Goal: Entertainment & Leisure: Browse casually

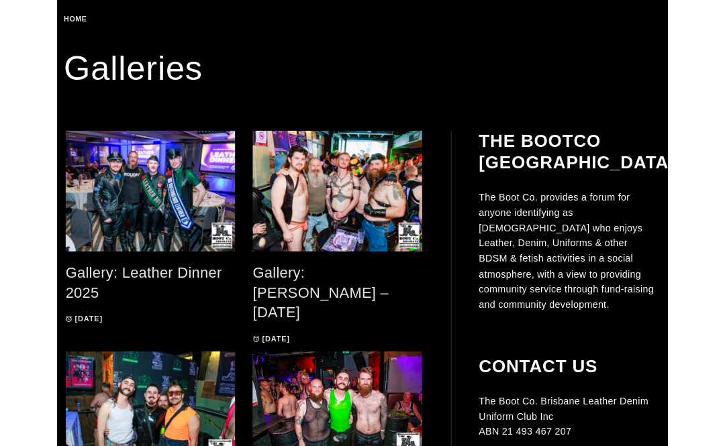
scroll to position [231, 0]
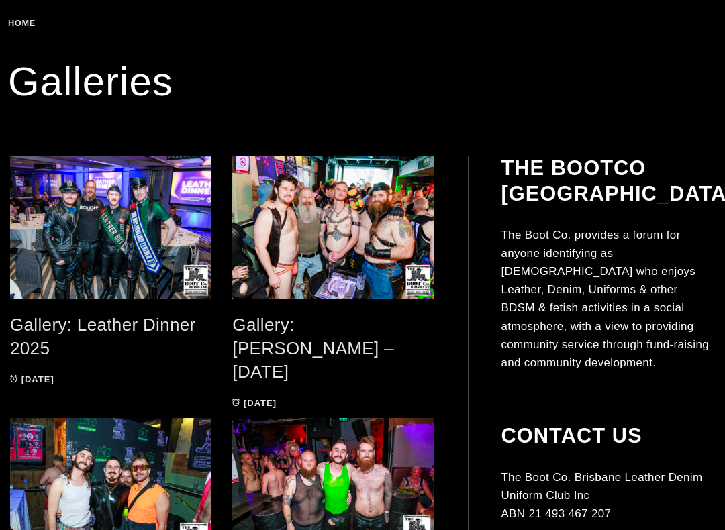
click at [347, 320] on link "Gallery: Toms Bar – Sep 2025" at bounding box center [313, 348] width 162 height 66
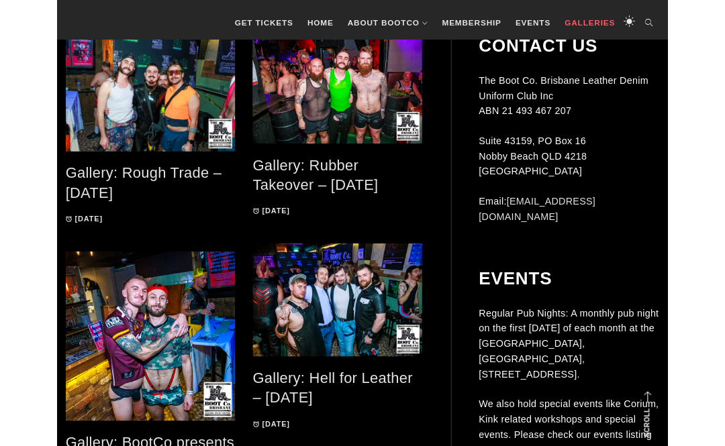
scroll to position [548, 0]
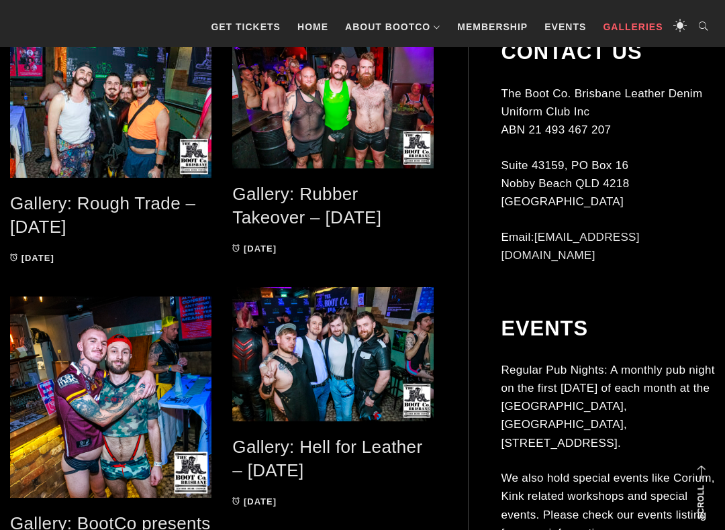
click at [160, 209] on link "Gallery: Rough Trade – Aug 2025" at bounding box center [102, 215] width 185 height 44
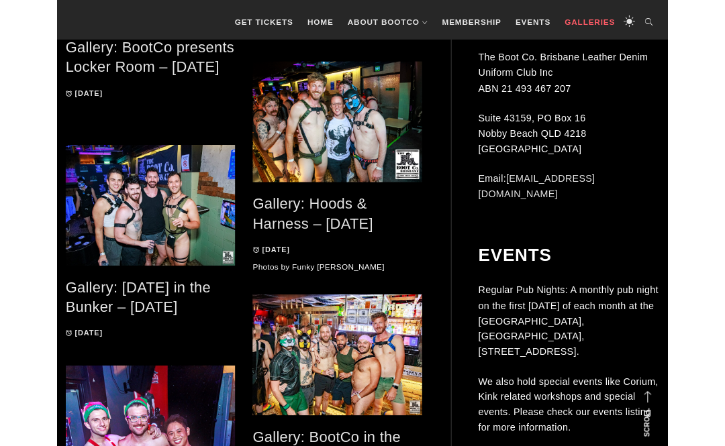
scroll to position [1016, 0]
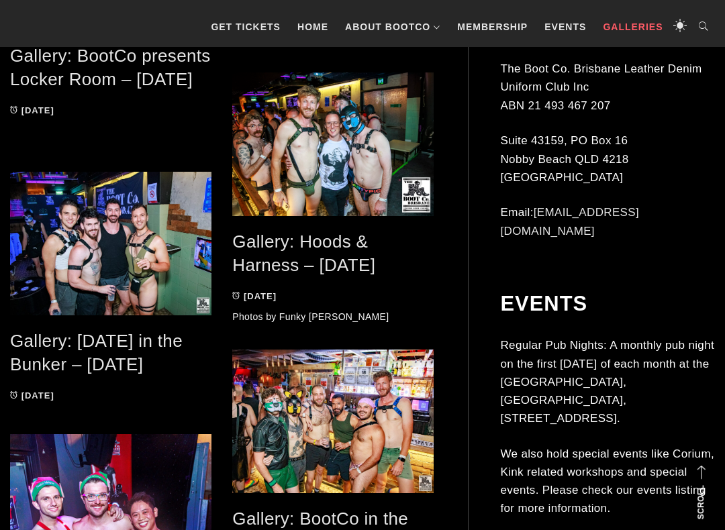
click at [339, 445] on link "Gallery: BootCo in the Bunker – Feb 2025" at bounding box center [320, 531] width 176 height 44
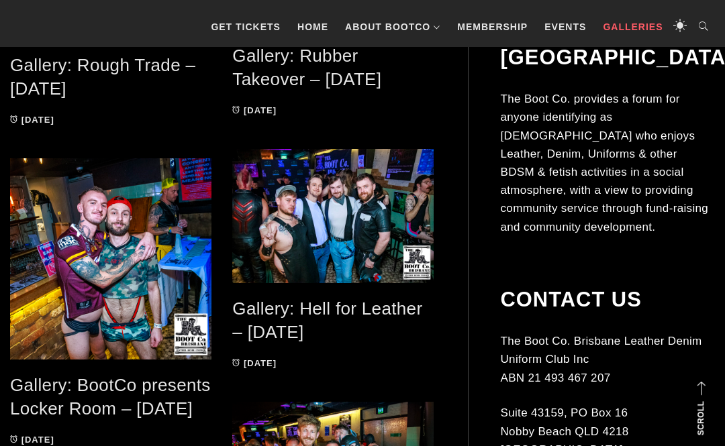
scroll to position [686, 0]
click at [119, 404] on link "Gallery: BootCo presents Locker Room – May 2025" at bounding box center [110, 398] width 201 height 44
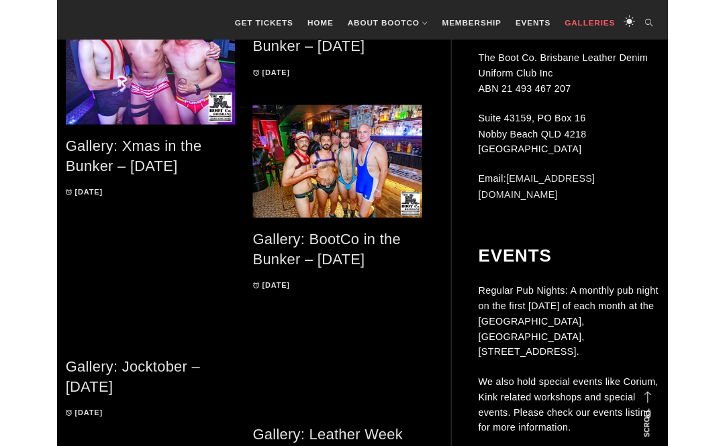
scroll to position [1509, 0]
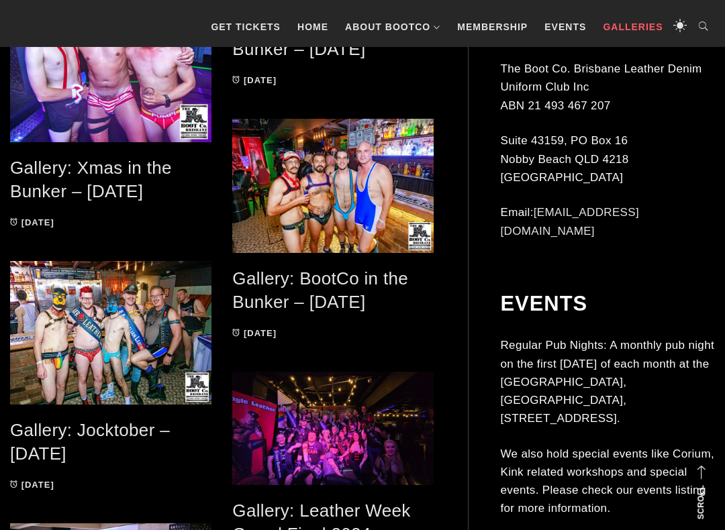
click at [366, 301] on link "Gallery: BootCo in the Bunker – Nov 2024" at bounding box center [320, 290] width 176 height 44
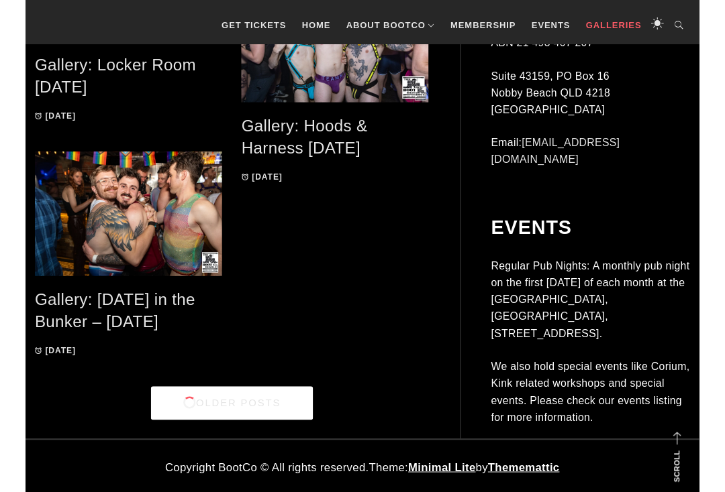
scroll to position [2682, 0]
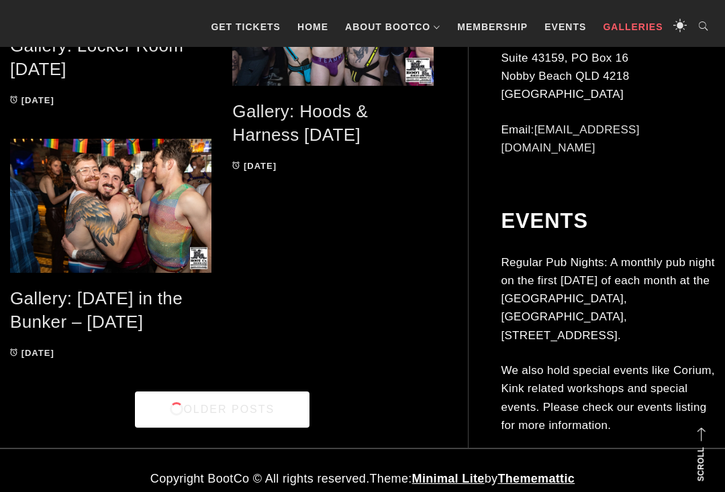
click at [261, 414] on link "Older Posts" at bounding box center [222, 410] width 174 height 36
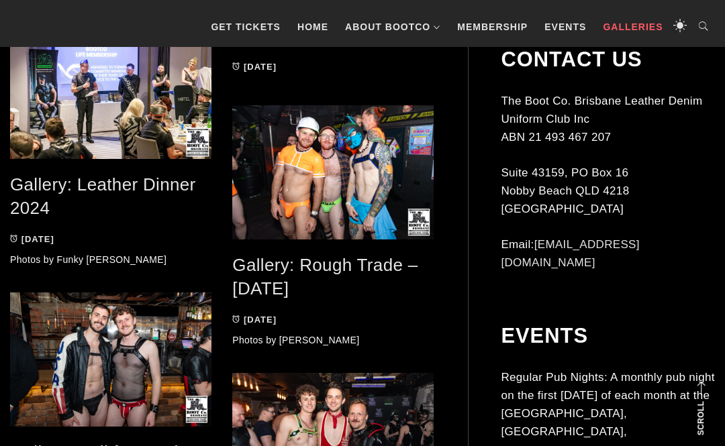
scroll to position [2012, 0]
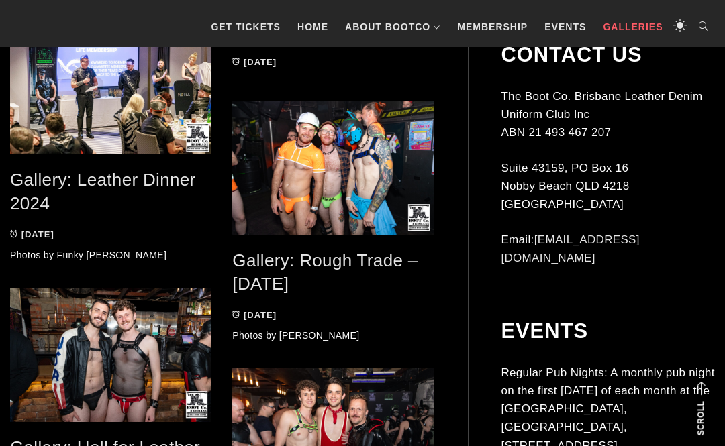
click at [388, 268] on link "Gallery: Rough Trade – August 2024" at bounding box center [324, 272] width 185 height 44
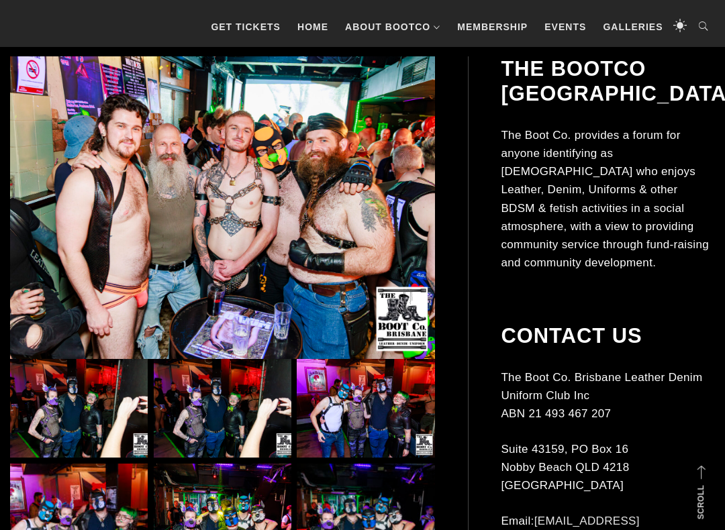
scroll to position [273, 0]
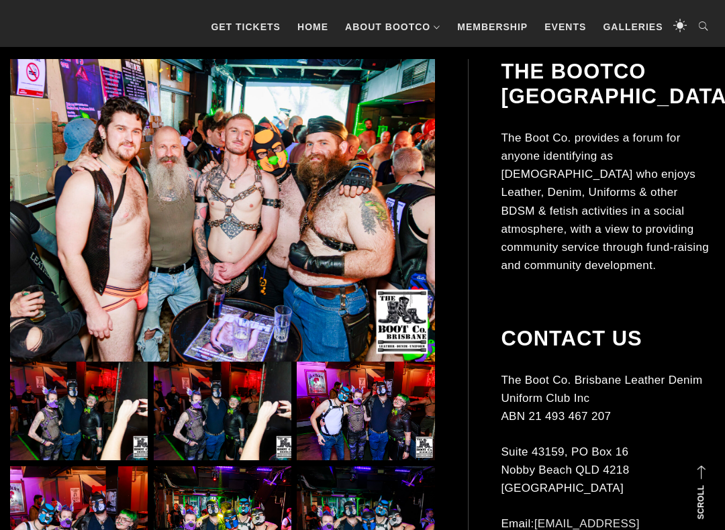
click at [81, 417] on img at bounding box center [79, 411] width 138 height 99
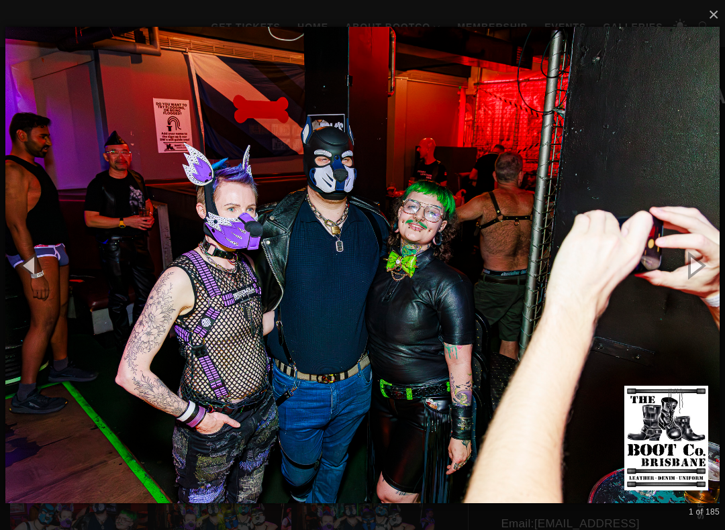
click at [704, 269] on button "button" at bounding box center [694, 265] width 60 height 74
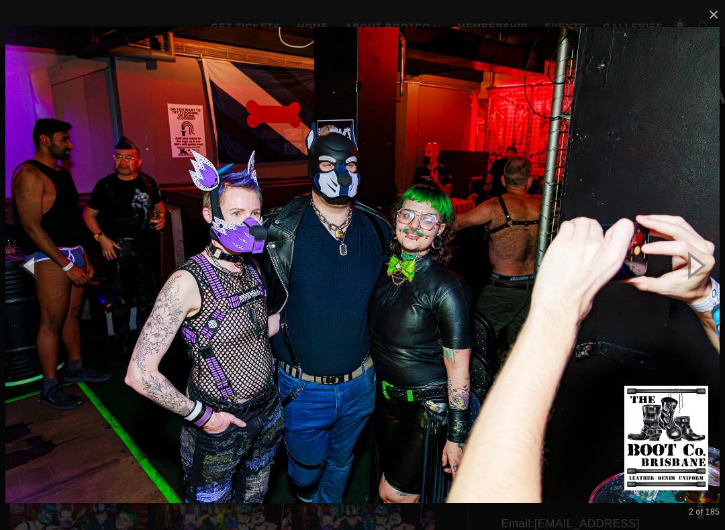
click at [716, 265] on button "button" at bounding box center [694, 265] width 60 height 74
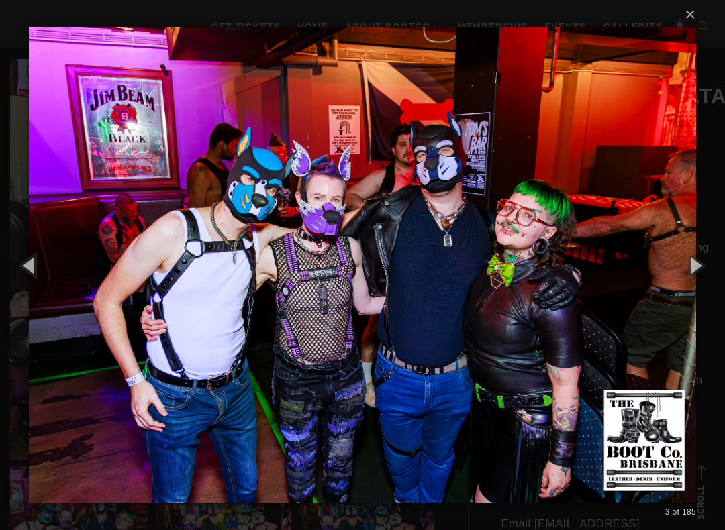
click at [716, 264] on button "button" at bounding box center [694, 265] width 60 height 74
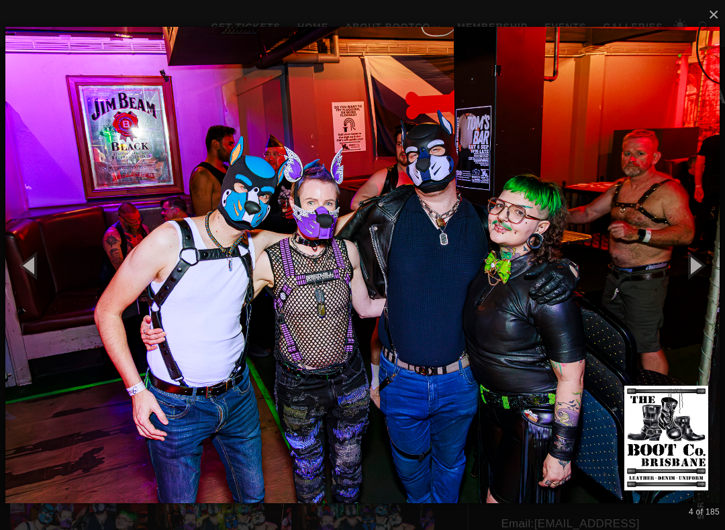
click at [716, 264] on button "button" at bounding box center [694, 265] width 60 height 74
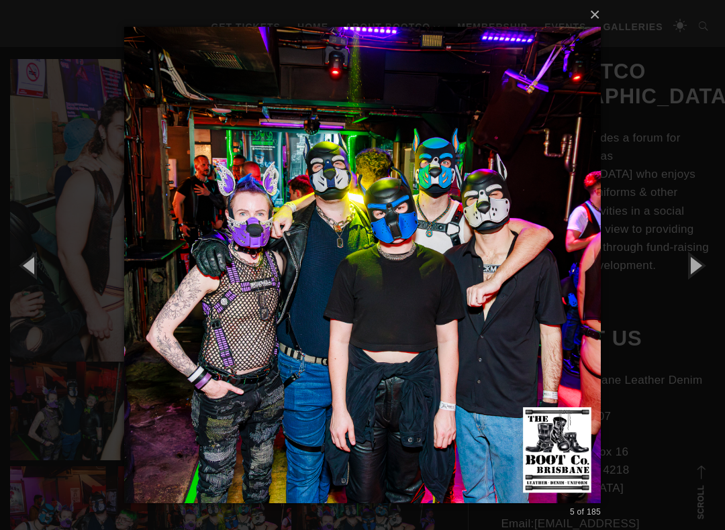
click at [718, 264] on button "button" at bounding box center [694, 265] width 60 height 74
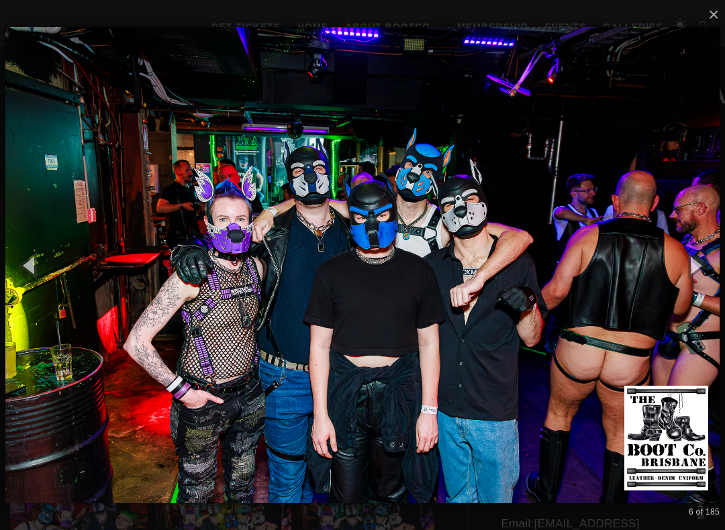
click at [703, 267] on button "button" at bounding box center [694, 265] width 60 height 74
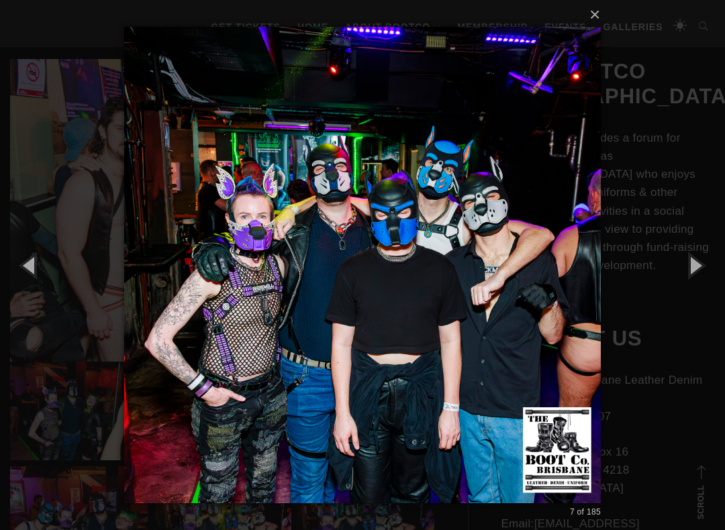
click at [704, 270] on button "button" at bounding box center [694, 265] width 60 height 74
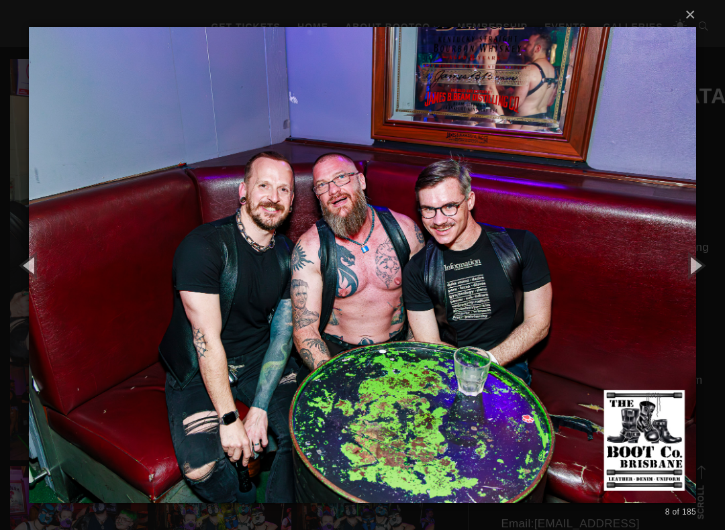
click at [705, 269] on button "button" at bounding box center [694, 265] width 60 height 74
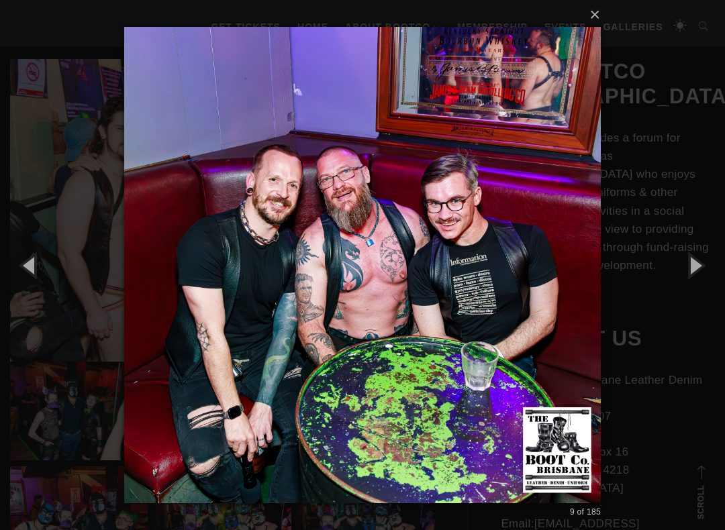
click at [705, 269] on button "button" at bounding box center [694, 265] width 60 height 74
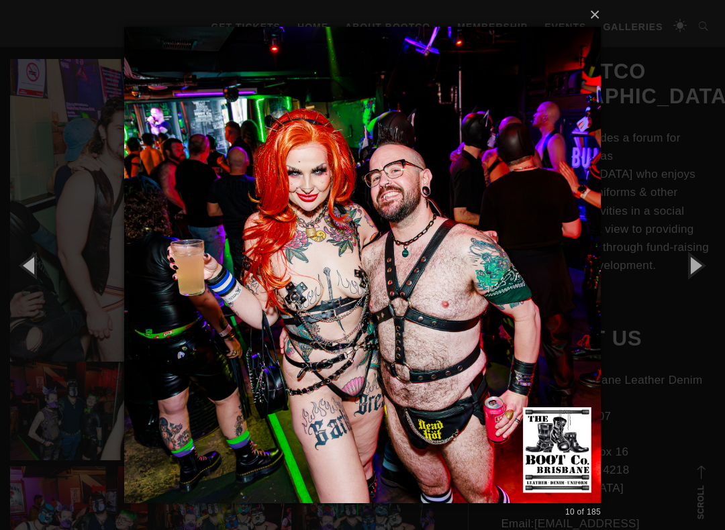
click at [708, 268] on button "button" at bounding box center [694, 265] width 60 height 74
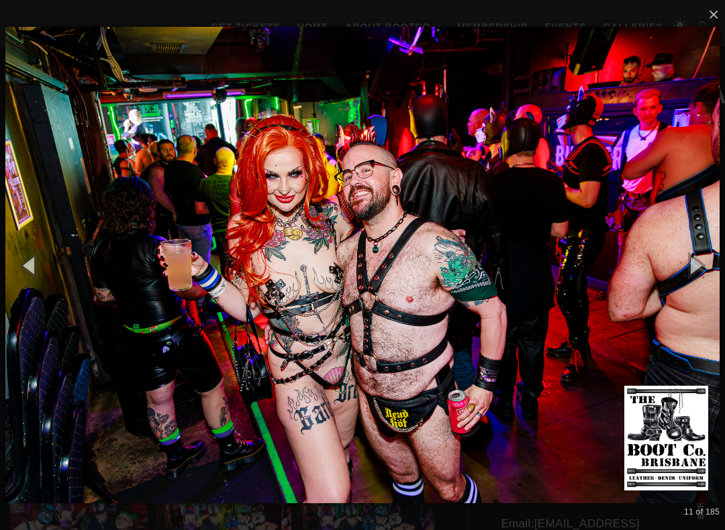
click at [710, 268] on button "button" at bounding box center [694, 265] width 60 height 74
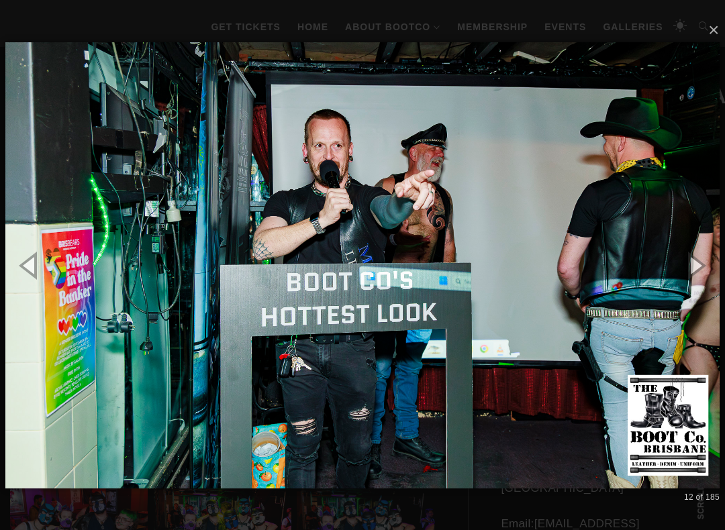
click at [706, 269] on button "button" at bounding box center [694, 265] width 60 height 74
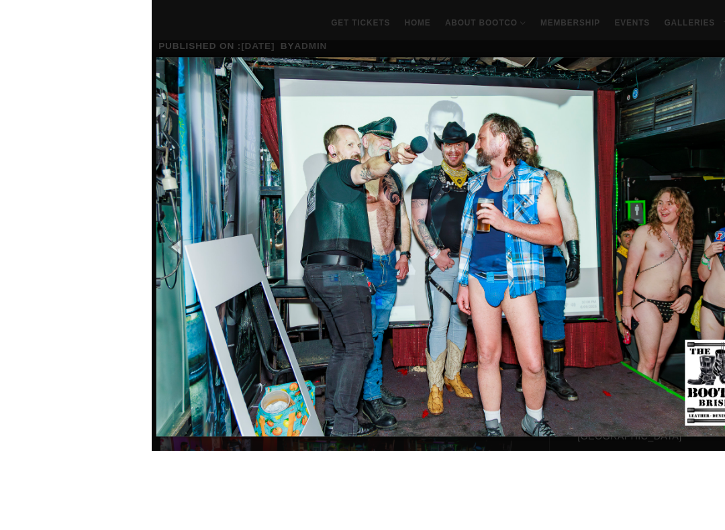
scroll to position [299, 0]
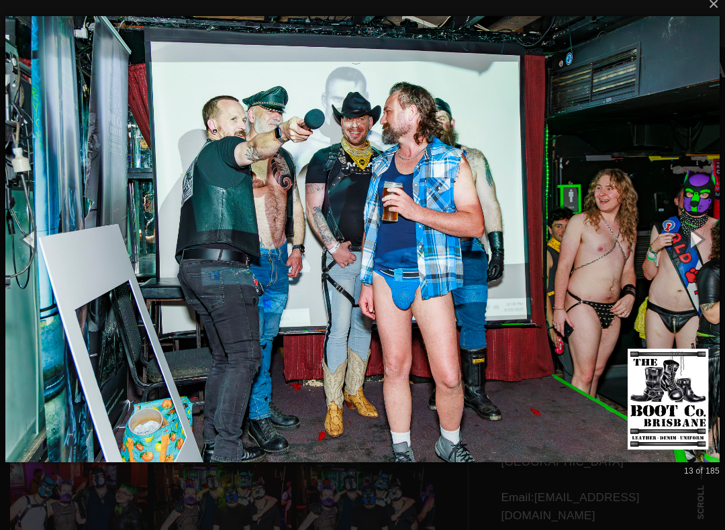
click at [702, 240] on button "button" at bounding box center [694, 239] width 60 height 74
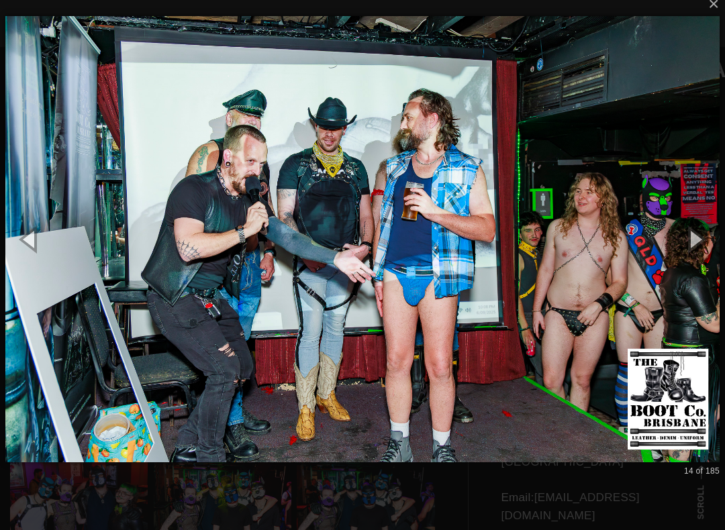
click at [704, 235] on button "button" at bounding box center [694, 239] width 60 height 74
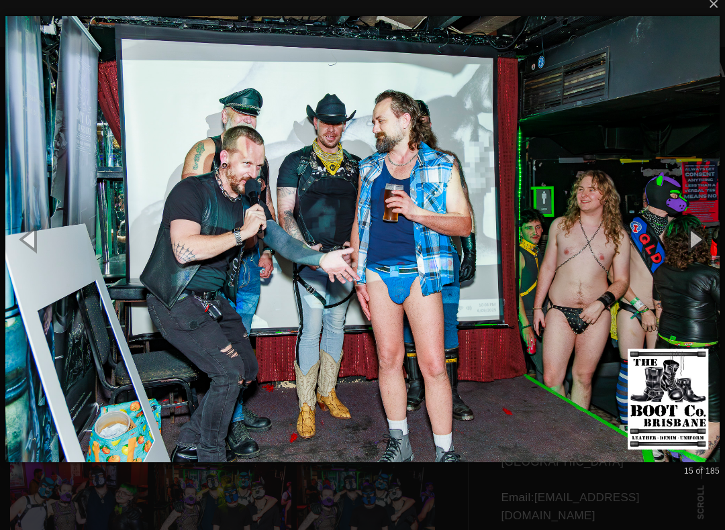
click at [715, 233] on button "button" at bounding box center [694, 239] width 60 height 74
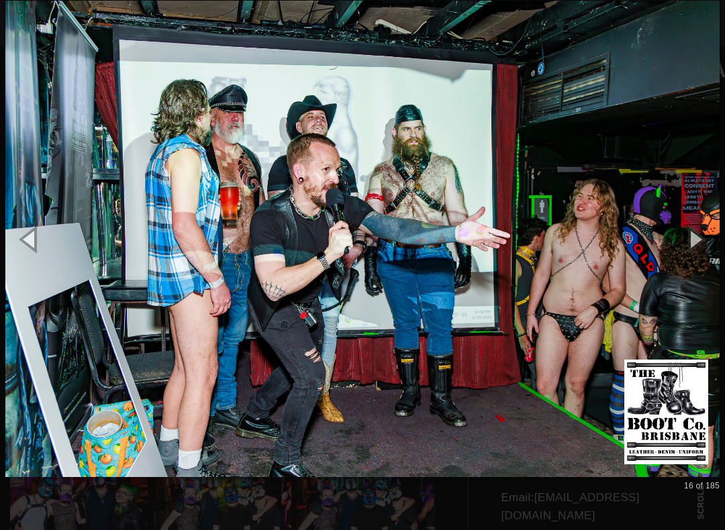
click at [718, 234] on button "button" at bounding box center [694, 239] width 60 height 74
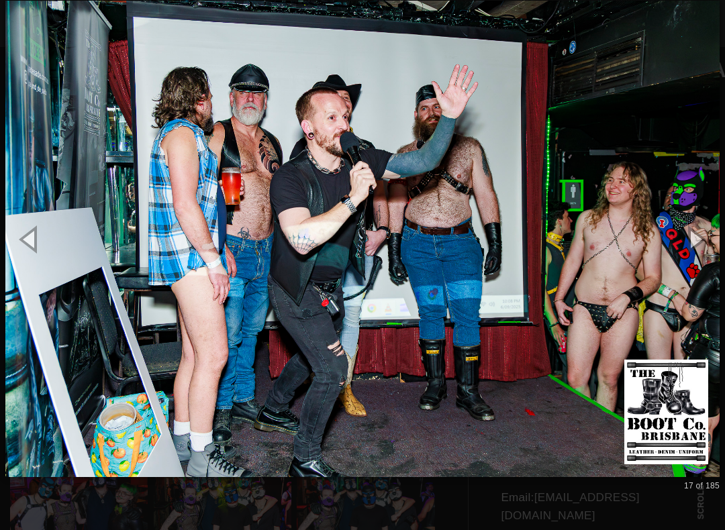
click at [704, 239] on button "button" at bounding box center [694, 239] width 60 height 74
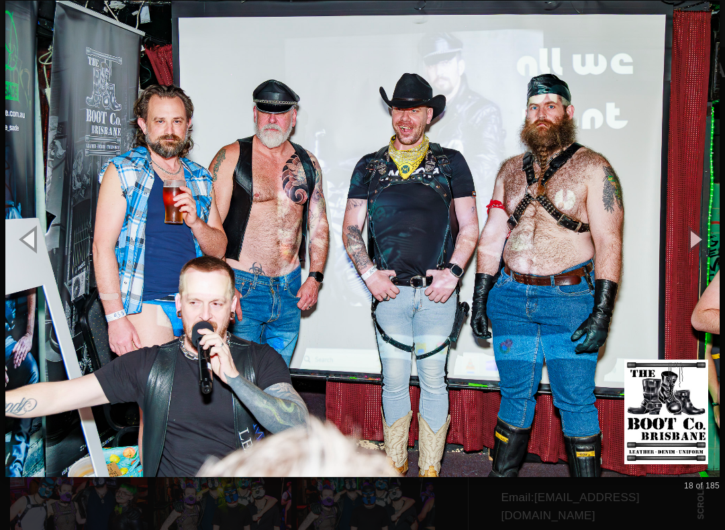
click at [716, 240] on button "button" at bounding box center [694, 239] width 60 height 74
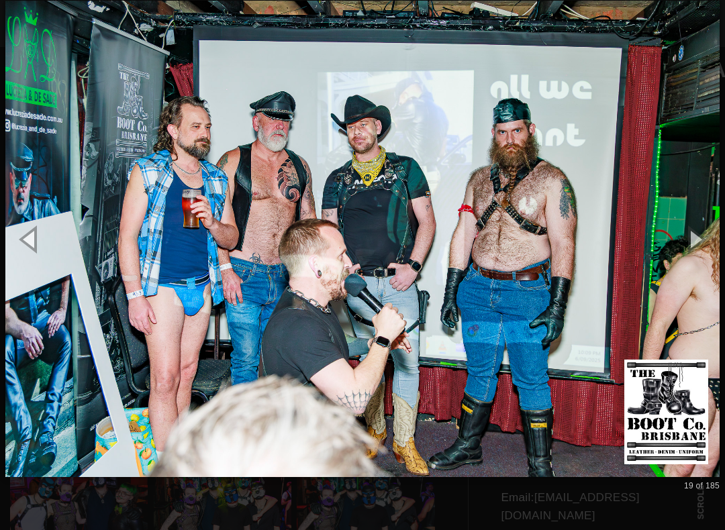
click at [715, 242] on button "button" at bounding box center [694, 239] width 60 height 74
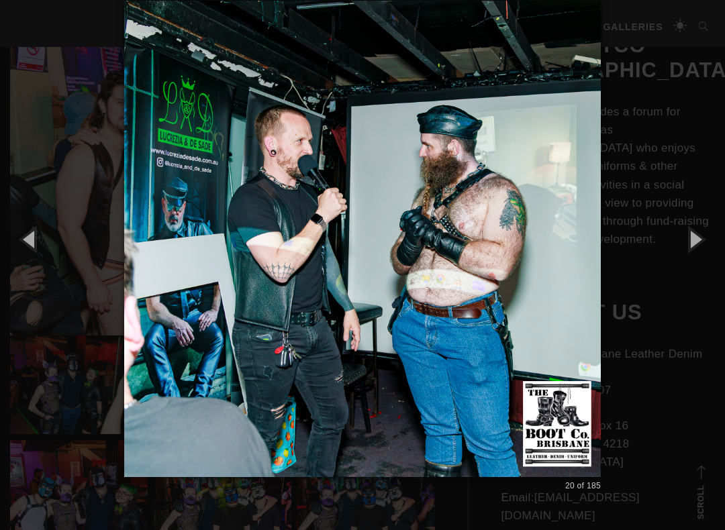
click at [715, 242] on button "button" at bounding box center [694, 239] width 60 height 74
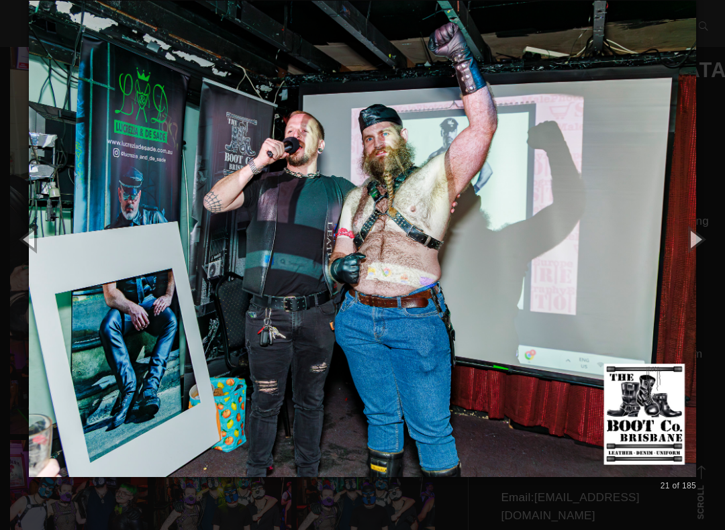
click at [703, 239] on button "button" at bounding box center [694, 239] width 60 height 74
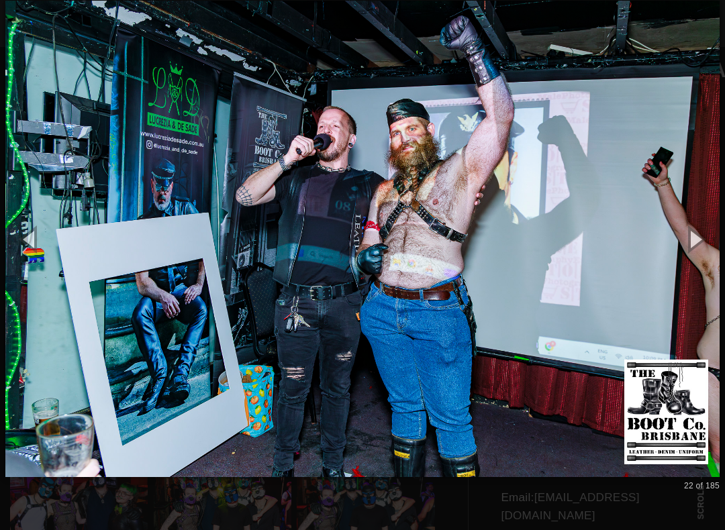
click at [715, 240] on button "button" at bounding box center [694, 239] width 60 height 74
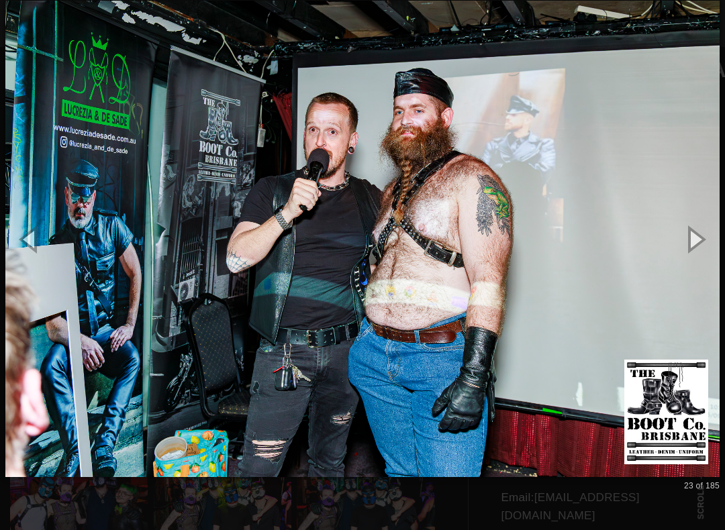
click at [716, 241] on button "button" at bounding box center [694, 239] width 60 height 74
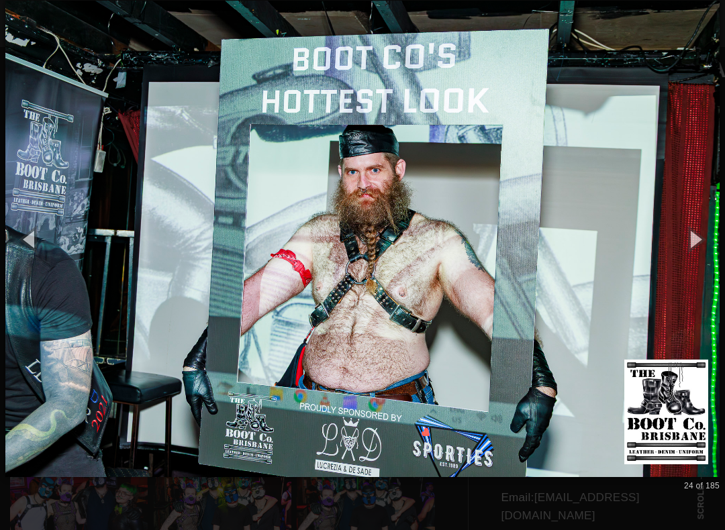
click at [716, 240] on button "button" at bounding box center [694, 239] width 60 height 74
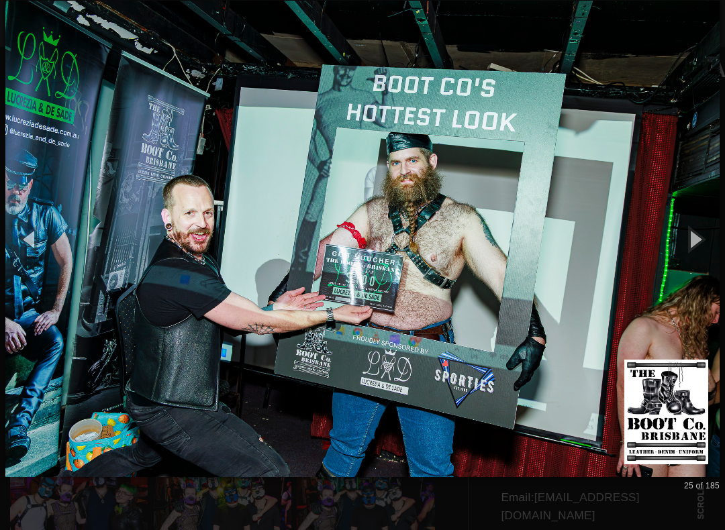
click at [701, 242] on button "button" at bounding box center [694, 239] width 60 height 74
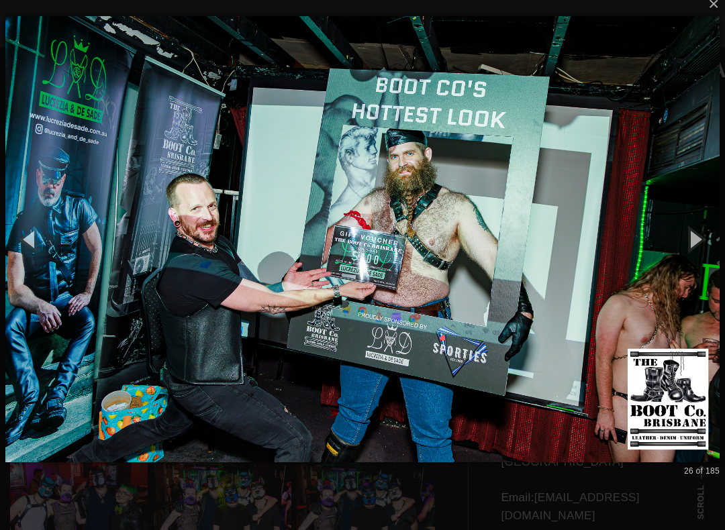
click at [700, 245] on button "button" at bounding box center [694, 239] width 60 height 74
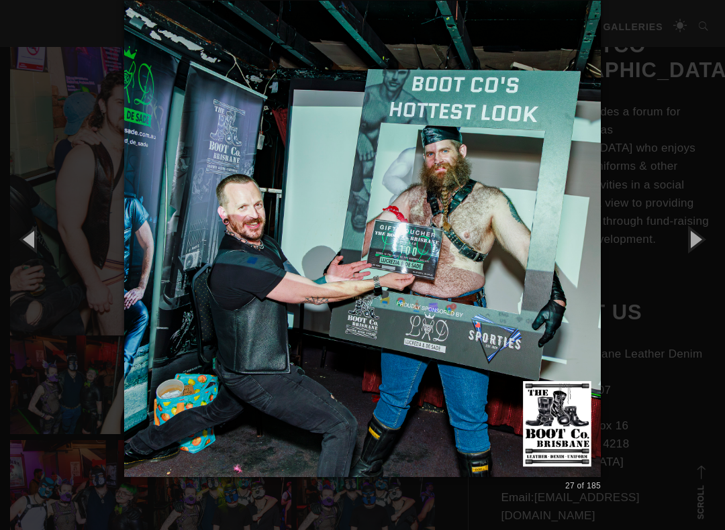
click at [714, 239] on button "button" at bounding box center [694, 239] width 60 height 74
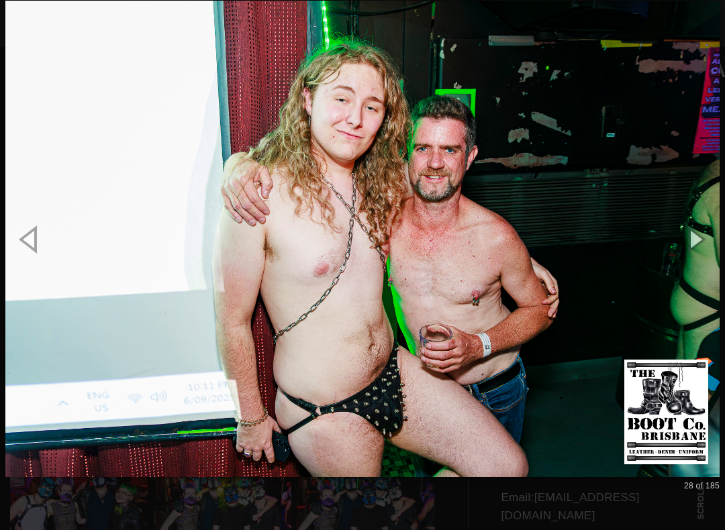
click at [717, 250] on button "button" at bounding box center [694, 239] width 60 height 74
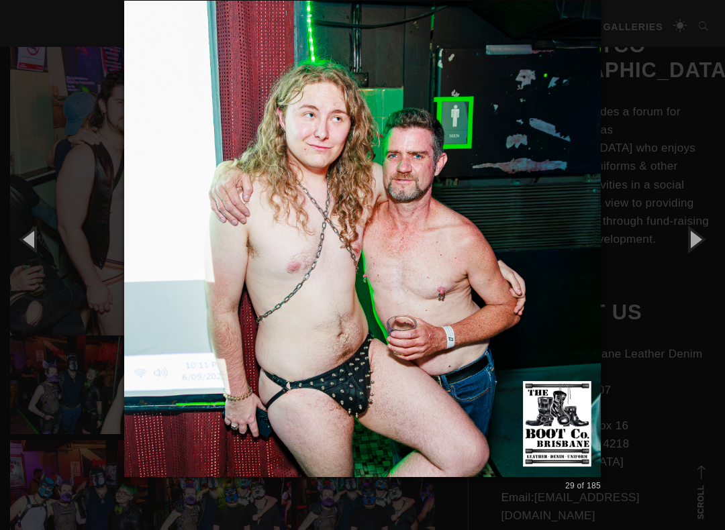
click at [718, 249] on button "button" at bounding box center [694, 239] width 60 height 74
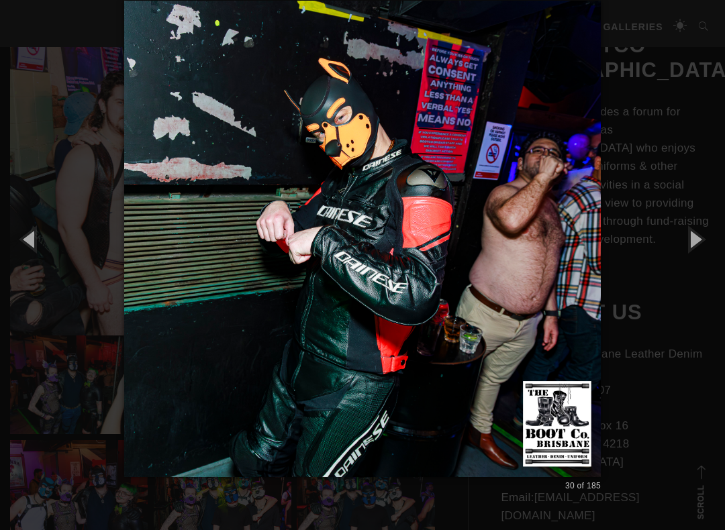
click at [716, 250] on button "button" at bounding box center [694, 239] width 60 height 74
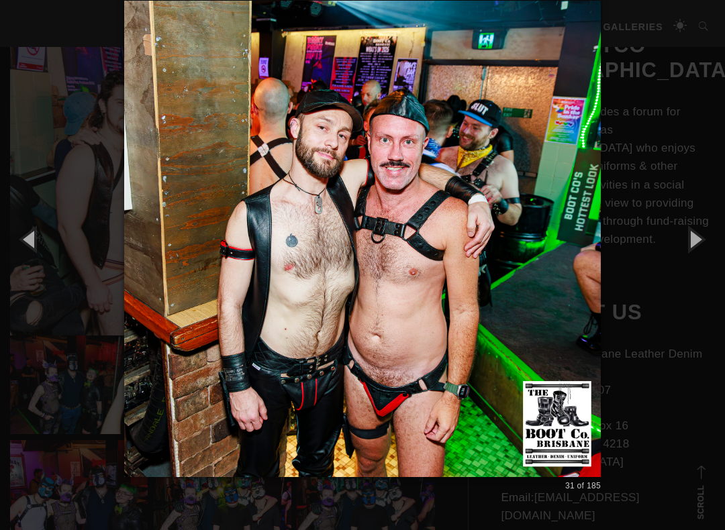
click at [716, 250] on button "button" at bounding box center [694, 239] width 60 height 74
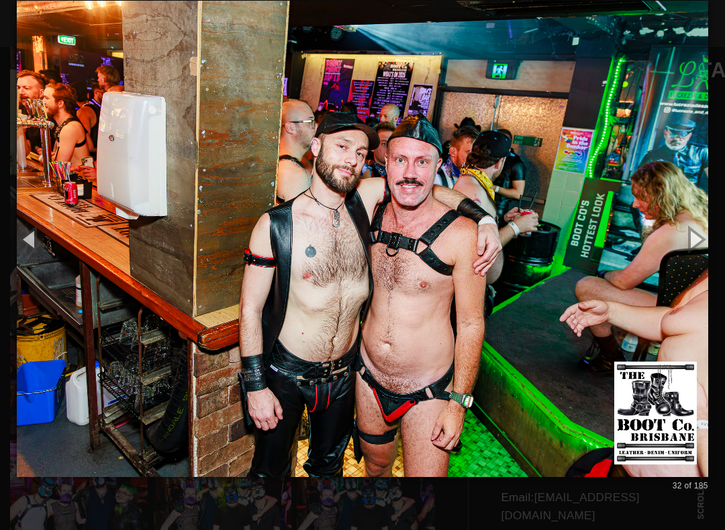
click at [716, 250] on button "button" at bounding box center [694, 239] width 60 height 74
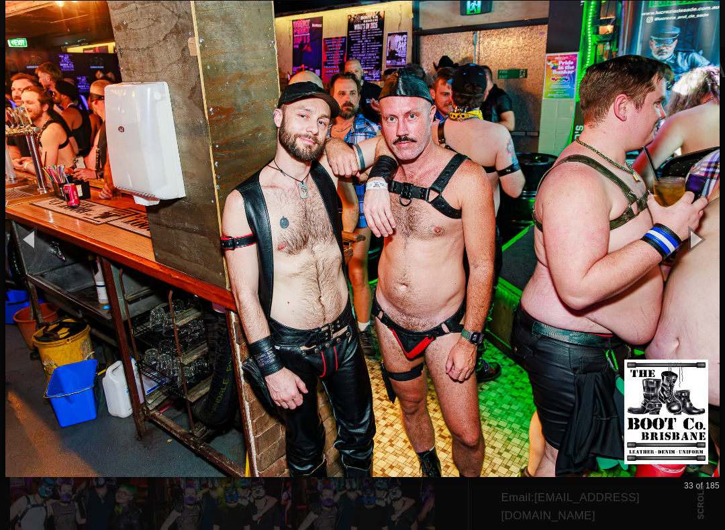
click at [716, 235] on button "button" at bounding box center [694, 239] width 60 height 74
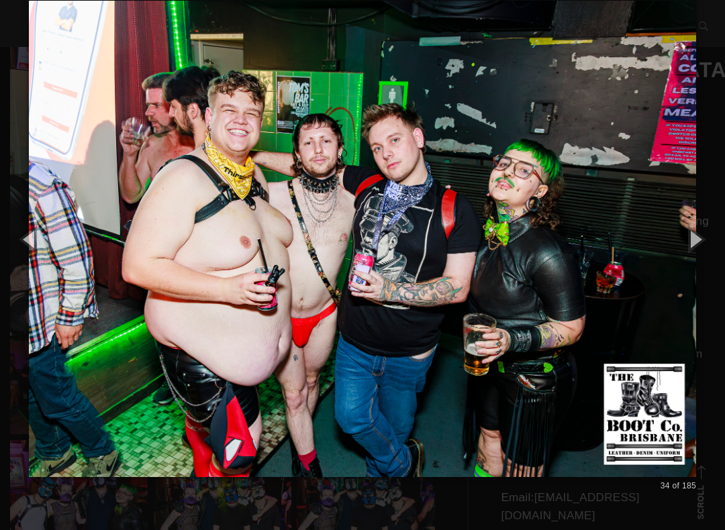
click at [712, 241] on button "button" at bounding box center [694, 239] width 60 height 74
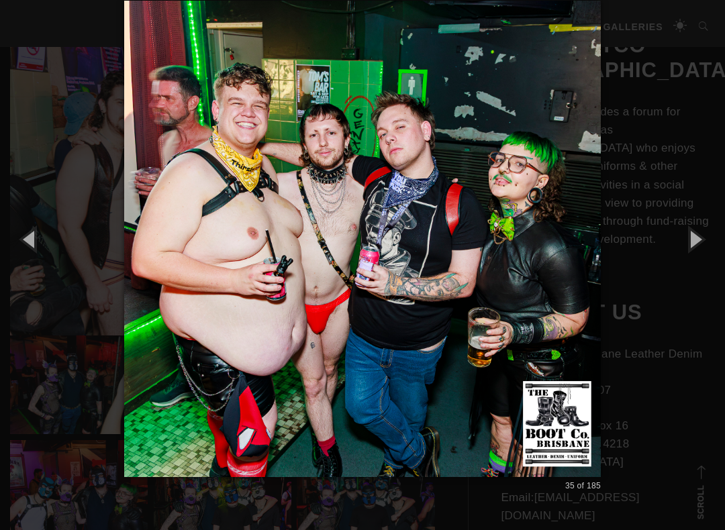
click at [708, 243] on button "button" at bounding box center [694, 239] width 60 height 74
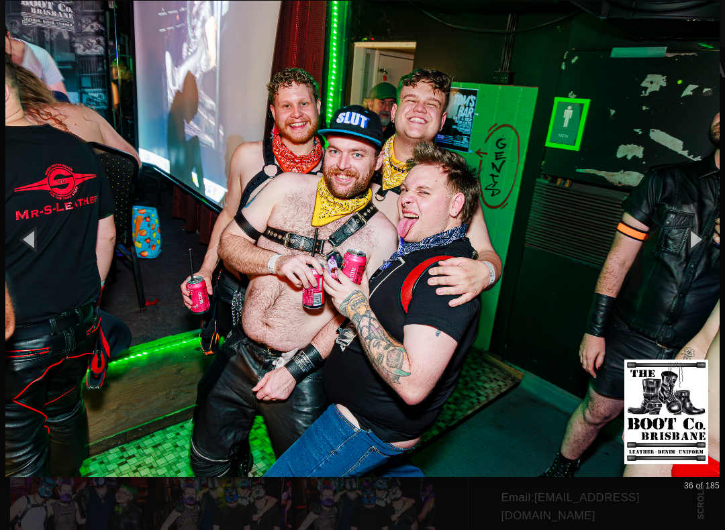
click at [703, 237] on button "button" at bounding box center [694, 239] width 60 height 74
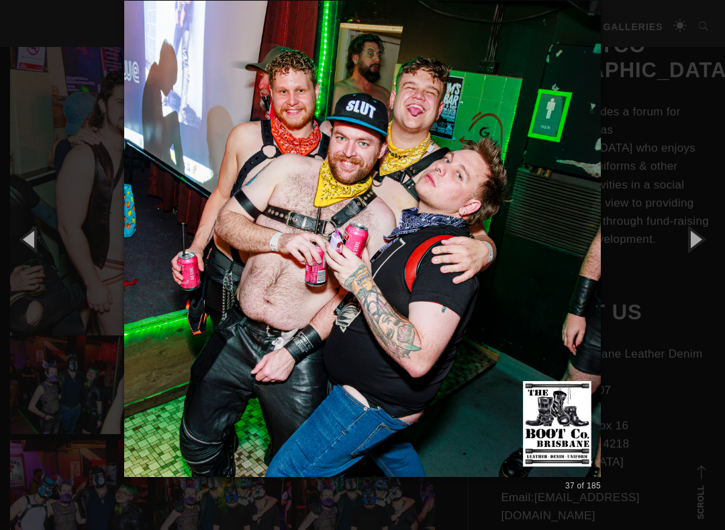
click at [706, 243] on button "button" at bounding box center [694, 239] width 60 height 74
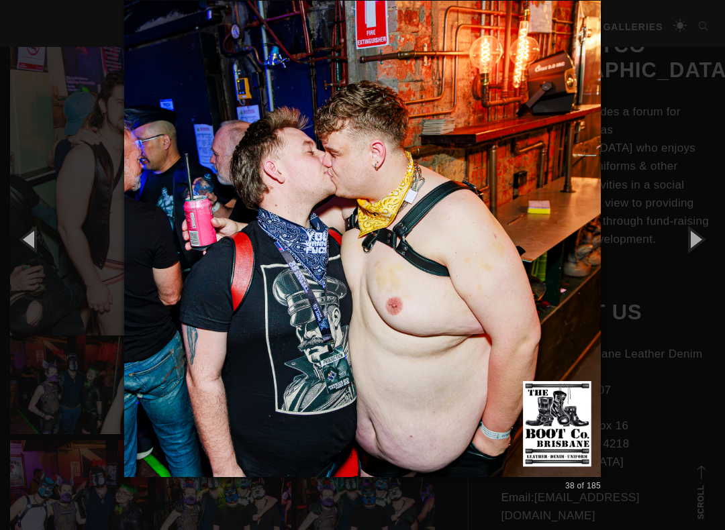
click at [706, 244] on button "button" at bounding box center [694, 239] width 60 height 74
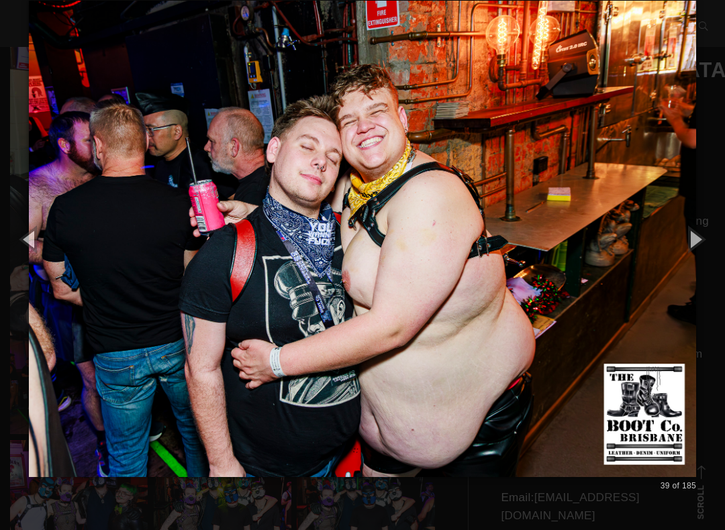
click at [698, 243] on button "button" at bounding box center [694, 239] width 60 height 74
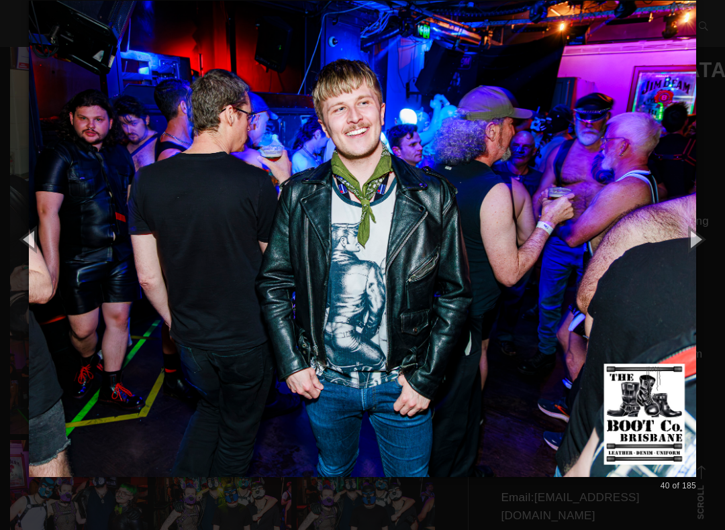
click at [710, 240] on button "button" at bounding box center [694, 239] width 60 height 74
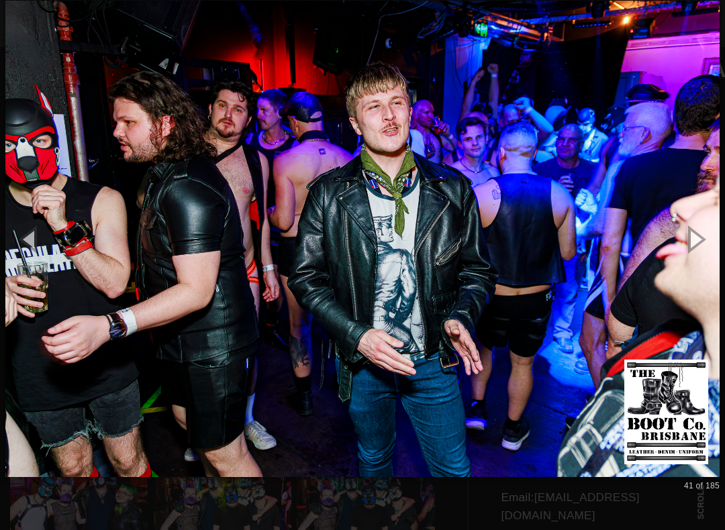
click at [704, 235] on button "button" at bounding box center [694, 239] width 60 height 74
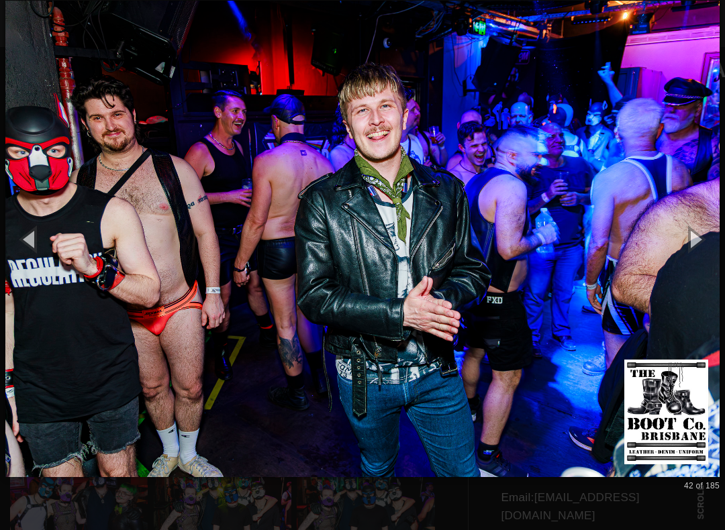
click at [722, 233] on button "button" at bounding box center [694, 239] width 60 height 74
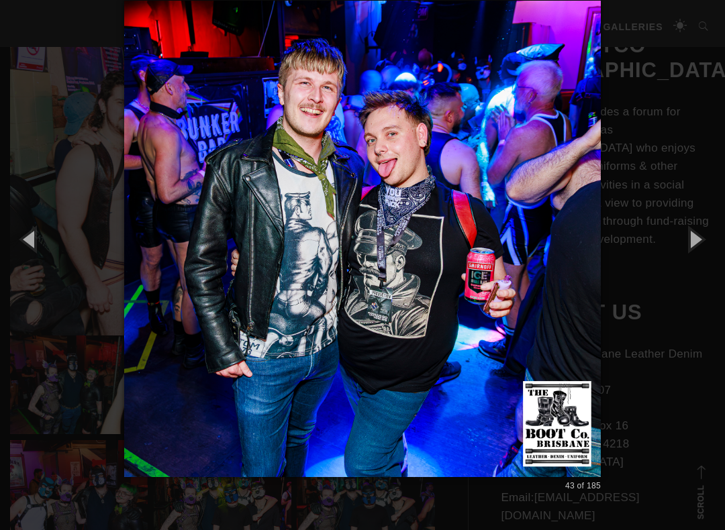
click at [721, 233] on button "button" at bounding box center [694, 239] width 60 height 74
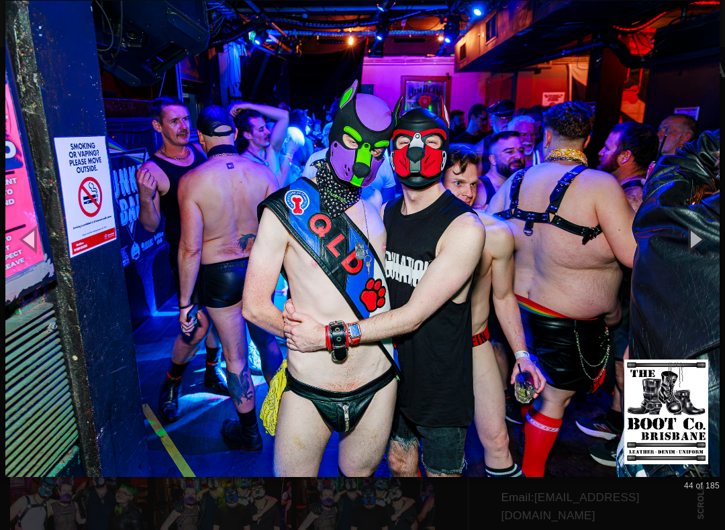
click at [708, 237] on button "button" at bounding box center [694, 239] width 60 height 74
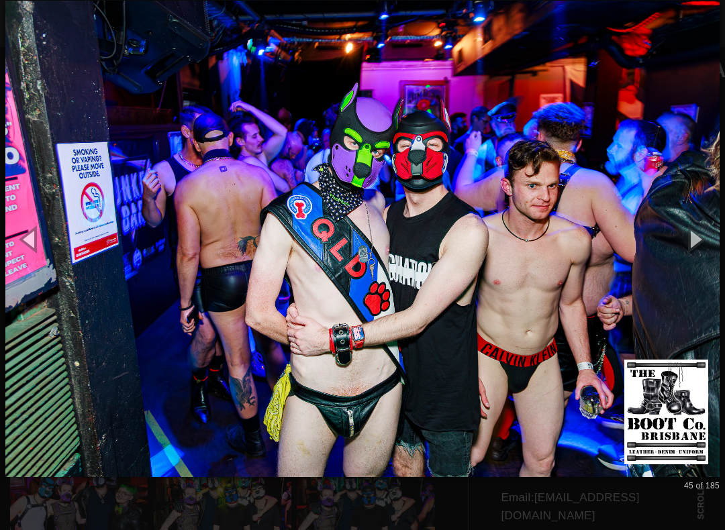
click at [711, 240] on button "button" at bounding box center [694, 239] width 60 height 74
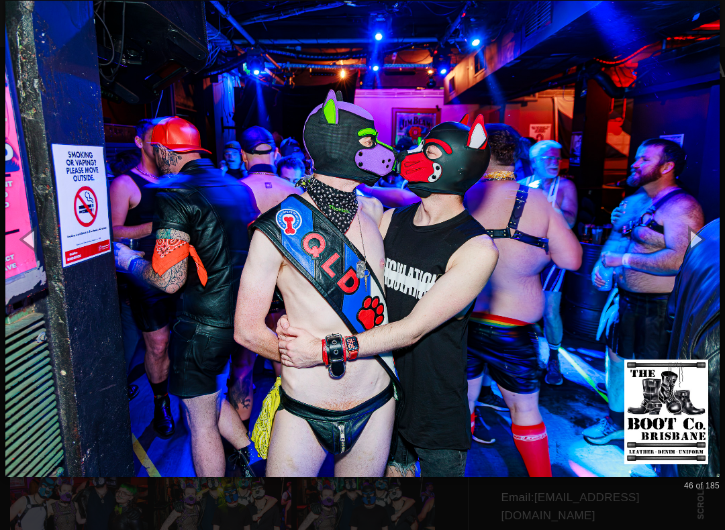
click at [701, 237] on button "button" at bounding box center [694, 239] width 60 height 74
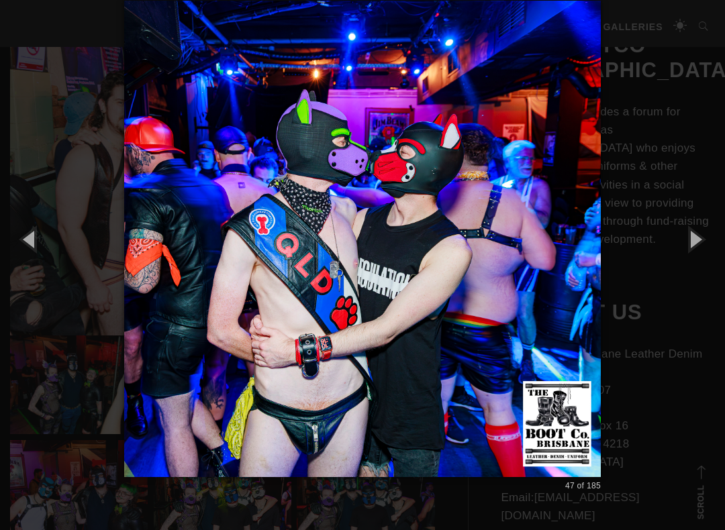
click at [702, 237] on button "button" at bounding box center [694, 239] width 60 height 74
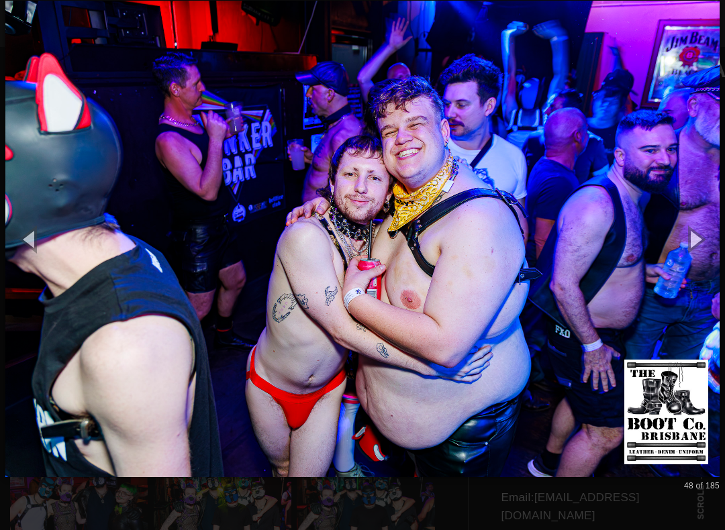
click at [705, 239] on button "button" at bounding box center [694, 239] width 60 height 74
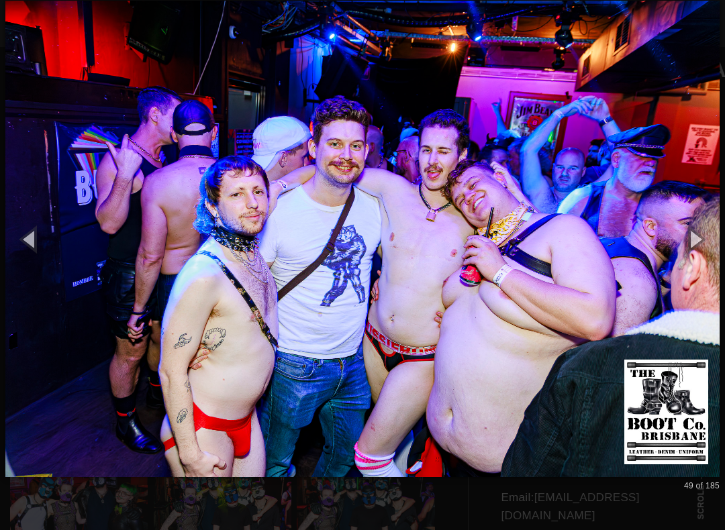
click at [701, 244] on button "button" at bounding box center [694, 239] width 60 height 74
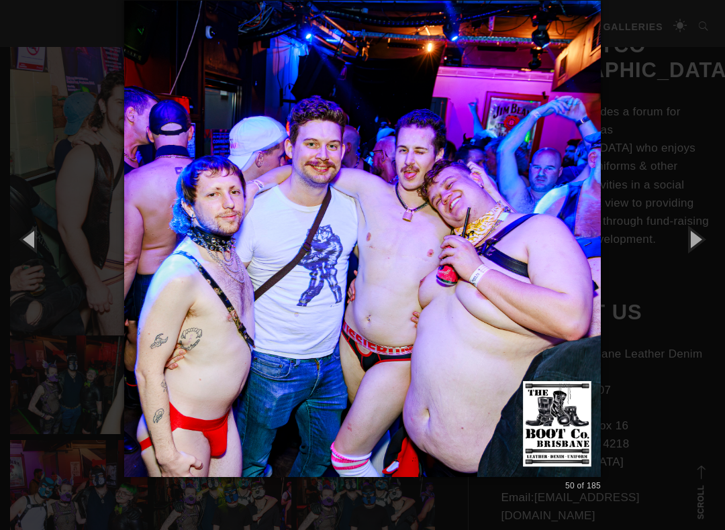
click at [704, 246] on button "button" at bounding box center [694, 239] width 60 height 74
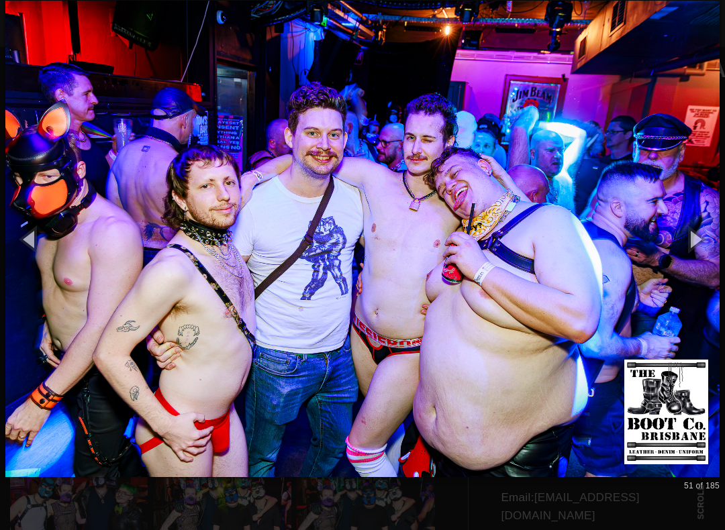
click at [704, 246] on button "button" at bounding box center [694, 239] width 60 height 74
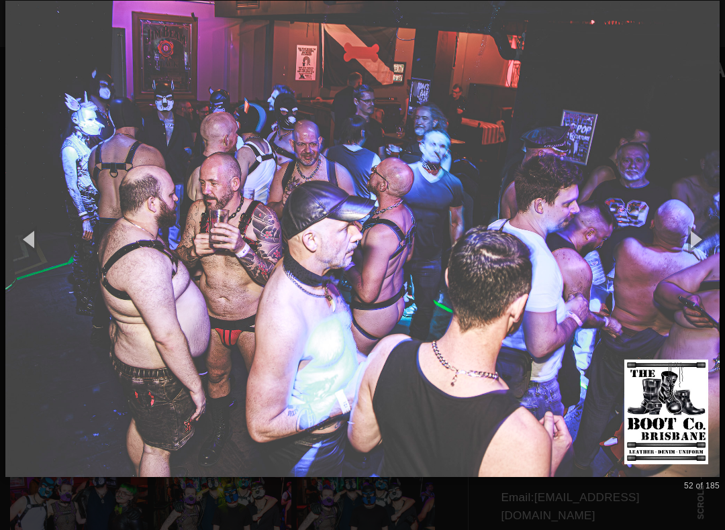
click at [706, 239] on button "button" at bounding box center [694, 239] width 60 height 74
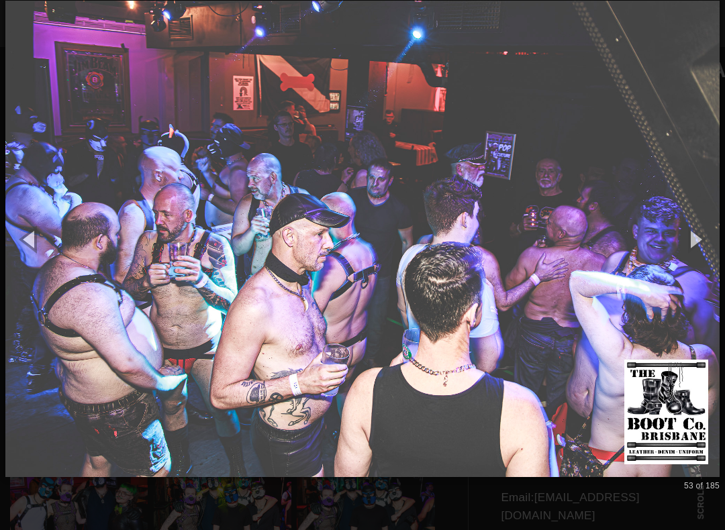
click at [704, 246] on button "button" at bounding box center [694, 239] width 60 height 74
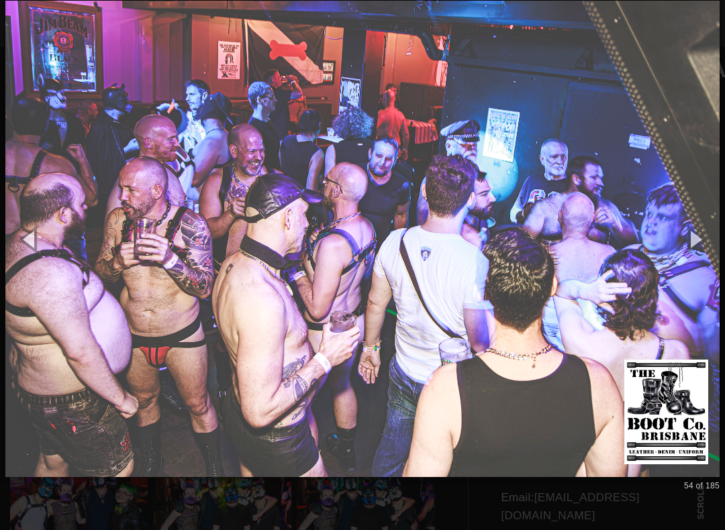
click at [711, 245] on button "button" at bounding box center [694, 239] width 60 height 74
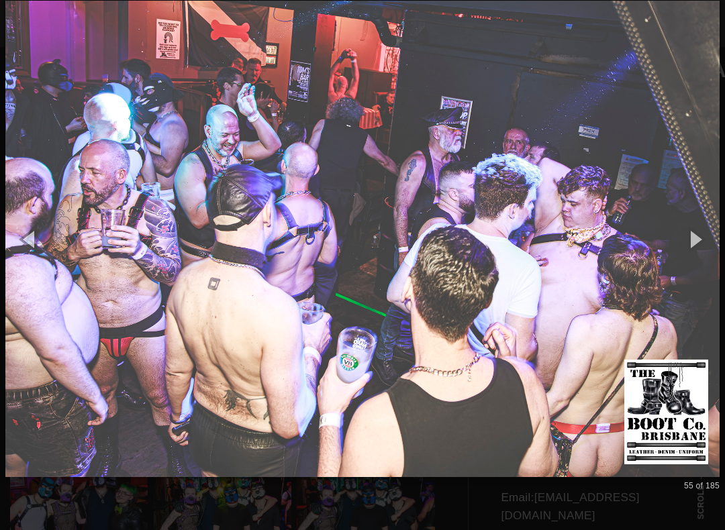
click at [702, 242] on button "button" at bounding box center [694, 239] width 60 height 74
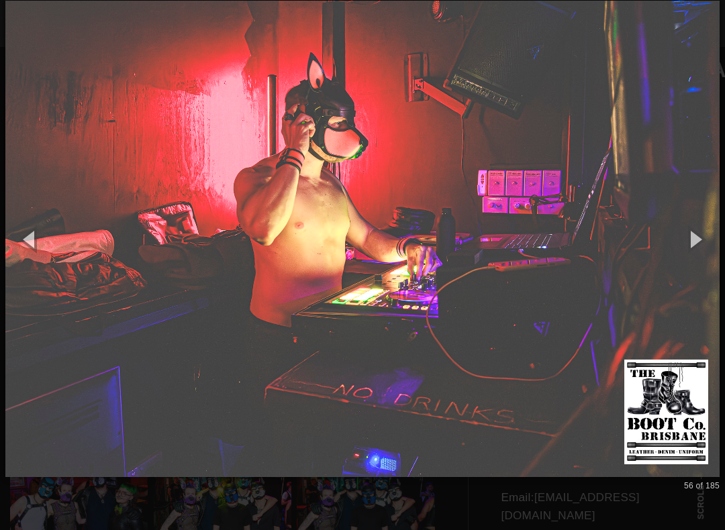
click at [708, 244] on button "button" at bounding box center [694, 239] width 60 height 74
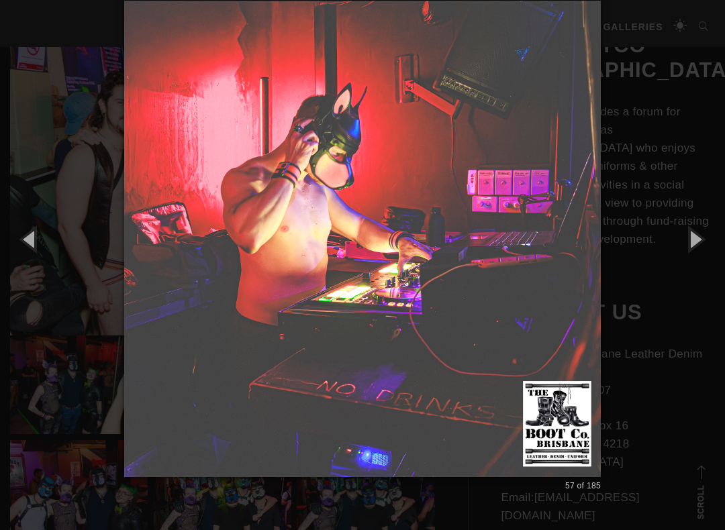
click at [708, 247] on button "button" at bounding box center [694, 239] width 60 height 74
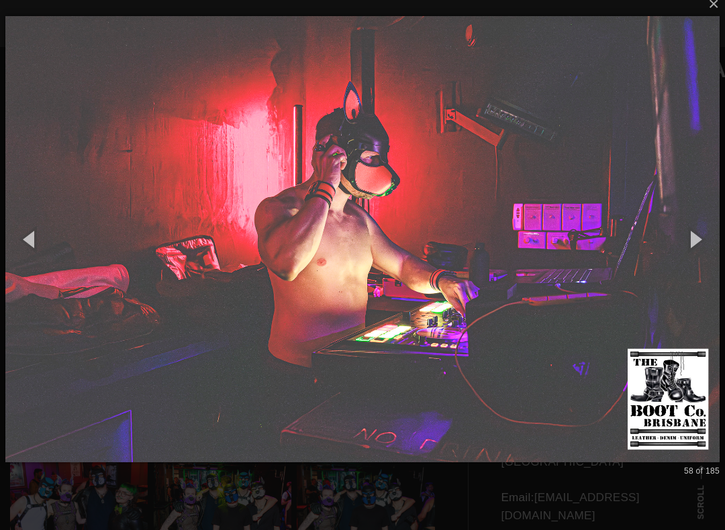
click at [706, 246] on button "button" at bounding box center [694, 239] width 60 height 74
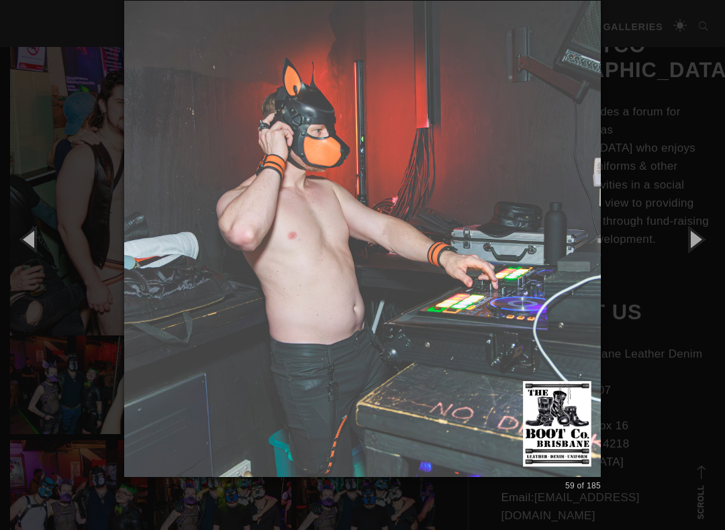
click at [708, 244] on button "button" at bounding box center [694, 239] width 60 height 74
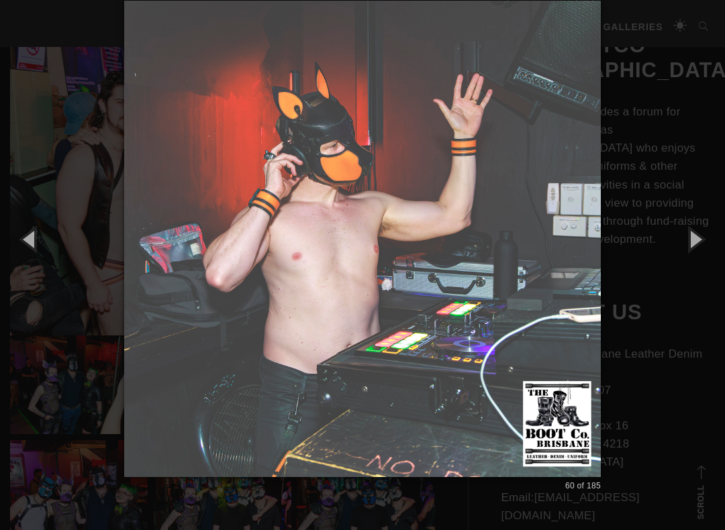
click at [708, 246] on button "button" at bounding box center [694, 239] width 60 height 74
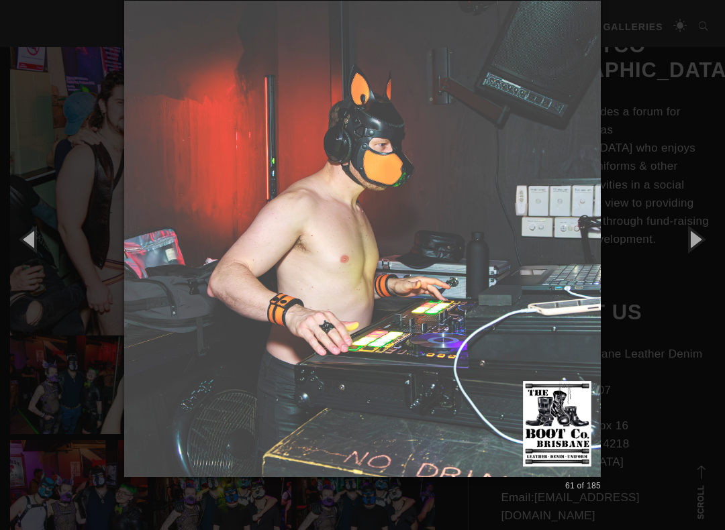
click at [702, 244] on button "button" at bounding box center [694, 239] width 60 height 74
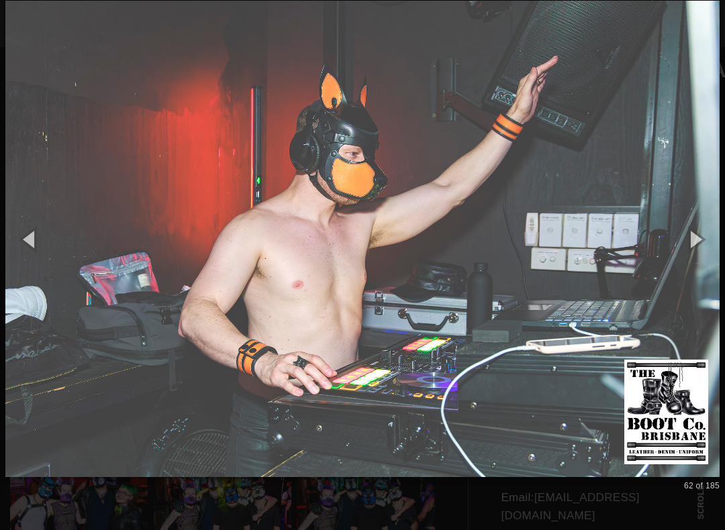
click at [702, 235] on button "button" at bounding box center [694, 239] width 60 height 74
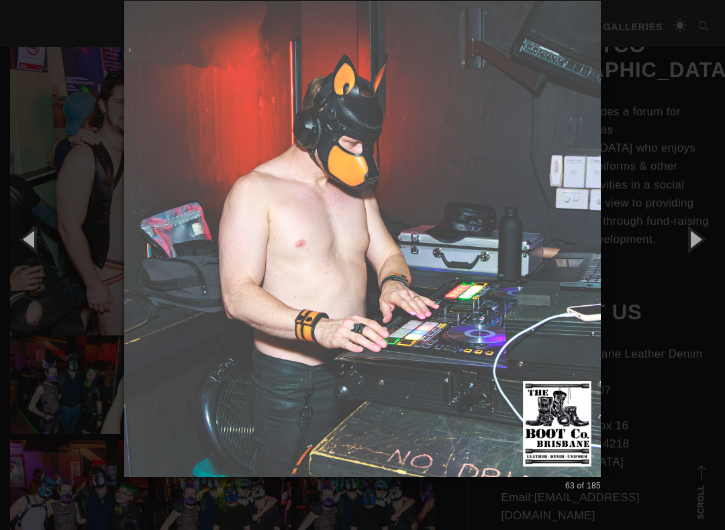
click at [710, 236] on button "button" at bounding box center [694, 239] width 60 height 74
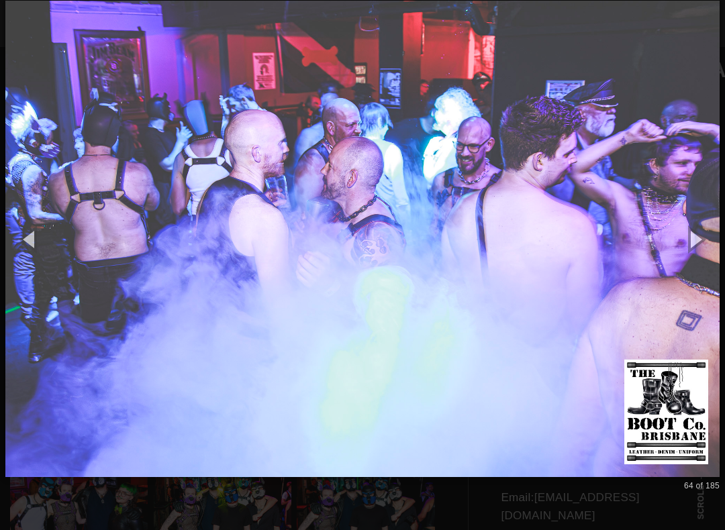
click at [704, 241] on button "button" at bounding box center [694, 239] width 60 height 74
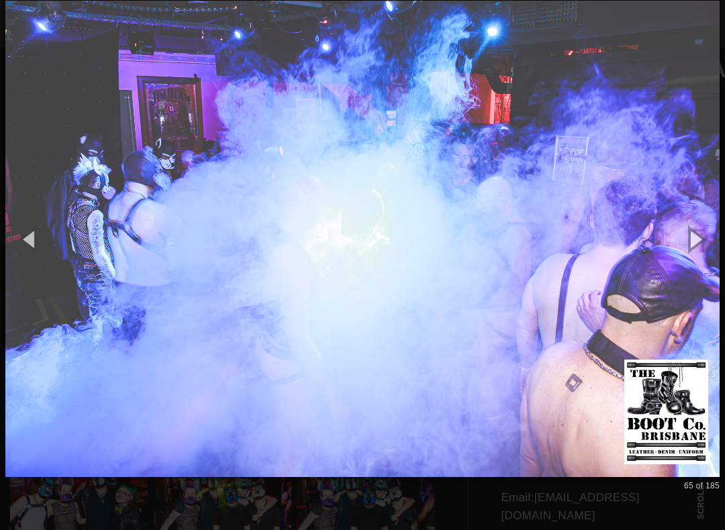
click at [698, 241] on button "button" at bounding box center [694, 239] width 60 height 74
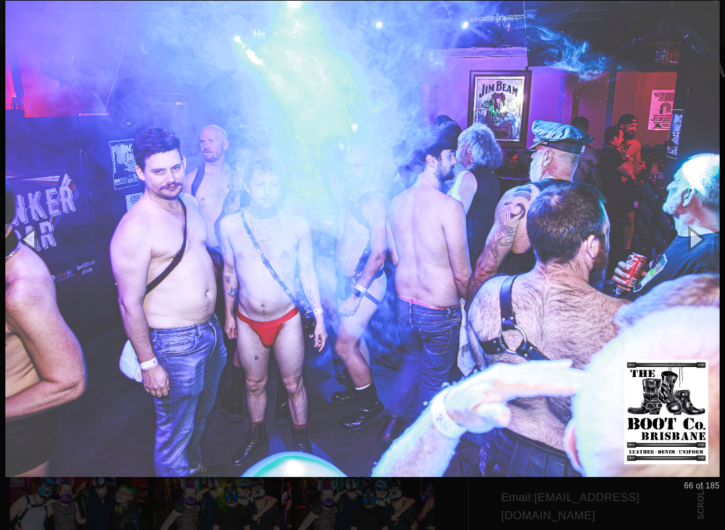
click at [704, 240] on button "button" at bounding box center [694, 239] width 60 height 74
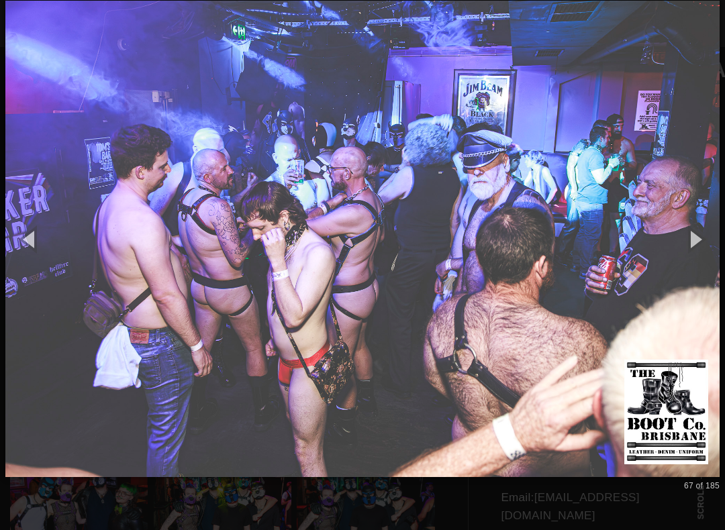
click at [701, 250] on button "button" at bounding box center [694, 239] width 60 height 74
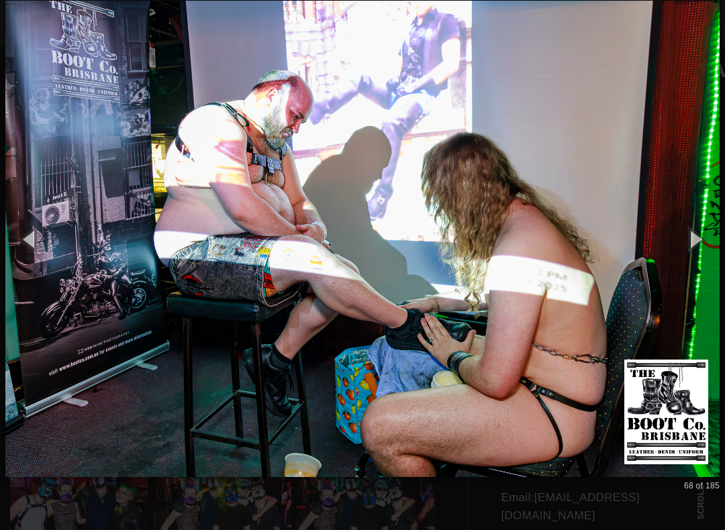
click at [708, 243] on button "button" at bounding box center [694, 239] width 60 height 74
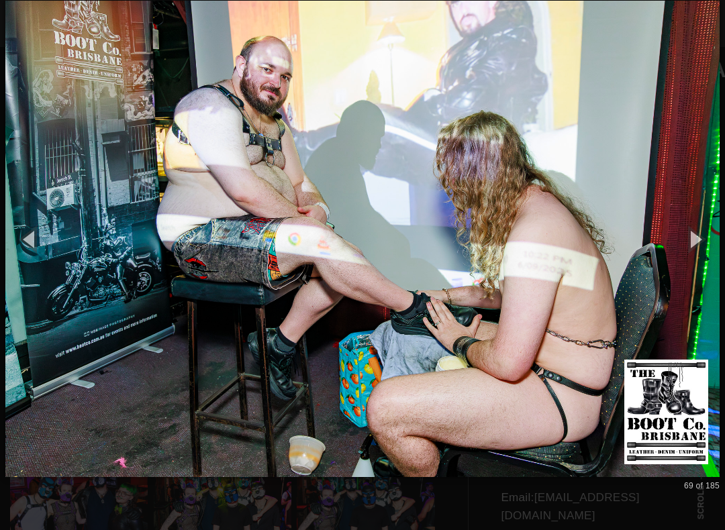
click at [704, 246] on button "button" at bounding box center [694, 239] width 60 height 74
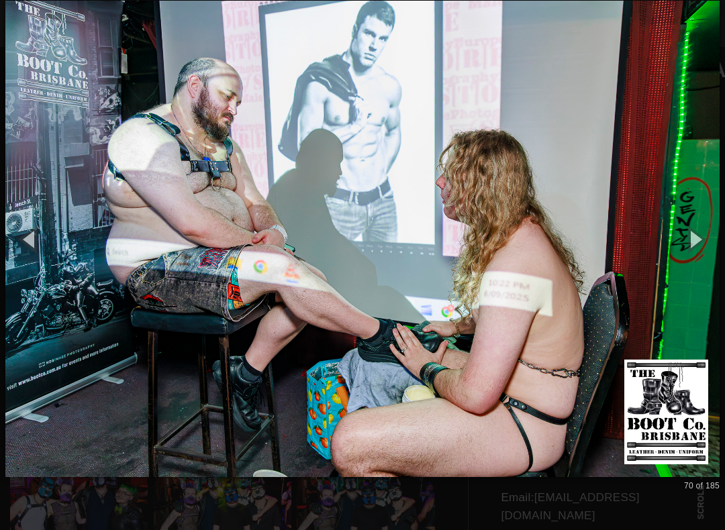
click at [704, 246] on button "button" at bounding box center [694, 239] width 60 height 74
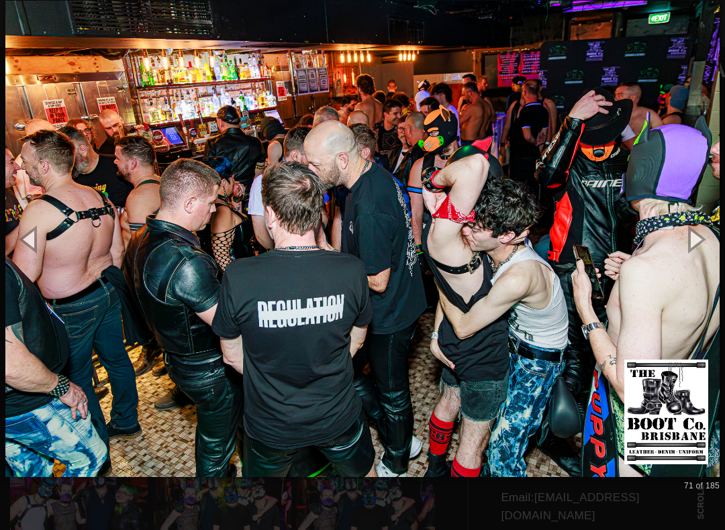
click at [706, 248] on button "button" at bounding box center [694, 239] width 60 height 74
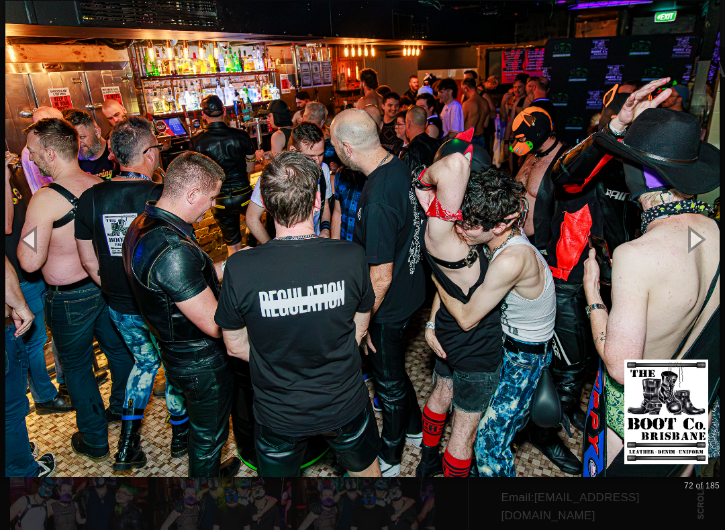
click at [705, 246] on button "button" at bounding box center [694, 239] width 60 height 74
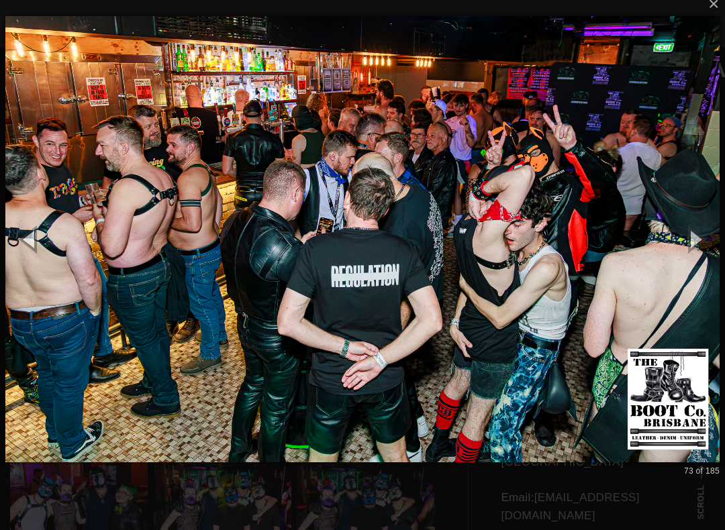
click at [708, 246] on button "button" at bounding box center [694, 239] width 60 height 74
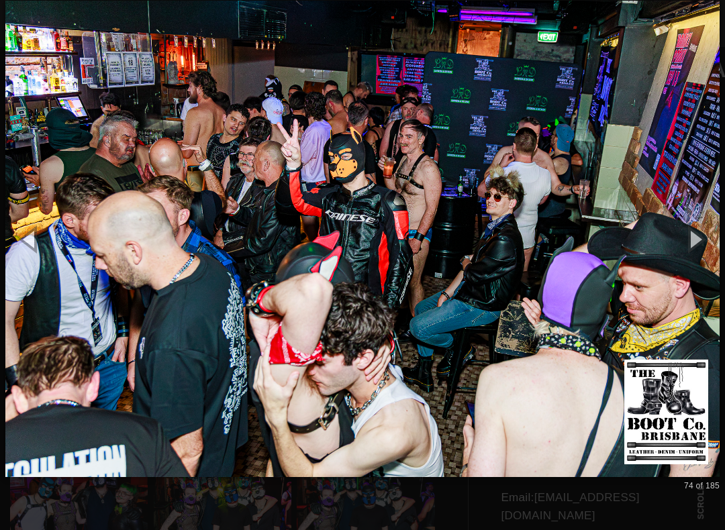
click at [708, 244] on button "button" at bounding box center [694, 239] width 60 height 74
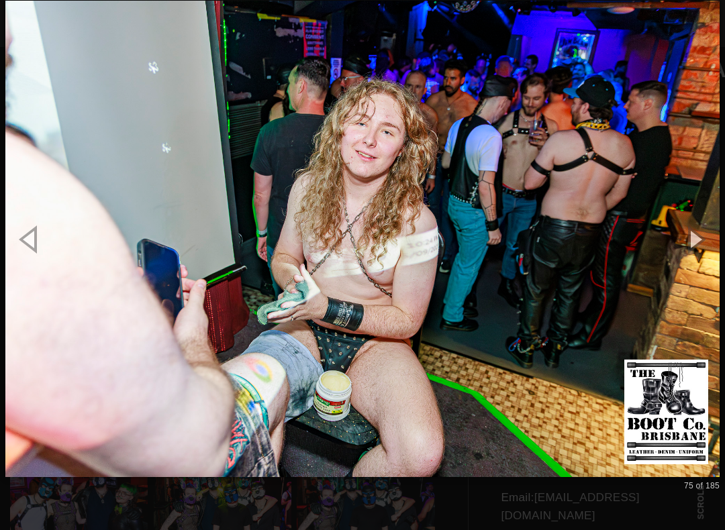
click at [704, 237] on button "button" at bounding box center [694, 239] width 60 height 74
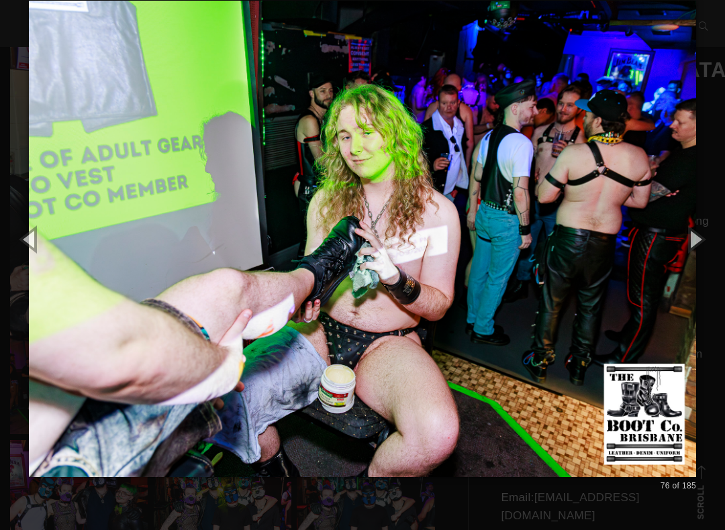
click at [705, 237] on button "button" at bounding box center [694, 239] width 60 height 74
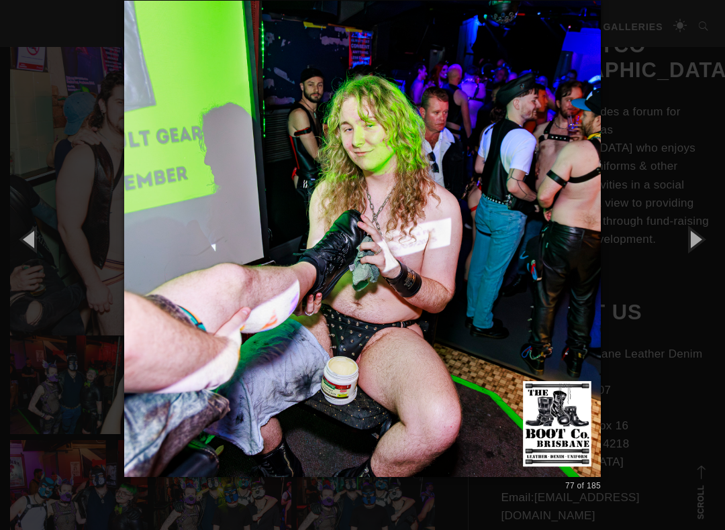
click at [712, 235] on button "button" at bounding box center [694, 239] width 60 height 74
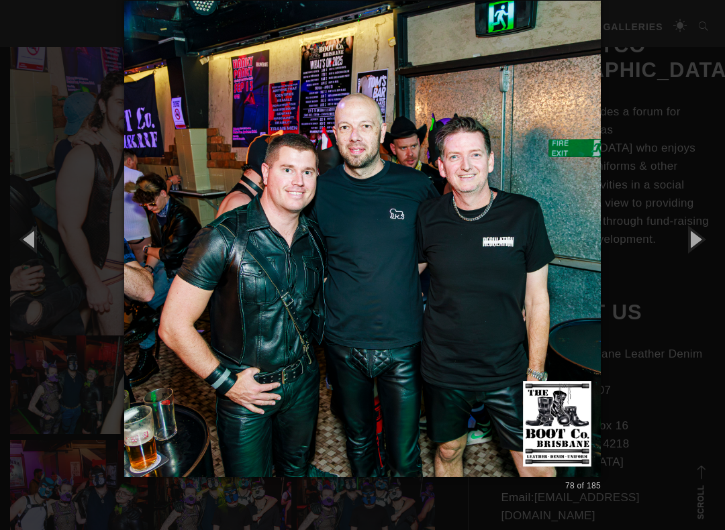
click at [700, 244] on button "button" at bounding box center [694, 239] width 60 height 74
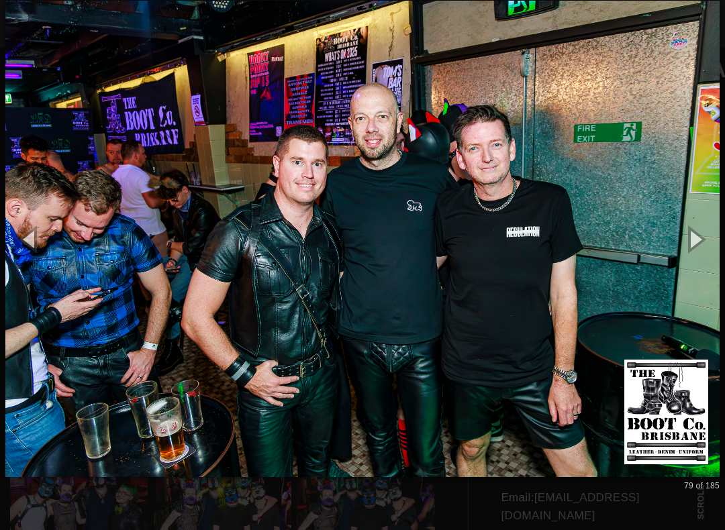
click at [706, 252] on button "button" at bounding box center [694, 239] width 60 height 74
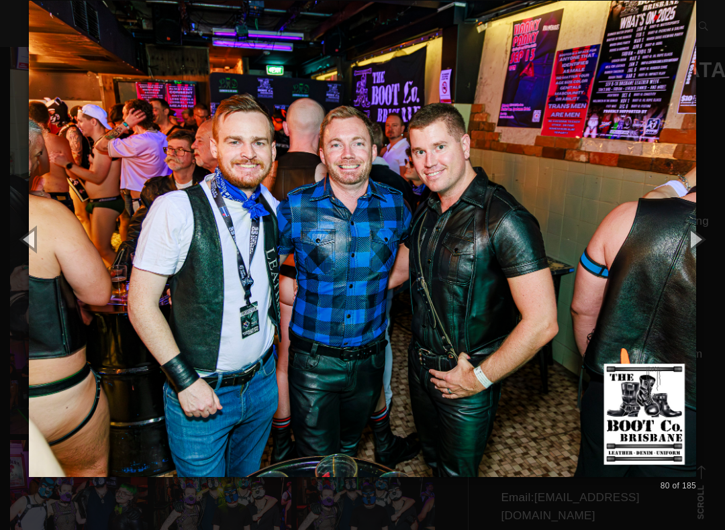
click at [706, 251] on button "button" at bounding box center [694, 239] width 60 height 74
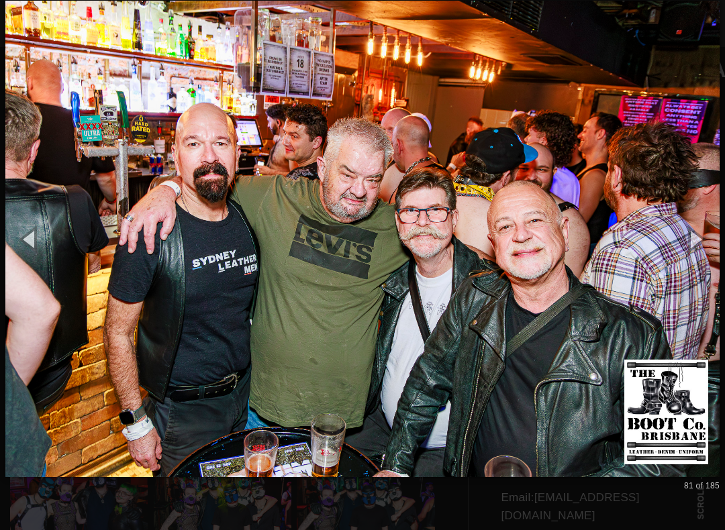
click at [716, 248] on button "button" at bounding box center [694, 239] width 60 height 74
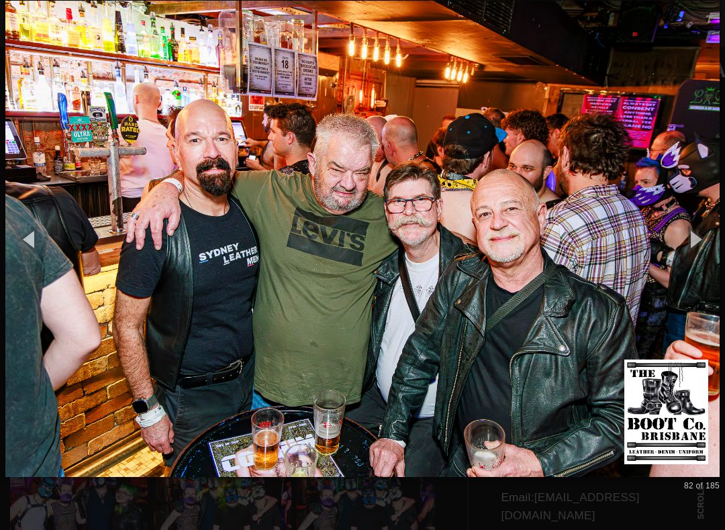
click at [715, 248] on button "button" at bounding box center [694, 239] width 60 height 74
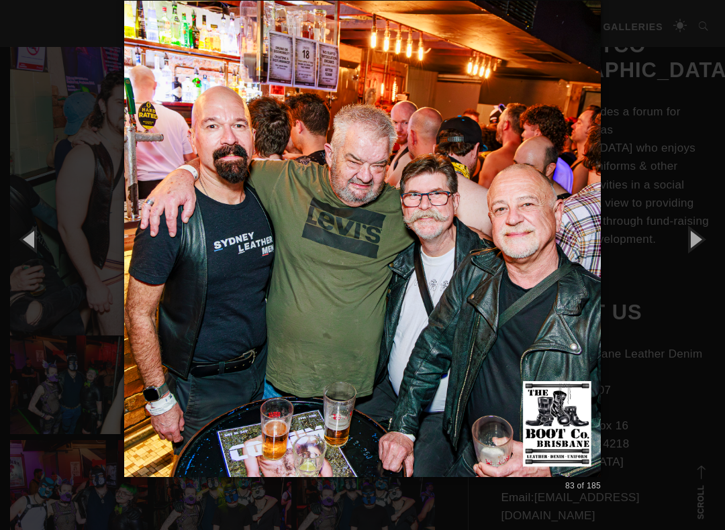
click at [716, 248] on button "button" at bounding box center [694, 239] width 60 height 74
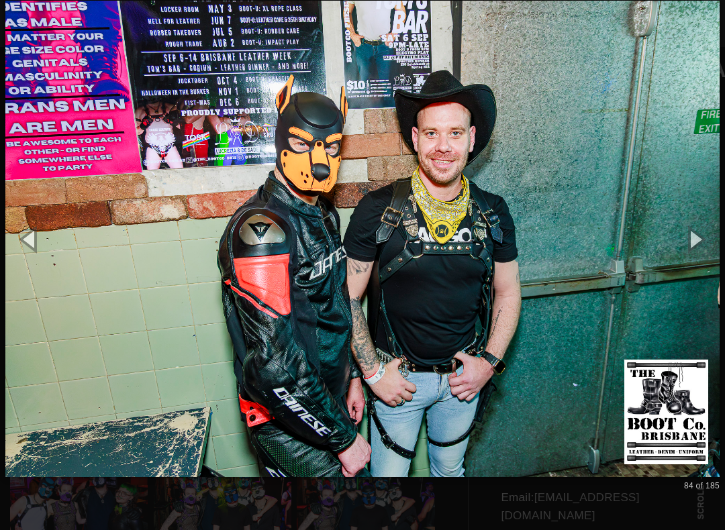
click at [723, 235] on button "button" at bounding box center [694, 239] width 60 height 74
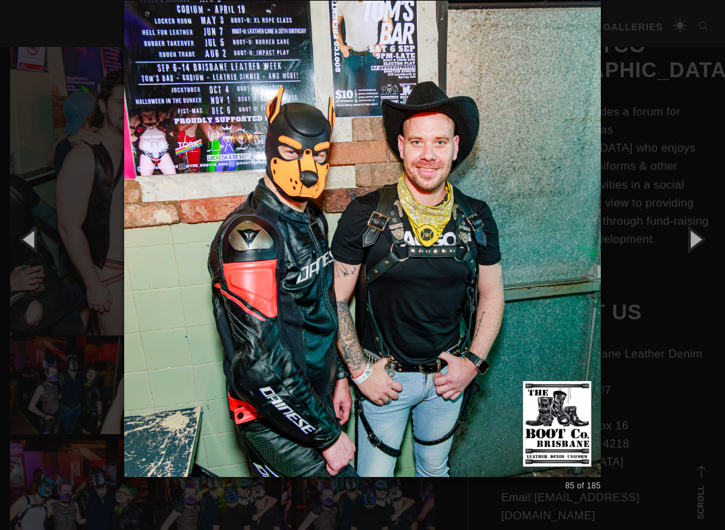
click at [708, 240] on button "button" at bounding box center [694, 239] width 60 height 74
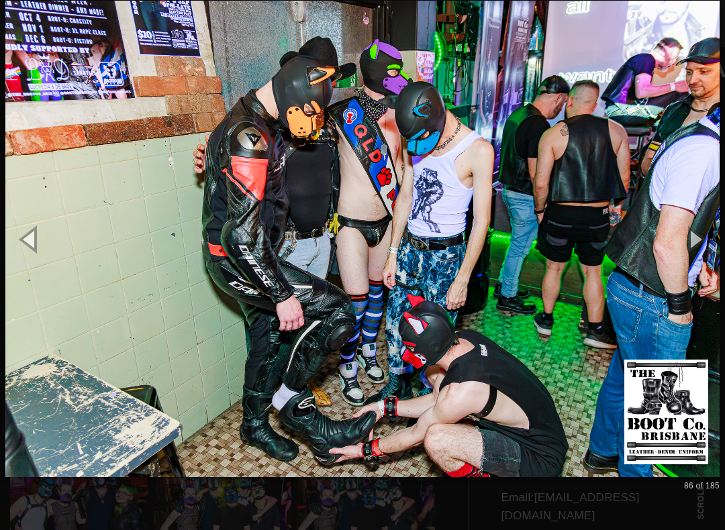
click at [696, 238] on button "button" at bounding box center [694, 239] width 60 height 74
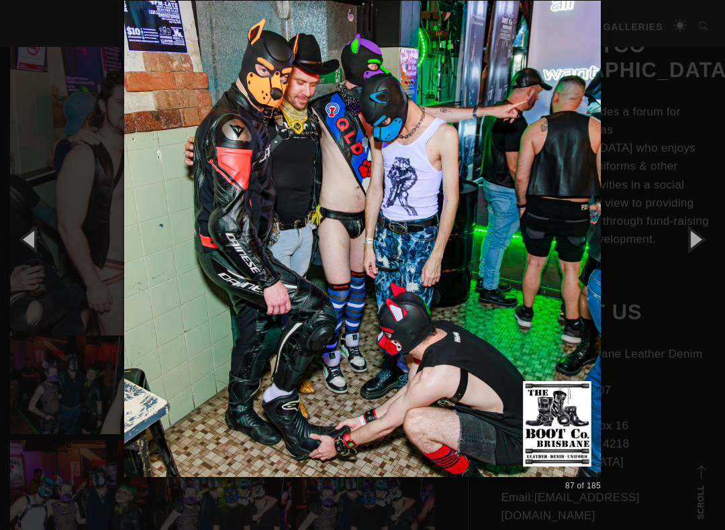
click at [697, 237] on button "button" at bounding box center [694, 239] width 60 height 74
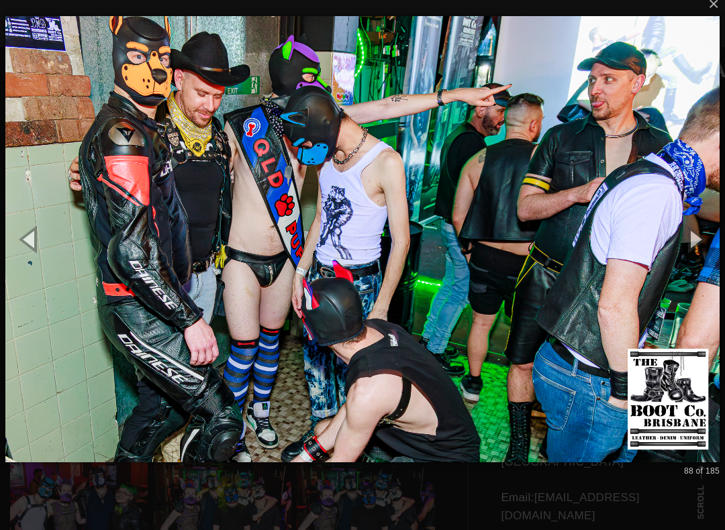
click at [701, 234] on button "button" at bounding box center [694, 239] width 60 height 74
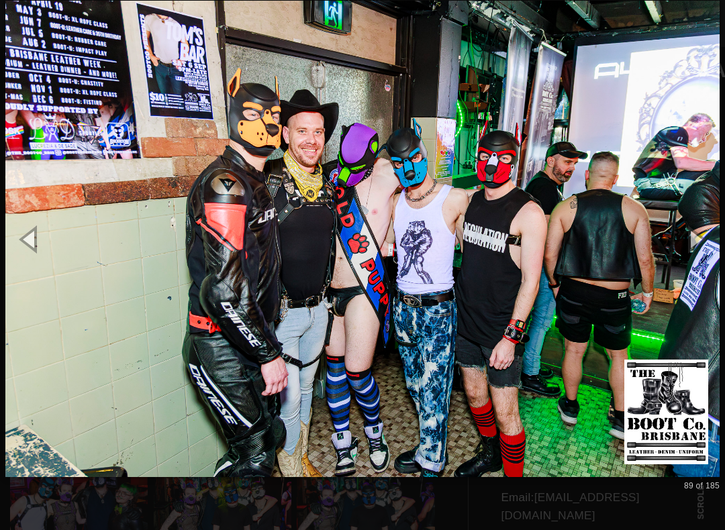
click at [700, 242] on button "button" at bounding box center [694, 239] width 60 height 74
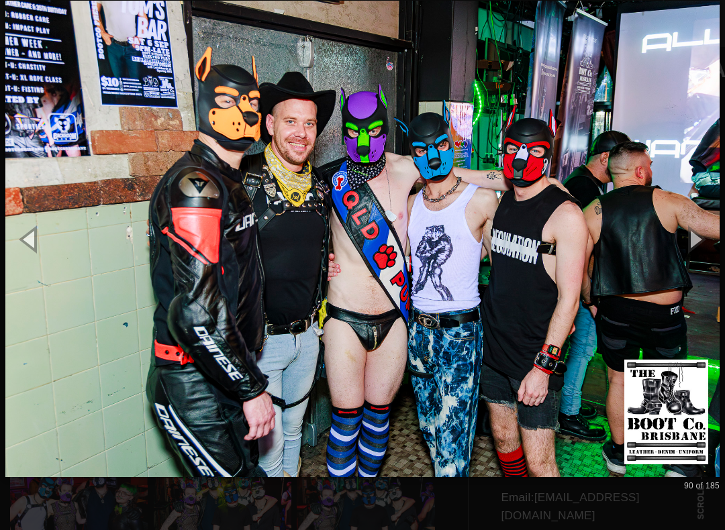
click at [703, 244] on button "button" at bounding box center [694, 239] width 60 height 74
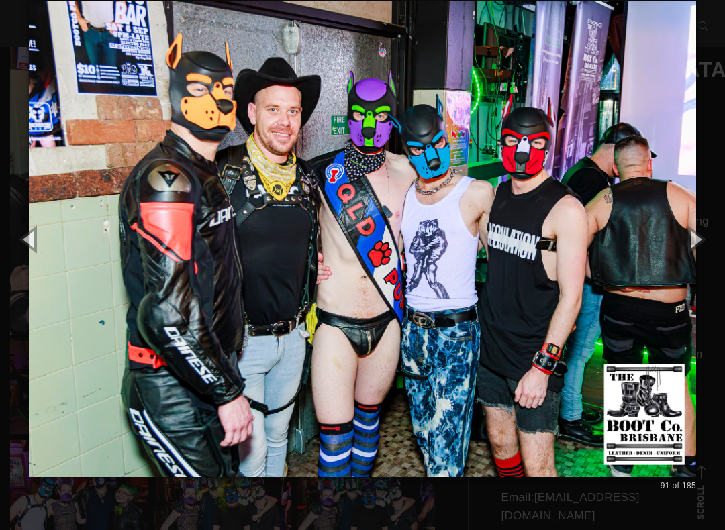
click at [704, 234] on button "button" at bounding box center [694, 239] width 60 height 74
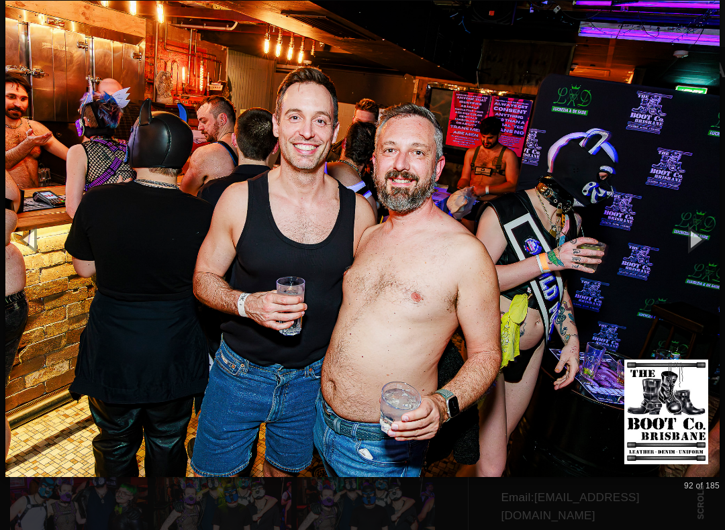
click at [704, 244] on button "button" at bounding box center [694, 239] width 60 height 74
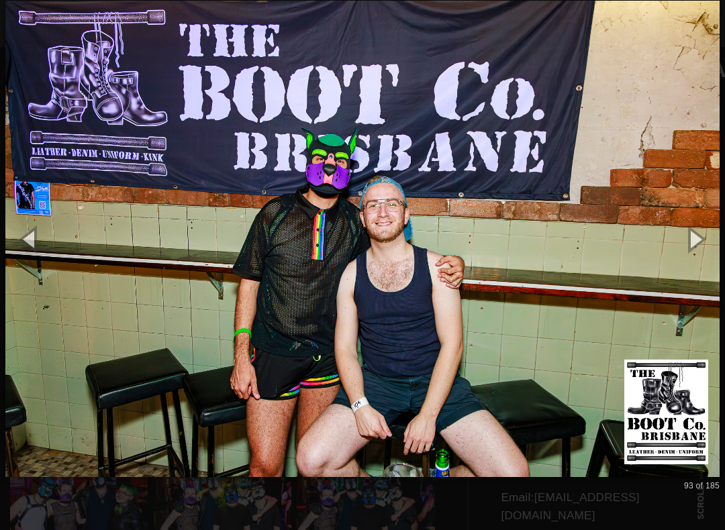
click at [703, 242] on button "button" at bounding box center [694, 239] width 60 height 74
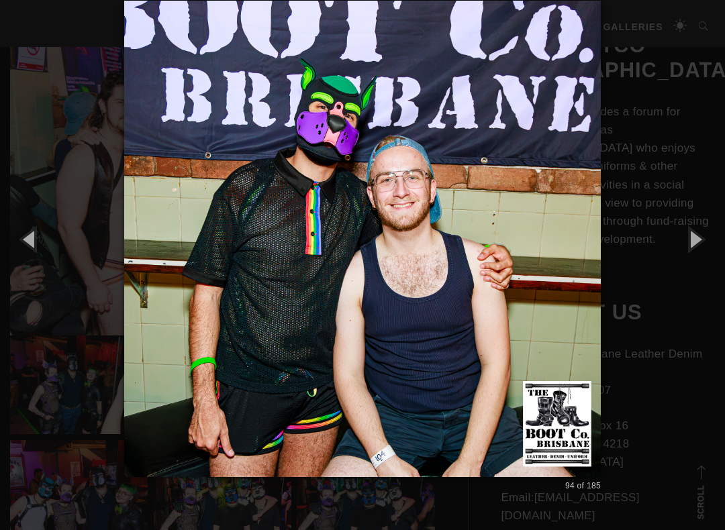
click at [703, 243] on button "button" at bounding box center [694, 239] width 60 height 74
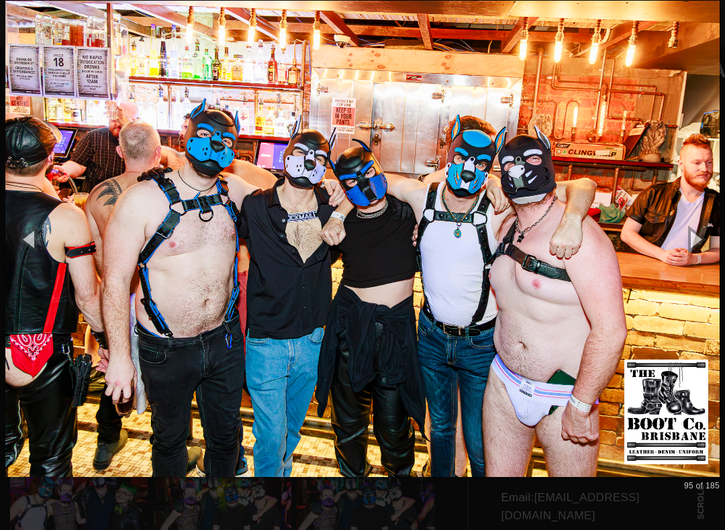
click at [706, 244] on button "button" at bounding box center [694, 239] width 60 height 74
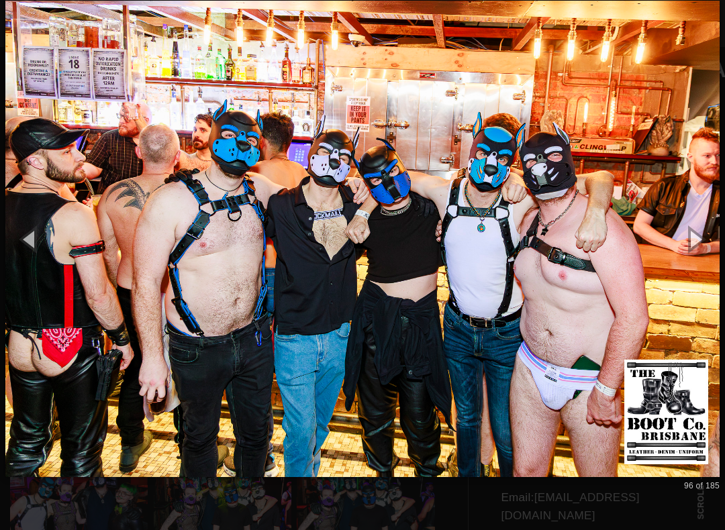
click at [706, 244] on button "button" at bounding box center [694, 239] width 60 height 74
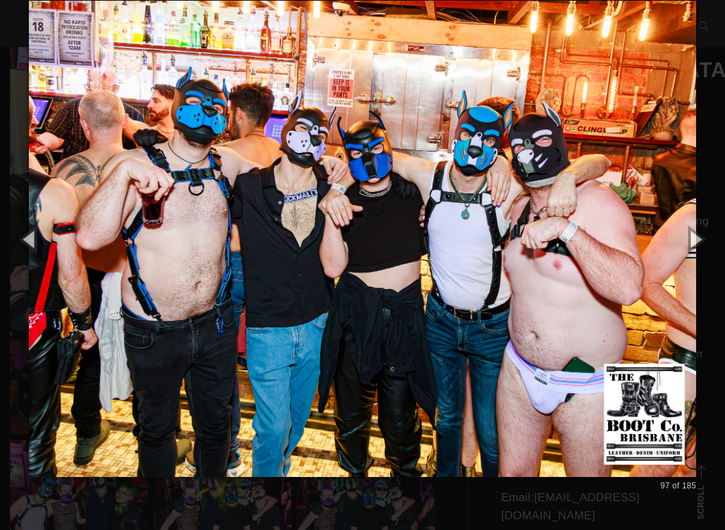
click at [704, 240] on button "button" at bounding box center [694, 239] width 60 height 74
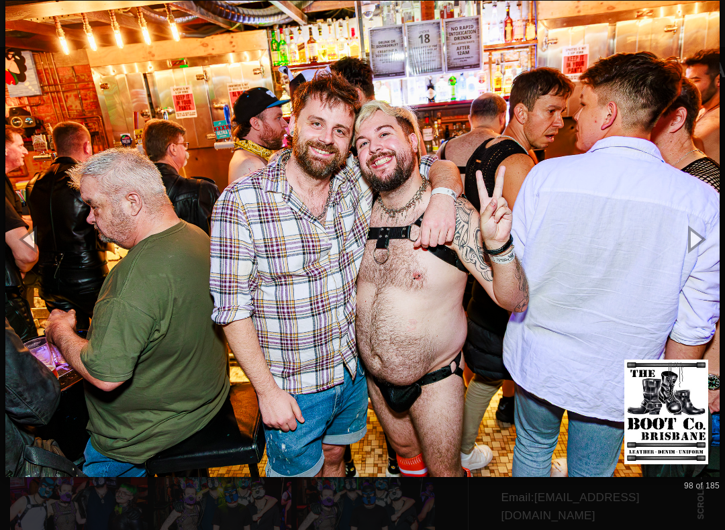
click at [708, 240] on button "button" at bounding box center [694, 239] width 60 height 74
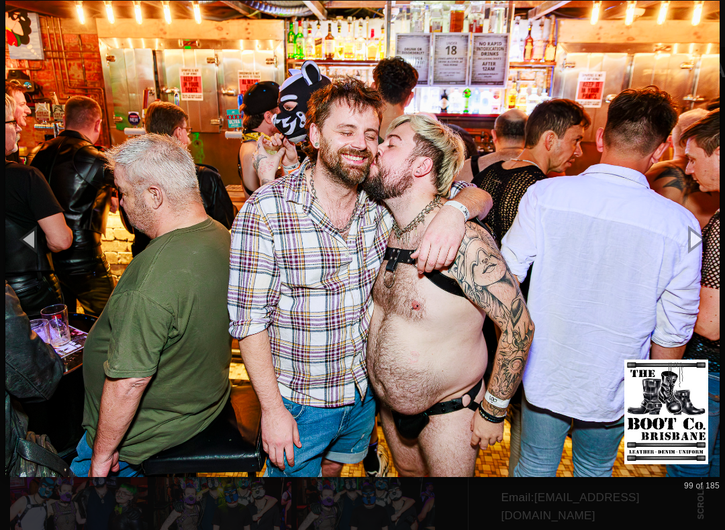
click at [702, 233] on button "button" at bounding box center [694, 239] width 60 height 74
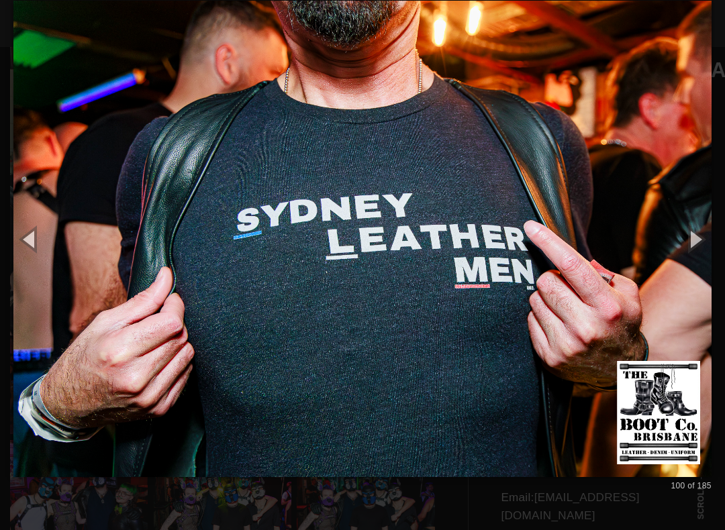
click at [710, 233] on button "button" at bounding box center [694, 239] width 60 height 74
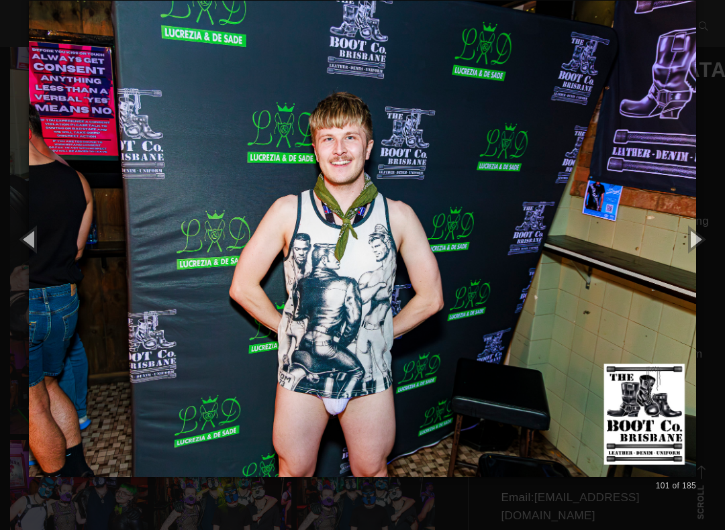
click at [702, 238] on button "button" at bounding box center [694, 239] width 60 height 74
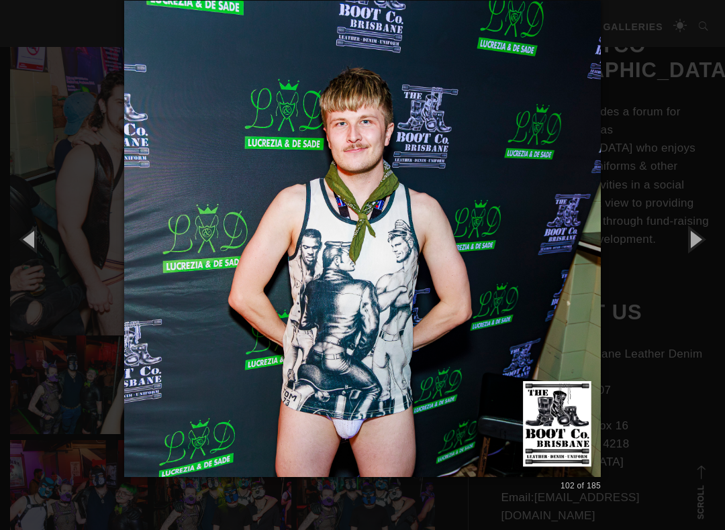
click at [703, 240] on button "button" at bounding box center [694, 239] width 60 height 74
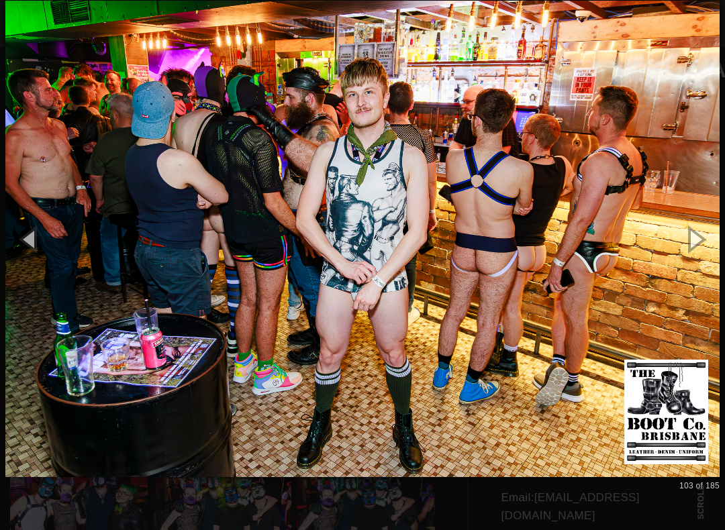
click at [704, 241] on button "button" at bounding box center [694, 239] width 60 height 74
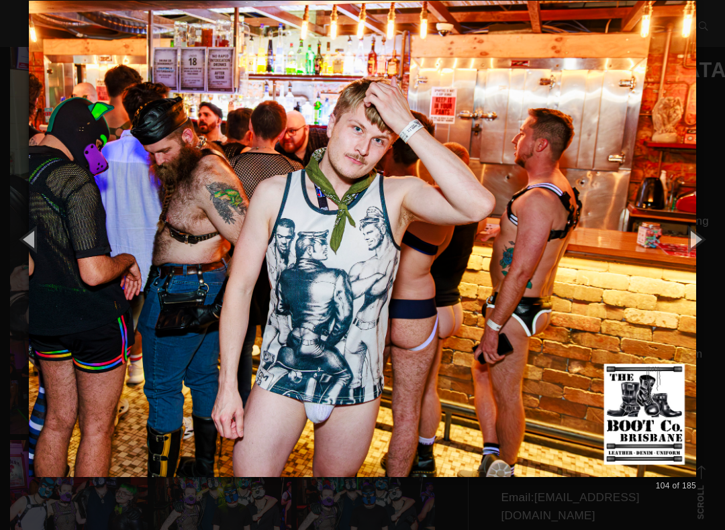
click at [704, 240] on button "button" at bounding box center [694, 239] width 60 height 74
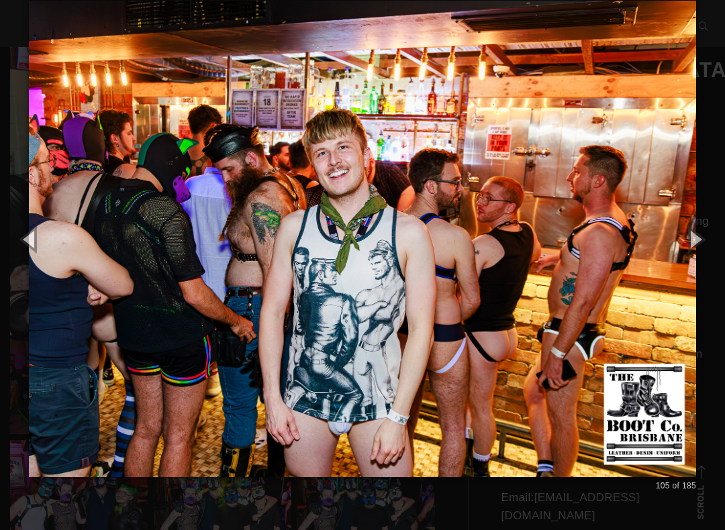
click at [708, 240] on button "button" at bounding box center [694, 239] width 60 height 74
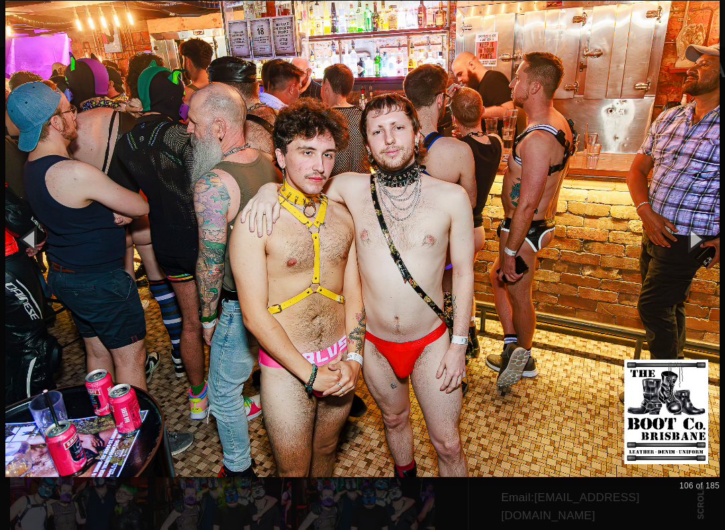
click at [711, 237] on button "button" at bounding box center [694, 239] width 60 height 74
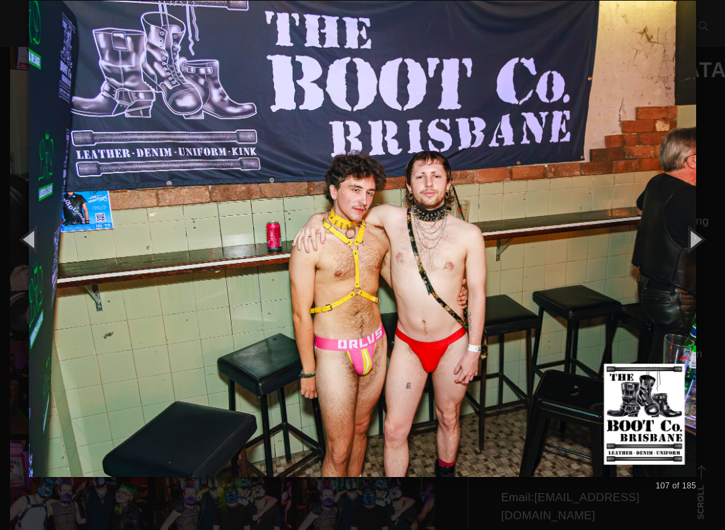
click at [717, 238] on button "button" at bounding box center [694, 239] width 60 height 74
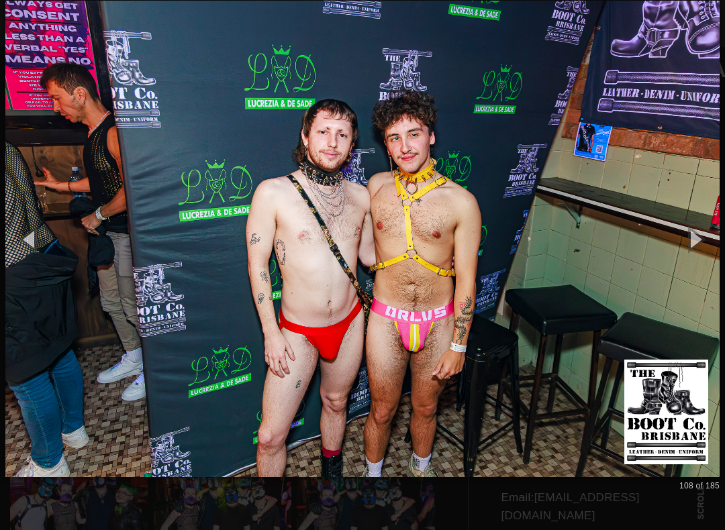
click at [718, 237] on button "button" at bounding box center [694, 239] width 60 height 74
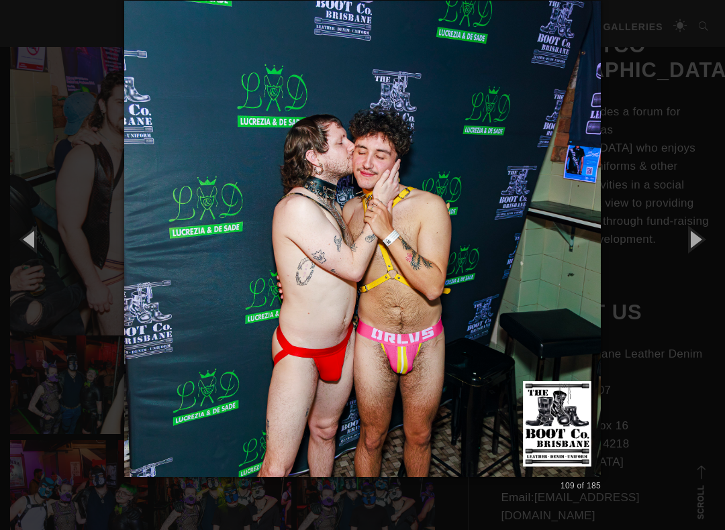
click at [717, 239] on button "button" at bounding box center [694, 239] width 60 height 74
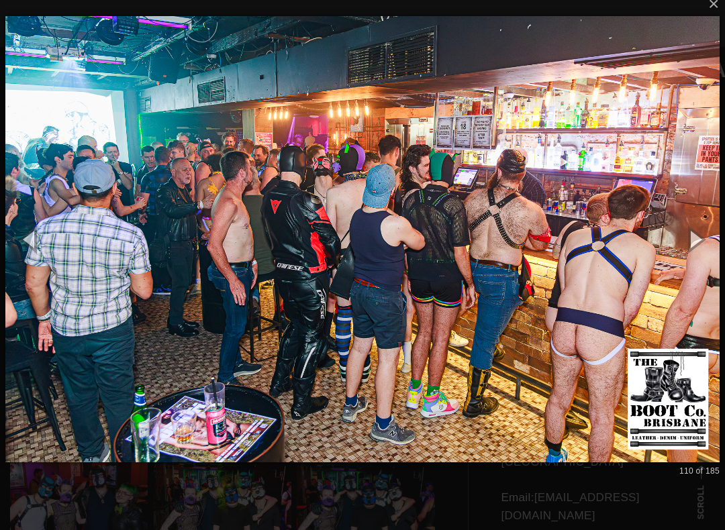
click at [721, 237] on button "button" at bounding box center [694, 239] width 60 height 74
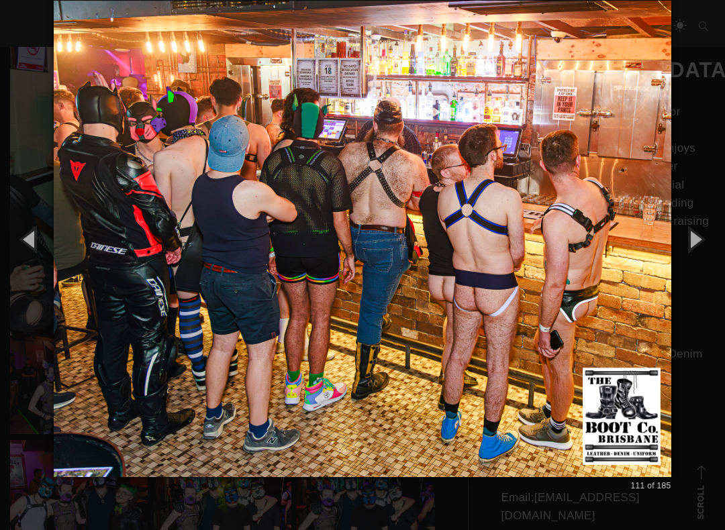
click at [719, 239] on button "button" at bounding box center [694, 239] width 60 height 74
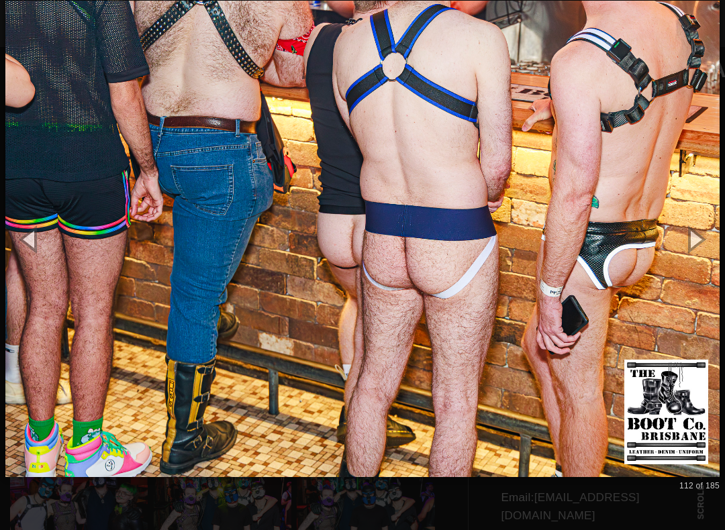
click at [718, 232] on button "button" at bounding box center [694, 239] width 60 height 74
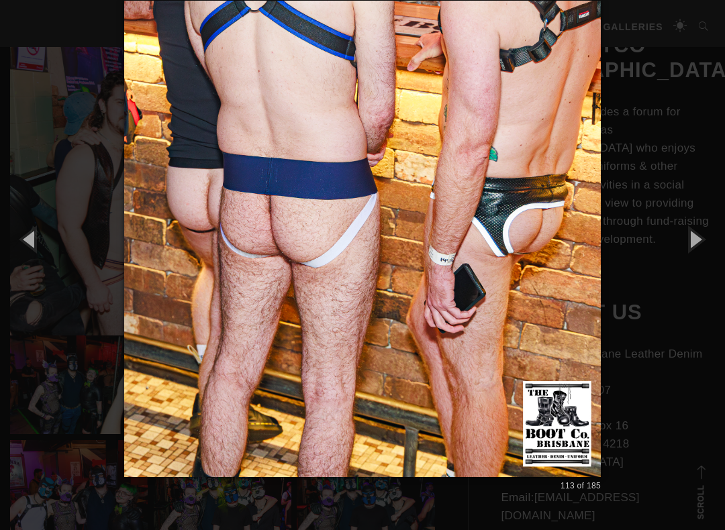
click at [716, 235] on button "button" at bounding box center [694, 239] width 60 height 74
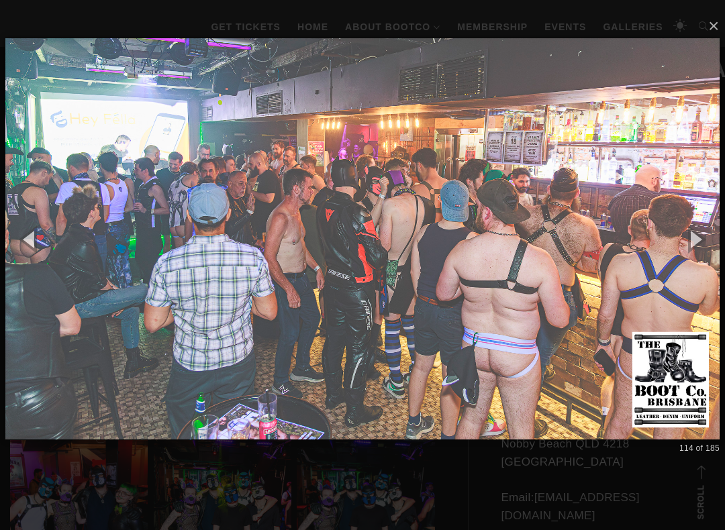
click at [718, 237] on button "button" at bounding box center [694, 239] width 60 height 74
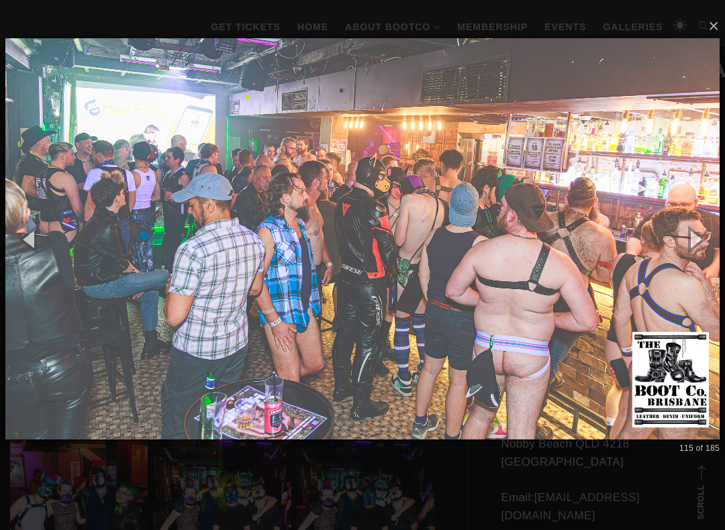
click at [717, 237] on button "button" at bounding box center [694, 239] width 60 height 74
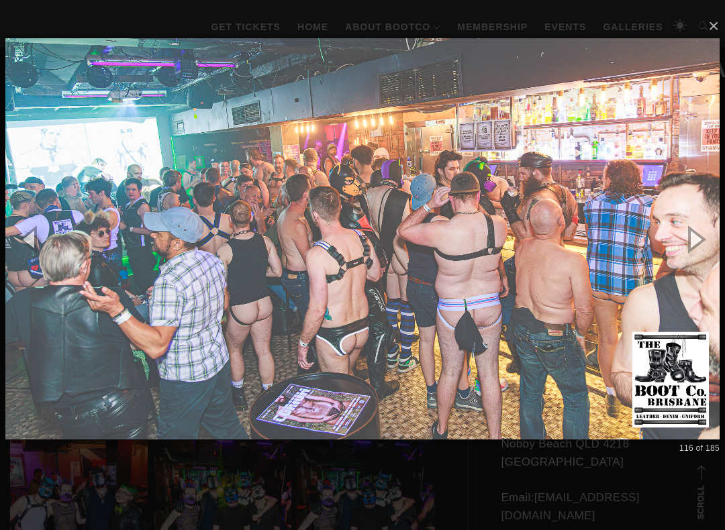
click at [718, 237] on button "button" at bounding box center [694, 239] width 60 height 74
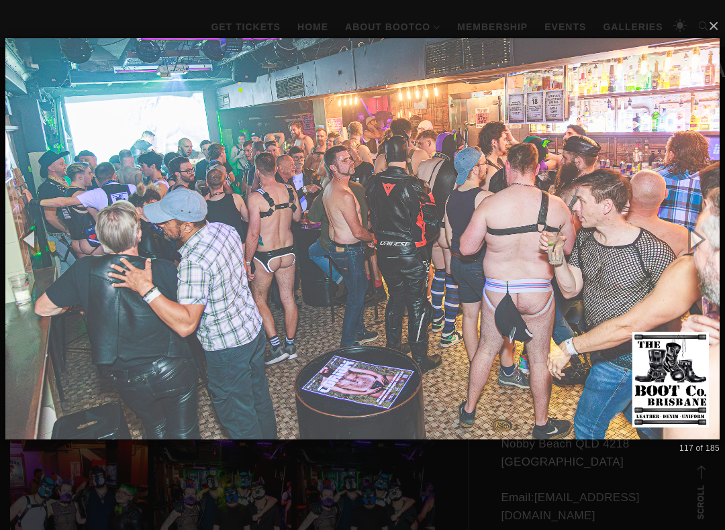
click at [721, 236] on button "button" at bounding box center [694, 239] width 60 height 74
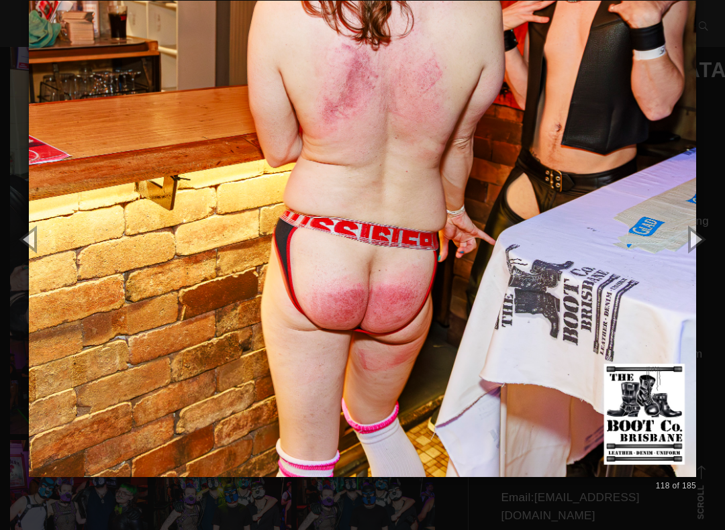
click at [721, 238] on button "button" at bounding box center [694, 239] width 60 height 74
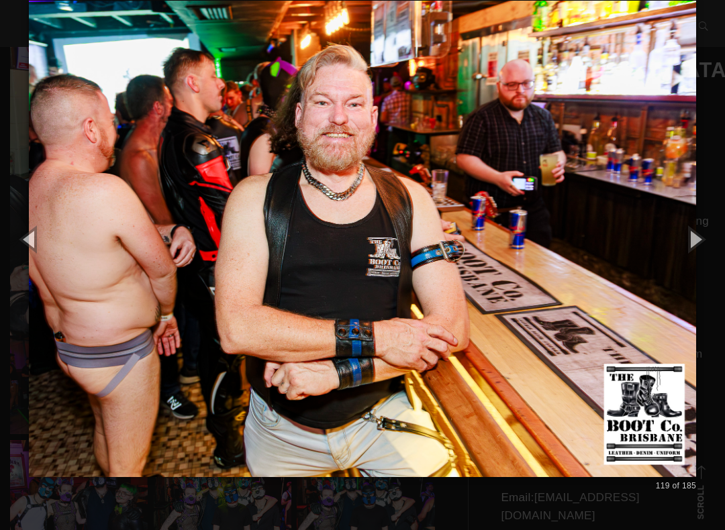
click at [719, 238] on button "button" at bounding box center [694, 239] width 60 height 74
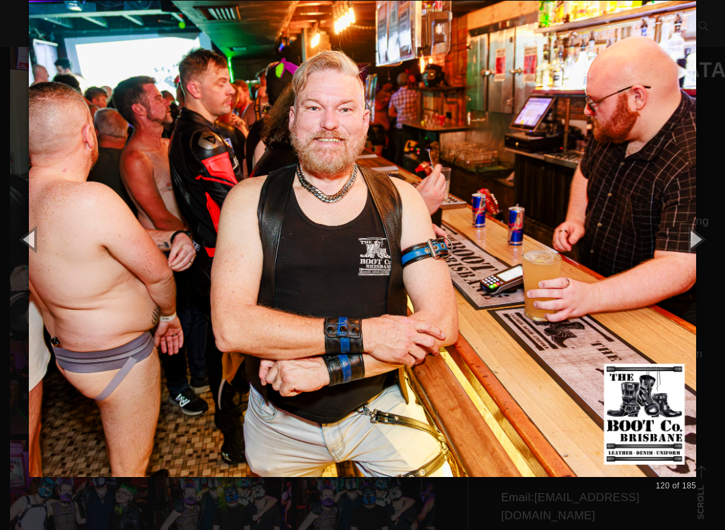
click at [722, 235] on button "button" at bounding box center [694, 239] width 60 height 74
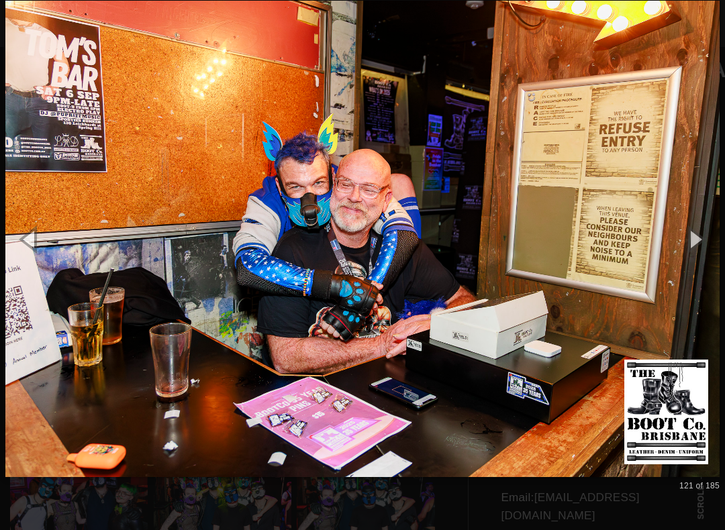
click at [721, 237] on button "button" at bounding box center [694, 239] width 60 height 74
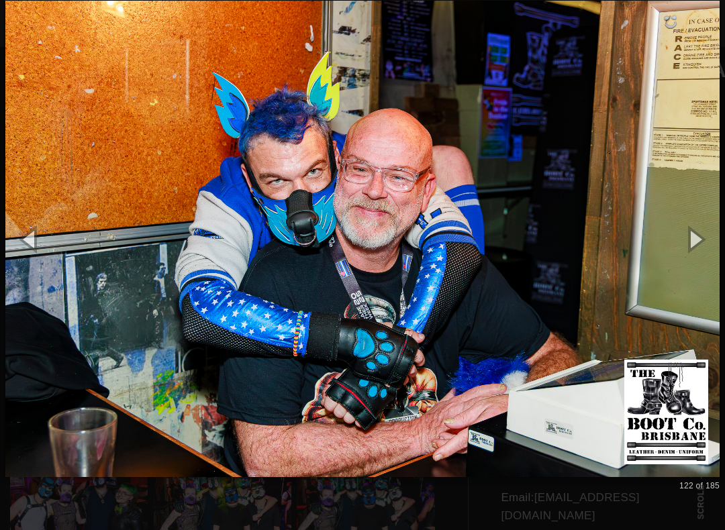
click at [719, 239] on button "button" at bounding box center [694, 239] width 60 height 74
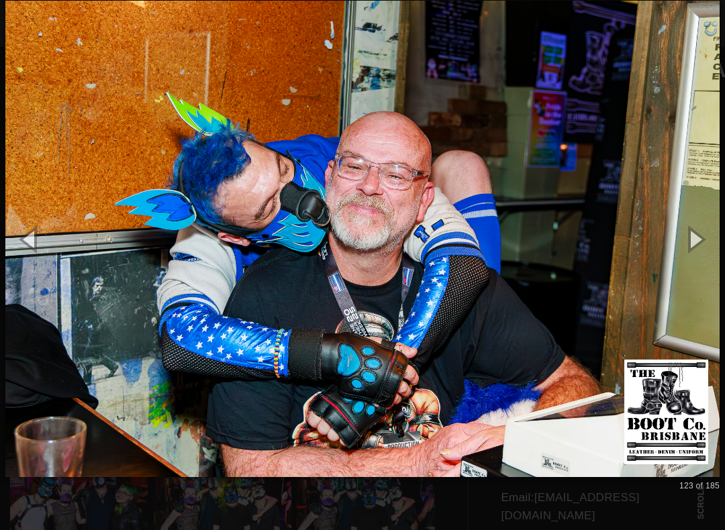
click at [719, 241] on button "button" at bounding box center [694, 239] width 60 height 74
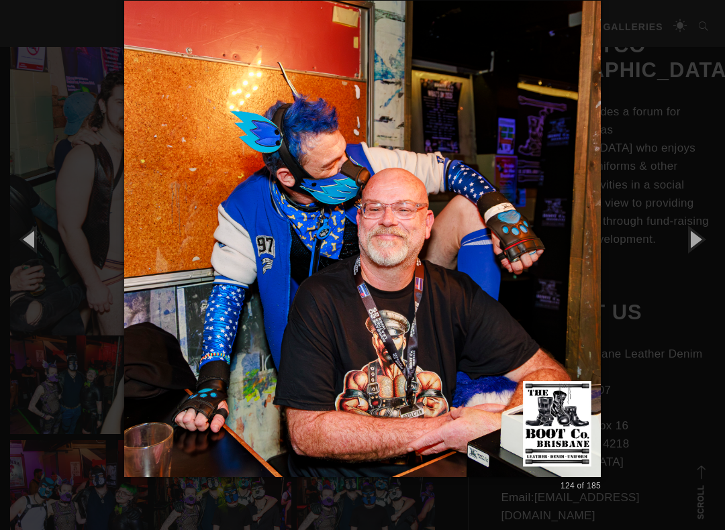
click at [716, 244] on button "button" at bounding box center [694, 239] width 60 height 74
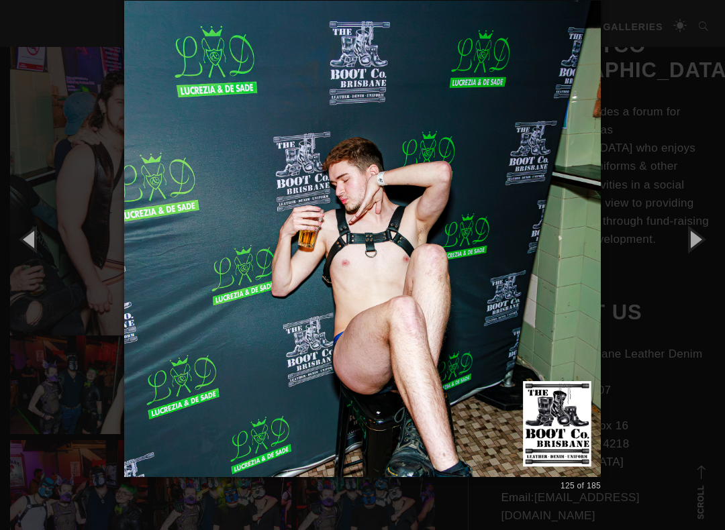
click at [717, 242] on button "button" at bounding box center [694, 239] width 60 height 74
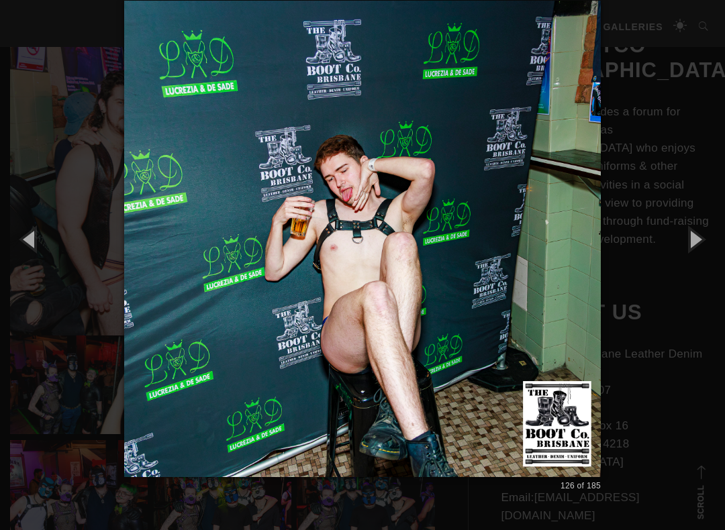
click at [717, 244] on button "button" at bounding box center [694, 239] width 60 height 74
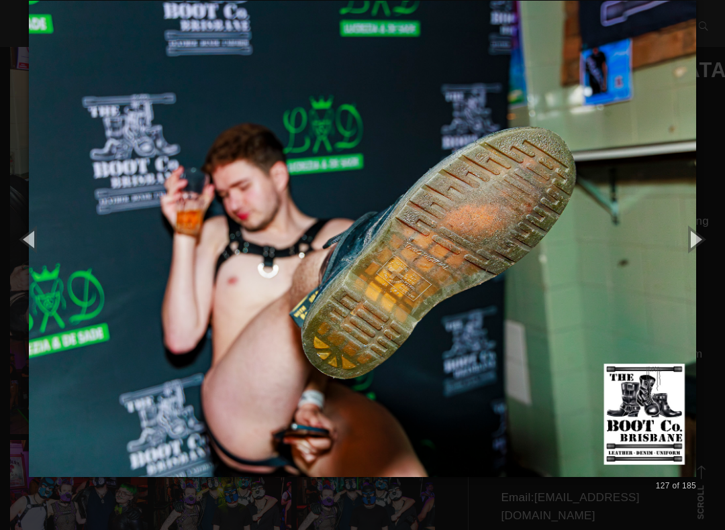
click at [716, 244] on button "button" at bounding box center [694, 239] width 60 height 74
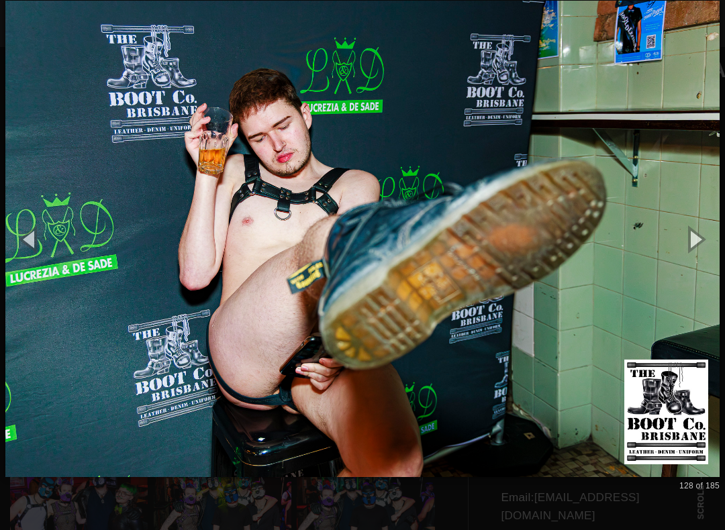
click at [716, 242] on button "button" at bounding box center [694, 239] width 60 height 74
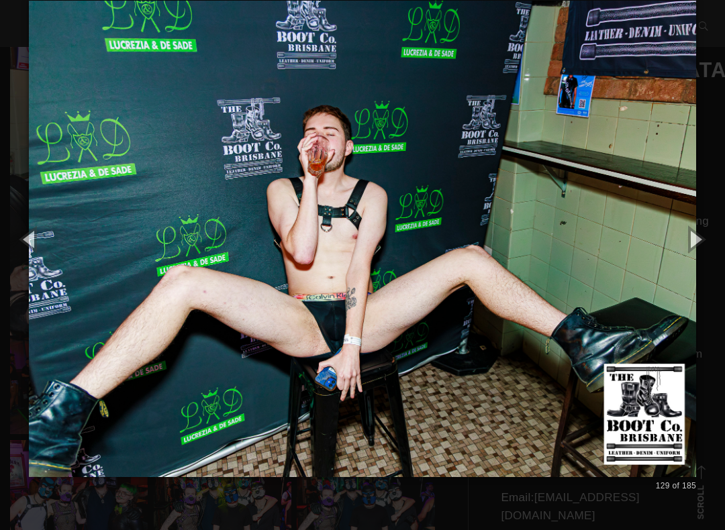
click at [715, 243] on button "button" at bounding box center [694, 239] width 60 height 74
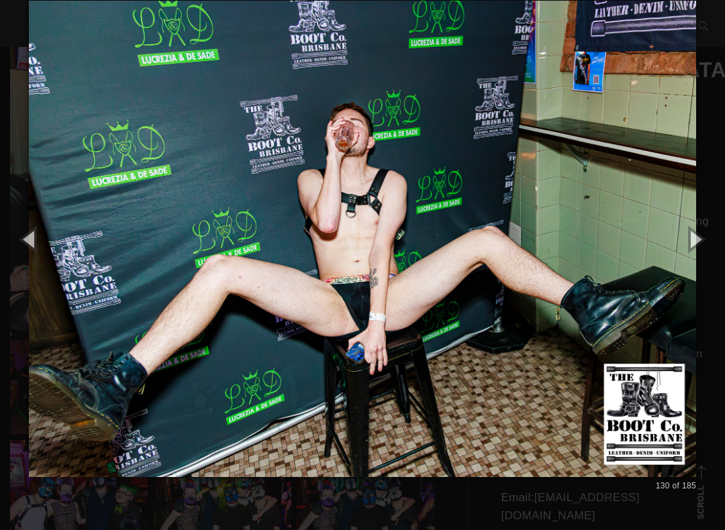
click at [715, 244] on button "button" at bounding box center [694, 239] width 60 height 74
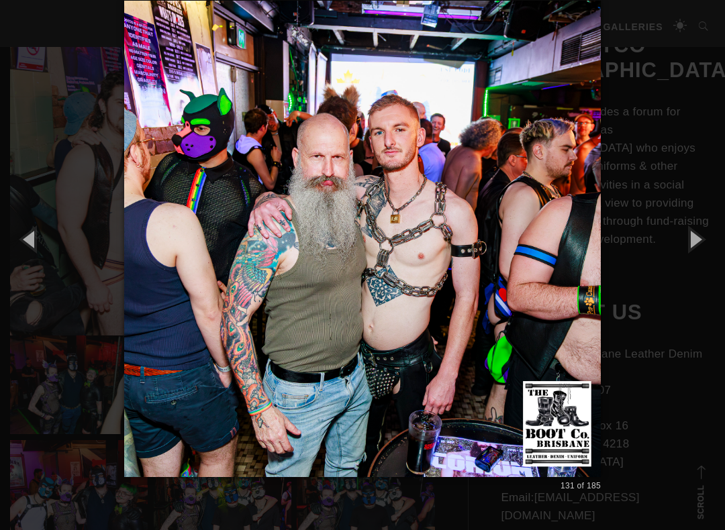
click at [717, 238] on button "button" at bounding box center [694, 239] width 60 height 74
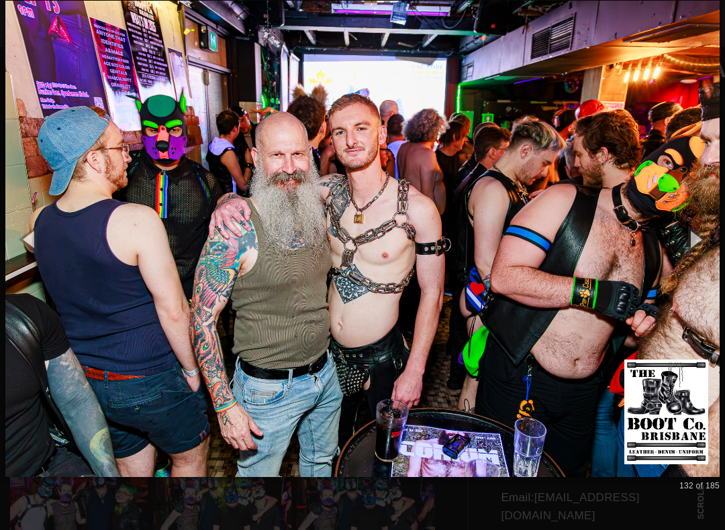
click at [714, 244] on button "button" at bounding box center [694, 239] width 60 height 74
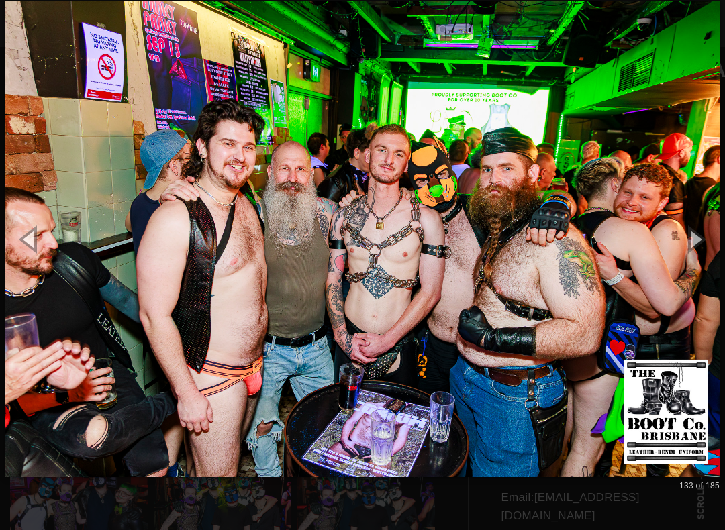
click at [715, 246] on button "button" at bounding box center [694, 239] width 60 height 74
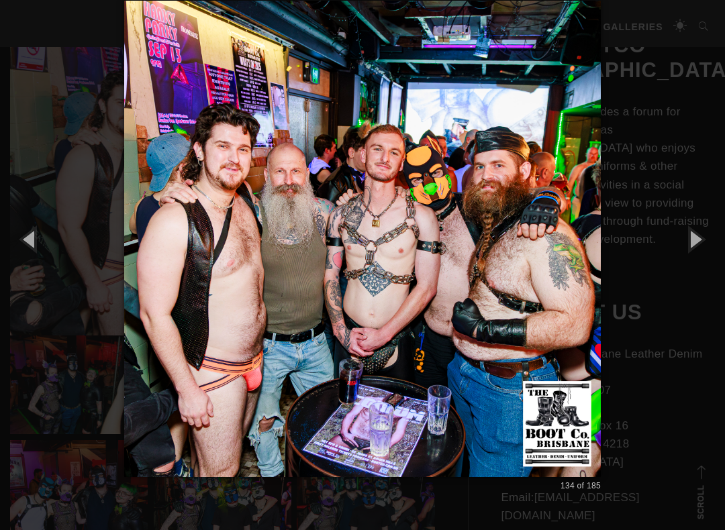
click at [715, 246] on button "button" at bounding box center [694, 239] width 60 height 74
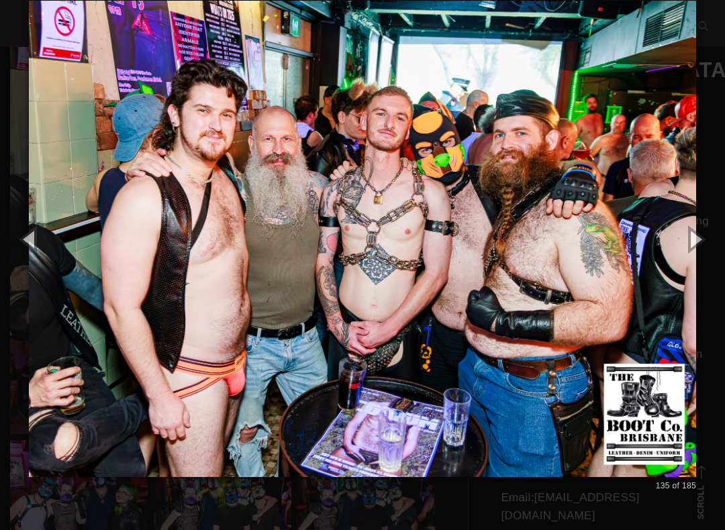
click at [717, 246] on button "button" at bounding box center [694, 239] width 60 height 74
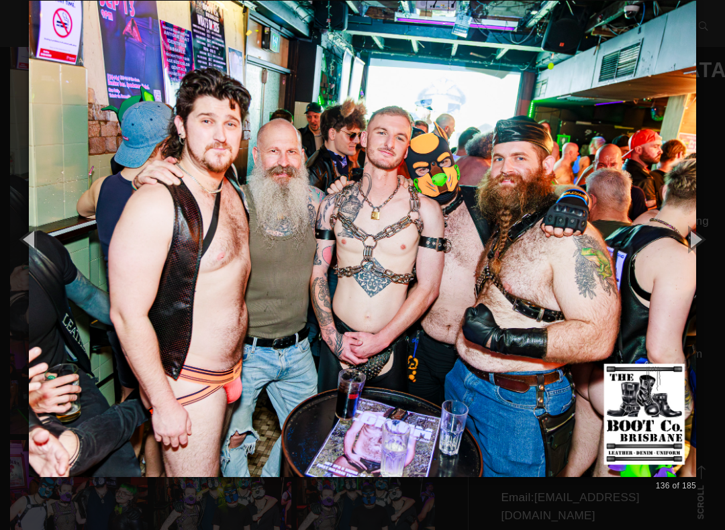
click at [717, 246] on button "button" at bounding box center [694, 239] width 60 height 74
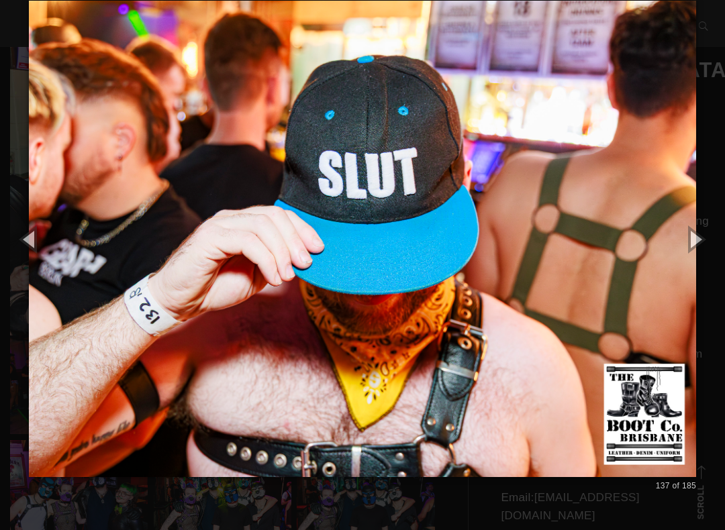
click at [715, 248] on button "button" at bounding box center [694, 239] width 60 height 74
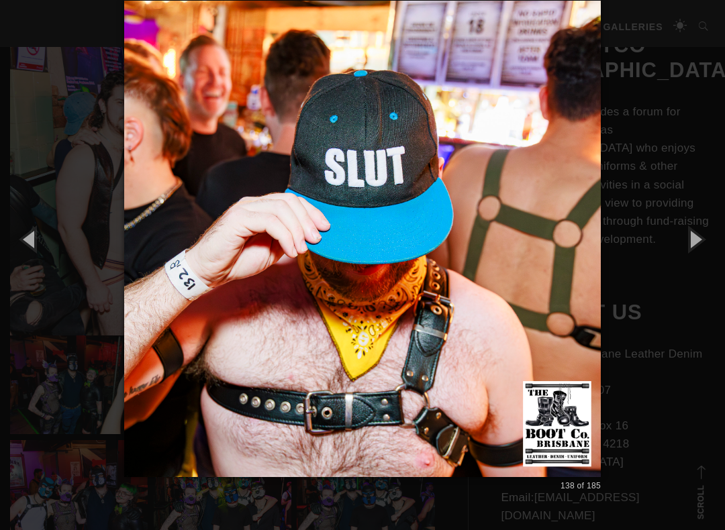
click at [715, 248] on button "button" at bounding box center [694, 239] width 60 height 74
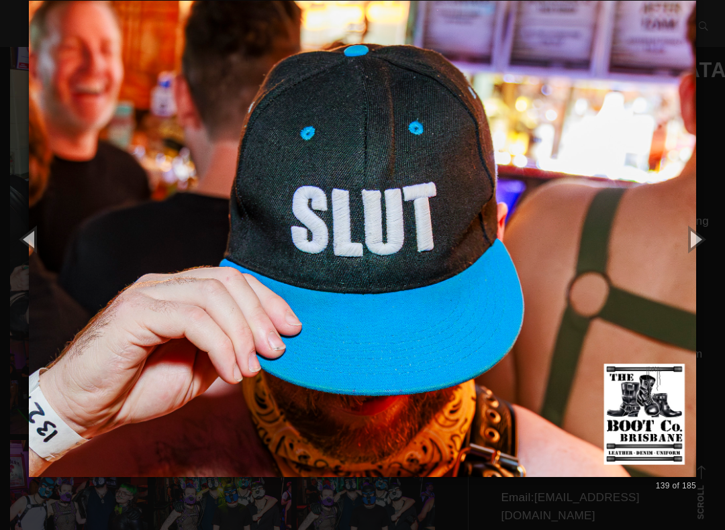
click at [713, 248] on button "button" at bounding box center [694, 239] width 60 height 74
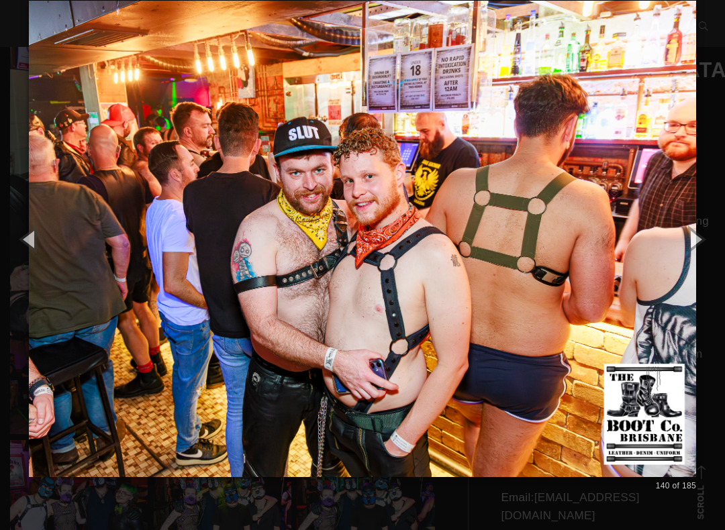
click at [708, 240] on button "button" at bounding box center [694, 239] width 60 height 74
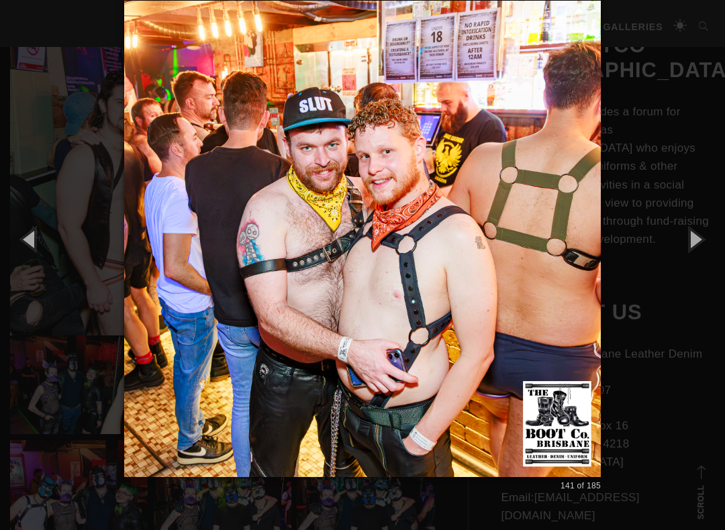
click at [715, 242] on button "button" at bounding box center [694, 239] width 60 height 74
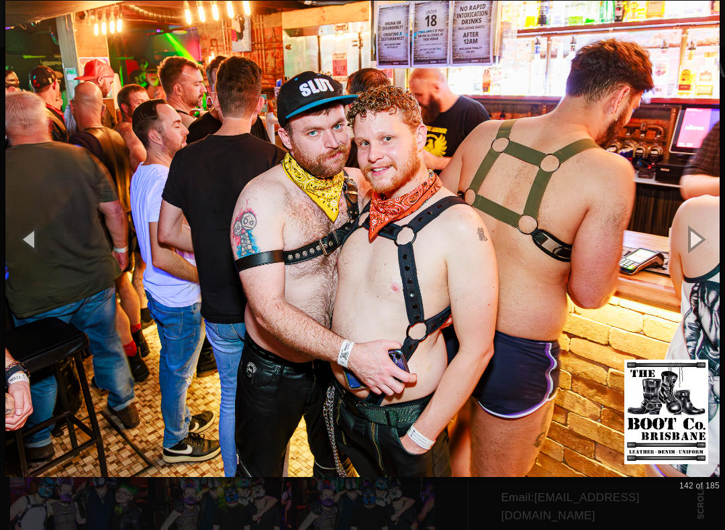
click at [715, 244] on button "button" at bounding box center [694, 239] width 60 height 74
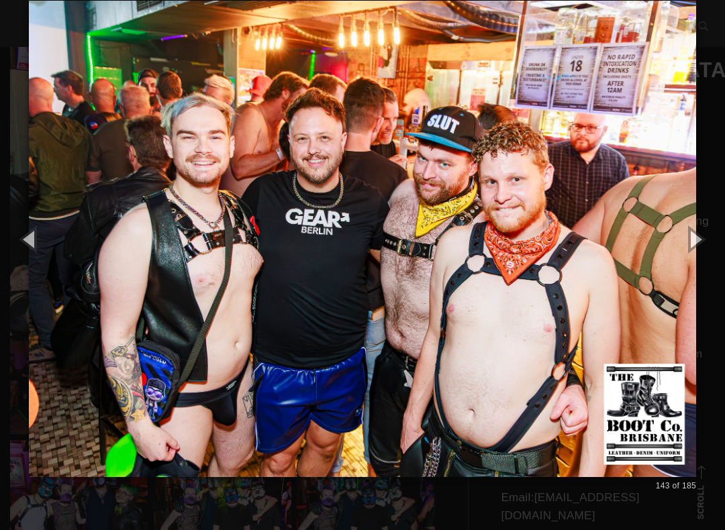
click at [719, 242] on button "button" at bounding box center [694, 239] width 60 height 74
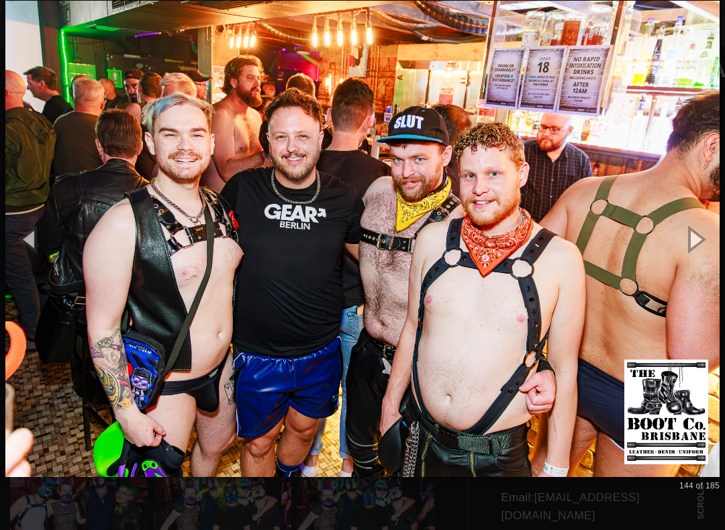
click at [716, 244] on button "button" at bounding box center [694, 239] width 60 height 74
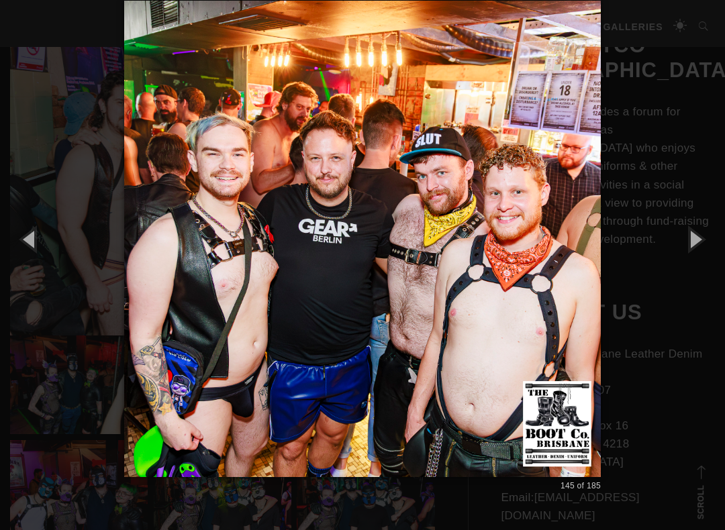
click at [716, 245] on button "button" at bounding box center [694, 239] width 60 height 74
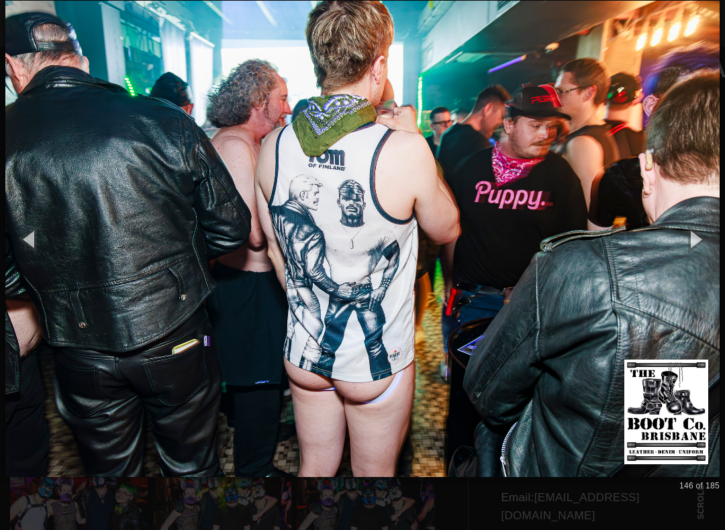
click at [718, 244] on button "button" at bounding box center [694, 239] width 60 height 74
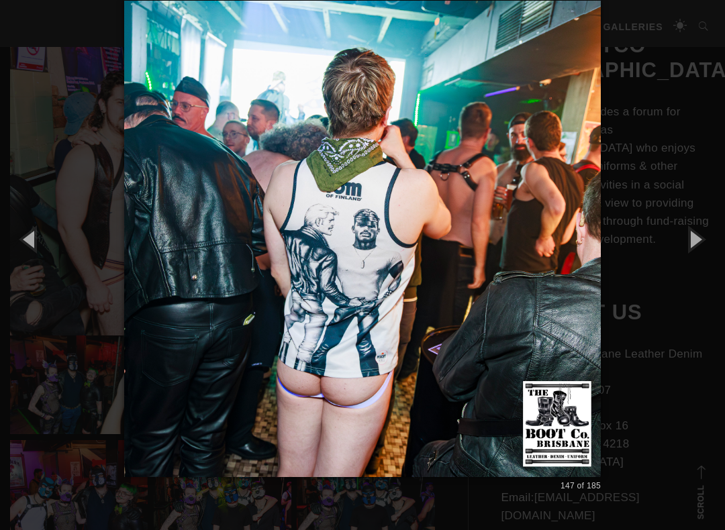
click at [718, 244] on button "button" at bounding box center [694, 239] width 60 height 74
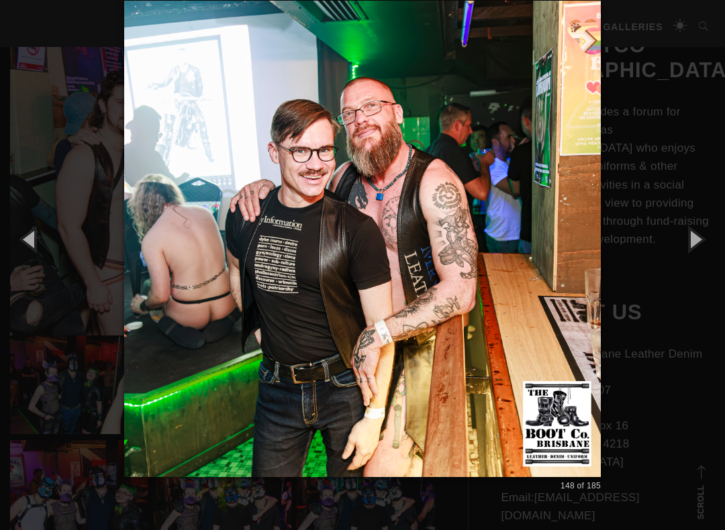
click at [717, 246] on button "button" at bounding box center [694, 239] width 60 height 74
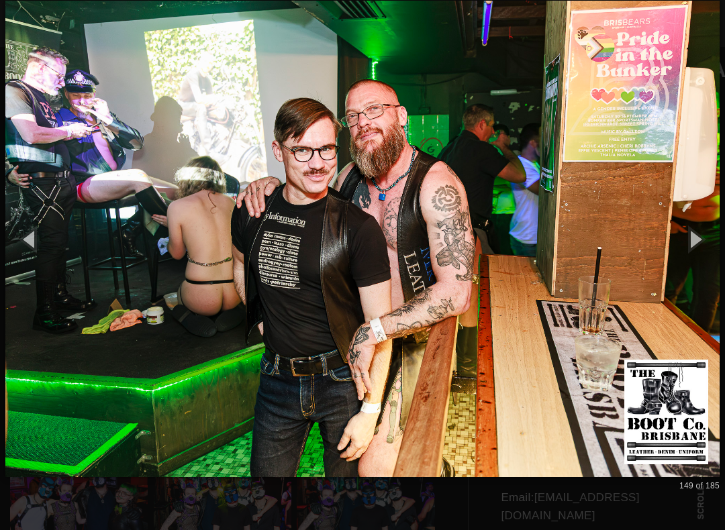
click at [715, 245] on button "button" at bounding box center [694, 239] width 60 height 74
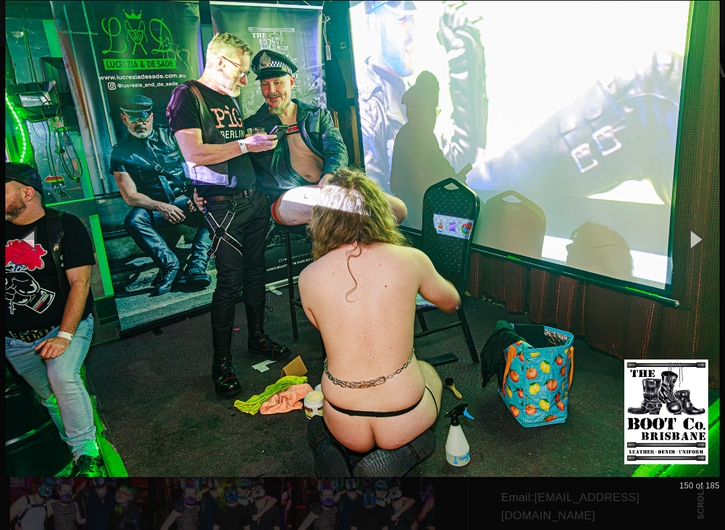
click at [717, 244] on button "button" at bounding box center [694, 239] width 60 height 74
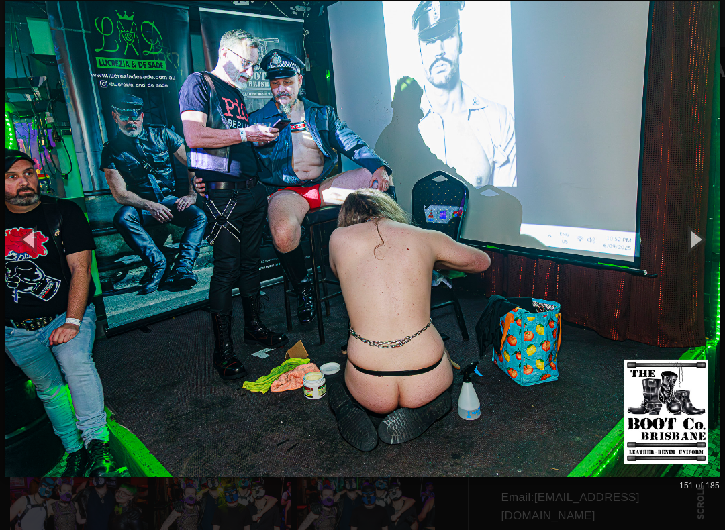
click at [716, 244] on button "button" at bounding box center [694, 239] width 60 height 74
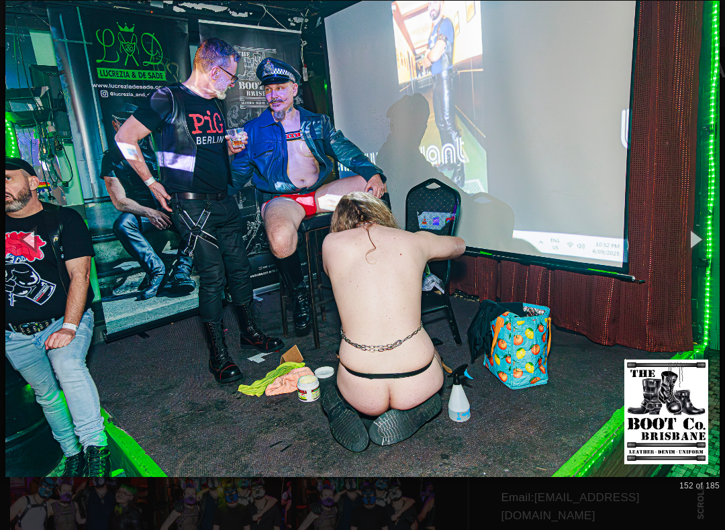
click at [716, 244] on button "button" at bounding box center [694, 239] width 60 height 74
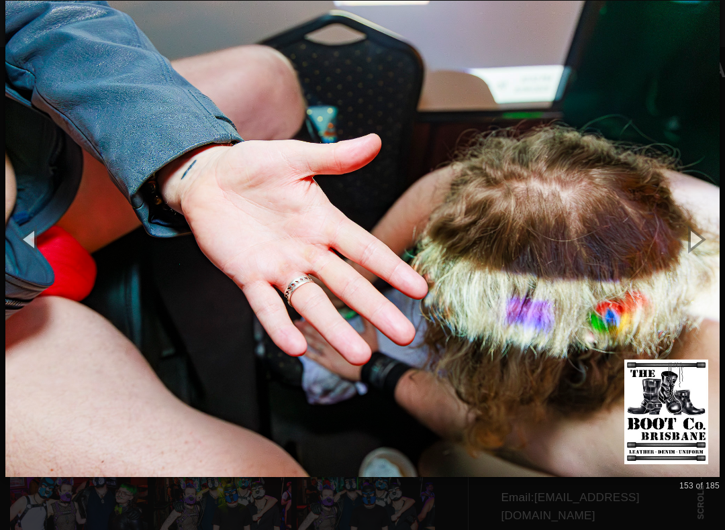
click at [719, 244] on button "button" at bounding box center [694, 239] width 60 height 74
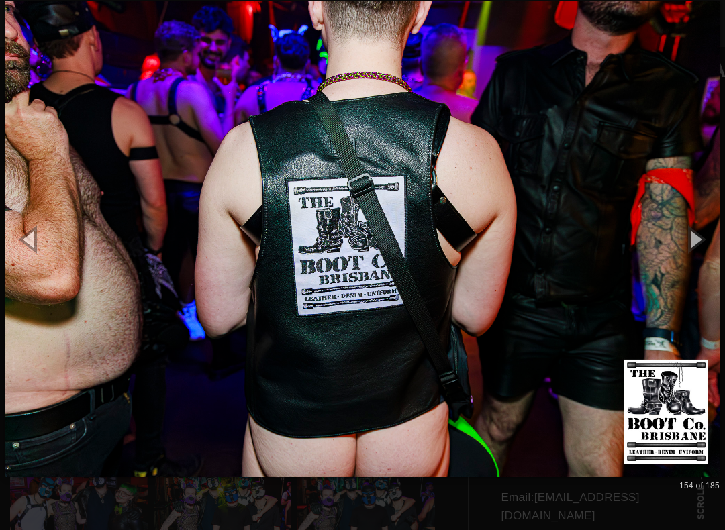
click at [708, 237] on button "button" at bounding box center [694, 239] width 60 height 74
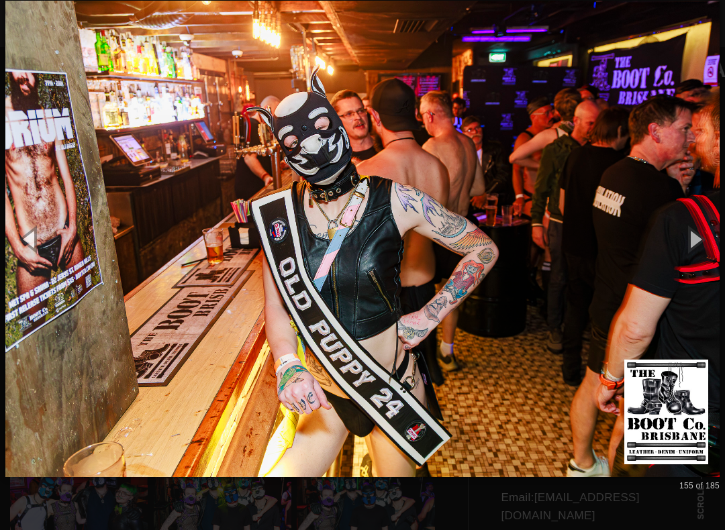
click at [711, 239] on button "button" at bounding box center [694, 239] width 60 height 74
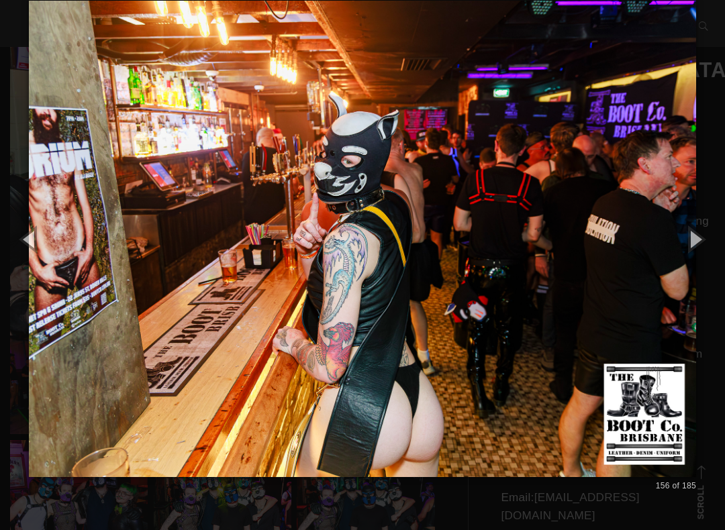
click at [714, 240] on button "button" at bounding box center [694, 239] width 60 height 74
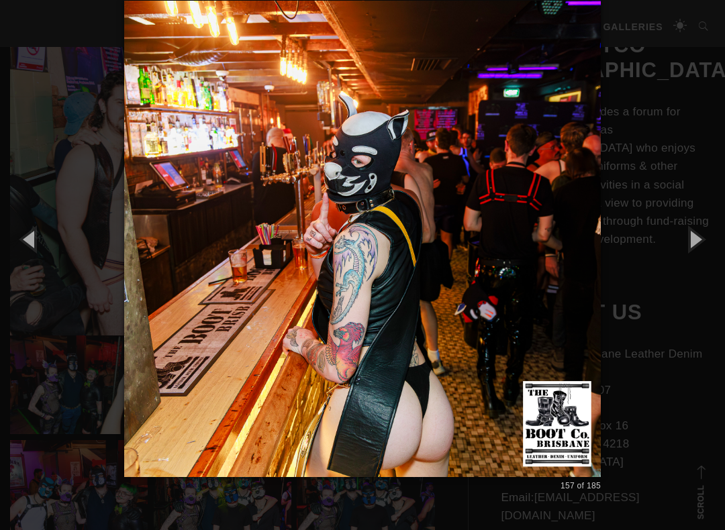
click at [713, 240] on button "button" at bounding box center [694, 239] width 60 height 74
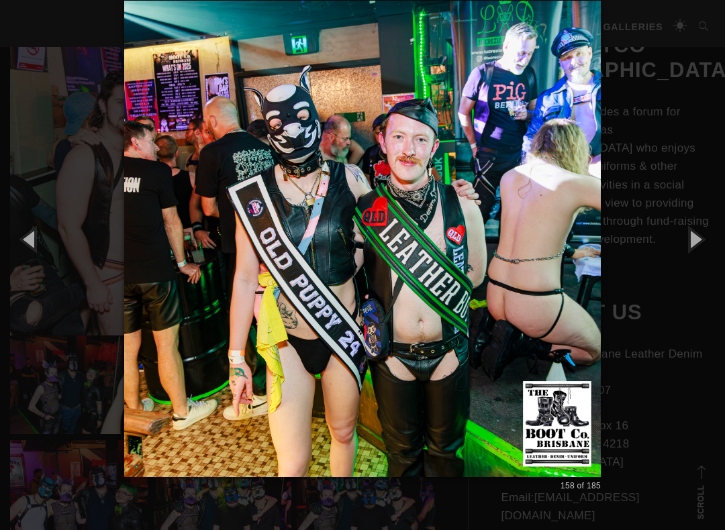
click at [715, 241] on button "button" at bounding box center [694, 239] width 60 height 74
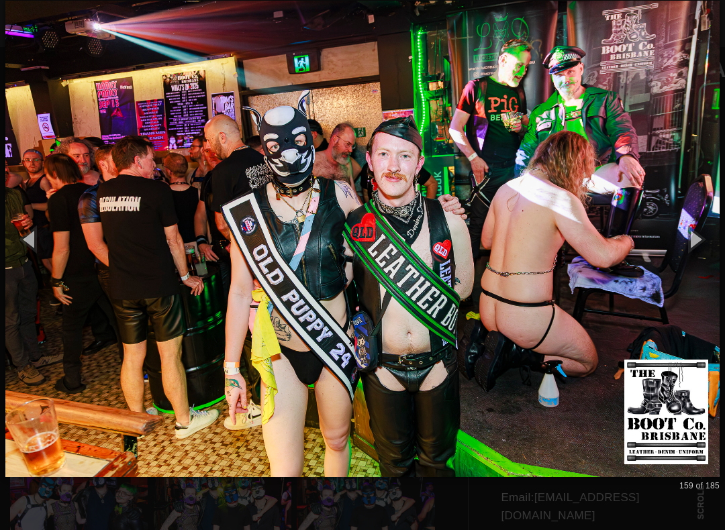
click at [720, 234] on button "button" at bounding box center [694, 239] width 60 height 74
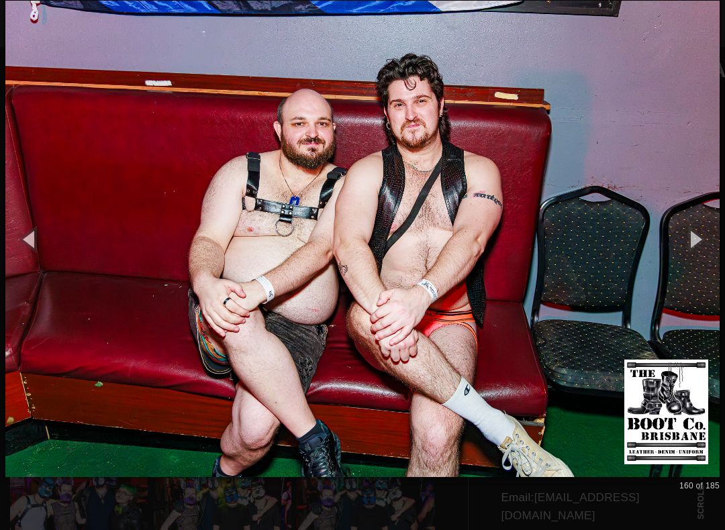
click at [715, 235] on button "button" at bounding box center [694, 239] width 60 height 74
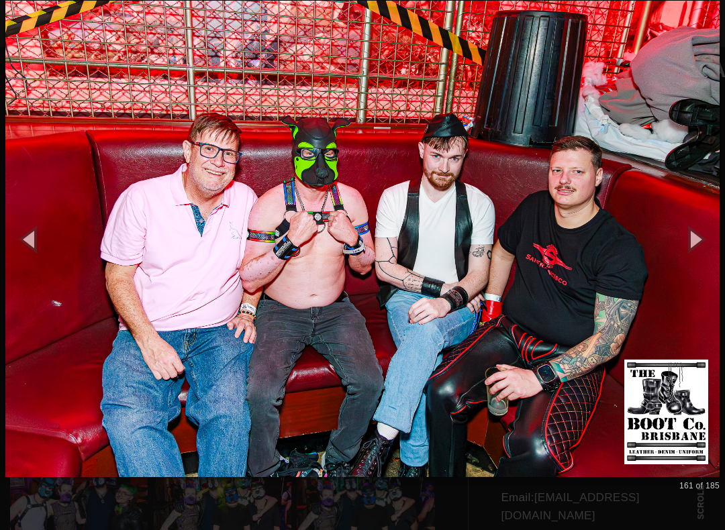
click at [717, 236] on button "button" at bounding box center [694, 239] width 60 height 74
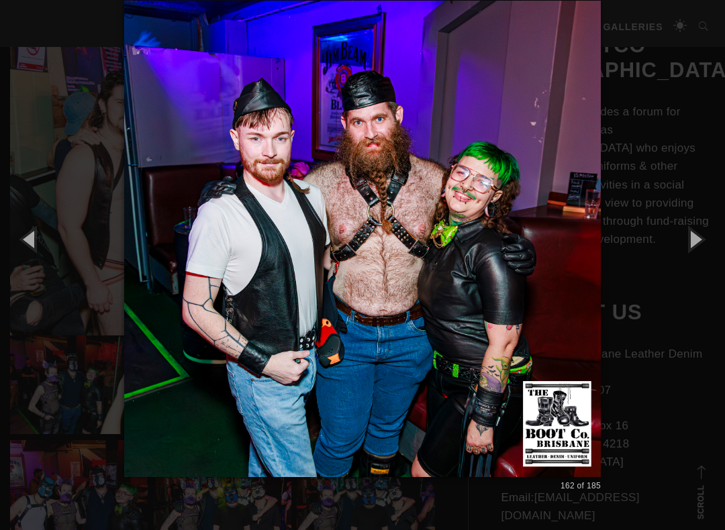
click at [716, 237] on button "button" at bounding box center [694, 239] width 60 height 74
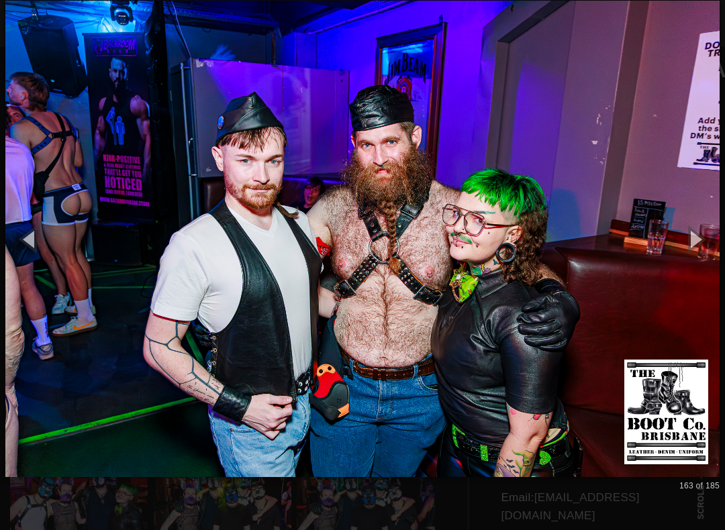
click at [717, 237] on button "button" at bounding box center [694, 239] width 60 height 74
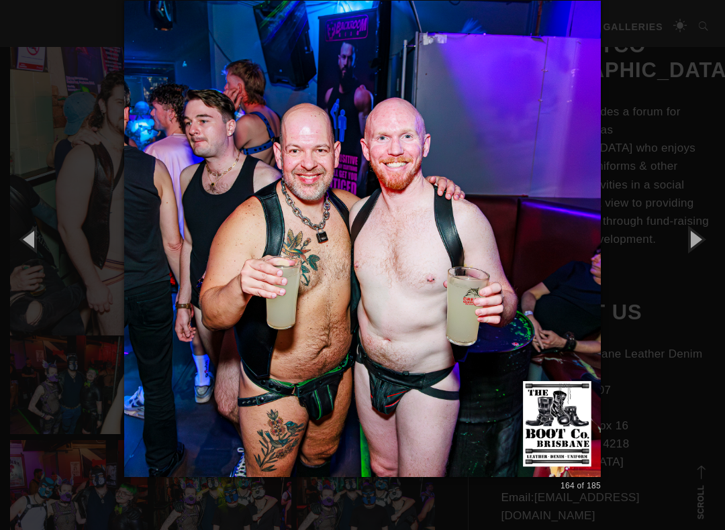
click at [717, 237] on button "button" at bounding box center [694, 239] width 60 height 74
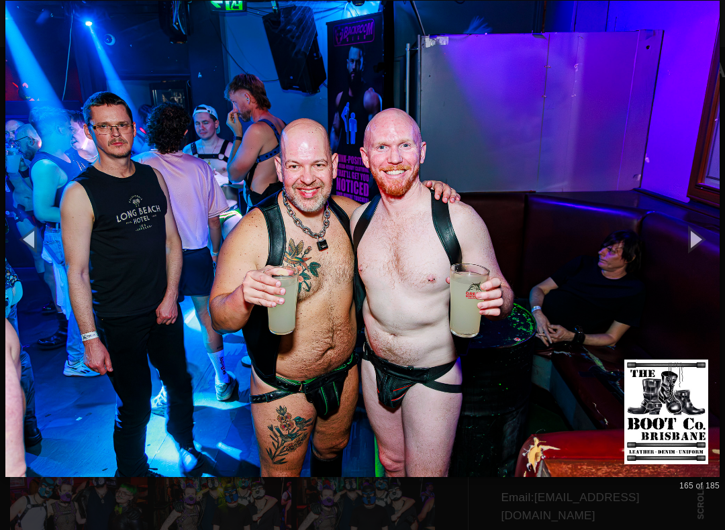
click at [712, 236] on button "button" at bounding box center [694, 239] width 60 height 74
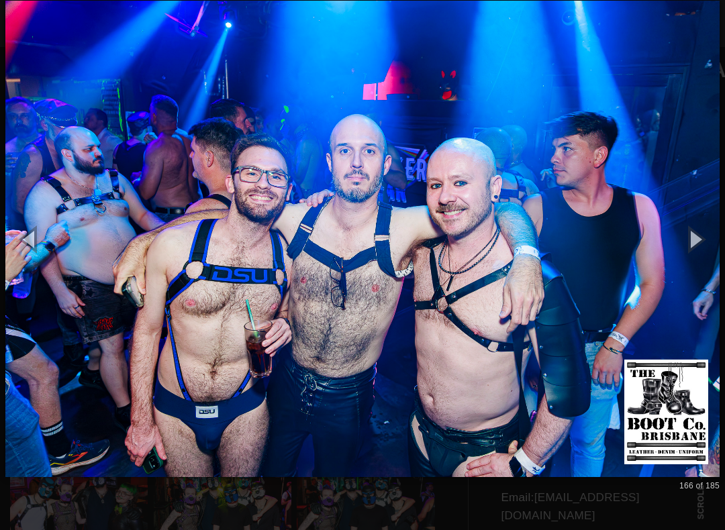
click at [719, 239] on button "button" at bounding box center [694, 239] width 60 height 74
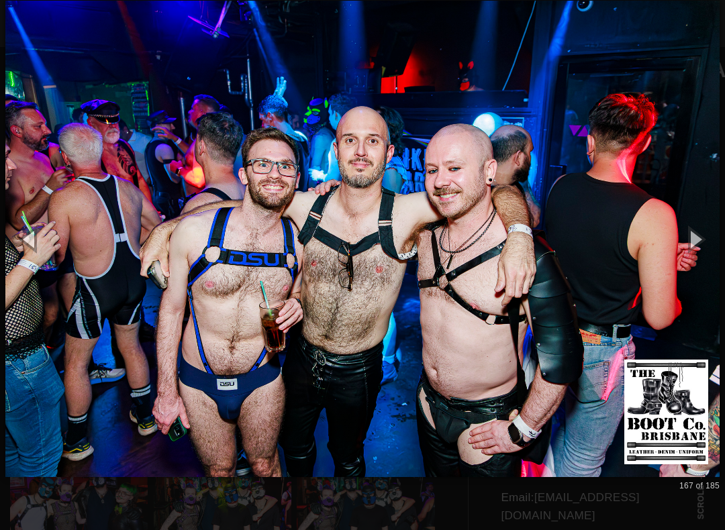
click at [715, 240] on button "button" at bounding box center [694, 239] width 60 height 74
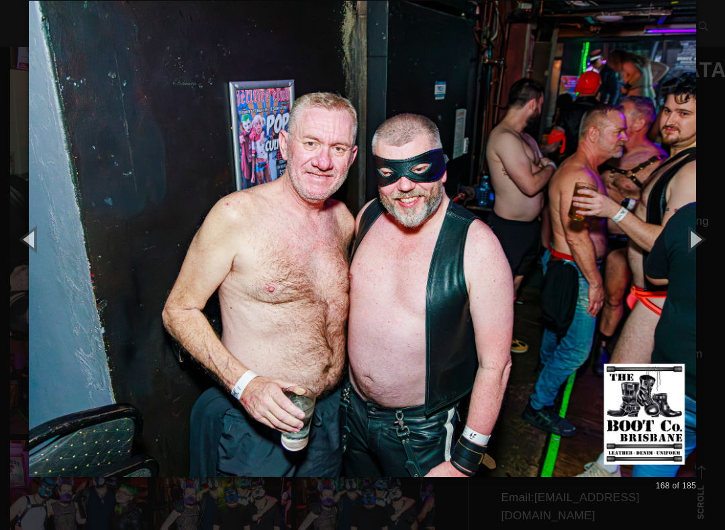
click at [708, 244] on button "button" at bounding box center [694, 239] width 60 height 74
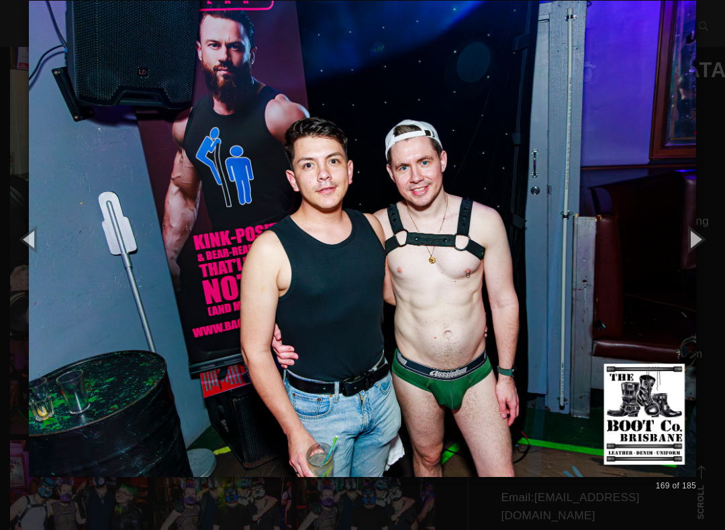
click at [711, 243] on button "button" at bounding box center [694, 239] width 60 height 74
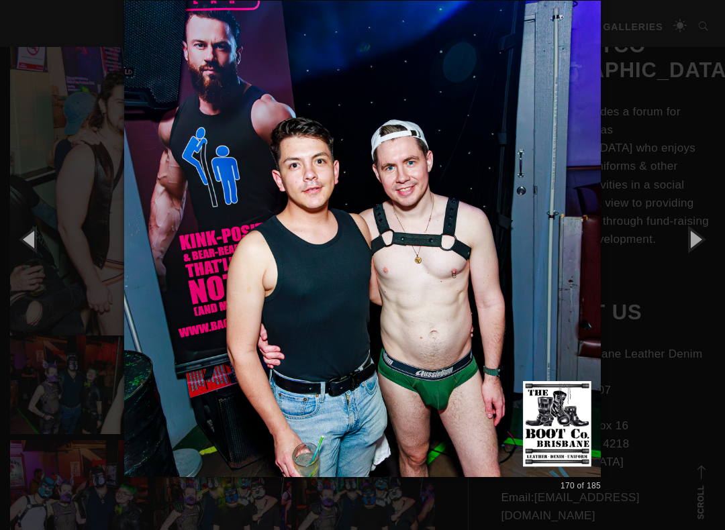
click at [710, 243] on button "button" at bounding box center [694, 239] width 60 height 74
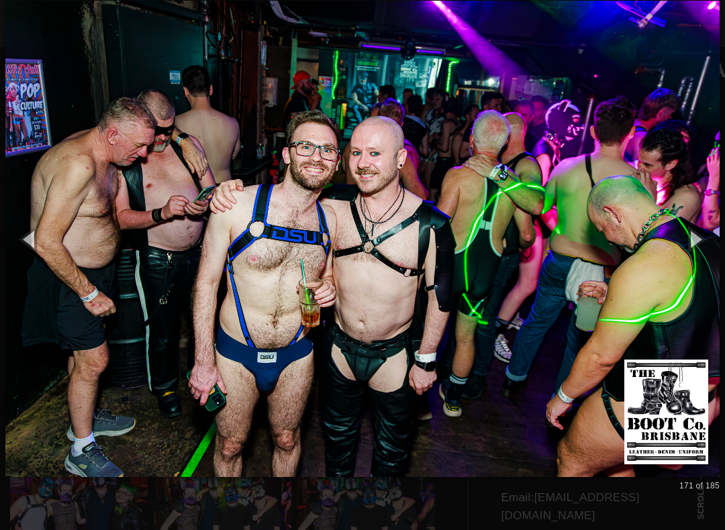
click at [712, 237] on button "button" at bounding box center [694, 239] width 60 height 74
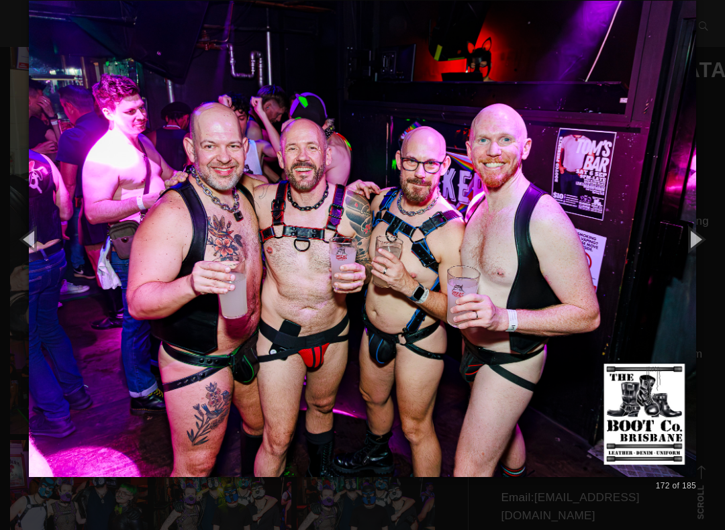
click at [715, 236] on button "button" at bounding box center [694, 239] width 60 height 74
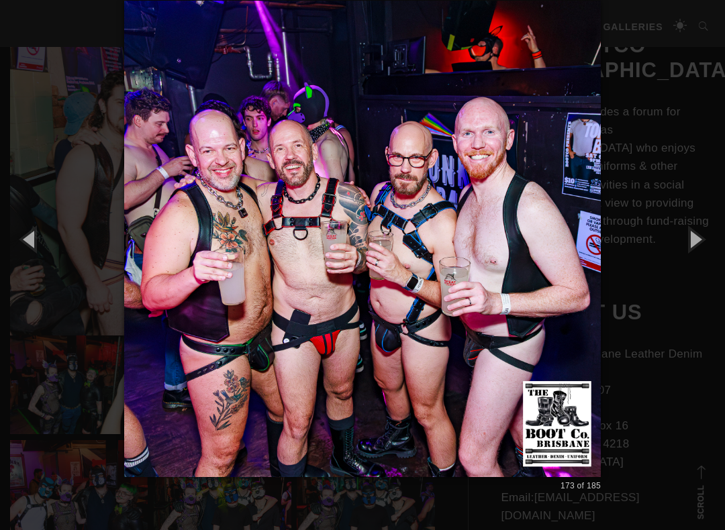
click at [712, 236] on button "button" at bounding box center [694, 239] width 60 height 74
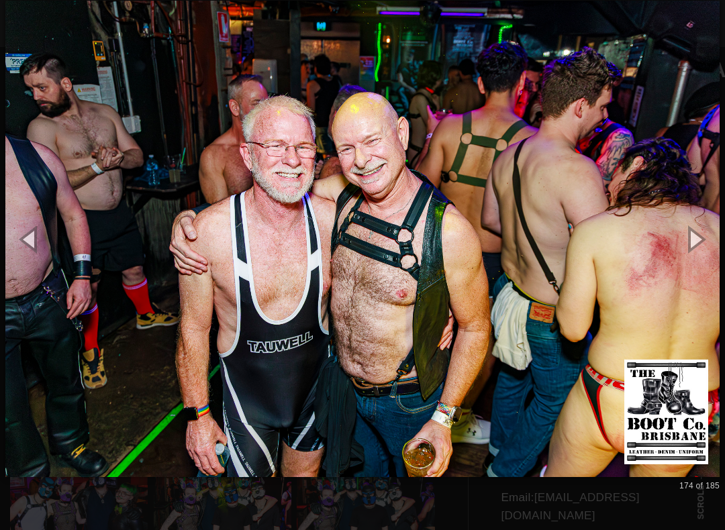
click at [713, 235] on button "button" at bounding box center [694, 239] width 60 height 74
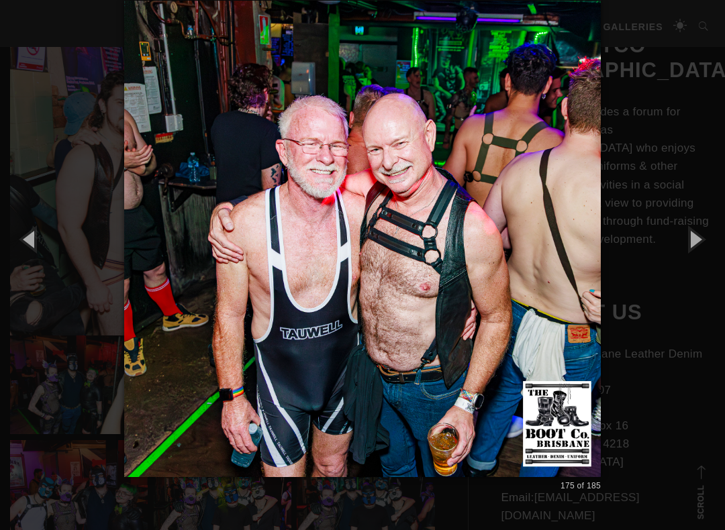
click at [719, 241] on button "button" at bounding box center [694, 239] width 60 height 74
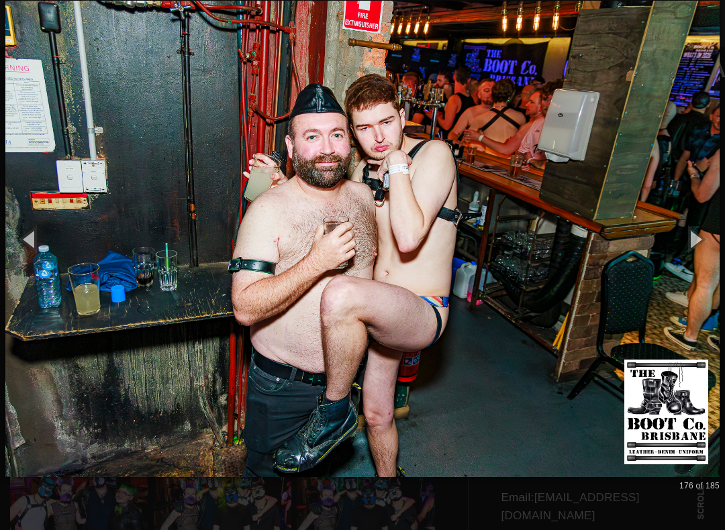
click at [719, 241] on button "button" at bounding box center [694, 239] width 60 height 74
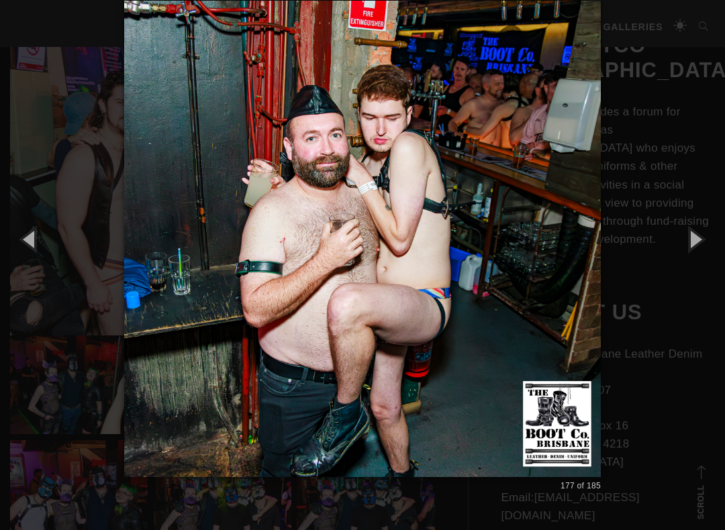
click at [717, 242] on button "button" at bounding box center [694, 239] width 60 height 74
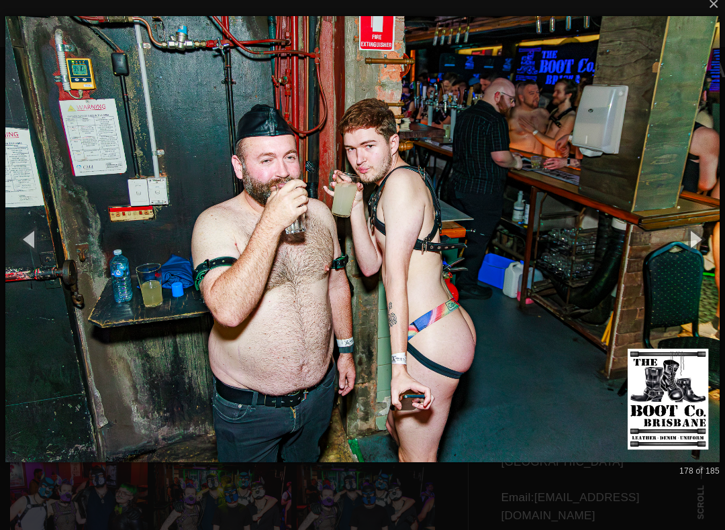
click at [717, 246] on button "button" at bounding box center [694, 239] width 60 height 74
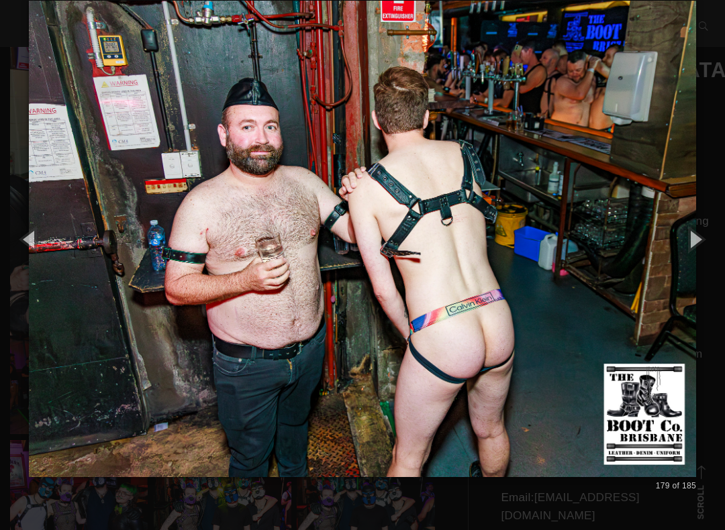
click at [717, 246] on button "button" at bounding box center [694, 239] width 60 height 74
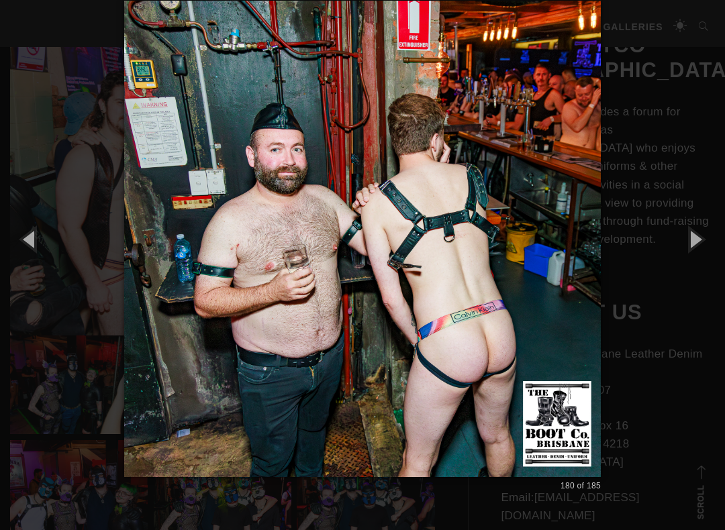
click at [716, 245] on button "button" at bounding box center [694, 239] width 60 height 74
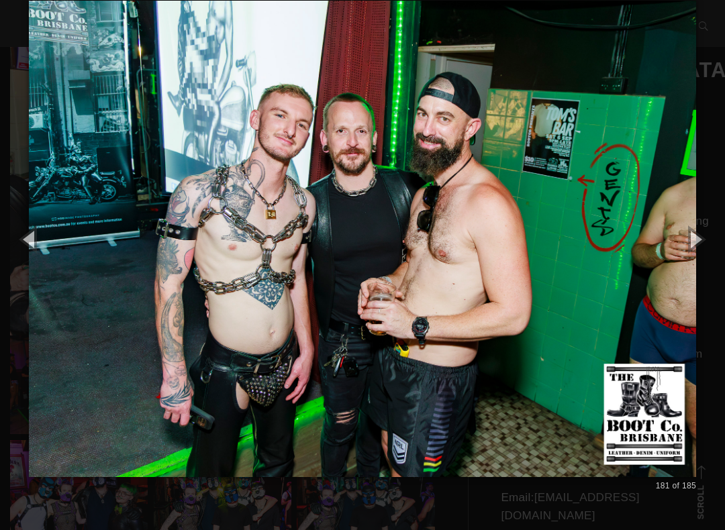
click at [718, 247] on button "button" at bounding box center [694, 239] width 60 height 74
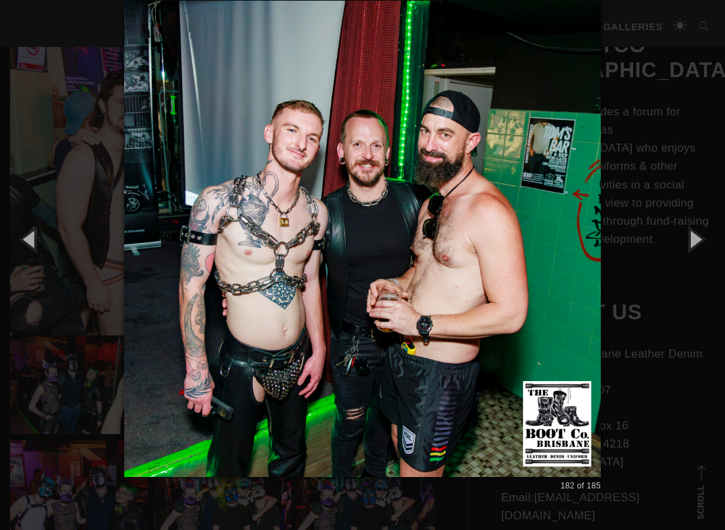
click at [716, 247] on button "button" at bounding box center [694, 239] width 60 height 74
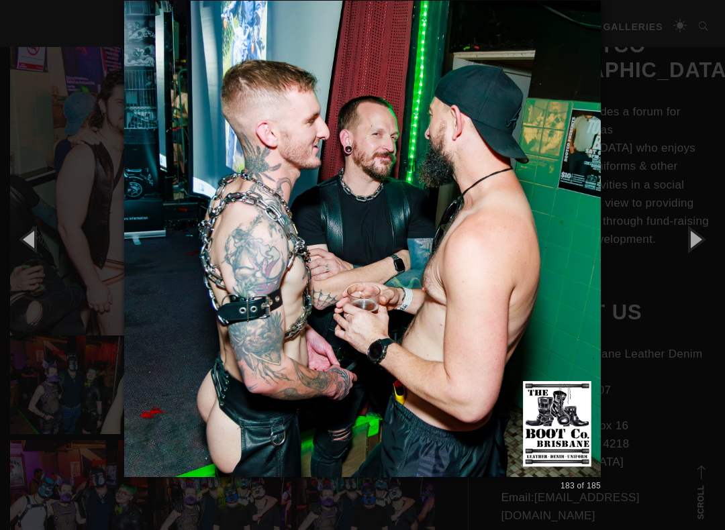
click at [716, 246] on button "button" at bounding box center [694, 239] width 60 height 74
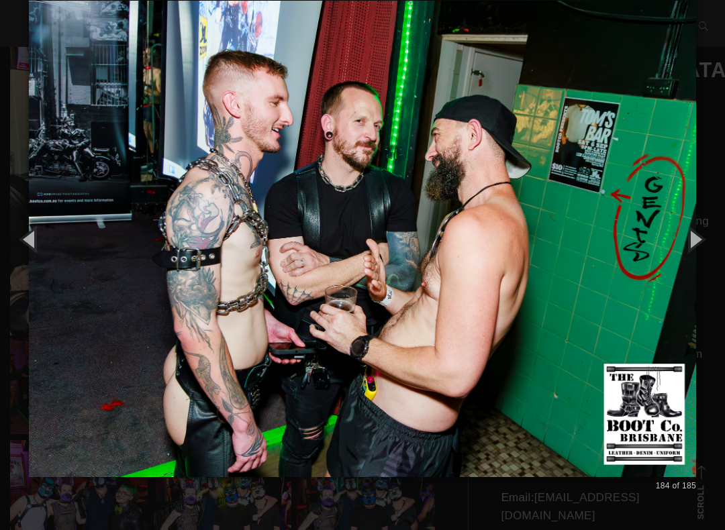
click at [715, 248] on button "button" at bounding box center [694, 239] width 60 height 74
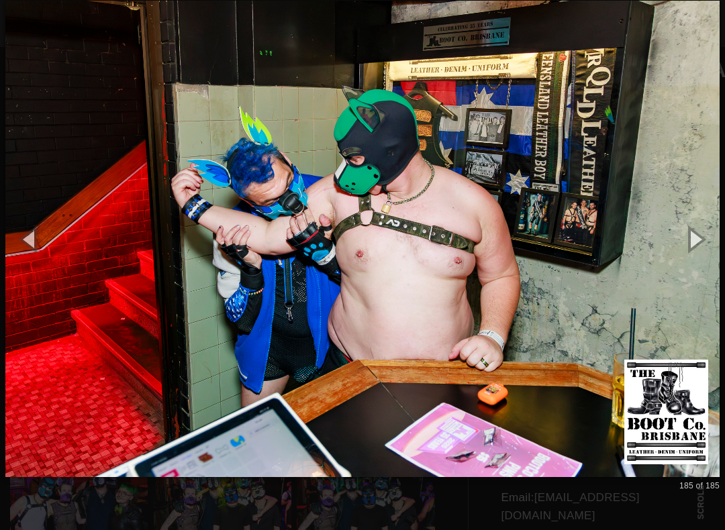
click at [715, 247] on button "button" at bounding box center [694, 239] width 60 height 74
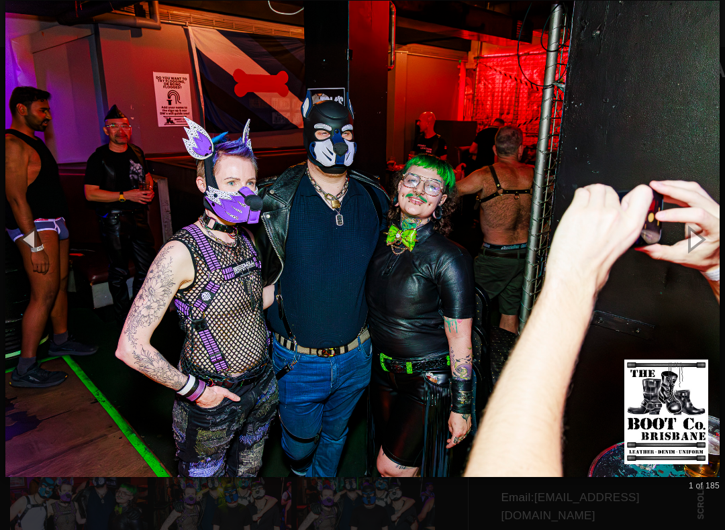
click at [714, 248] on button "button" at bounding box center [694, 239] width 60 height 74
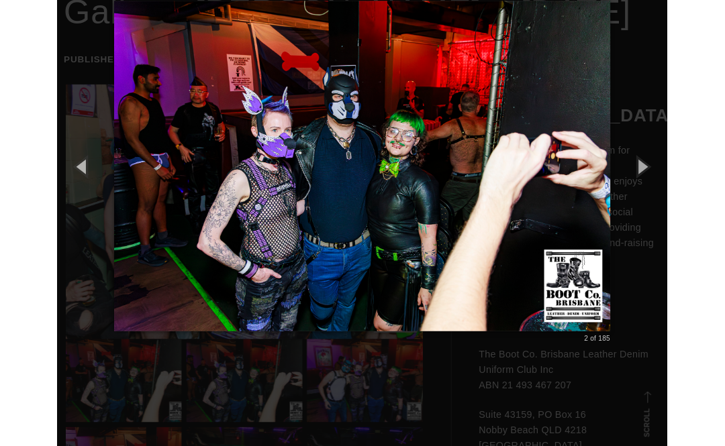
scroll to position [0, 0]
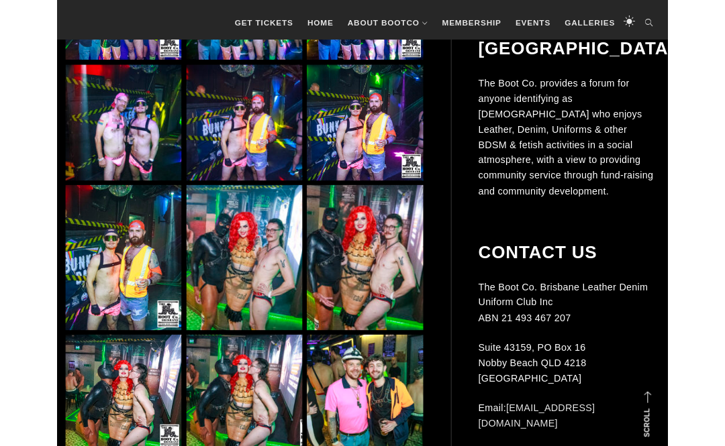
scroll to position [5892, 0]
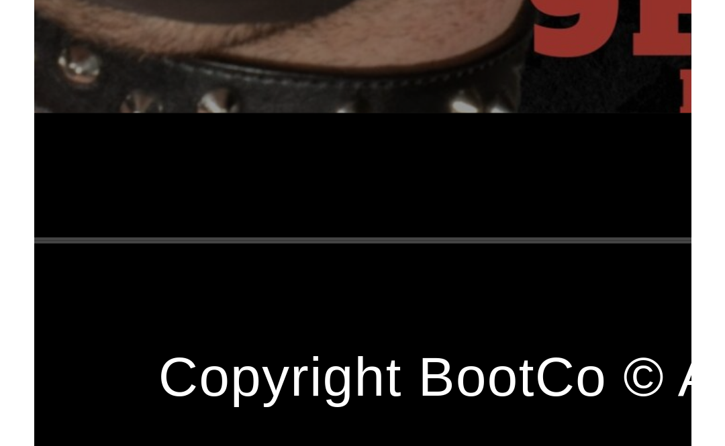
scroll to position [7251, 0]
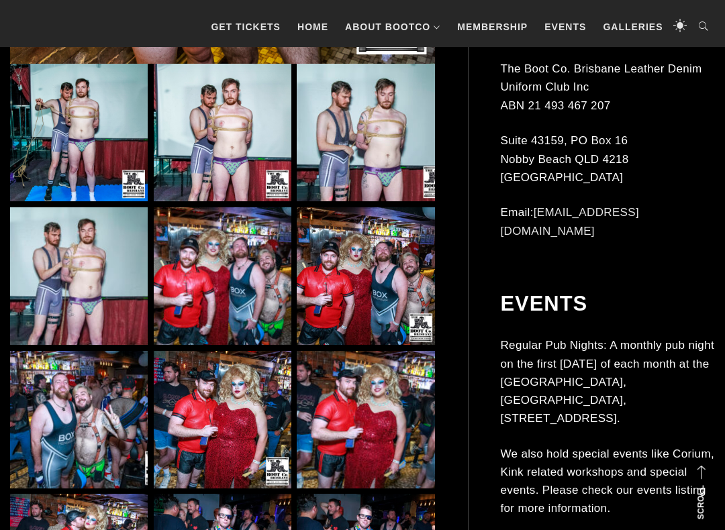
scroll to position [747, 0]
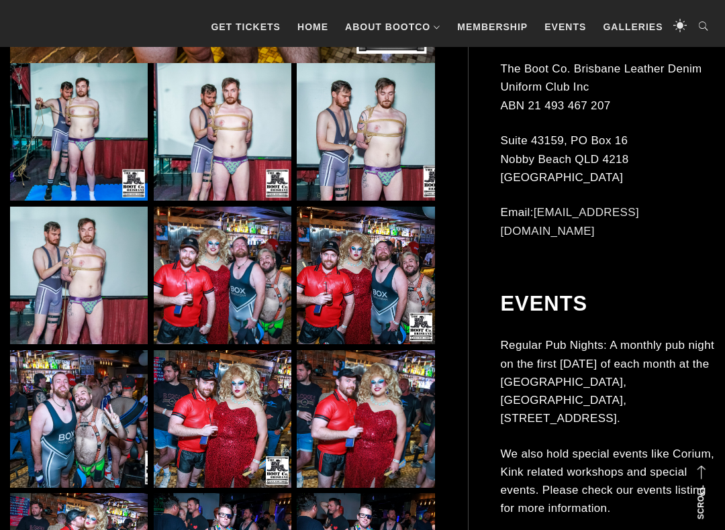
click at [225, 283] on img at bounding box center [223, 276] width 138 height 138
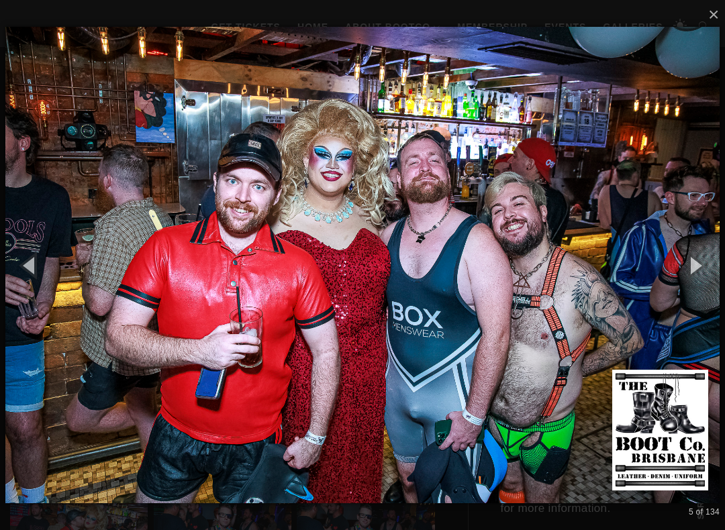
click at [706, 264] on button "button" at bounding box center [694, 265] width 60 height 74
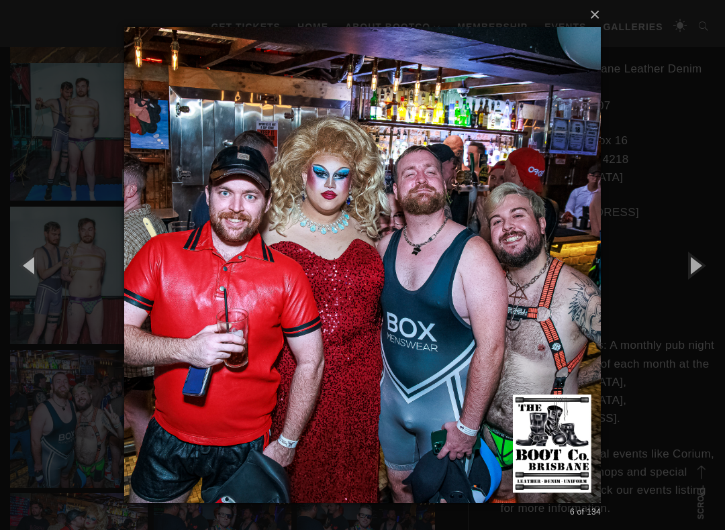
click at [699, 271] on button "button" at bounding box center [694, 265] width 60 height 74
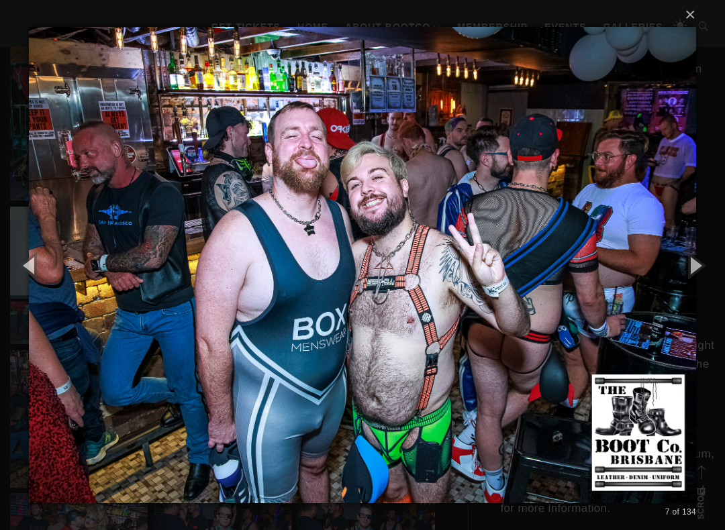
click at [703, 265] on button "button" at bounding box center [694, 265] width 60 height 74
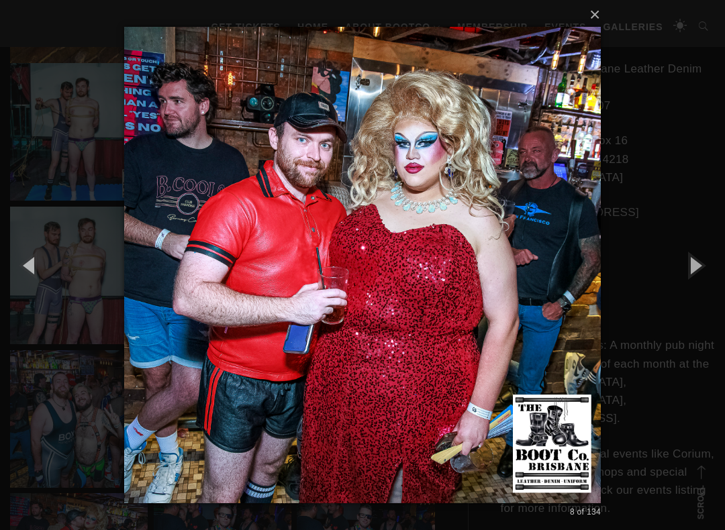
click at [706, 263] on button "button" at bounding box center [694, 265] width 60 height 74
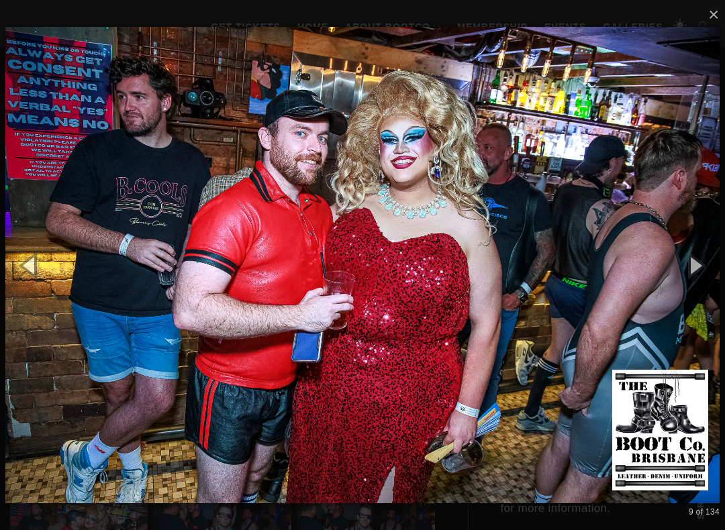
click at [718, 286] on button "button" at bounding box center [694, 265] width 60 height 74
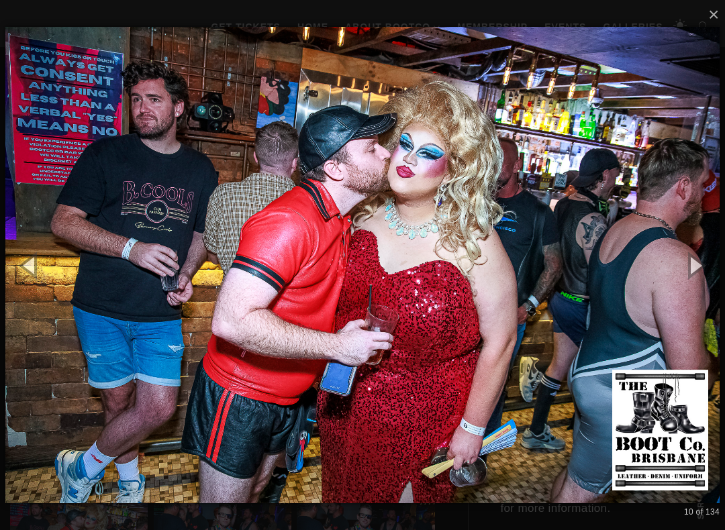
click at [704, 269] on button "button" at bounding box center [694, 265] width 60 height 74
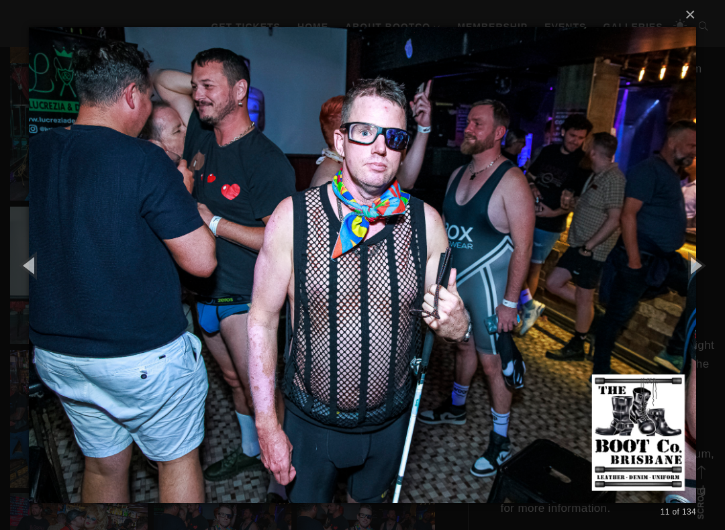
click at [699, 265] on button "button" at bounding box center [694, 265] width 60 height 74
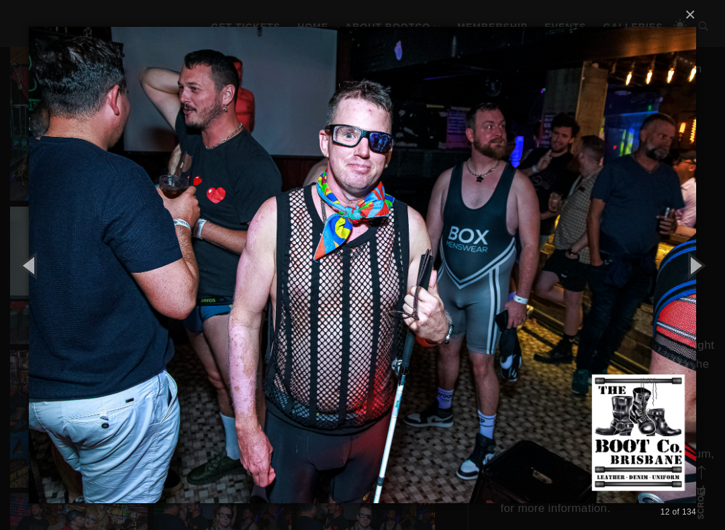
click at [704, 264] on button "button" at bounding box center [694, 265] width 60 height 74
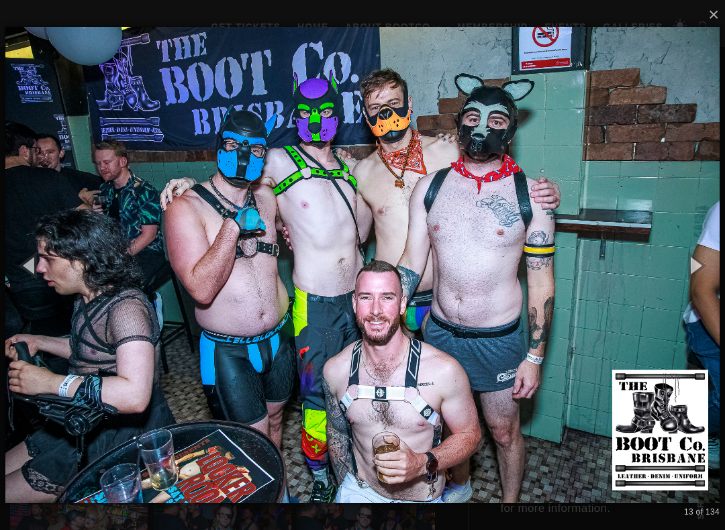
click at [704, 263] on button "button" at bounding box center [694, 265] width 60 height 74
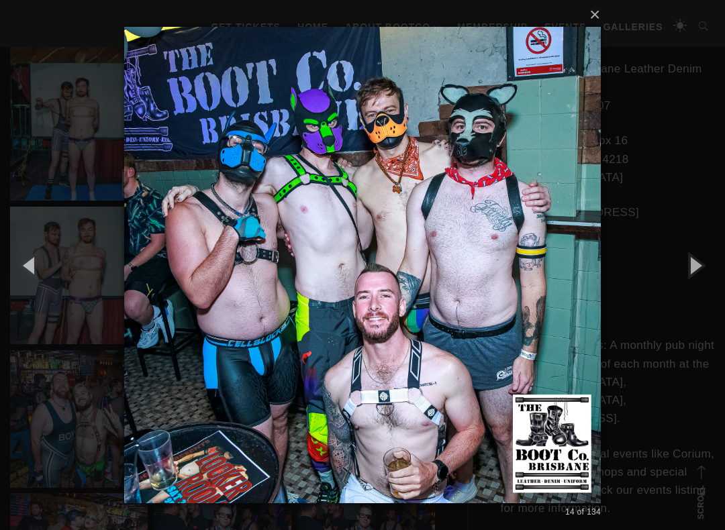
click at [706, 266] on button "button" at bounding box center [694, 265] width 60 height 74
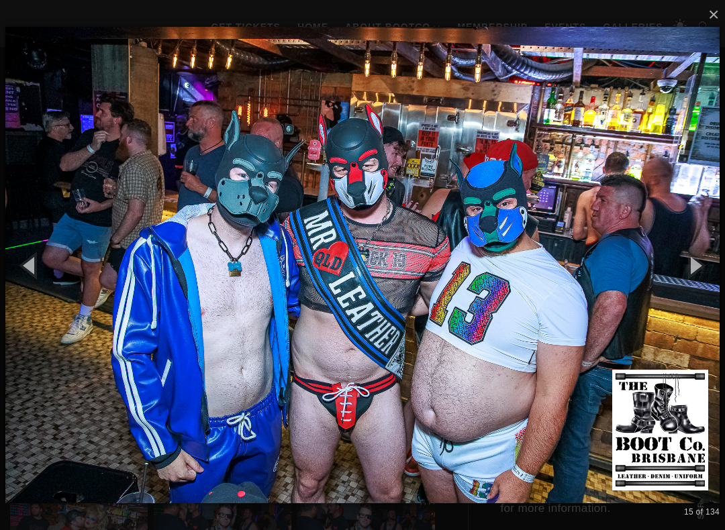
click at [706, 253] on button "button" at bounding box center [694, 265] width 60 height 74
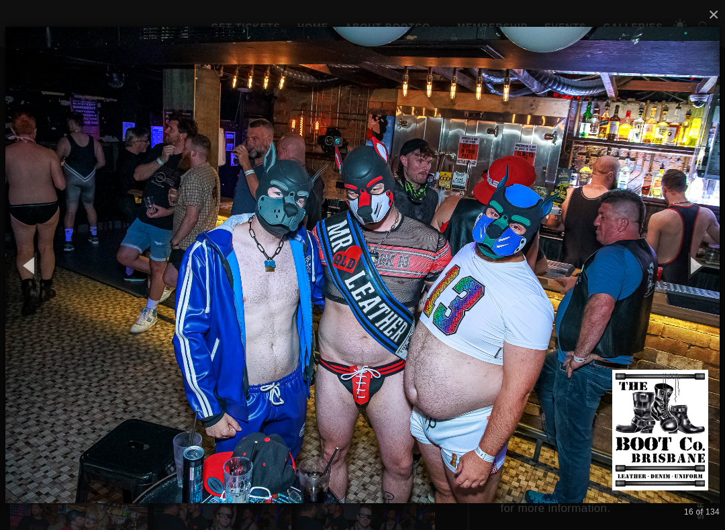
click at [704, 262] on button "button" at bounding box center [694, 265] width 60 height 74
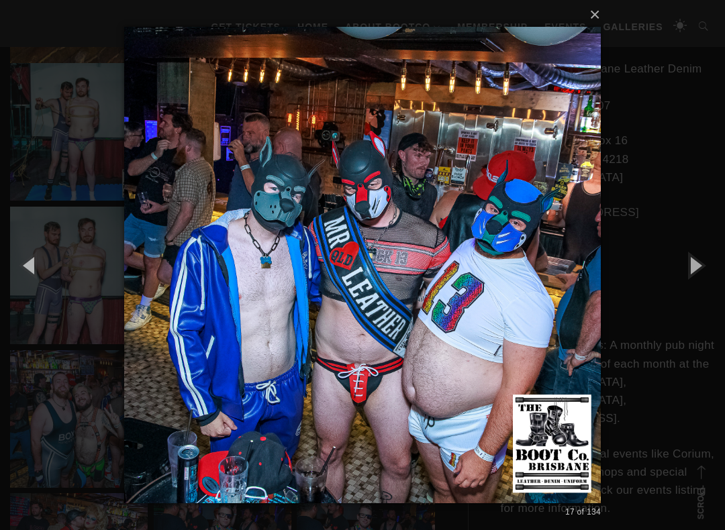
click at [702, 266] on button "button" at bounding box center [694, 265] width 60 height 74
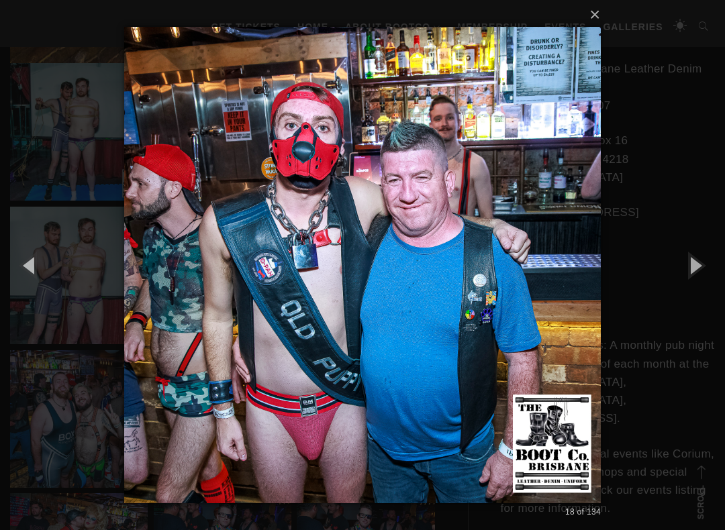
click at [710, 269] on button "button" at bounding box center [694, 265] width 60 height 74
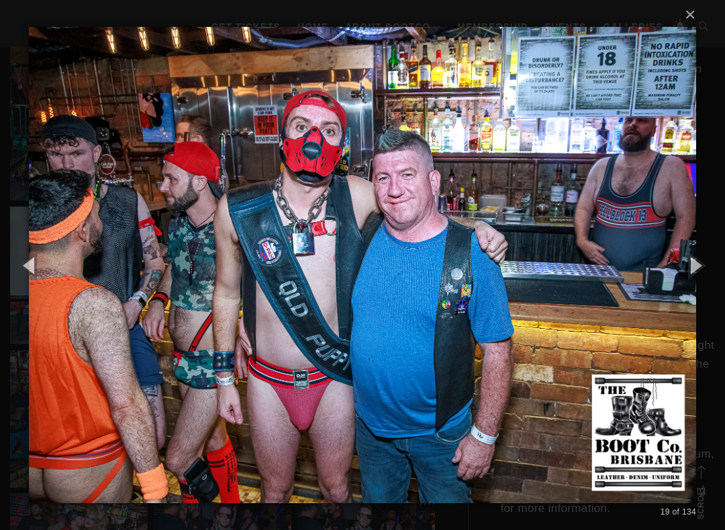
click at [715, 269] on button "button" at bounding box center [694, 265] width 60 height 74
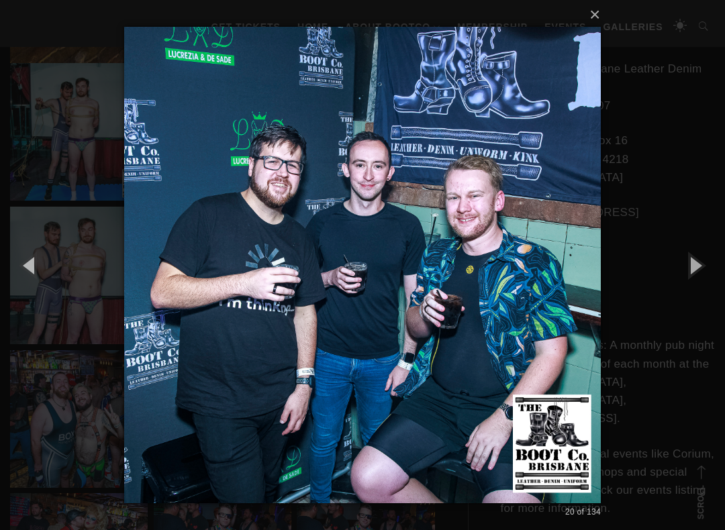
click at [711, 270] on button "button" at bounding box center [694, 265] width 60 height 74
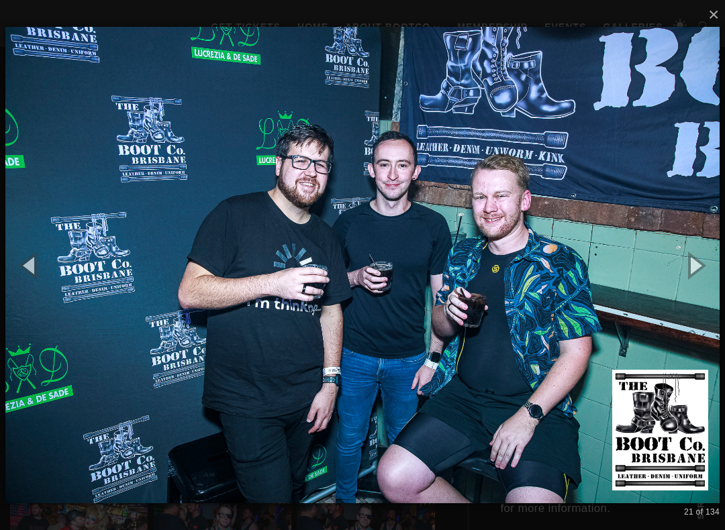
click at [717, 266] on button "button" at bounding box center [694, 265] width 60 height 74
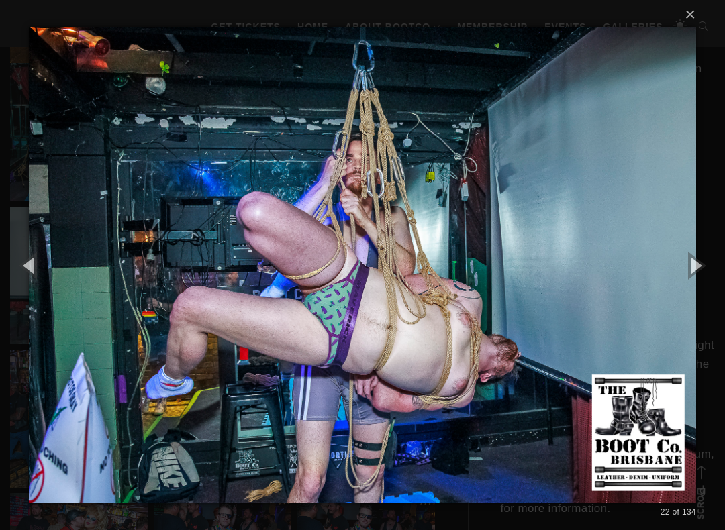
click at [716, 271] on button "button" at bounding box center [694, 265] width 60 height 74
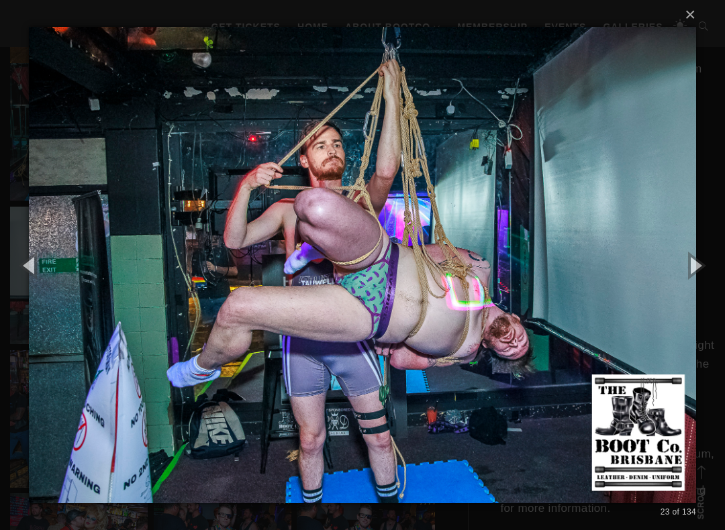
click at [716, 270] on button "button" at bounding box center [694, 265] width 60 height 74
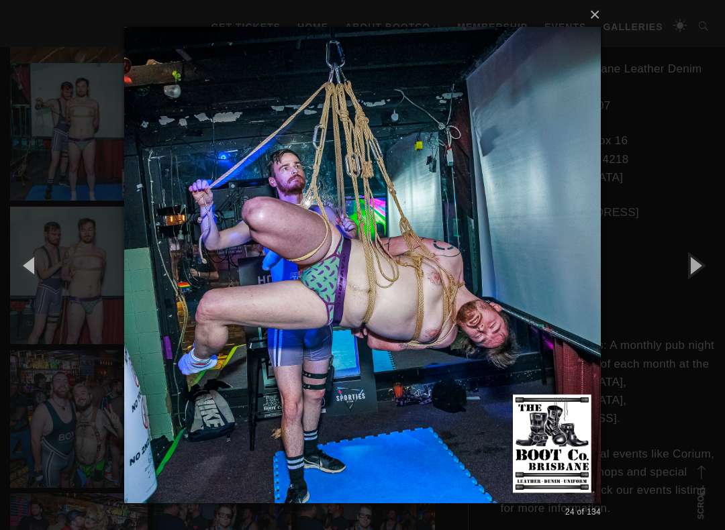
click at [716, 270] on button "button" at bounding box center [694, 265] width 60 height 74
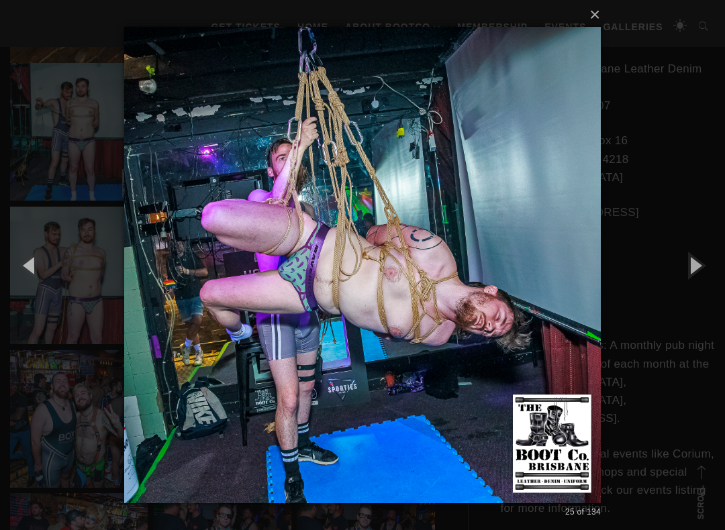
click at [707, 272] on button "button" at bounding box center [694, 265] width 60 height 74
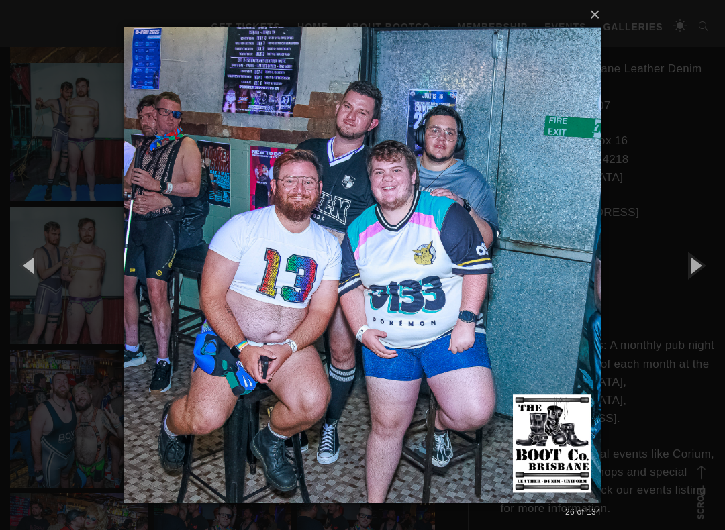
click at [715, 266] on button "button" at bounding box center [694, 265] width 60 height 74
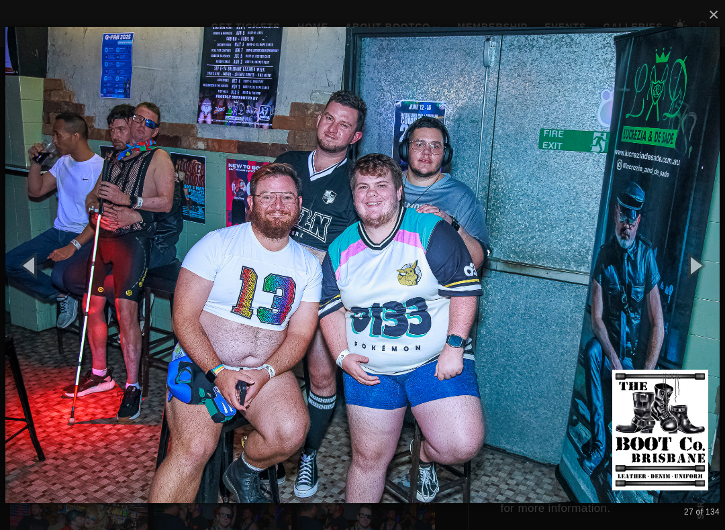
click at [714, 267] on button "button" at bounding box center [694, 265] width 60 height 74
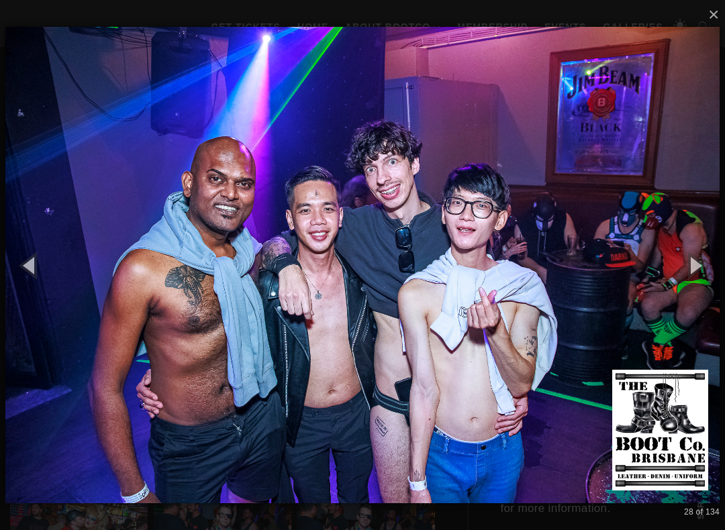
click at [714, 267] on button "button" at bounding box center [694, 265] width 60 height 74
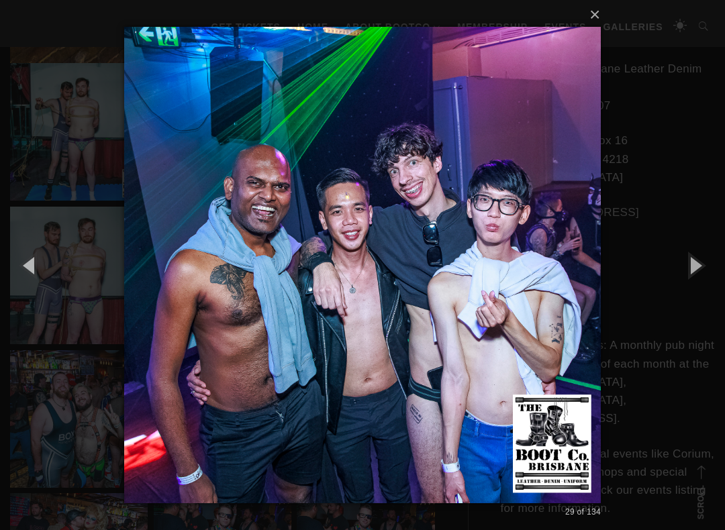
click at [715, 266] on button "button" at bounding box center [694, 265] width 60 height 74
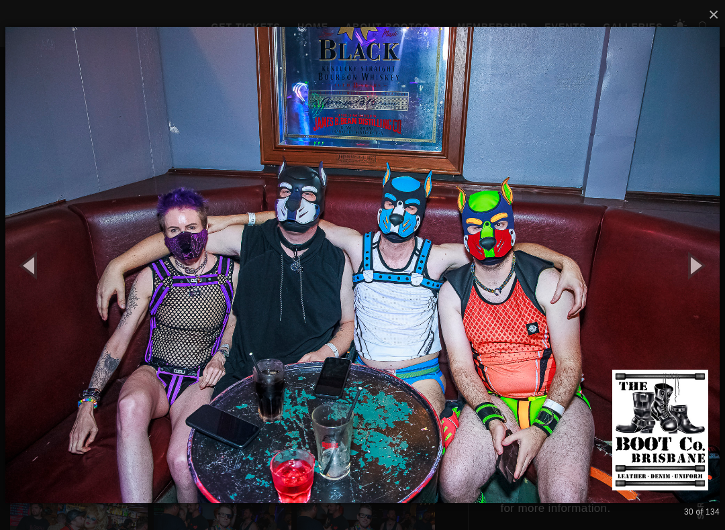
click at [703, 272] on button "button" at bounding box center [694, 265] width 60 height 74
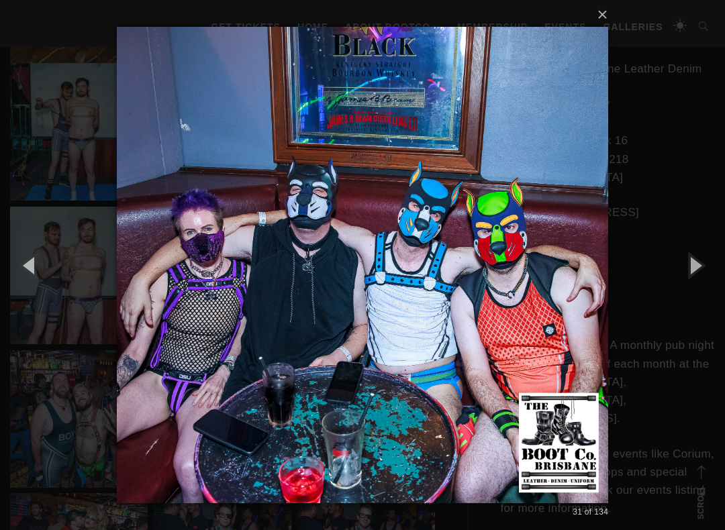
click at [704, 272] on button "button" at bounding box center [694, 265] width 60 height 74
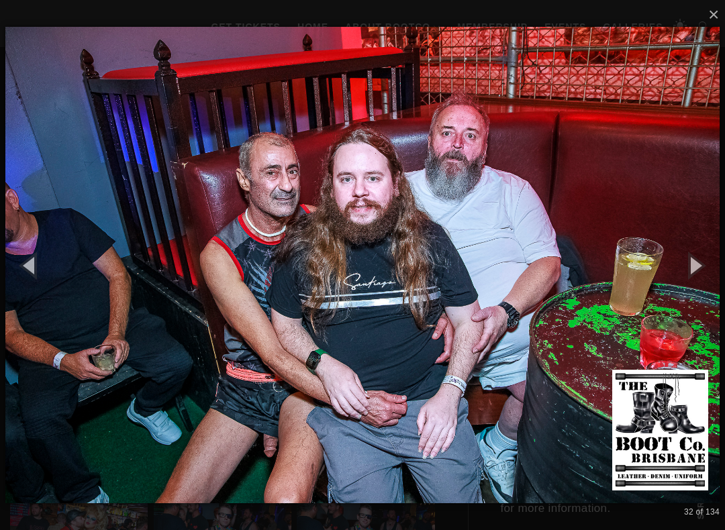
click at [712, 267] on button "button" at bounding box center [694, 265] width 60 height 74
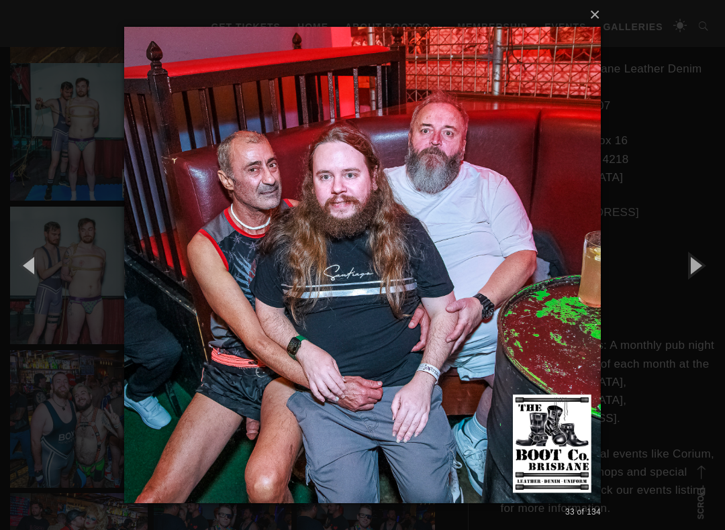
click at [713, 266] on button "button" at bounding box center [694, 265] width 60 height 74
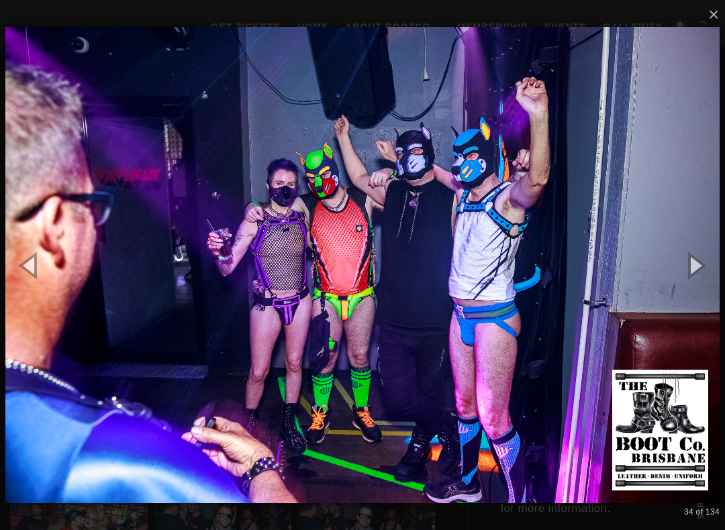
click at [710, 269] on button "button" at bounding box center [694, 265] width 60 height 74
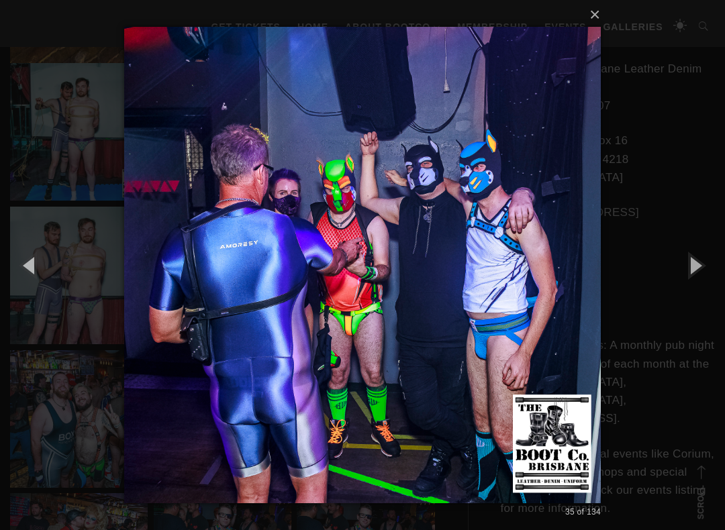
click at [712, 267] on button "button" at bounding box center [694, 265] width 60 height 74
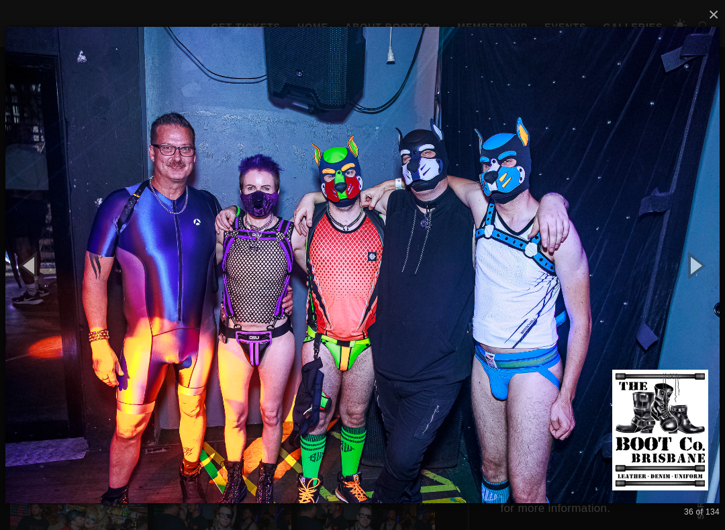
click at [712, 269] on button "button" at bounding box center [694, 265] width 60 height 74
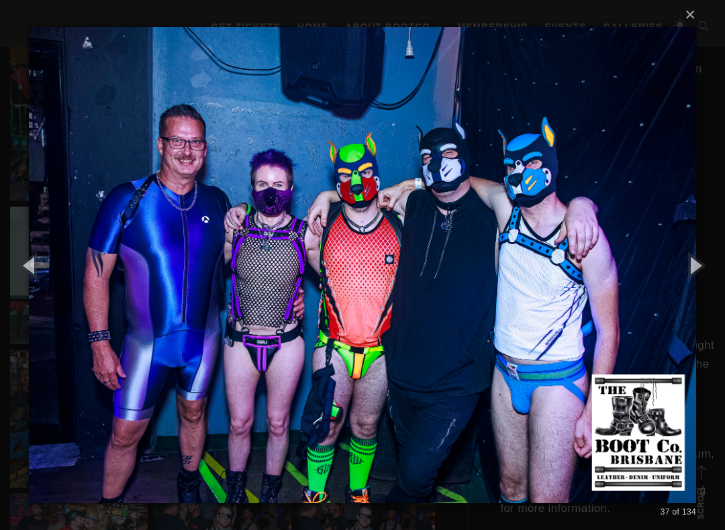
click at [705, 274] on button "button" at bounding box center [694, 265] width 60 height 74
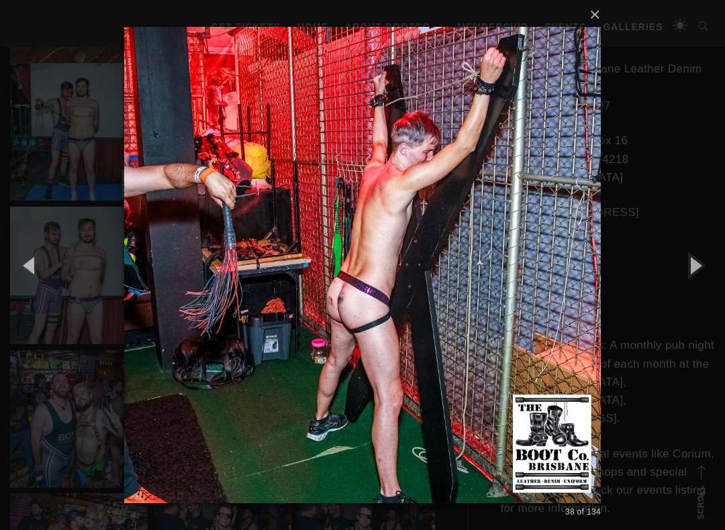
click at [711, 272] on button "button" at bounding box center [694, 265] width 60 height 74
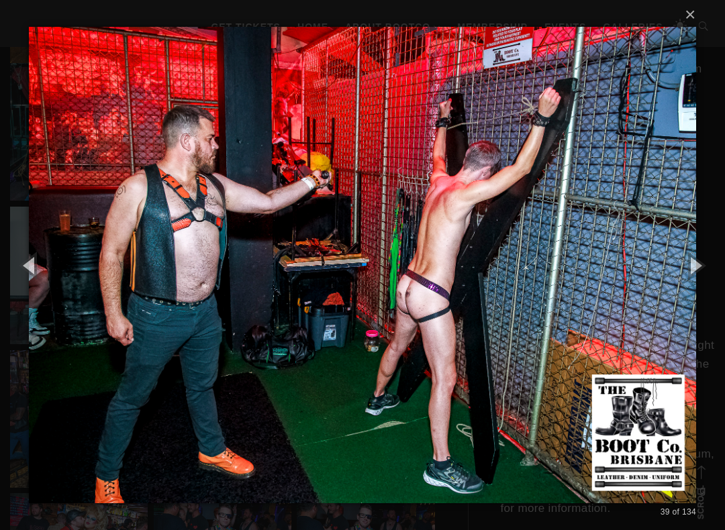
click at [707, 269] on button "button" at bounding box center [694, 265] width 60 height 74
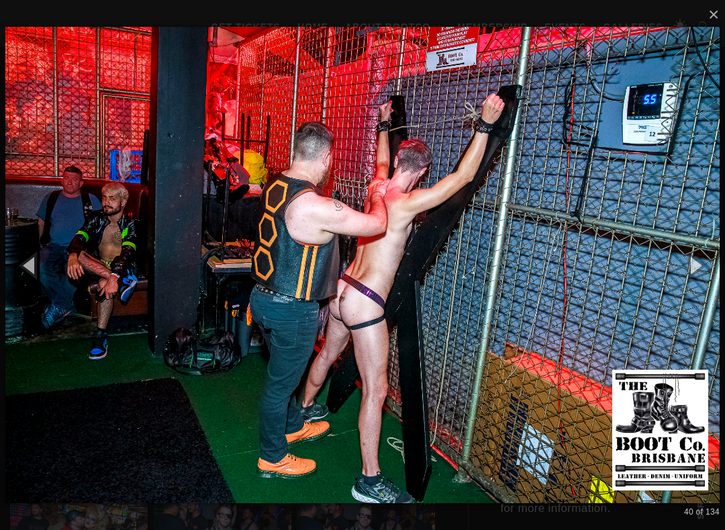
click at [713, 267] on button "button" at bounding box center [694, 265] width 60 height 74
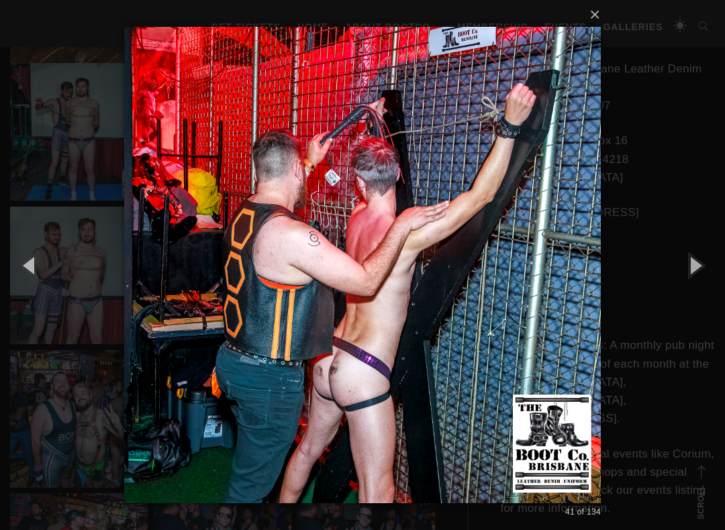
click at [711, 269] on button "button" at bounding box center [694, 265] width 60 height 74
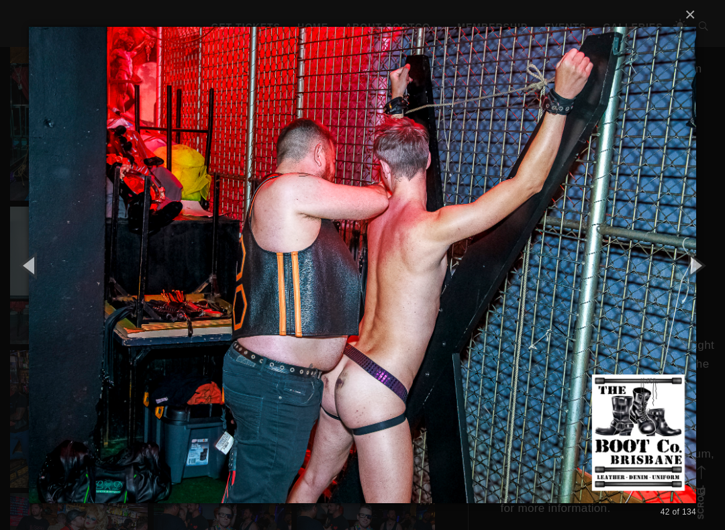
click at [715, 268] on button "button" at bounding box center [694, 265] width 60 height 74
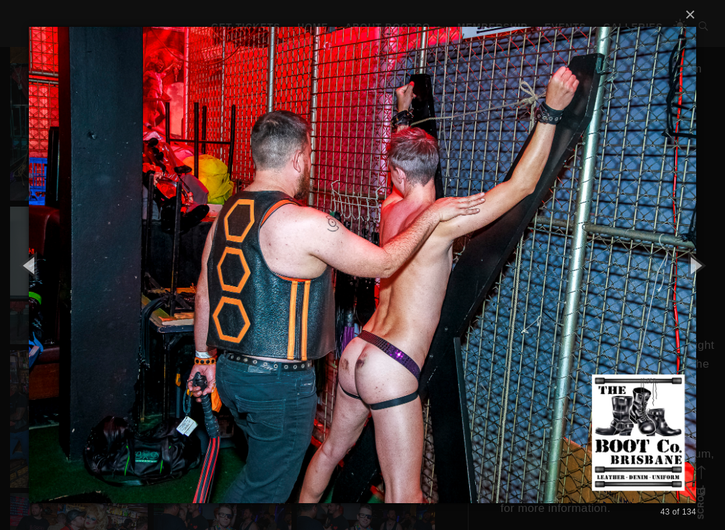
click at [715, 270] on button "button" at bounding box center [694, 265] width 60 height 74
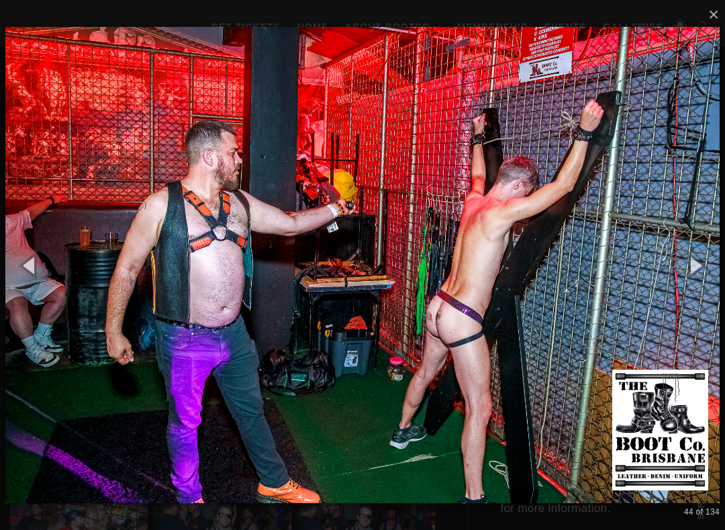
click at [716, 269] on button "button" at bounding box center [694, 265] width 60 height 74
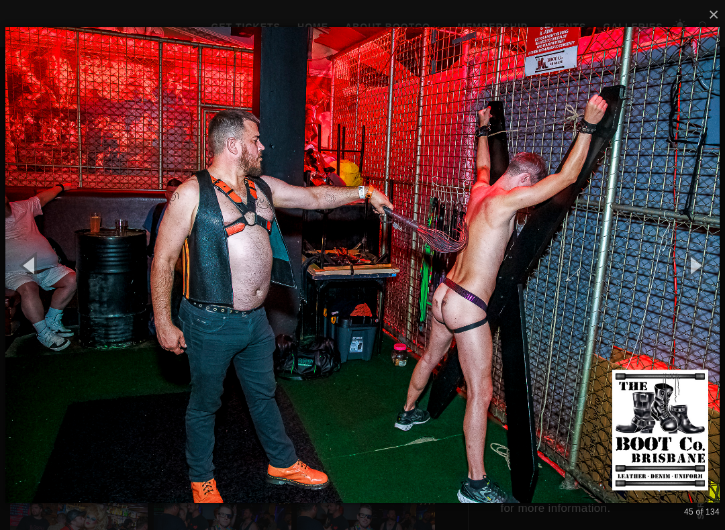
click at [715, 268] on button "button" at bounding box center [694, 265] width 60 height 74
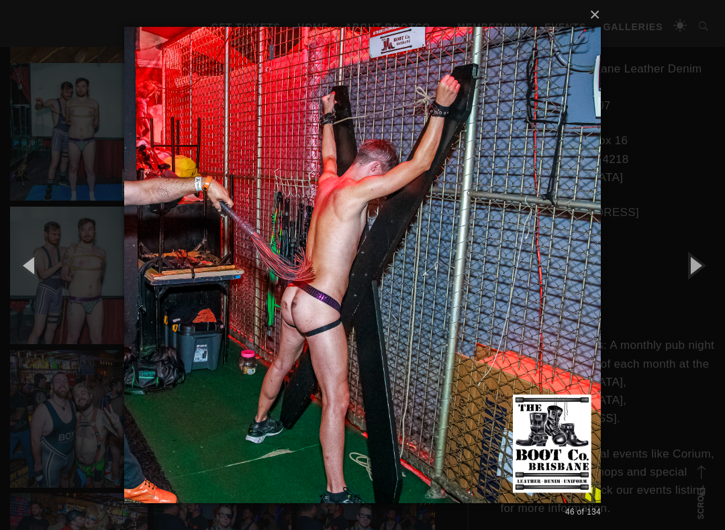
click at [714, 272] on button "button" at bounding box center [694, 265] width 60 height 74
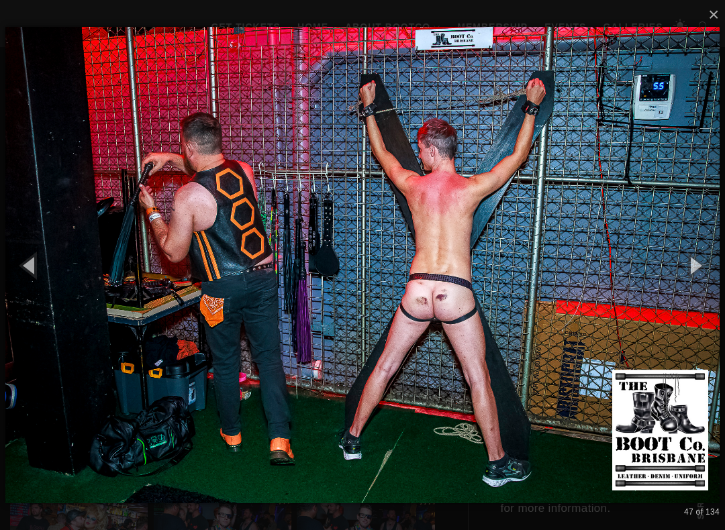
click at [715, 270] on button "button" at bounding box center [694, 265] width 60 height 74
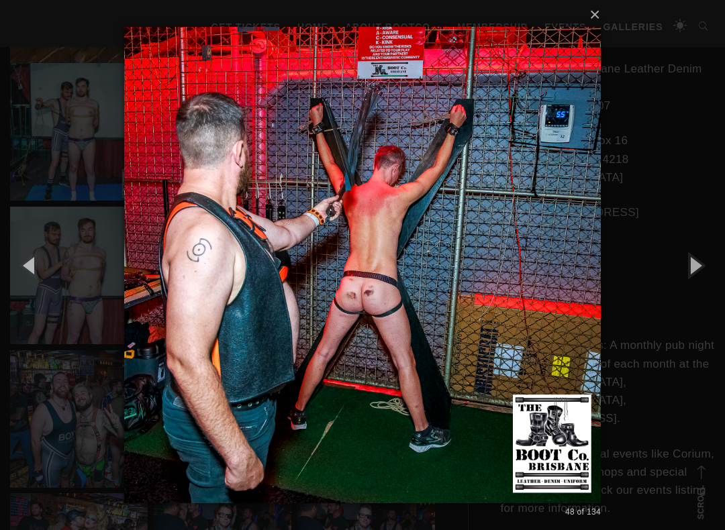
click at [715, 270] on button "button" at bounding box center [694, 265] width 60 height 74
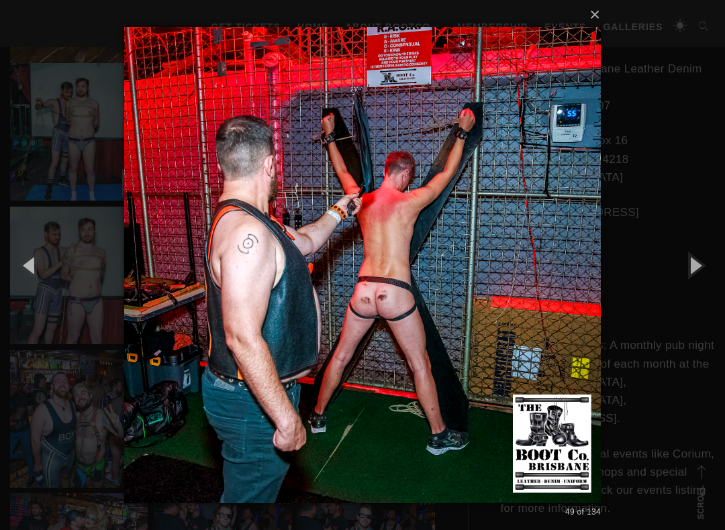
click at [717, 270] on button "button" at bounding box center [694, 265] width 60 height 74
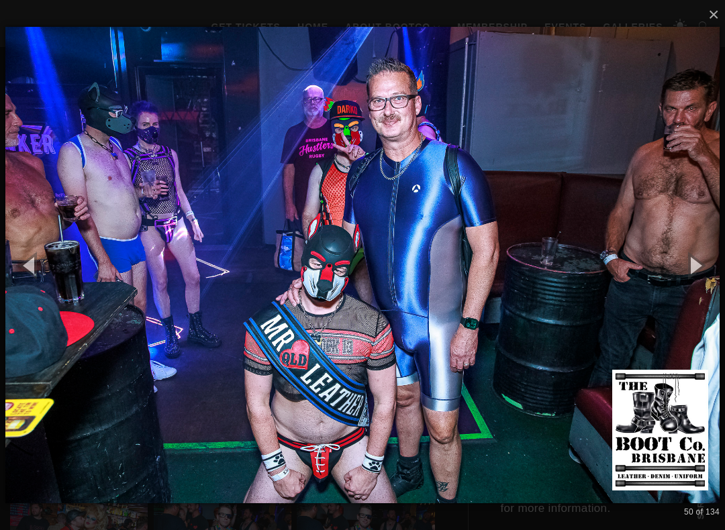
click at [710, 276] on button "button" at bounding box center [694, 265] width 60 height 74
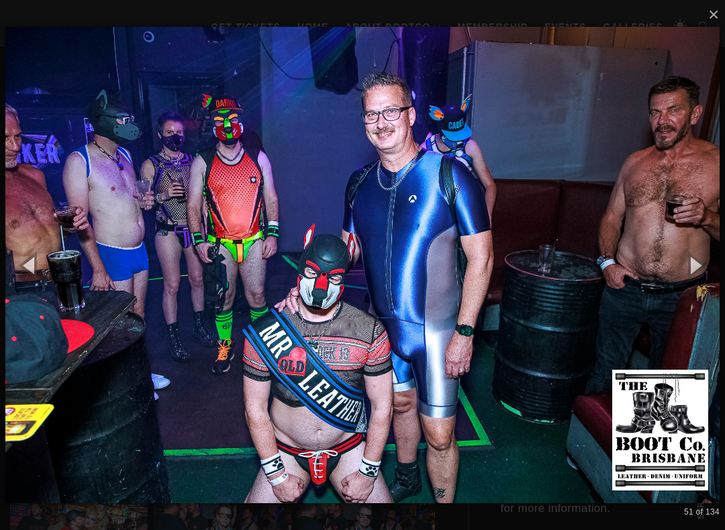
click at [704, 274] on button "button" at bounding box center [694, 265] width 60 height 74
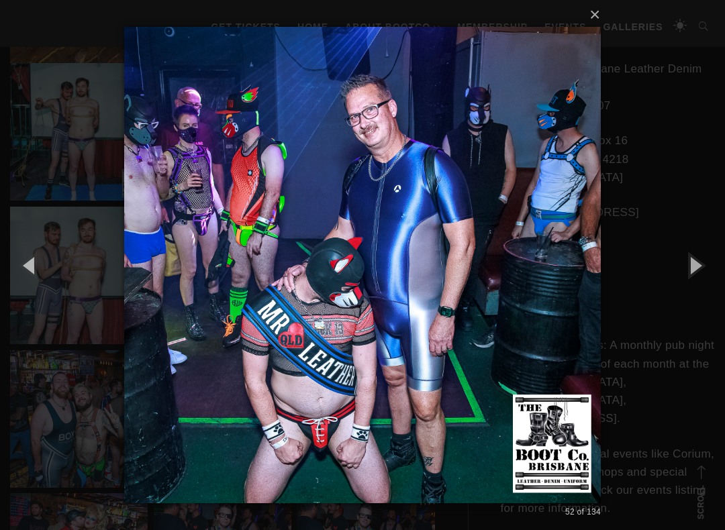
click at [712, 268] on button "button" at bounding box center [694, 265] width 60 height 74
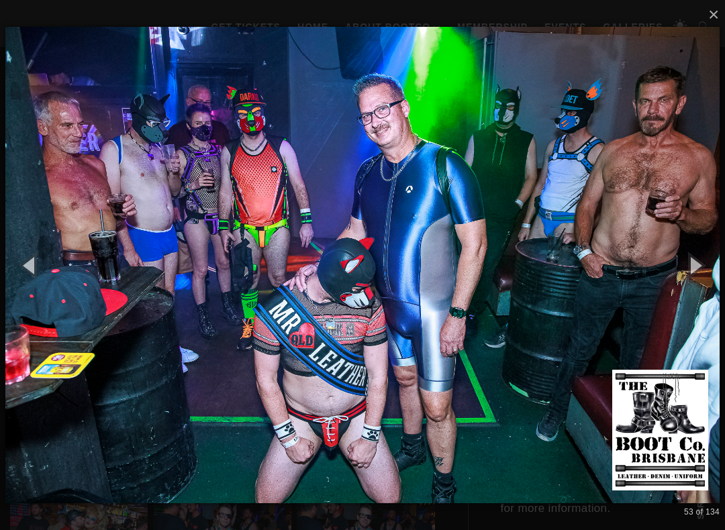
click at [704, 270] on button "button" at bounding box center [694, 265] width 60 height 74
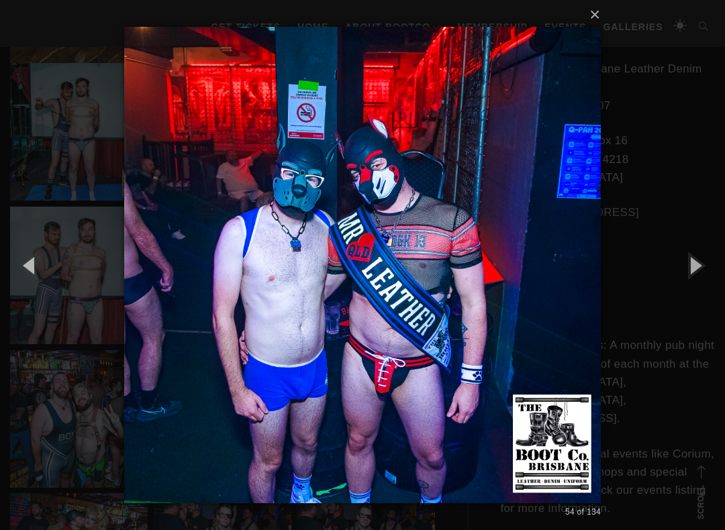
click at [711, 272] on button "button" at bounding box center [694, 265] width 60 height 74
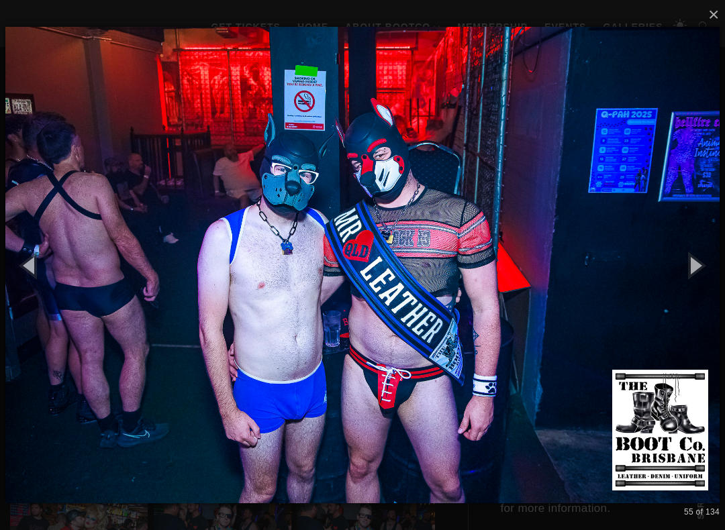
click at [717, 270] on button "button" at bounding box center [694, 265] width 60 height 74
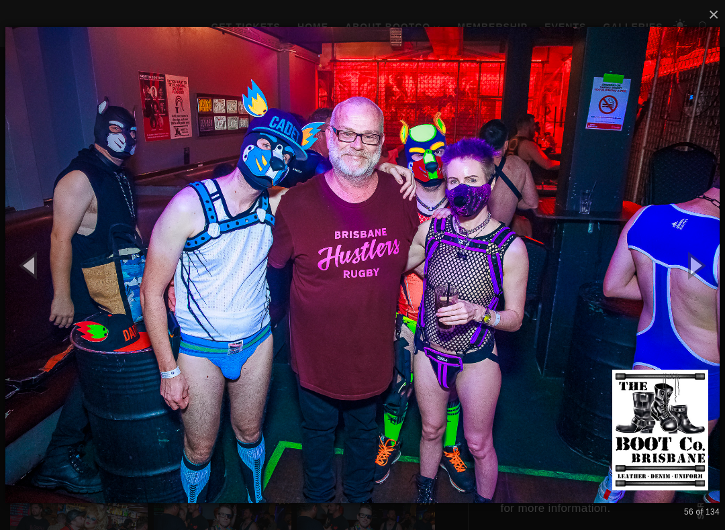
click at [719, 270] on button "button" at bounding box center [694, 265] width 60 height 74
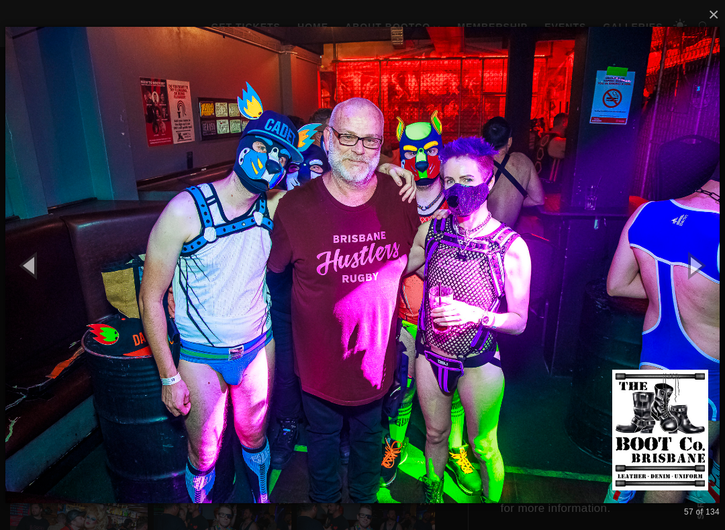
click at [719, 270] on button "button" at bounding box center [694, 265] width 60 height 74
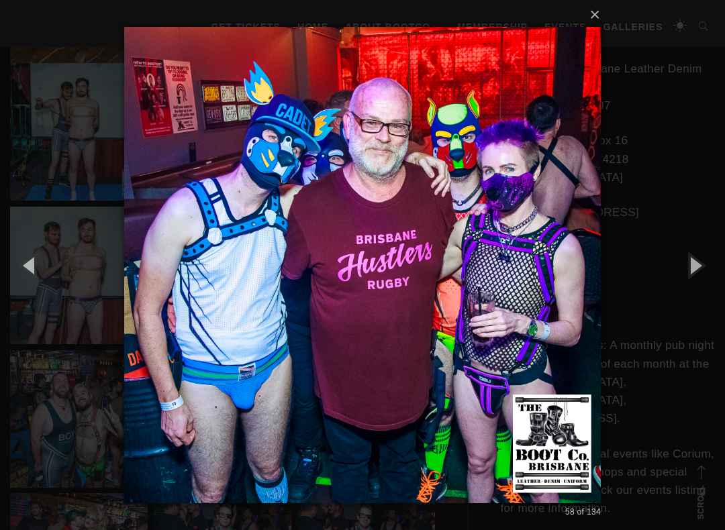
click at [719, 270] on button "button" at bounding box center [694, 265] width 60 height 74
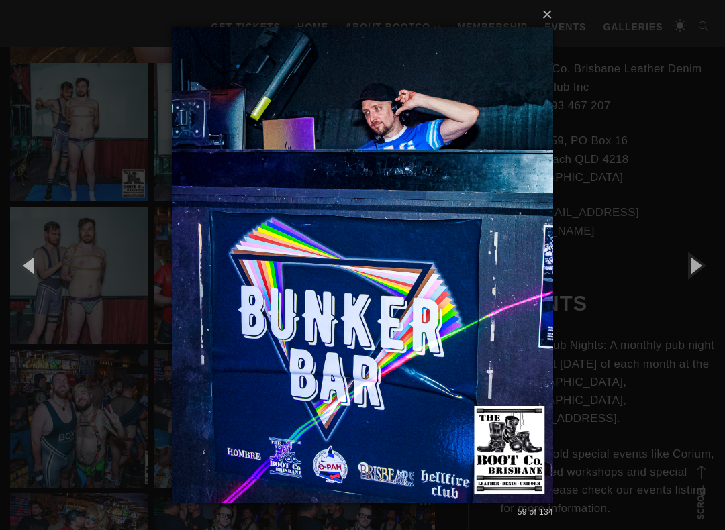
click at [715, 270] on button "button" at bounding box center [694, 265] width 60 height 74
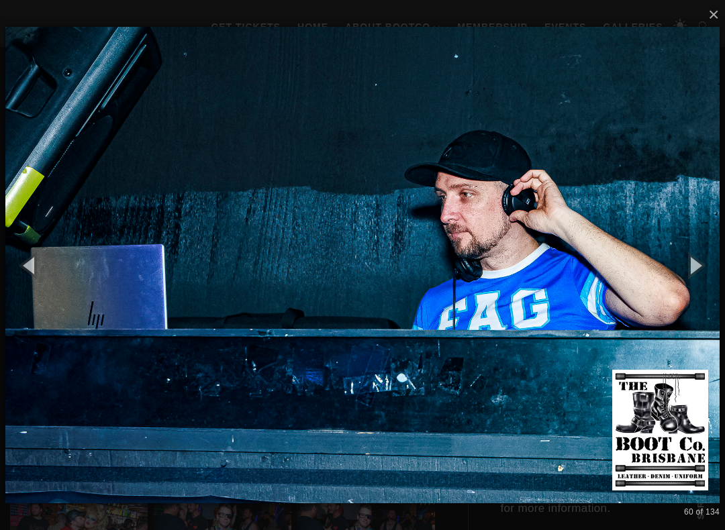
click at [706, 269] on button "button" at bounding box center [694, 265] width 60 height 74
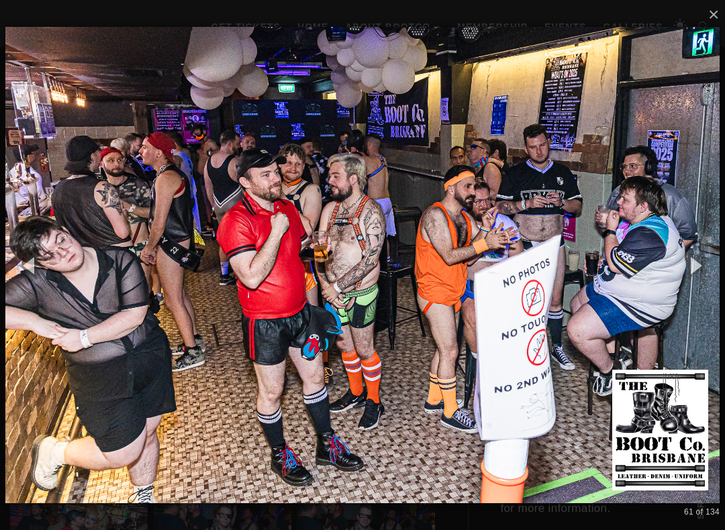
click at [711, 264] on button "button" at bounding box center [694, 265] width 60 height 74
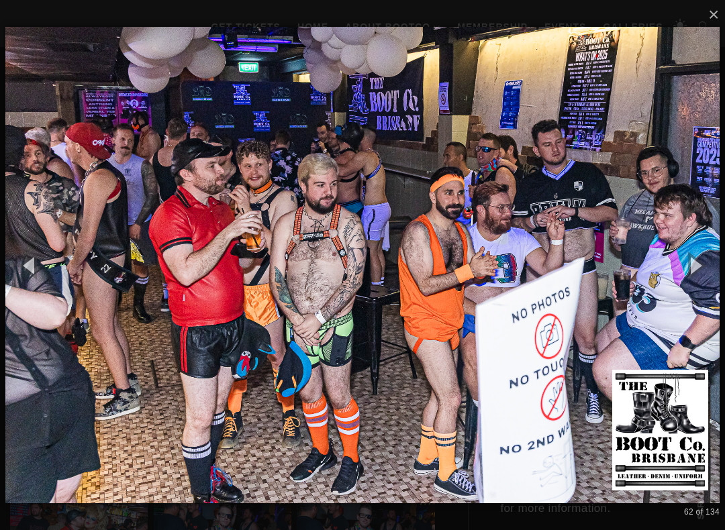
click at [720, 262] on button "button" at bounding box center [694, 265] width 60 height 74
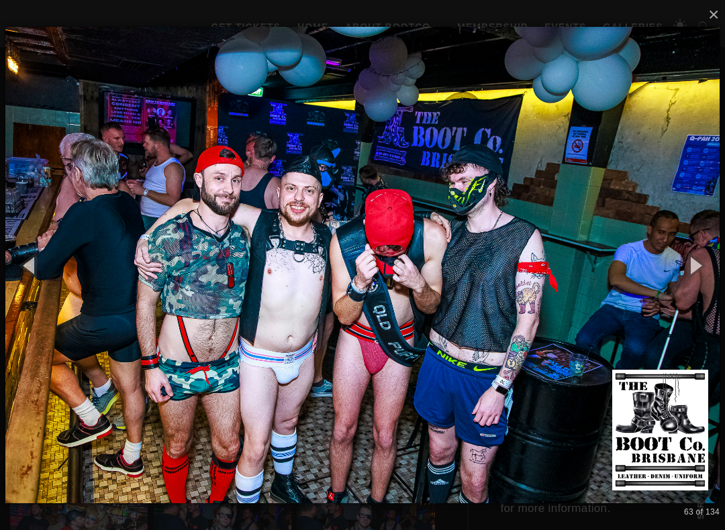
click at [722, 265] on button "button" at bounding box center [694, 265] width 60 height 74
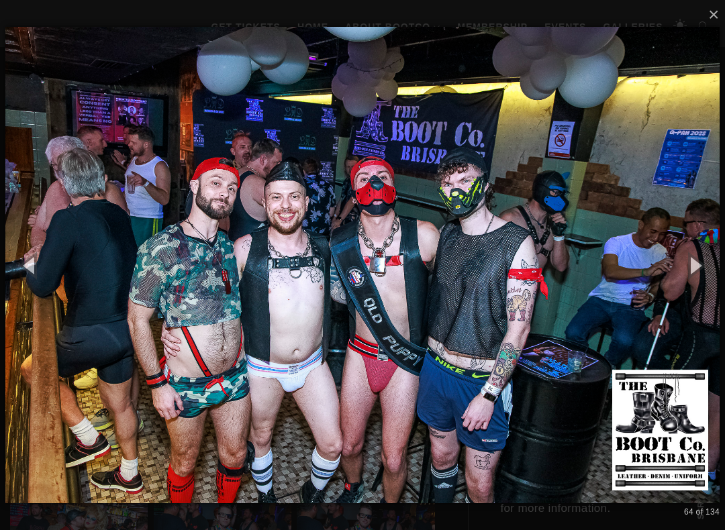
click at [703, 267] on button "button" at bounding box center [694, 265] width 60 height 74
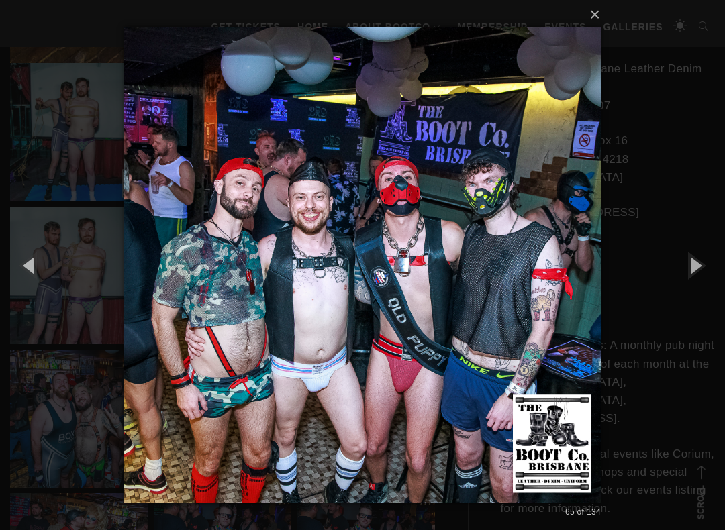
click at [710, 267] on button "button" at bounding box center [694, 265] width 60 height 74
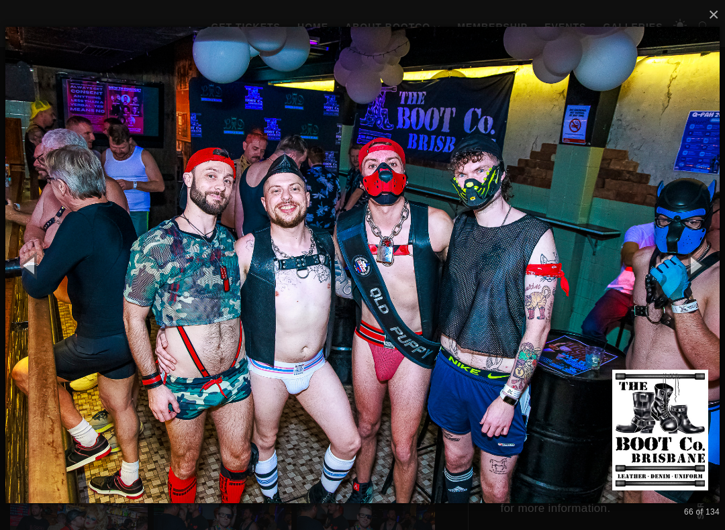
click at [713, 264] on button "button" at bounding box center [694, 265] width 60 height 74
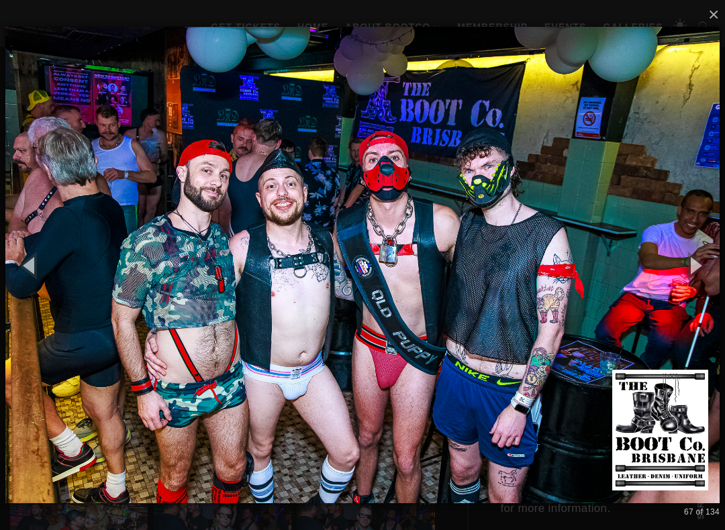
click at [712, 267] on button "button" at bounding box center [694, 265] width 60 height 74
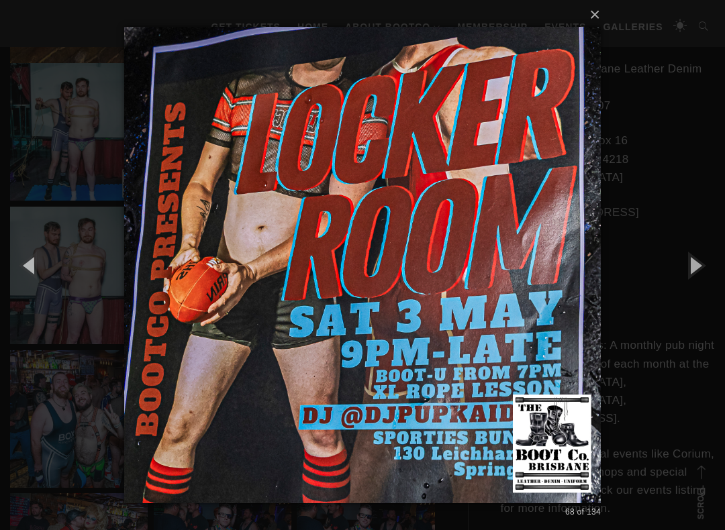
click at [710, 266] on button "button" at bounding box center [694, 265] width 60 height 74
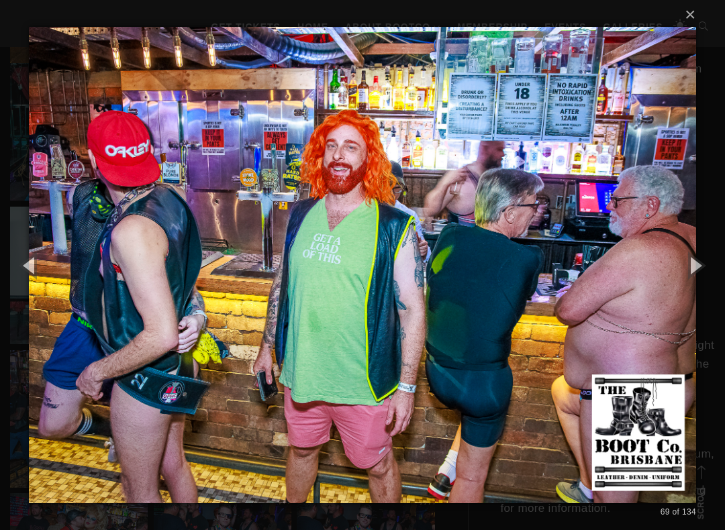
click at [709, 268] on button "button" at bounding box center [694, 265] width 60 height 74
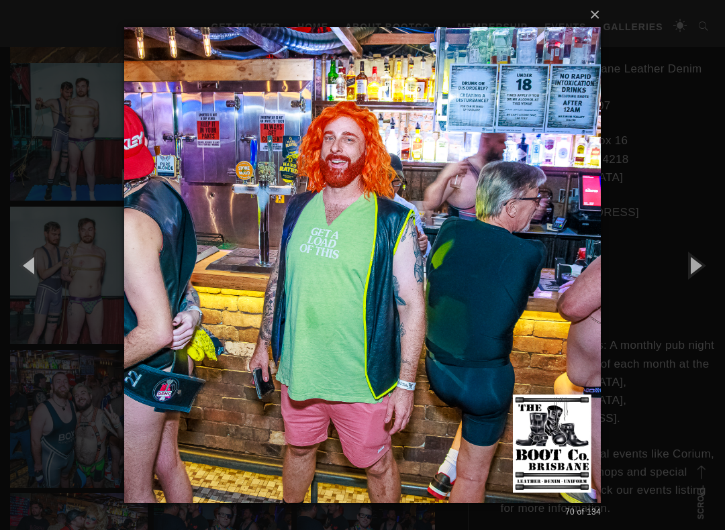
click at [707, 268] on button "button" at bounding box center [694, 265] width 60 height 74
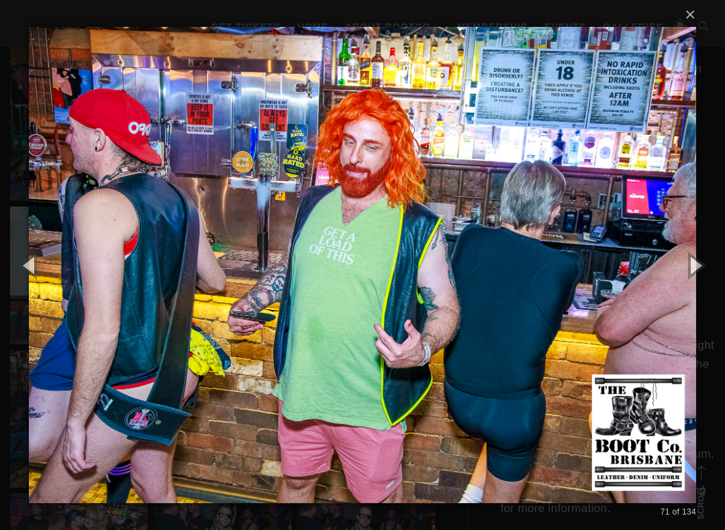
click at [712, 266] on button "button" at bounding box center [694, 265] width 60 height 74
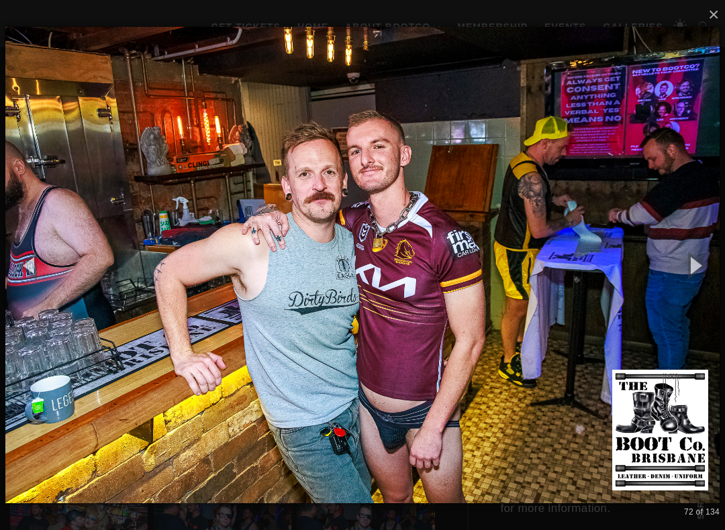
click at [712, 269] on button "button" at bounding box center [694, 265] width 60 height 74
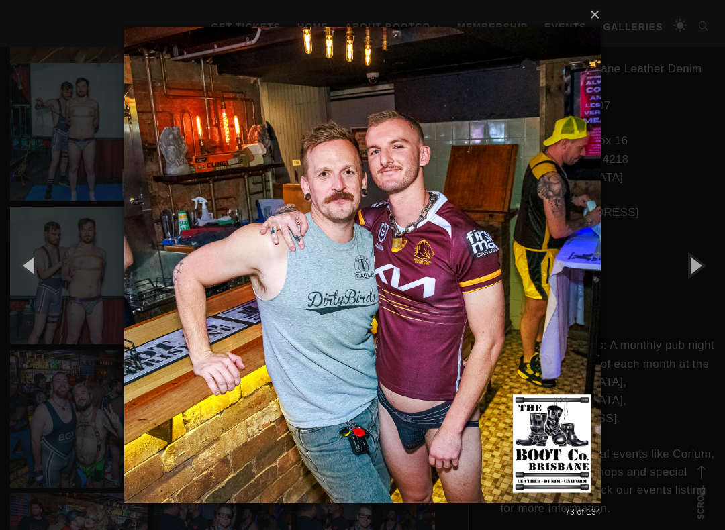
click at [712, 268] on button "button" at bounding box center [694, 265] width 60 height 74
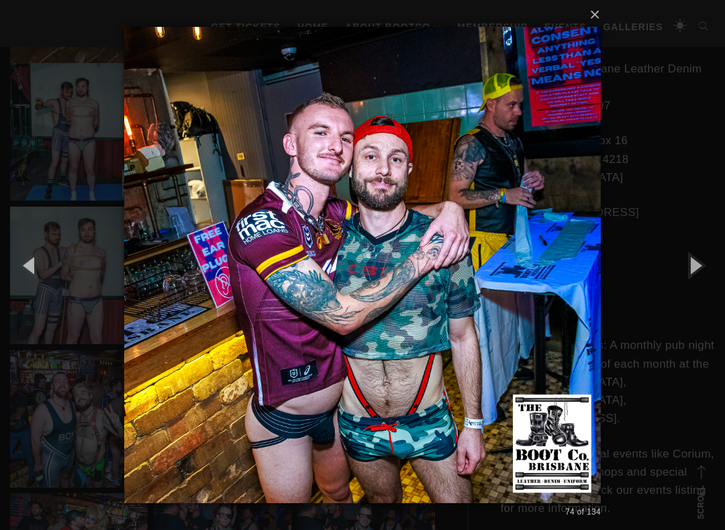
click at [716, 267] on button "button" at bounding box center [694, 265] width 60 height 74
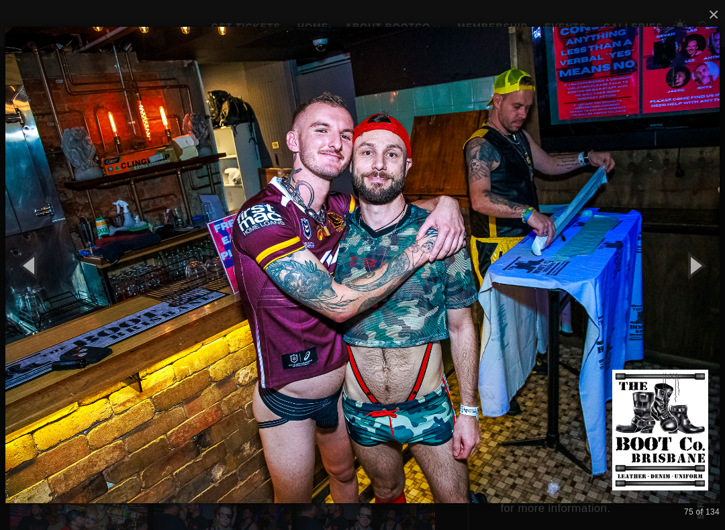
click at [710, 269] on button "button" at bounding box center [694, 265] width 60 height 74
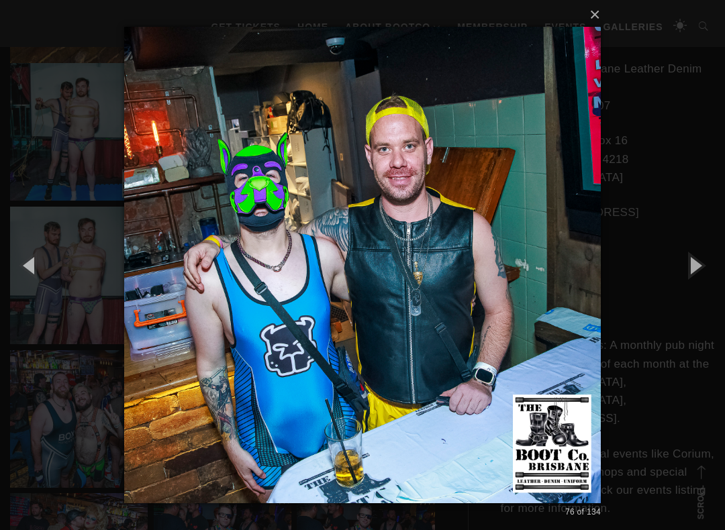
click at [710, 268] on button "button" at bounding box center [694, 265] width 60 height 74
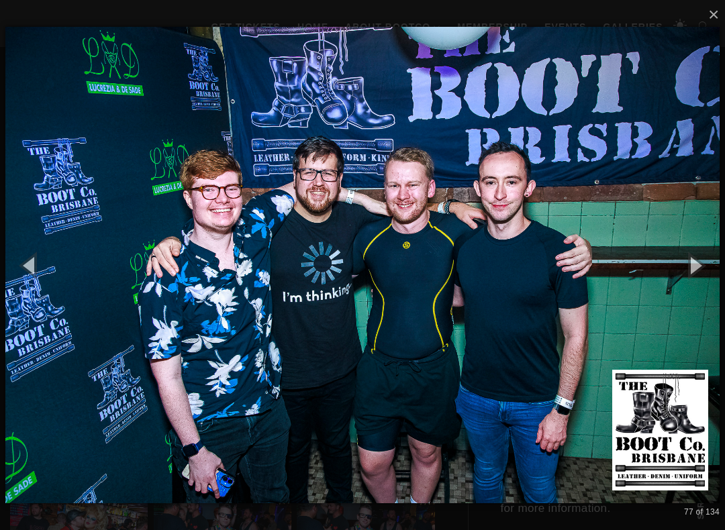
click at [715, 266] on button "button" at bounding box center [694, 265] width 60 height 74
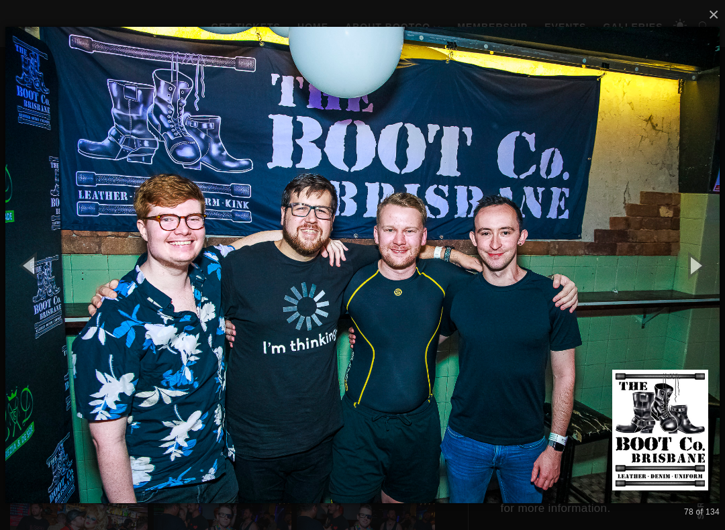
click at [710, 267] on button "button" at bounding box center [694, 265] width 60 height 74
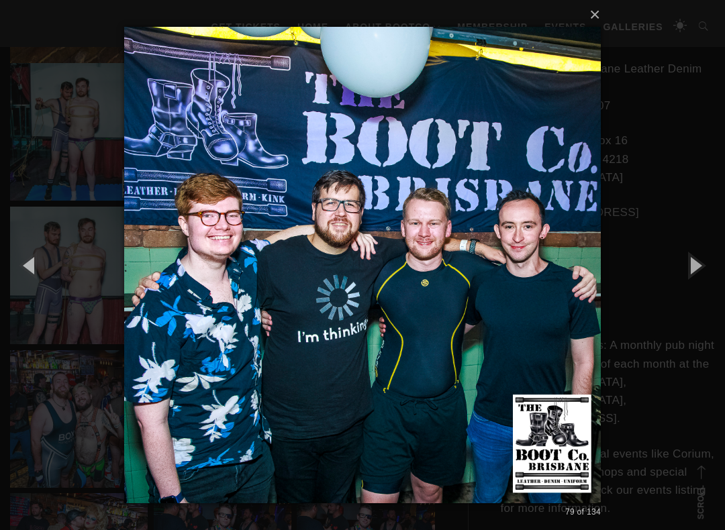
click at [710, 266] on button "button" at bounding box center [694, 265] width 60 height 74
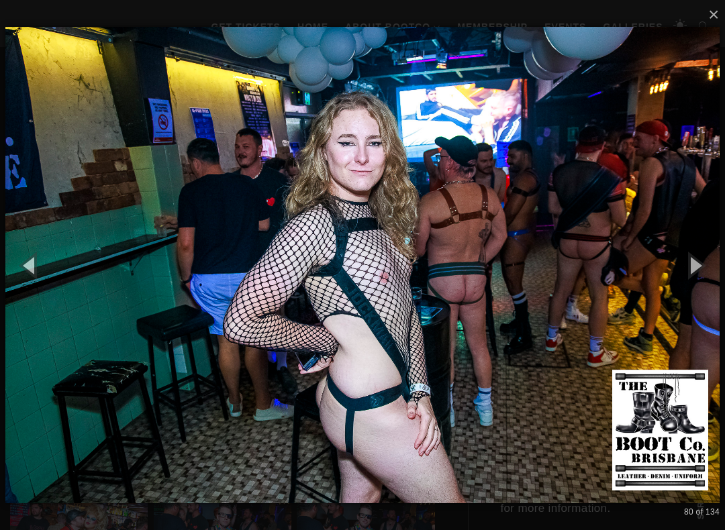
click at [712, 266] on button "button" at bounding box center [694, 265] width 60 height 74
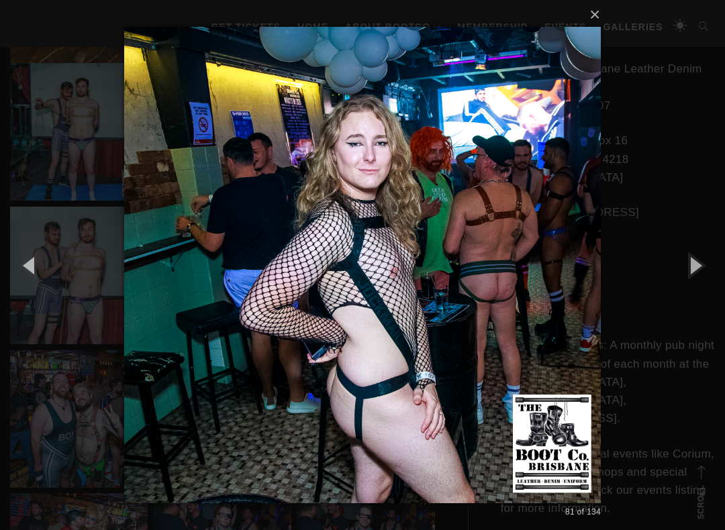
click at [718, 264] on button "button" at bounding box center [694, 265] width 60 height 74
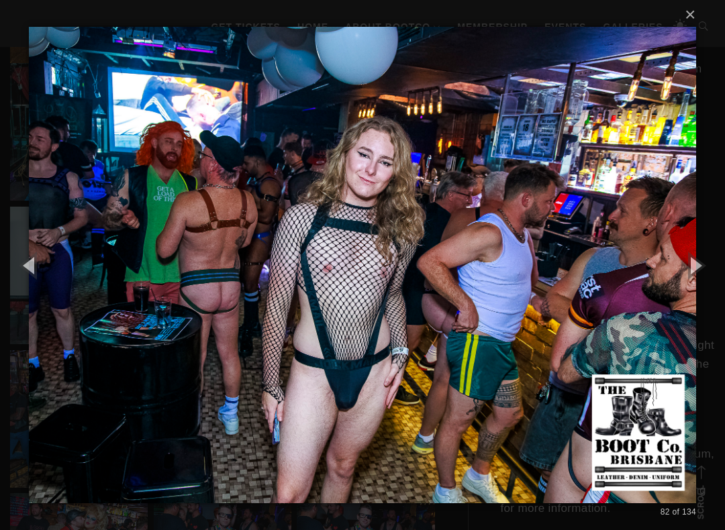
click at [716, 260] on button "button" at bounding box center [694, 265] width 60 height 74
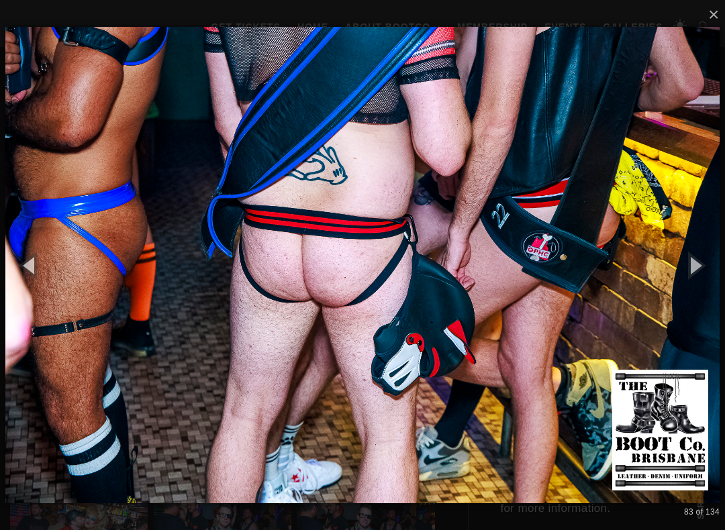
click at [715, 262] on button "button" at bounding box center [694, 265] width 60 height 74
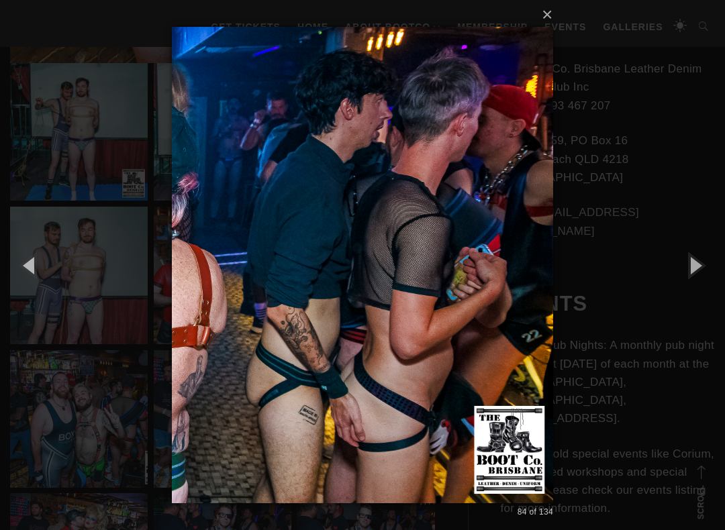
click at [716, 264] on button "button" at bounding box center [694, 265] width 60 height 74
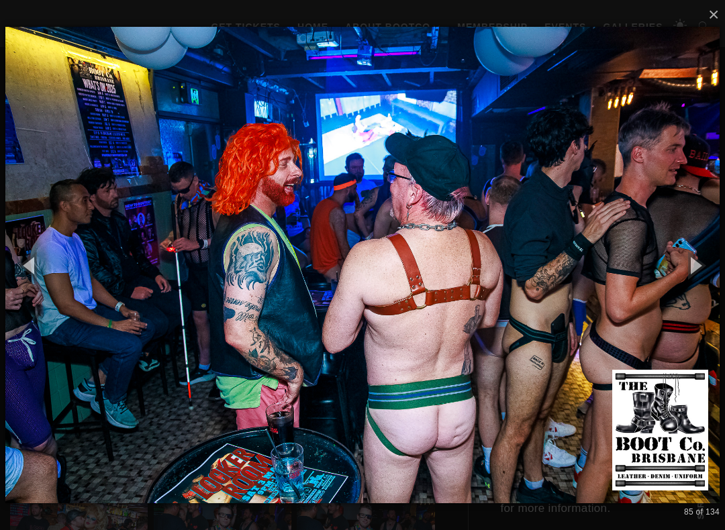
click at [705, 260] on button "button" at bounding box center [694, 265] width 60 height 74
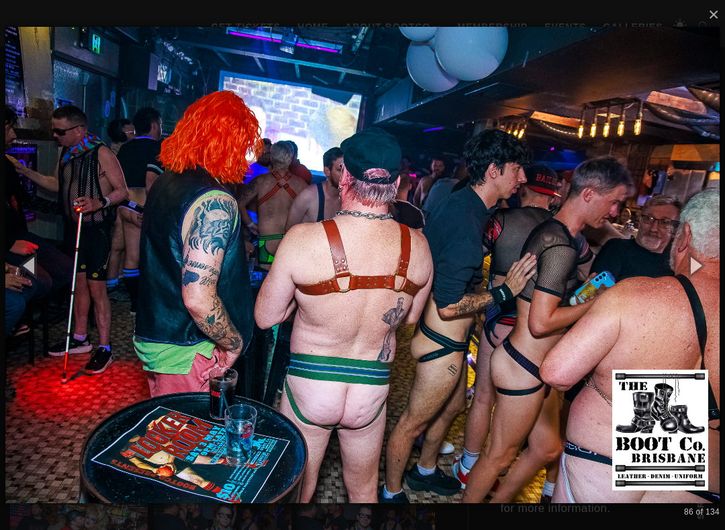
click at [707, 261] on button "button" at bounding box center [694, 265] width 60 height 74
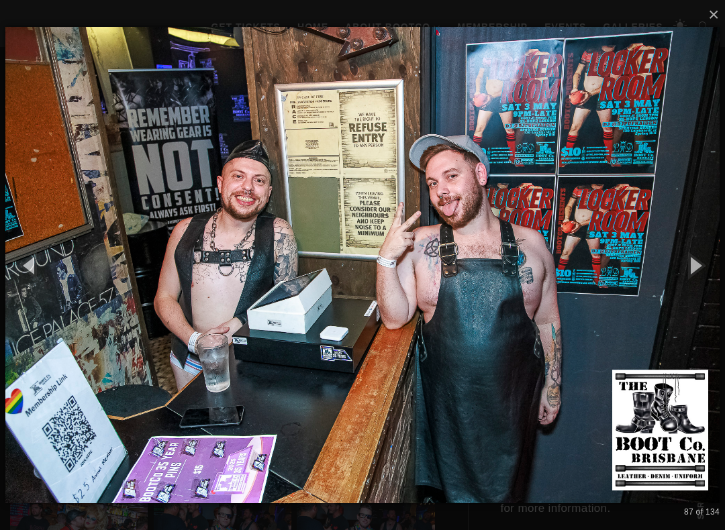
click at [710, 261] on button "button" at bounding box center [694, 265] width 60 height 74
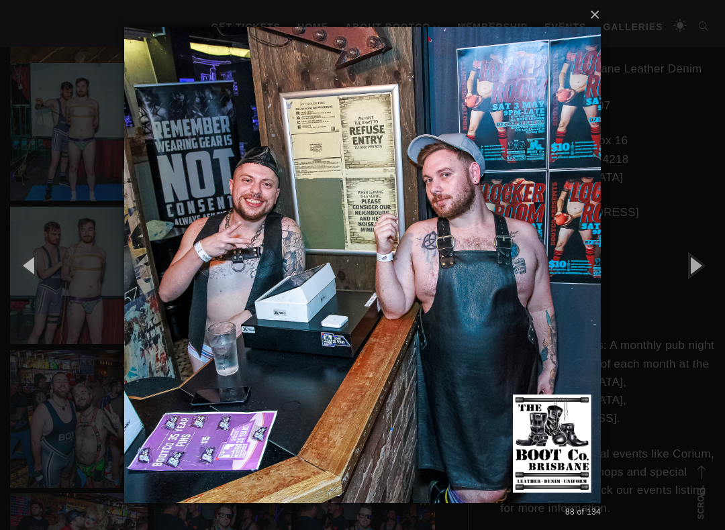
click at [711, 262] on button "button" at bounding box center [694, 265] width 60 height 74
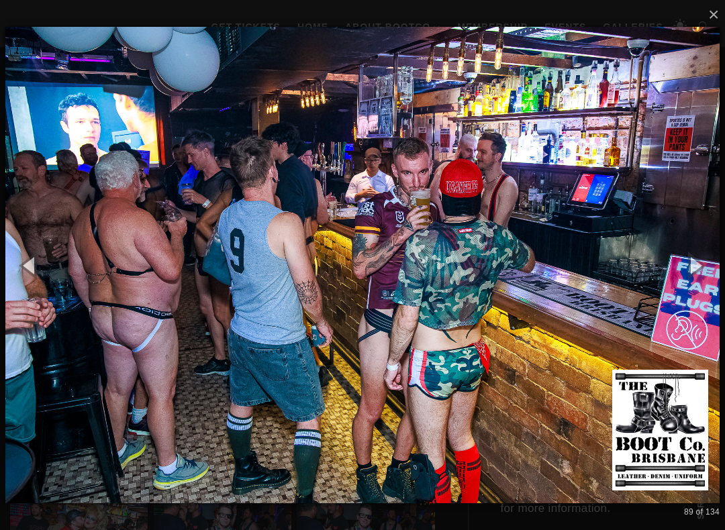
click at [711, 264] on button "button" at bounding box center [694, 265] width 60 height 74
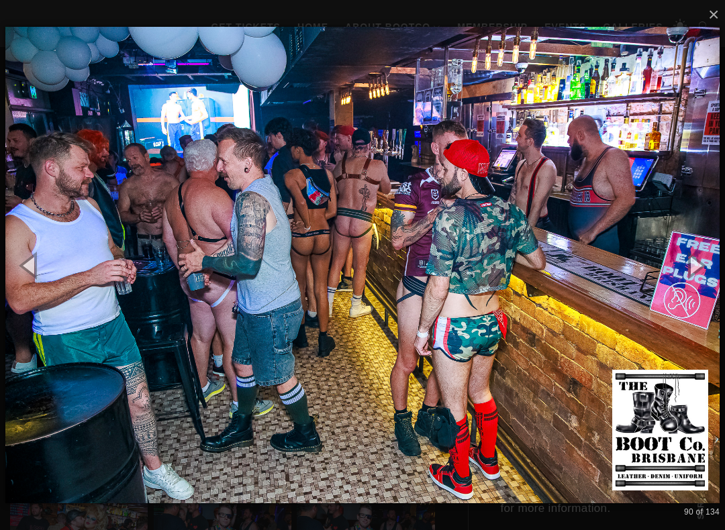
click at [711, 264] on button "button" at bounding box center [694, 265] width 60 height 74
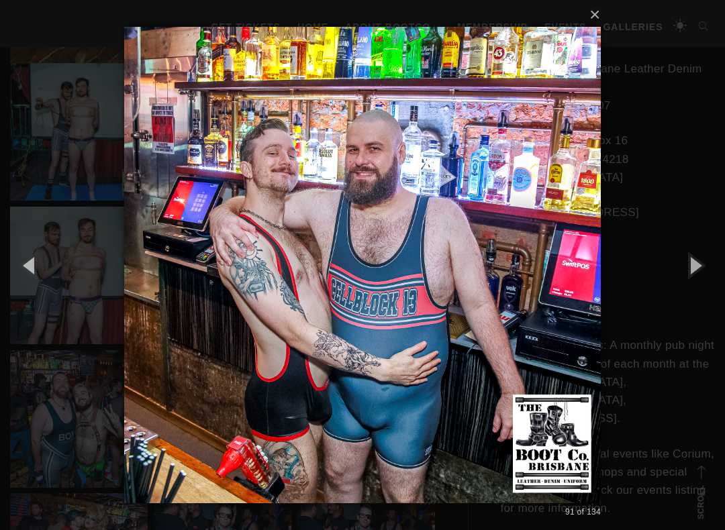
click at [711, 266] on button "button" at bounding box center [694, 265] width 60 height 74
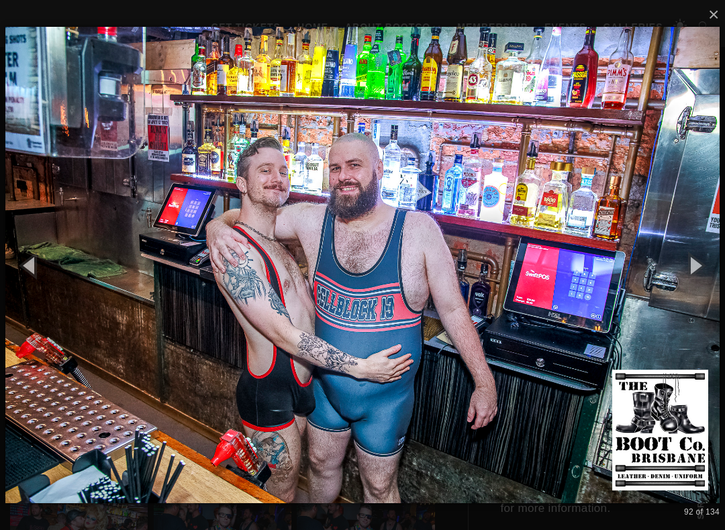
click at [716, 266] on button "button" at bounding box center [694, 265] width 60 height 74
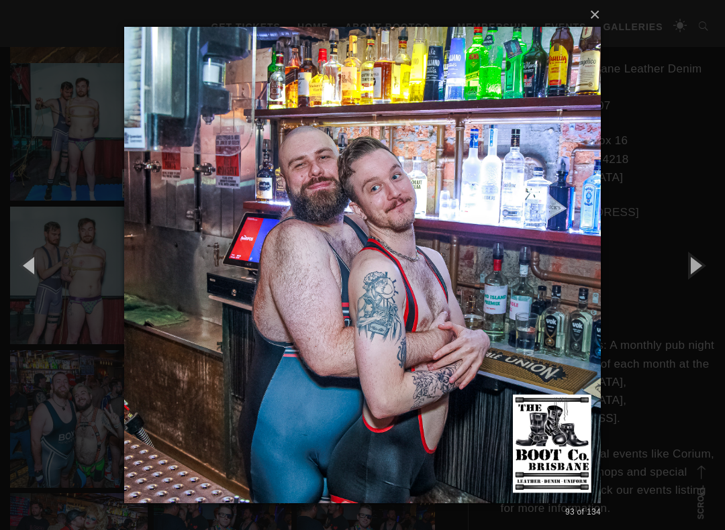
click at [711, 269] on button "button" at bounding box center [694, 265] width 60 height 74
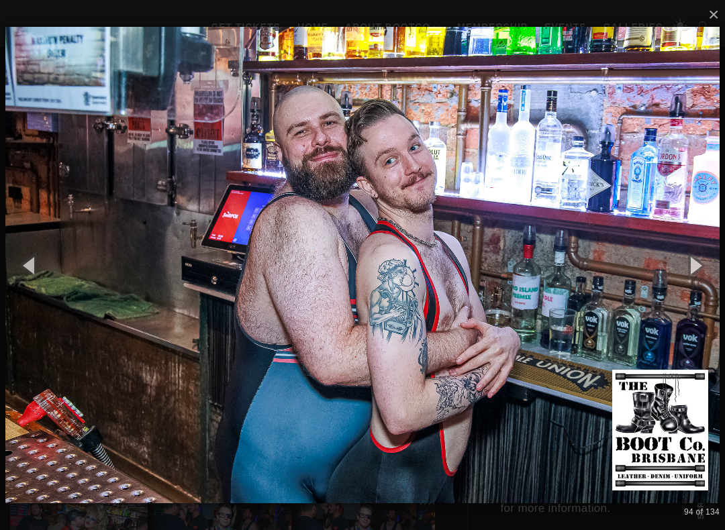
click at [712, 267] on button "button" at bounding box center [694, 265] width 60 height 74
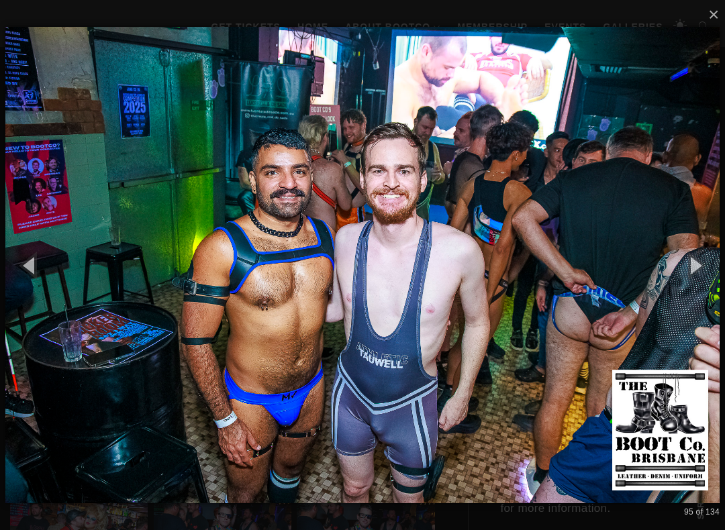
click at [705, 269] on button "button" at bounding box center [694, 265] width 60 height 74
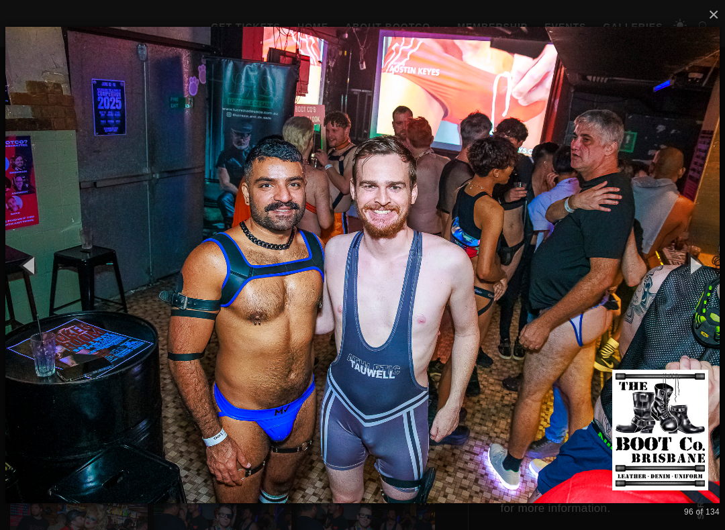
click at [714, 264] on button "button" at bounding box center [694, 265] width 60 height 74
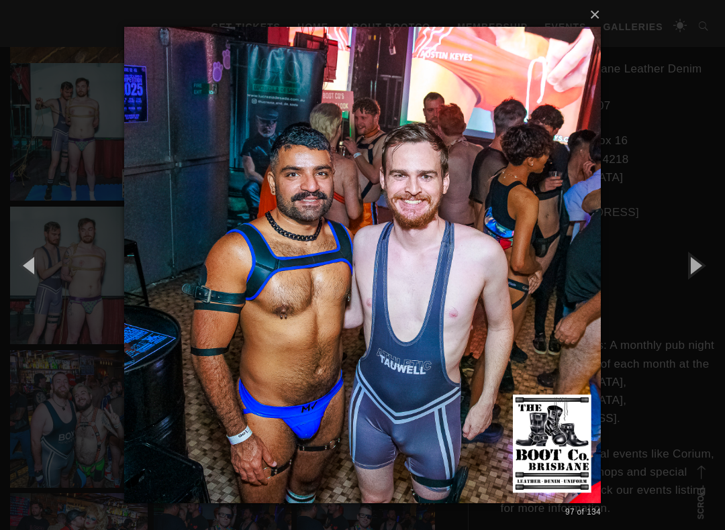
click at [713, 268] on button "button" at bounding box center [694, 265] width 60 height 74
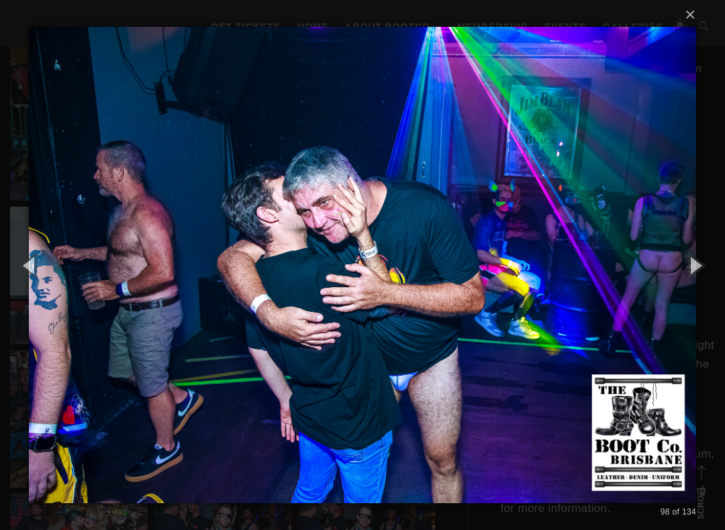
click at [715, 268] on button "button" at bounding box center [694, 265] width 60 height 74
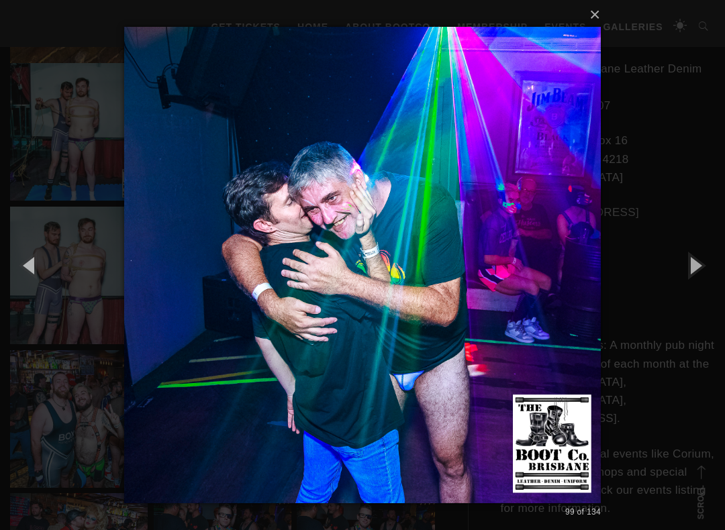
click at [712, 269] on button "button" at bounding box center [694, 265] width 60 height 74
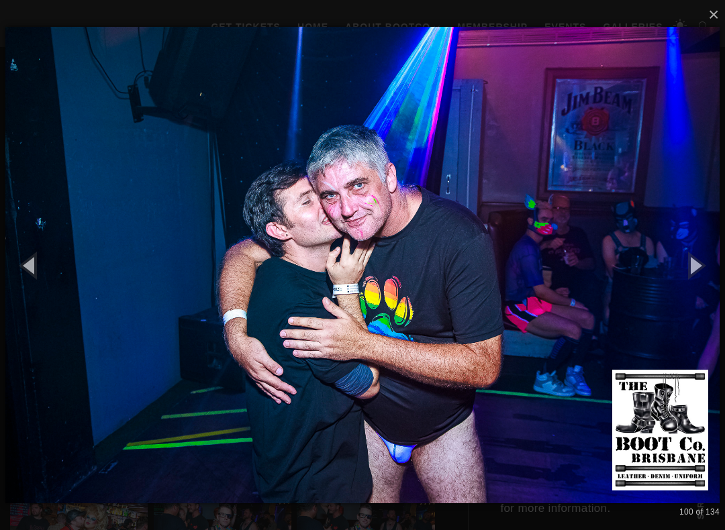
click at [710, 270] on button "button" at bounding box center [694, 265] width 60 height 74
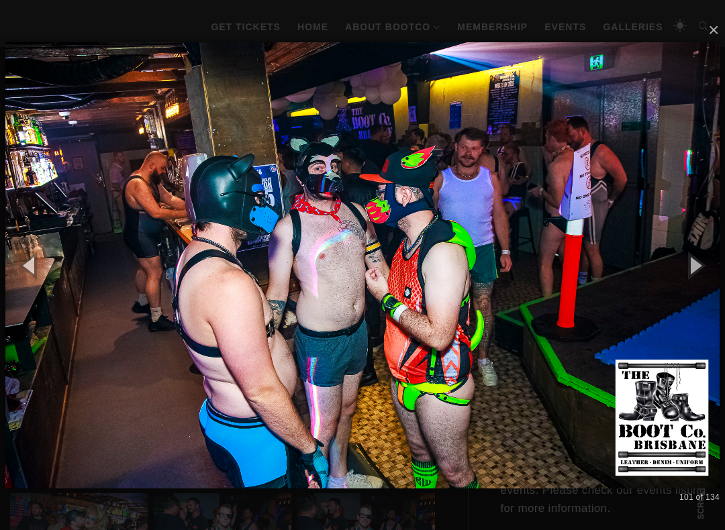
click at [712, 269] on button "button" at bounding box center [694, 265] width 60 height 74
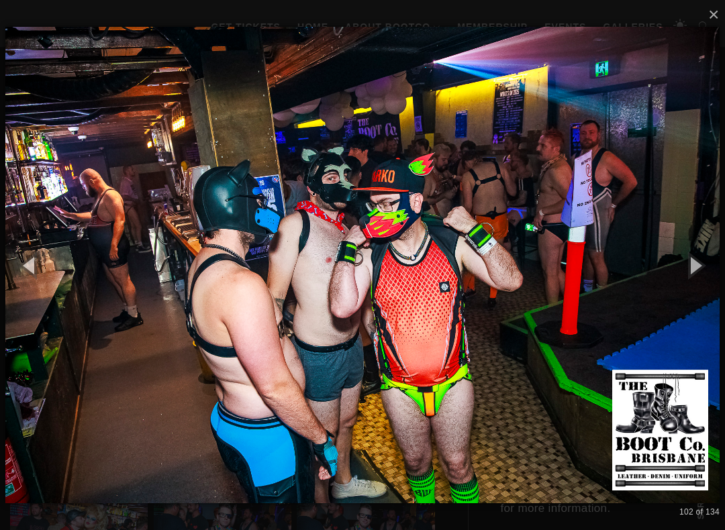
click at [711, 271] on button "button" at bounding box center [694, 265] width 60 height 74
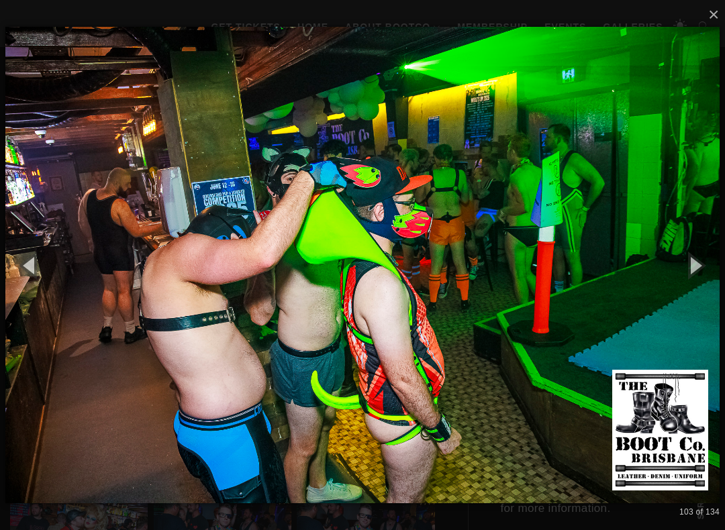
click at [714, 265] on button "button" at bounding box center [694, 265] width 60 height 74
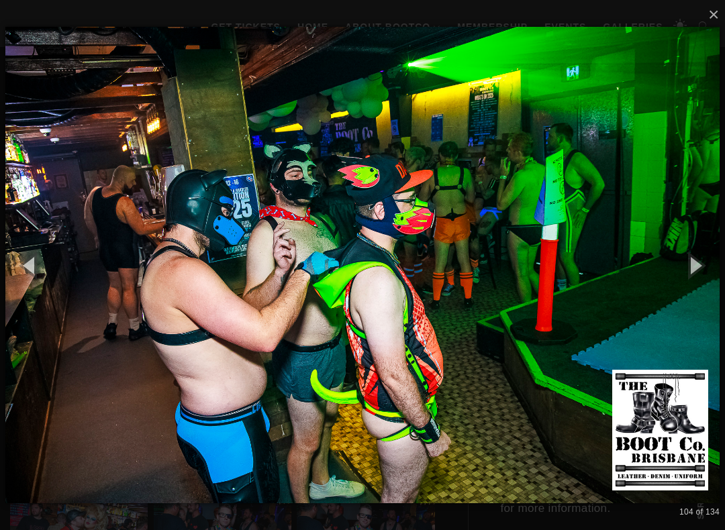
click at [705, 266] on button "button" at bounding box center [694, 265] width 60 height 74
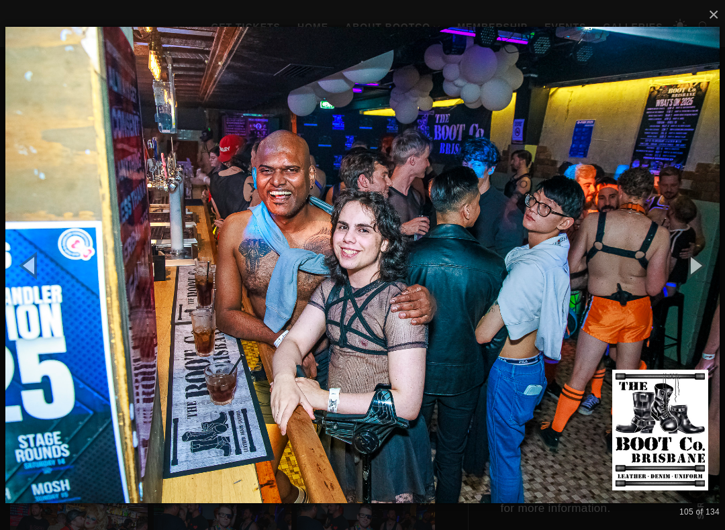
click at [712, 264] on button "button" at bounding box center [694, 265] width 60 height 74
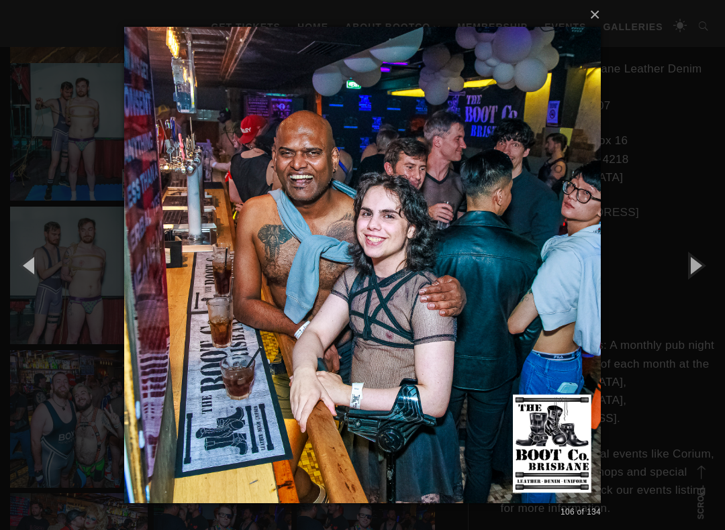
click at [710, 264] on button "button" at bounding box center [694, 265] width 60 height 74
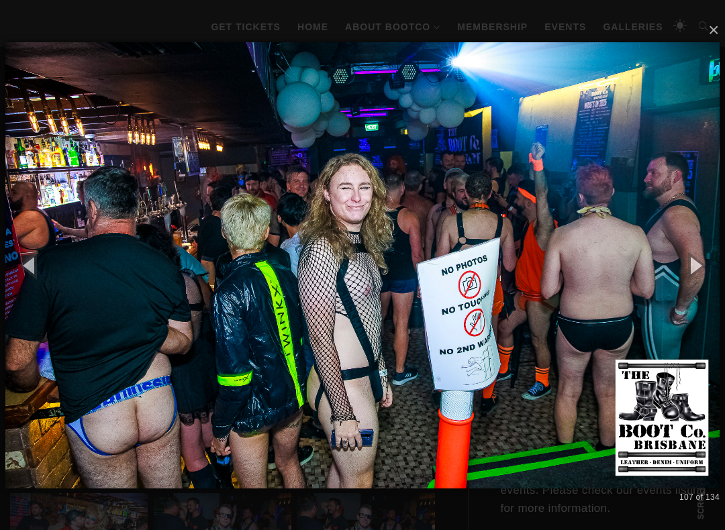
click at [710, 264] on button "button" at bounding box center [694, 265] width 60 height 74
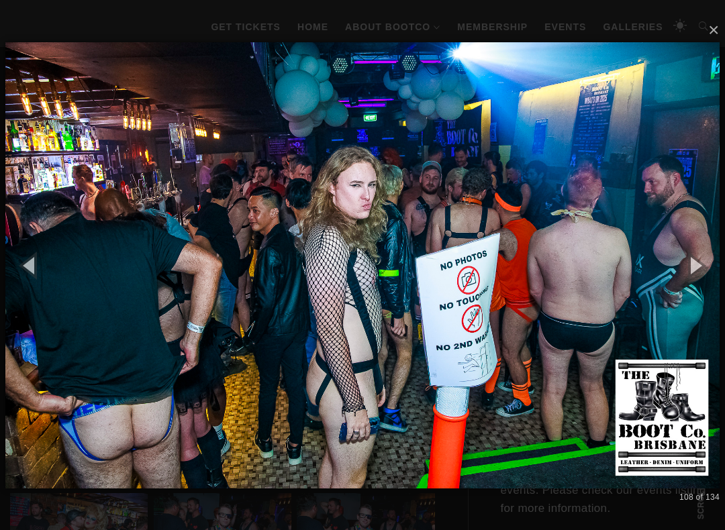
click at [710, 266] on button "button" at bounding box center [694, 265] width 60 height 74
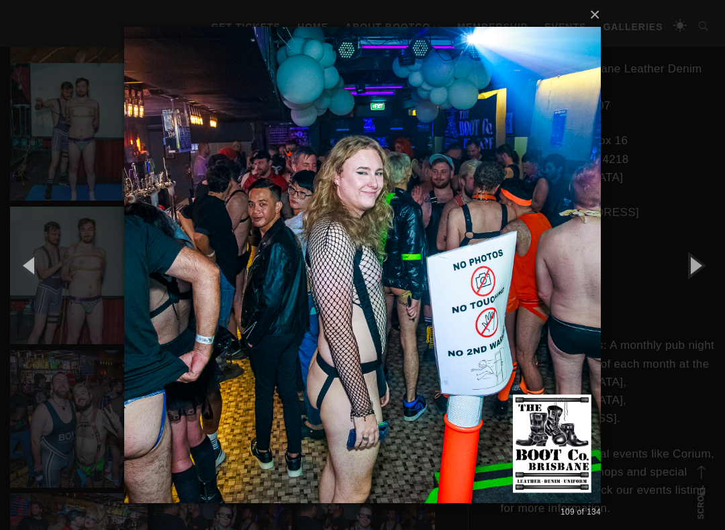
click at [709, 266] on button "button" at bounding box center [694, 265] width 60 height 74
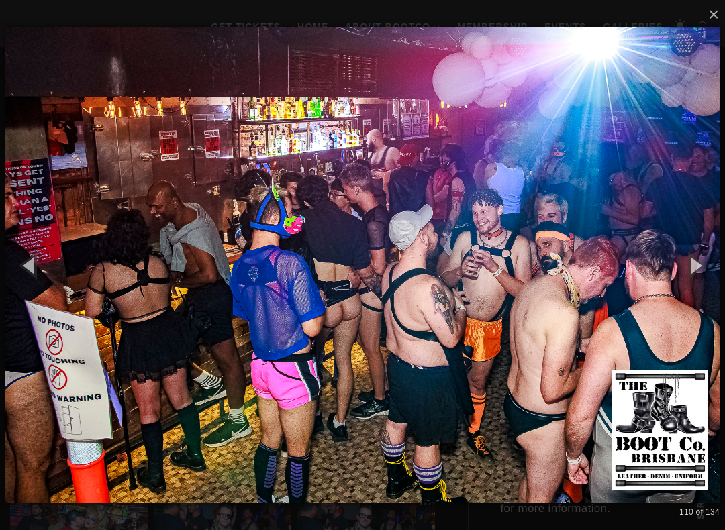
click at [712, 266] on button "button" at bounding box center [694, 265] width 60 height 74
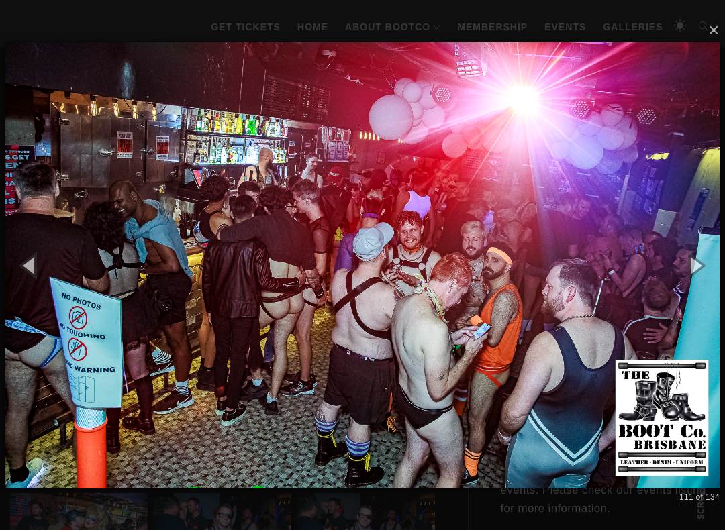
click at [706, 272] on button "button" at bounding box center [694, 265] width 60 height 74
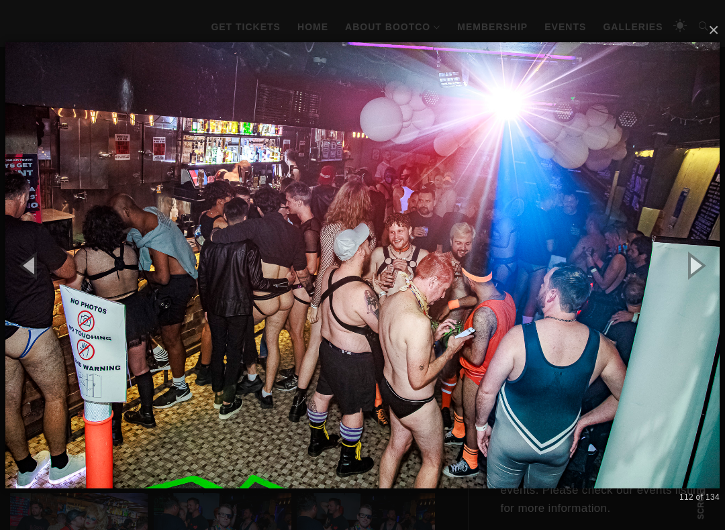
click at [709, 269] on button "button" at bounding box center [694, 265] width 60 height 74
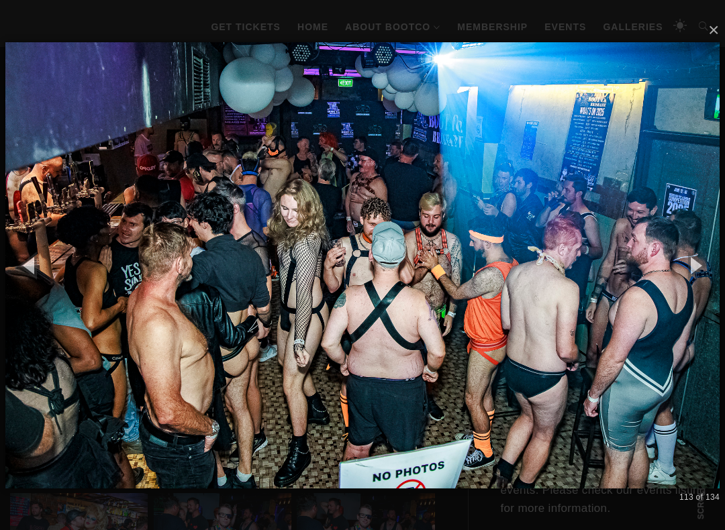
click at [712, 268] on button "button" at bounding box center [694, 265] width 60 height 74
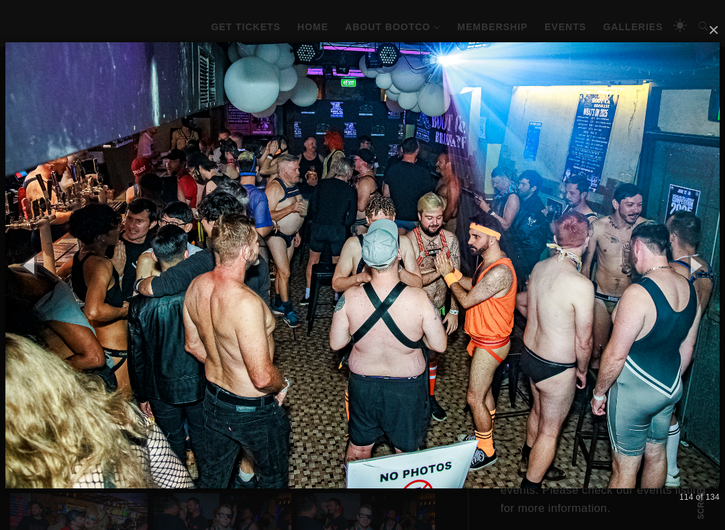
click at [716, 268] on button "button" at bounding box center [694, 265] width 60 height 74
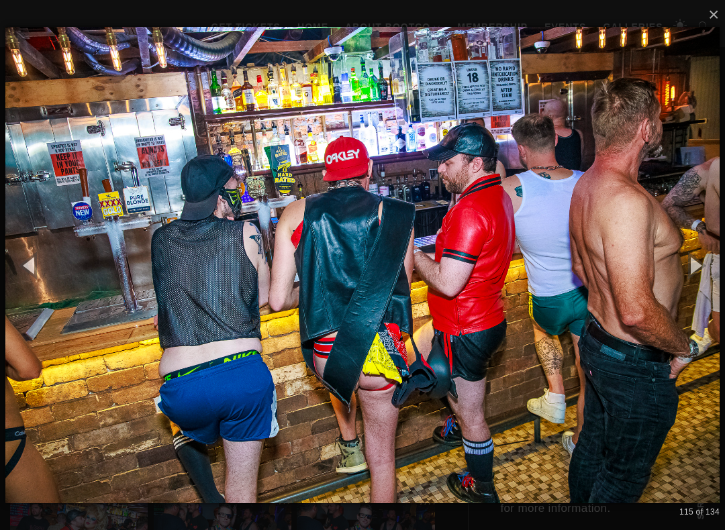
click at [709, 270] on button "button" at bounding box center [694, 265] width 60 height 74
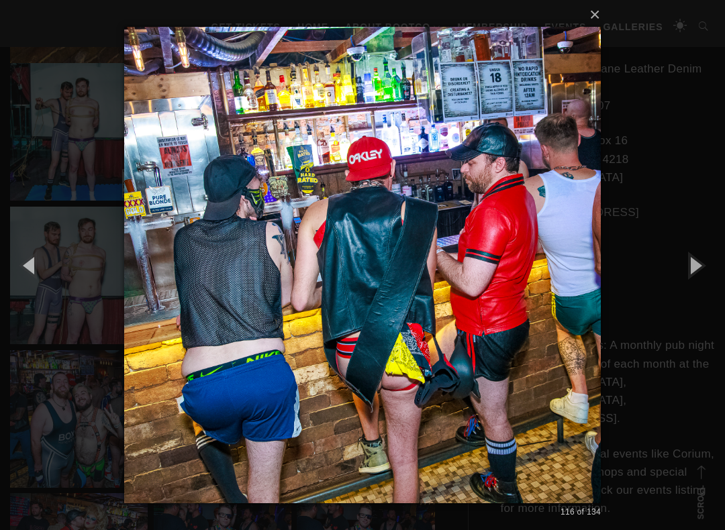
click at [712, 272] on button "button" at bounding box center [694, 265] width 60 height 74
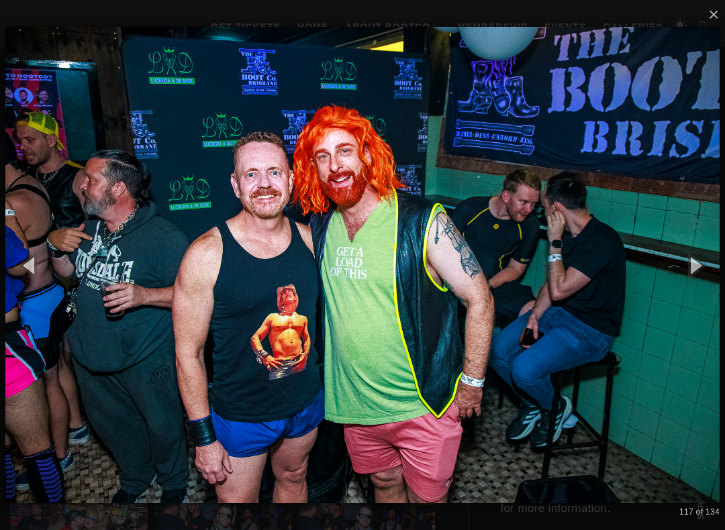
click at [719, 268] on button "button" at bounding box center [694, 265] width 60 height 74
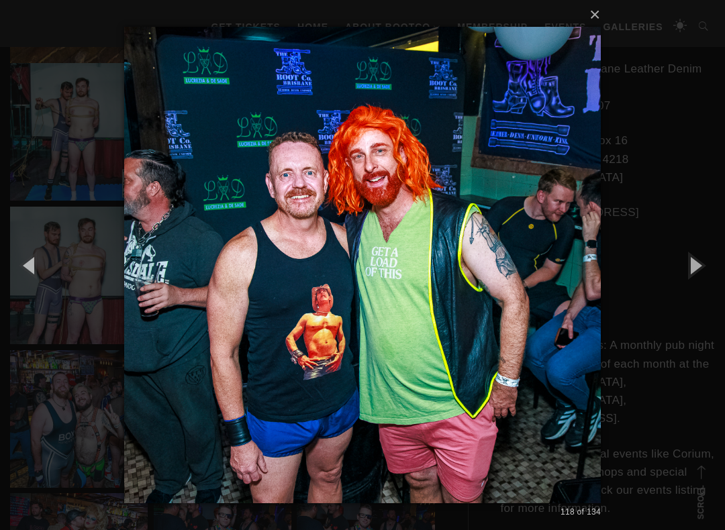
click at [713, 269] on button "button" at bounding box center [694, 265] width 60 height 74
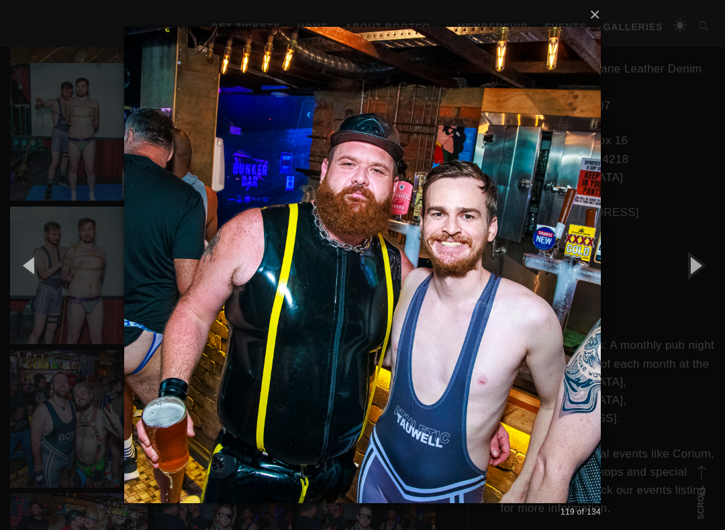
click at [715, 268] on button "button" at bounding box center [694, 265] width 60 height 74
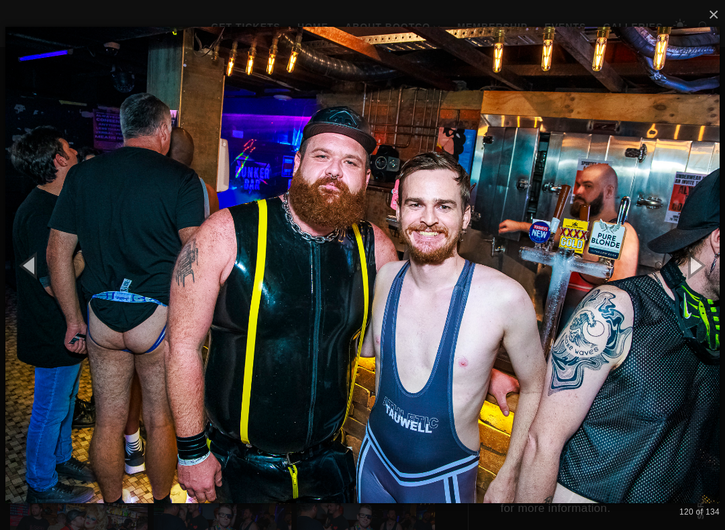
click at [717, 266] on button "button" at bounding box center [694, 265] width 60 height 74
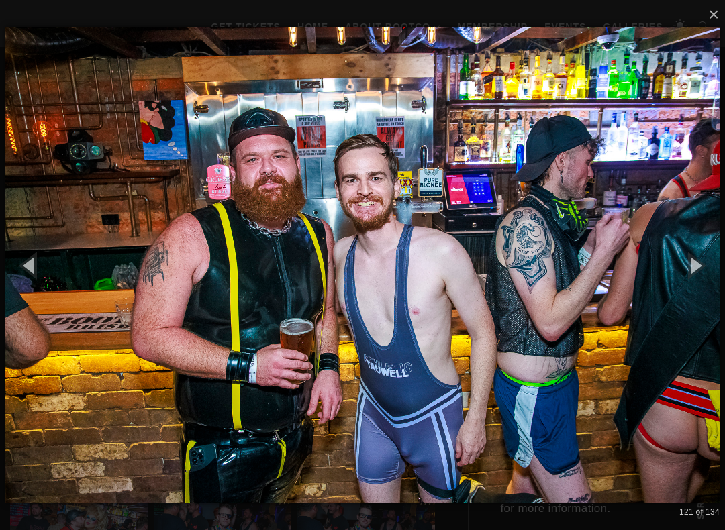
click at [715, 264] on button "button" at bounding box center [694, 265] width 60 height 74
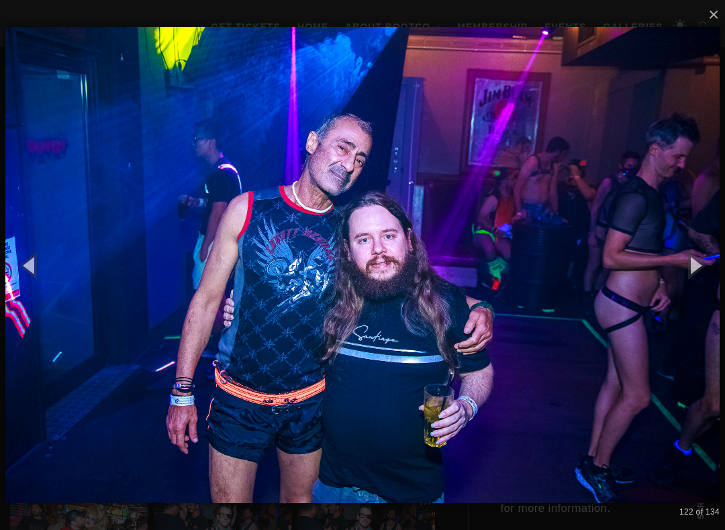
click at [704, 266] on button "button" at bounding box center [694, 265] width 60 height 74
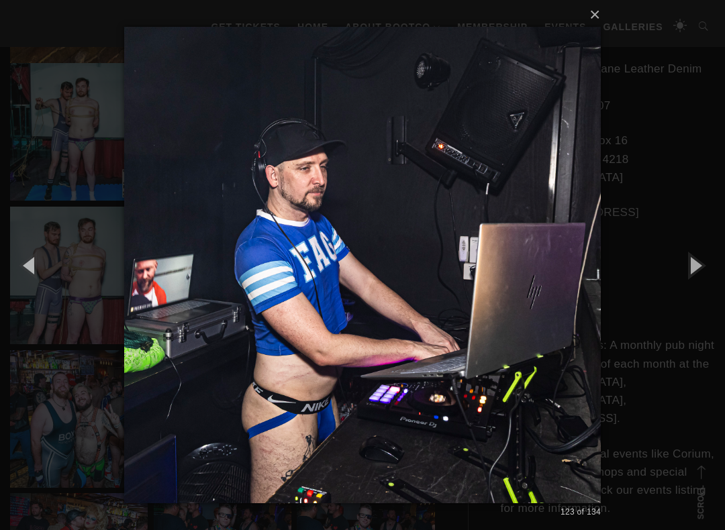
click at [713, 263] on button "button" at bounding box center [694, 265] width 60 height 74
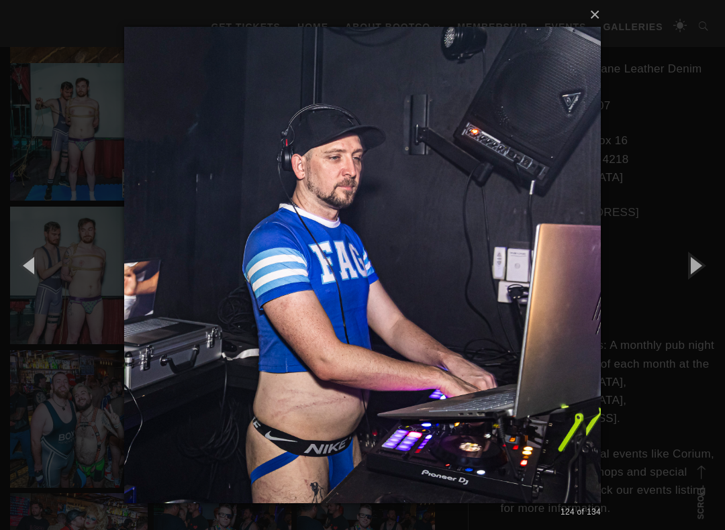
click at [710, 266] on button "button" at bounding box center [694, 265] width 60 height 74
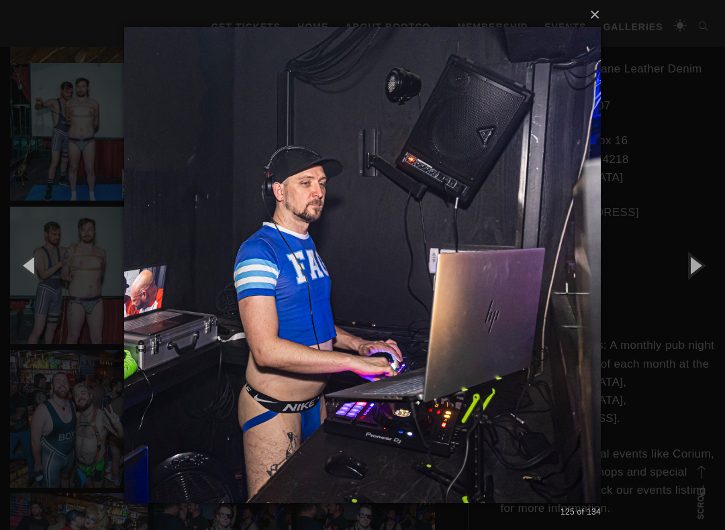
click at [710, 266] on button "button" at bounding box center [694, 265] width 60 height 74
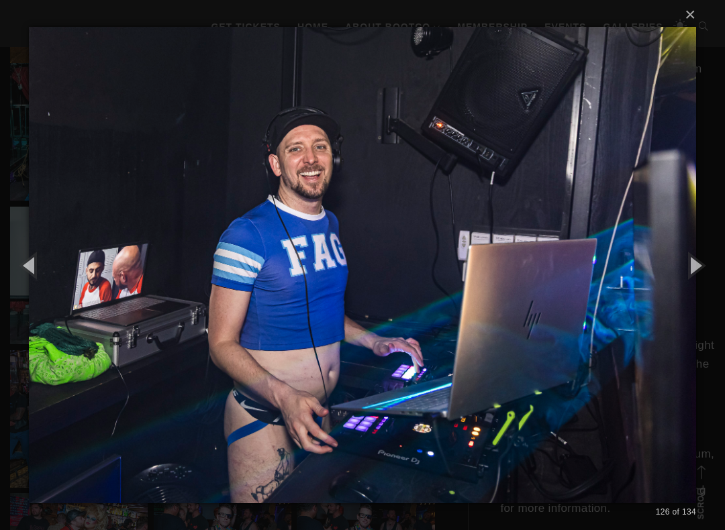
click at [715, 265] on button "button" at bounding box center [694, 265] width 60 height 74
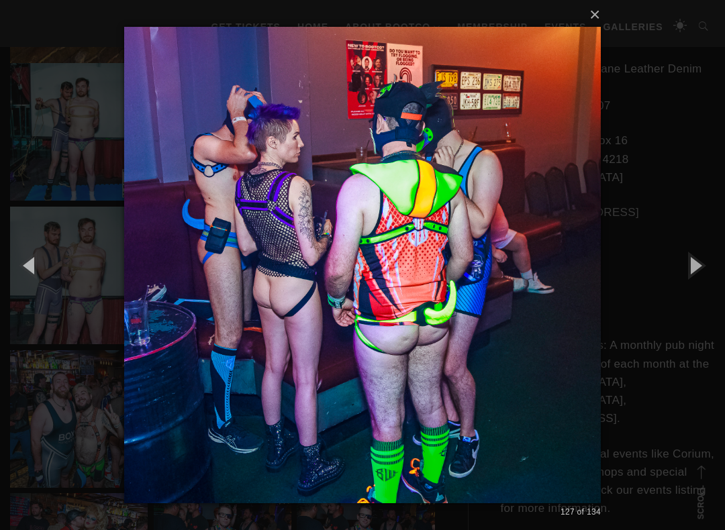
click at [713, 266] on button "button" at bounding box center [694, 265] width 60 height 74
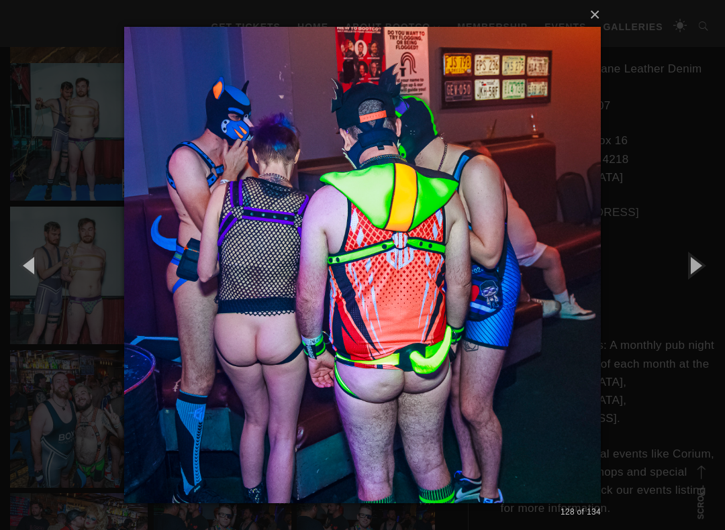
click at [710, 265] on button "button" at bounding box center [694, 265] width 60 height 74
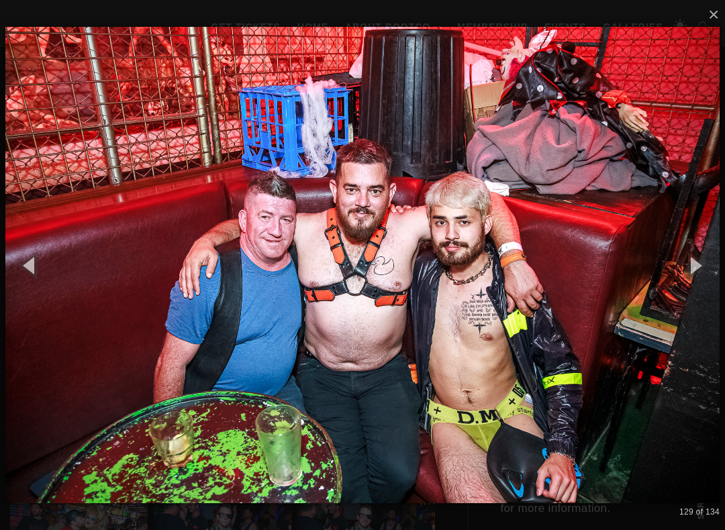
click at [708, 266] on button "button" at bounding box center [694, 265] width 60 height 74
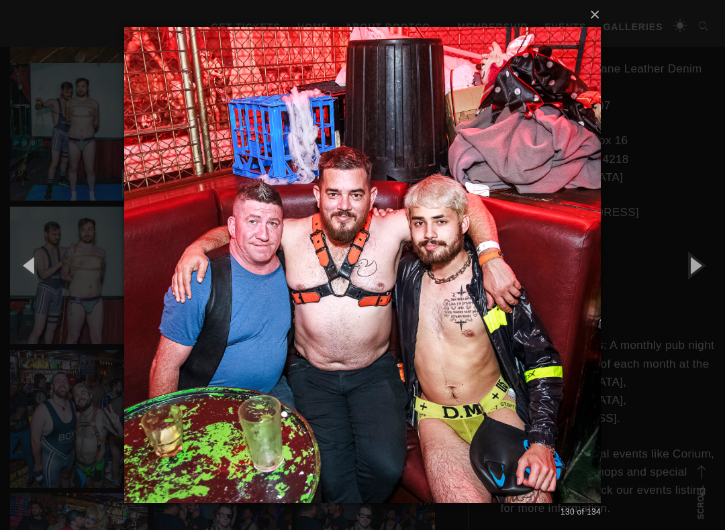
click at [704, 266] on button "button" at bounding box center [694, 265] width 60 height 74
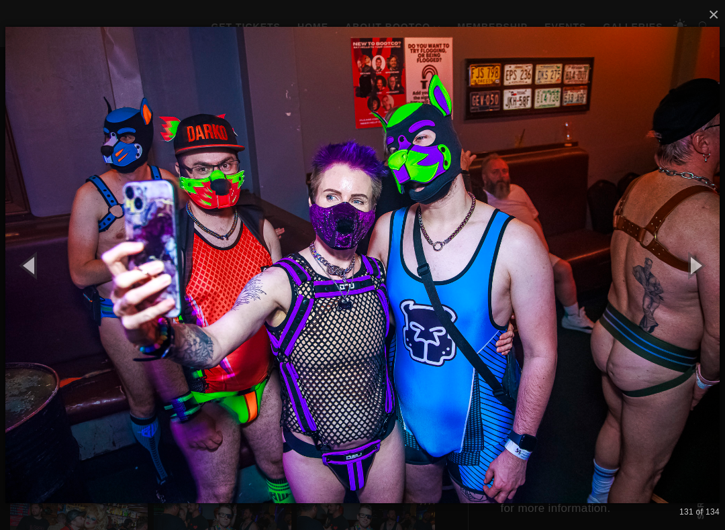
click at [711, 266] on button "button" at bounding box center [694, 265] width 60 height 74
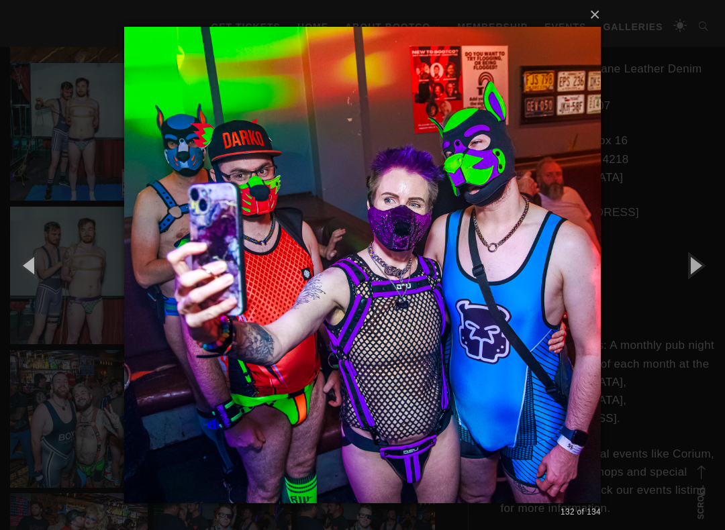
click at [712, 266] on button "button" at bounding box center [694, 265] width 60 height 74
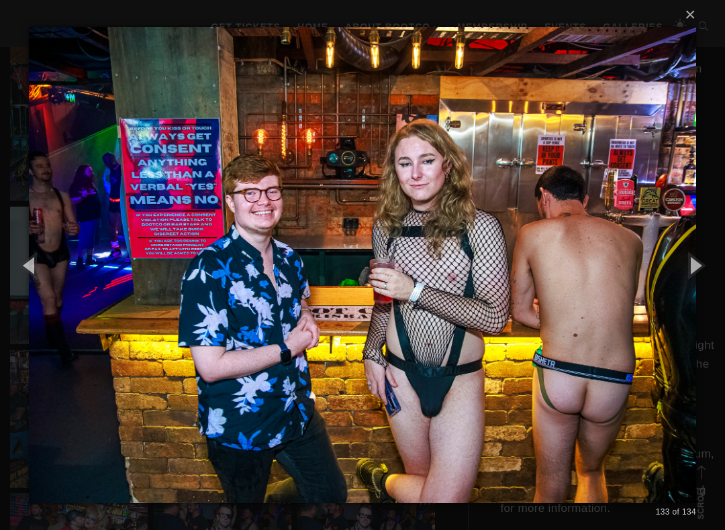
click at [710, 267] on button "button" at bounding box center [694, 265] width 60 height 74
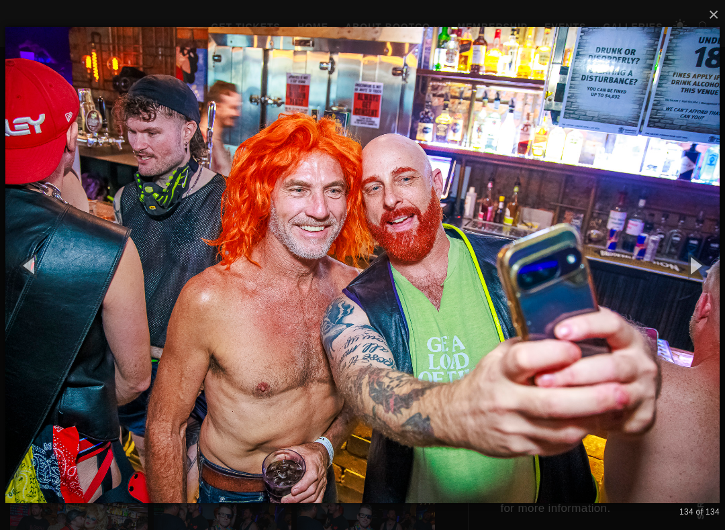
click at [716, 264] on button "button" at bounding box center [694, 265] width 60 height 74
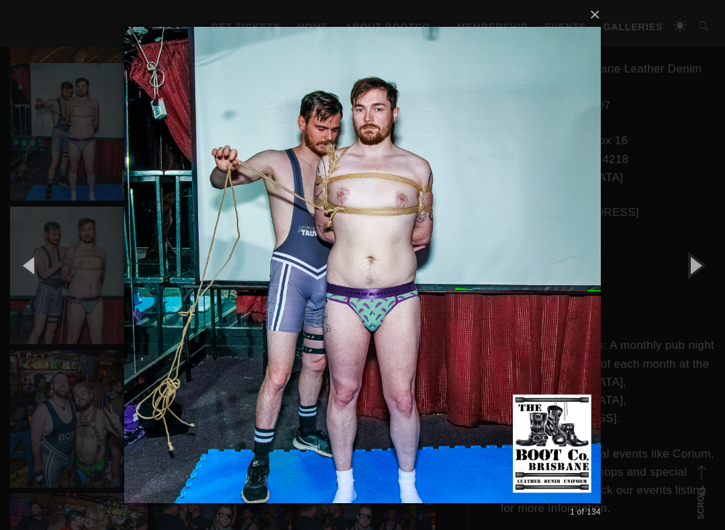
click at [717, 264] on button "button" at bounding box center [694, 265] width 60 height 74
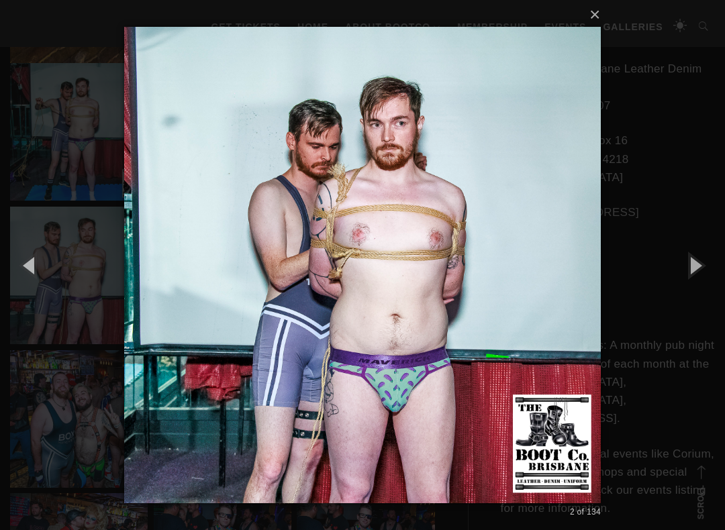
click at [717, 264] on button "button" at bounding box center [694, 265] width 60 height 74
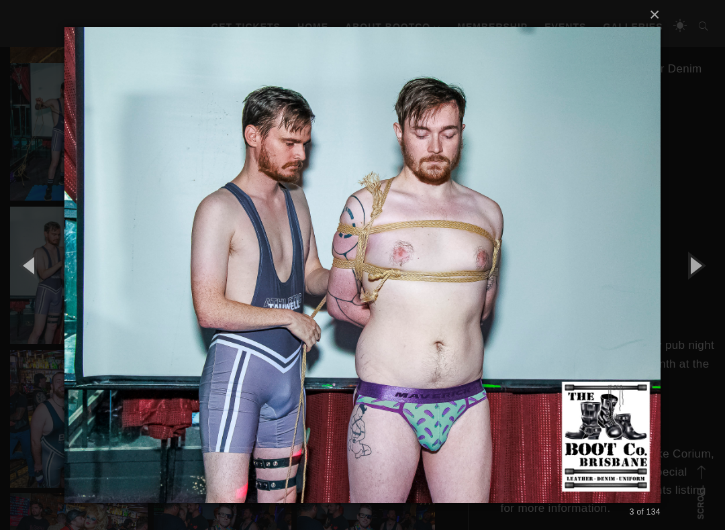
click at [717, 264] on button "button" at bounding box center [694, 265] width 60 height 74
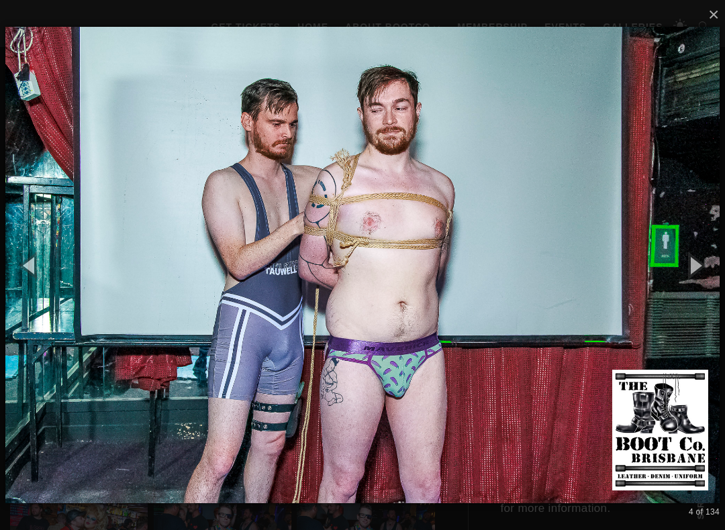
click at [716, 264] on button "button" at bounding box center [694, 265] width 60 height 74
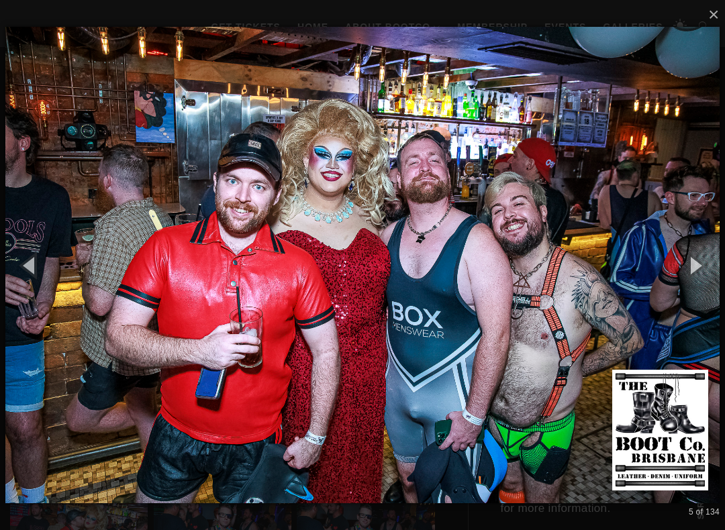
click at [716, 264] on button "button" at bounding box center [694, 265] width 60 height 74
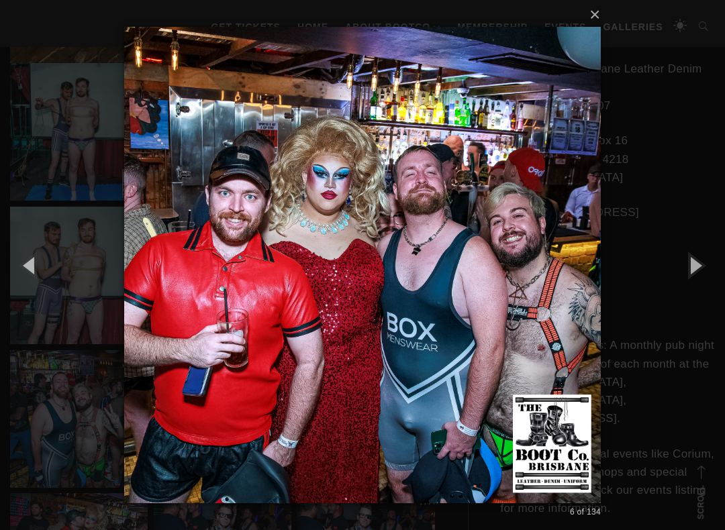
click at [714, 267] on button "button" at bounding box center [694, 265] width 60 height 74
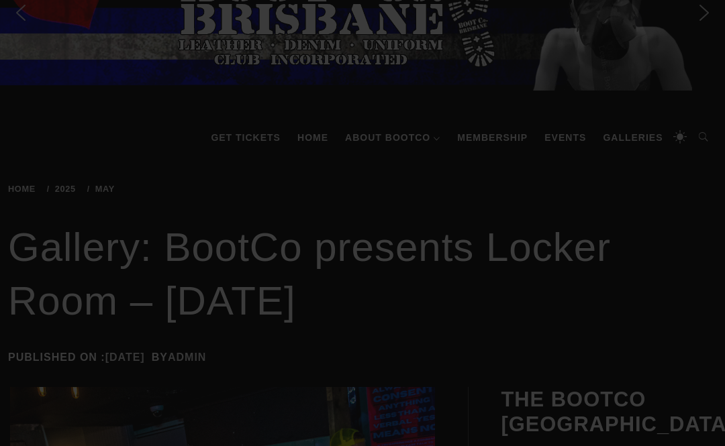
scroll to position [11, 0]
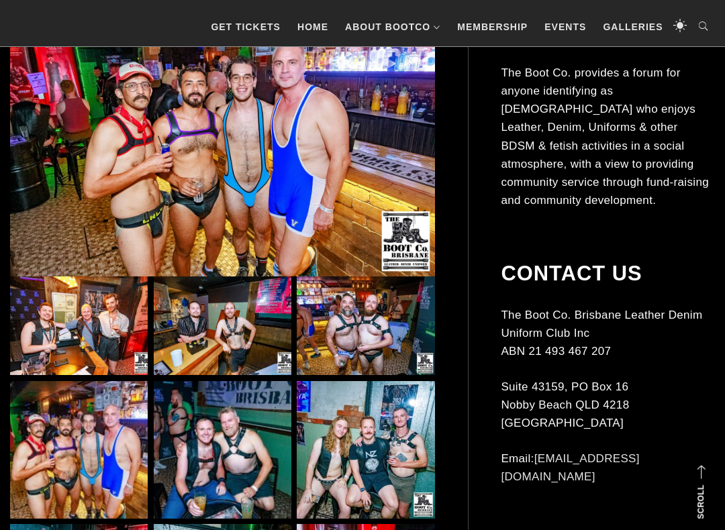
scroll to position [394, 0]
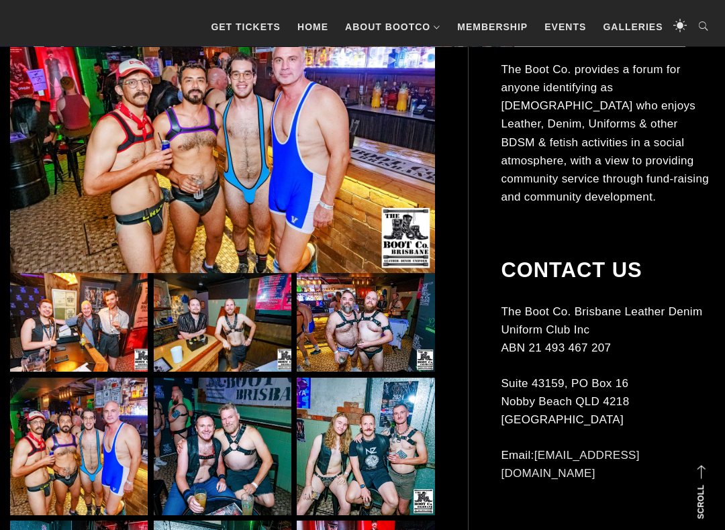
click at [238, 329] on img at bounding box center [223, 323] width 138 height 99
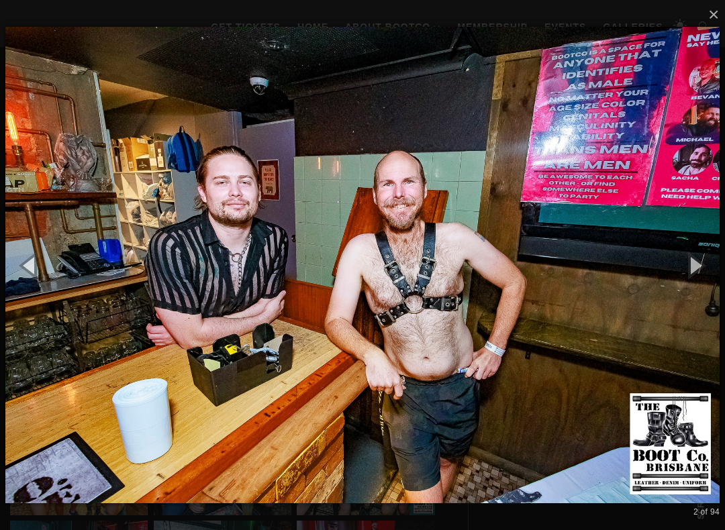
click at [714, 266] on button "button" at bounding box center [694, 265] width 60 height 74
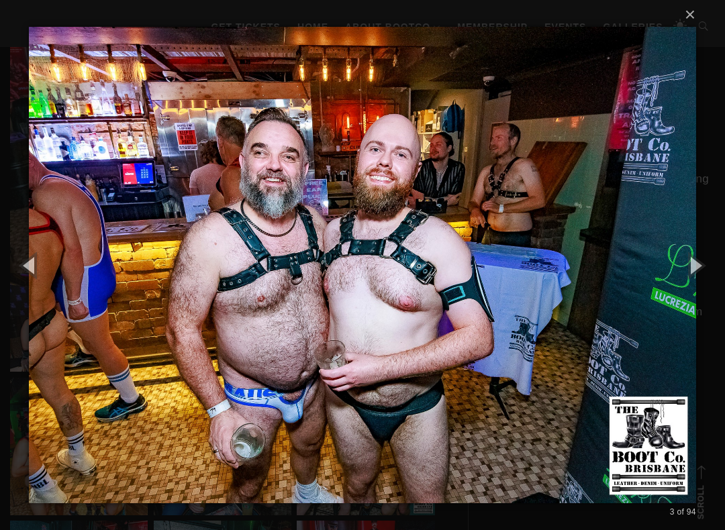
click at [711, 268] on button "button" at bounding box center [694, 265] width 60 height 74
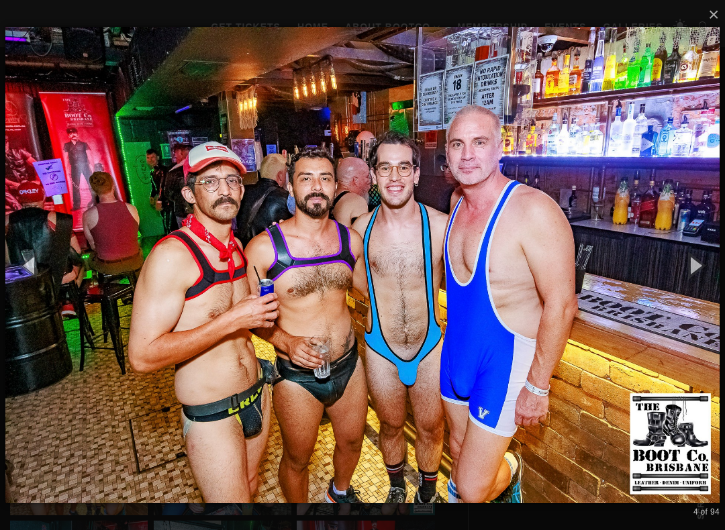
click at [700, 265] on button "button" at bounding box center [694, 265] width 60 height 74
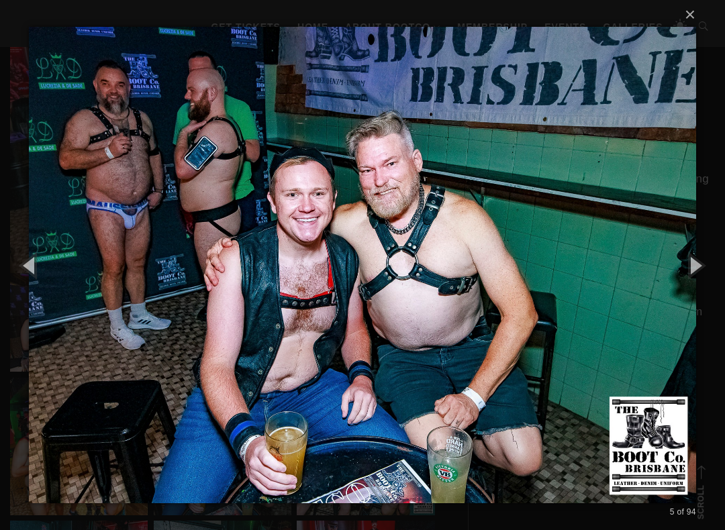
click at [699, 268] on button "button" at bounding box center [694, 265] width 60 height 74
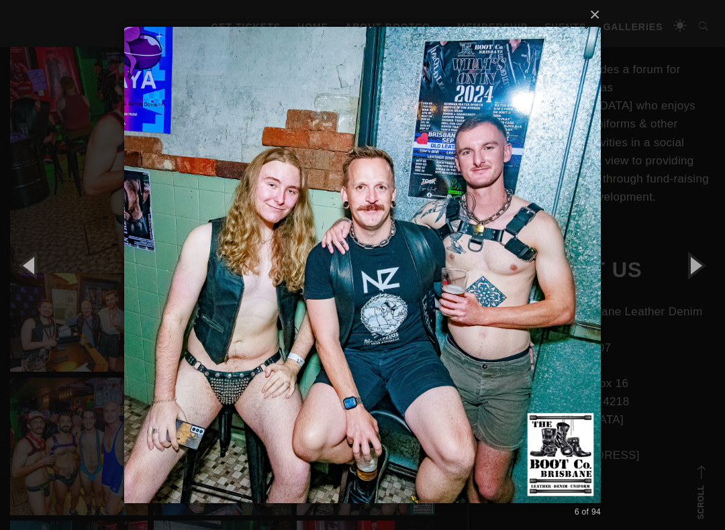
click at [703, 271] on button "button" at bounding box center [694, 265] width 60 height 74
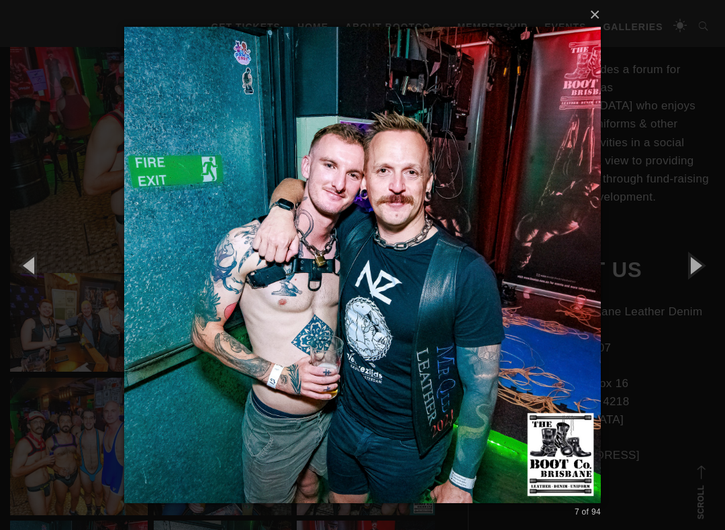
click at [704, 270] on button "button" at bounding box center [694, 265] width 60 height 74
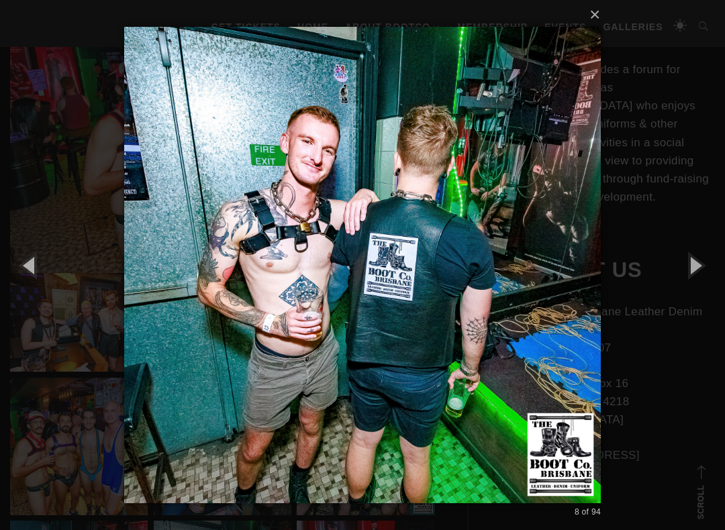
click at [704, 270] on button "button" at bounding box center [694, 265] width 60 height 74
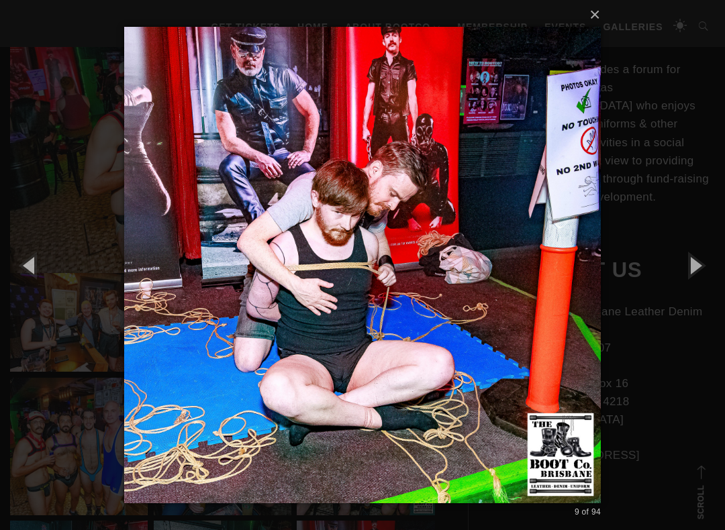
click at [704, 270] on button "button" at bounding box center [694, 265] width 60 height 74
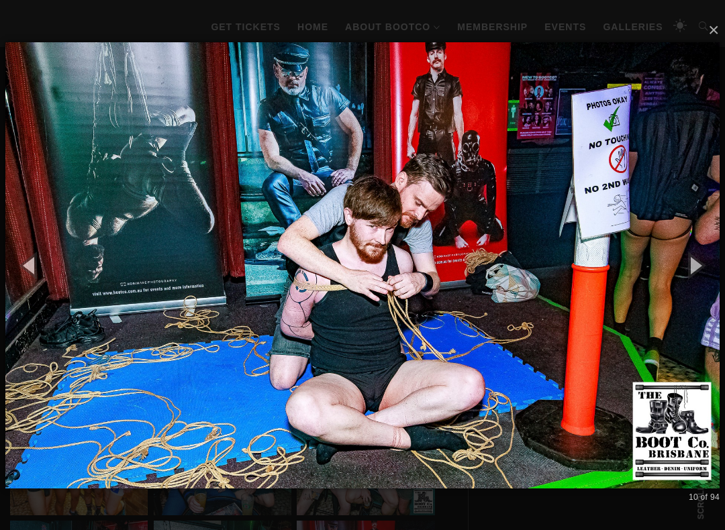
click at [702, 272] on button "button" at bounding box center [694, 265] width 60 height 74
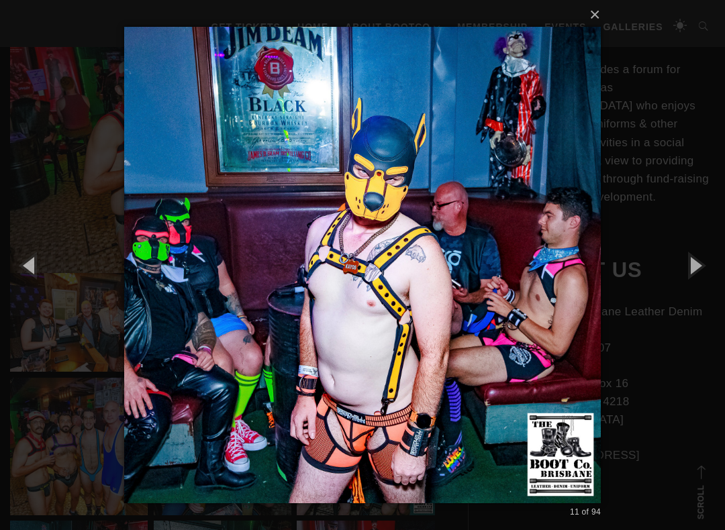
click at [706, 265] on button "button" at bounding box center [694, 265] width 60 height 74
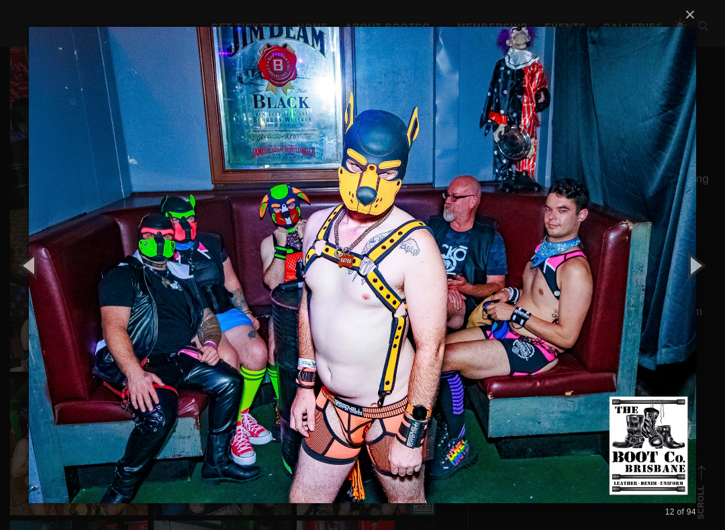
click at [712, 262] on button "button" at bounding box center [694, 265] width 60 height 74
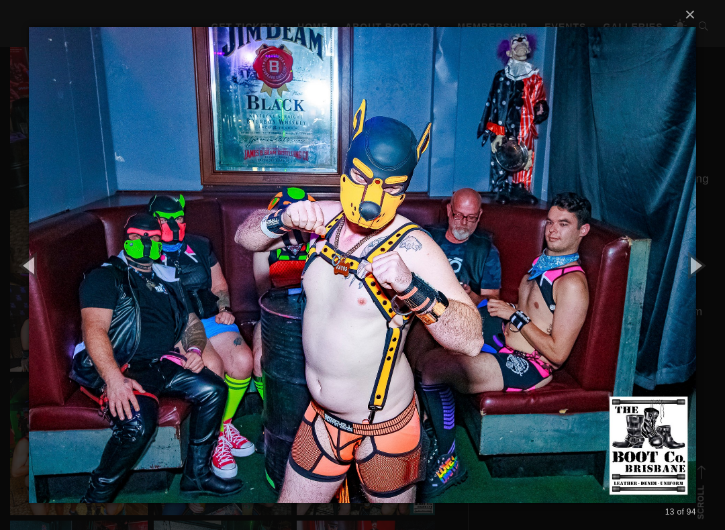
click at [713, 261] on button "button" at bounding box center [694, 265] width 60 height 74
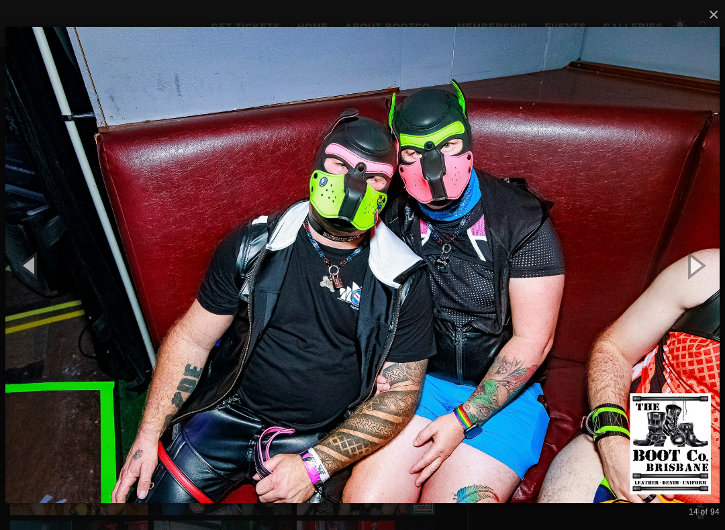
click at [710, 263] on button "button" at bounding box center [694, 265] width 60 height 74
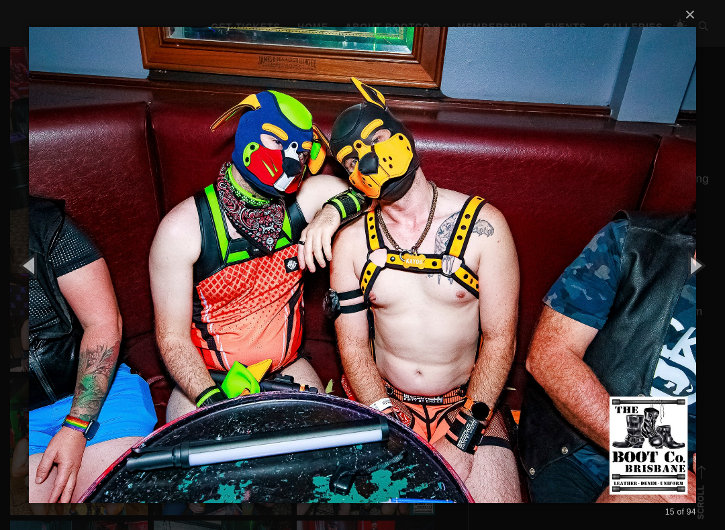
click at [712, 262] on button "button" at bounding box center [694, 265] width 60 height 74
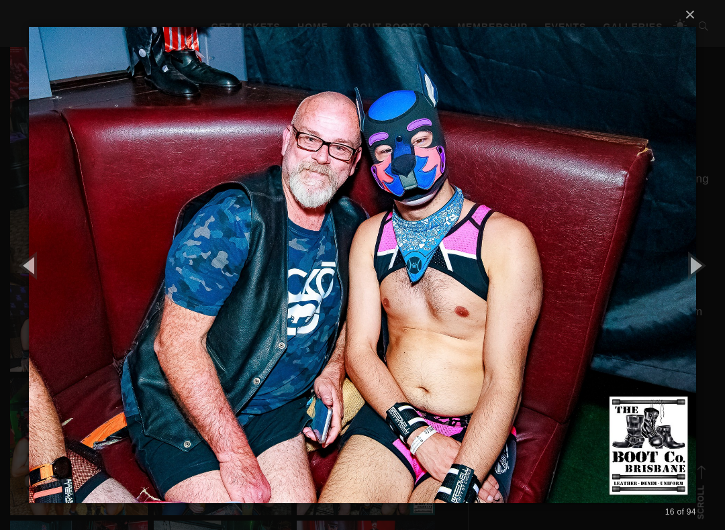
click at [711, 263] on button "button" at bounding box center [694, 265] width 60 height 74
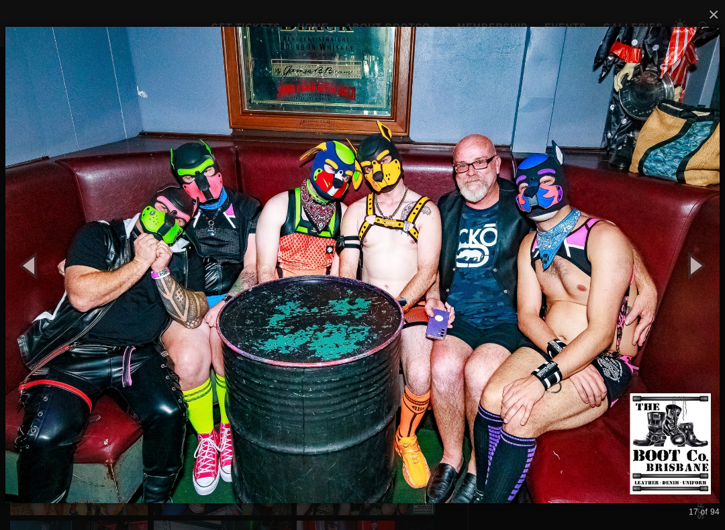
click at [711, 263] on button "button" at bounding box center [694, 265] width 60 height 74
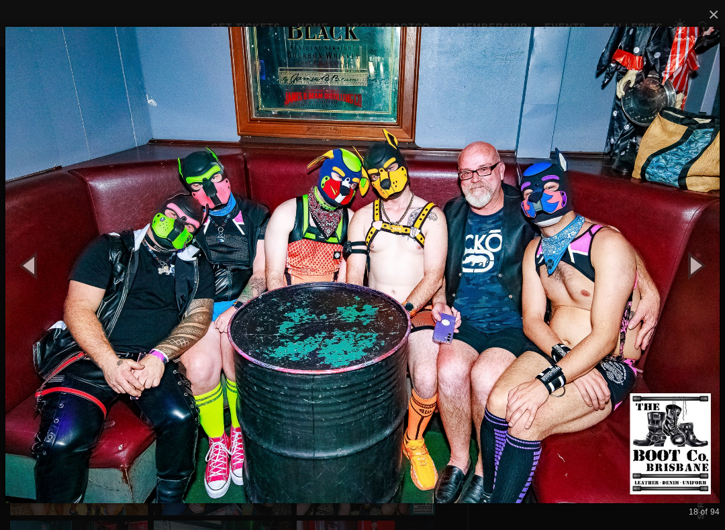
click at [712, 260] on button "button" at bounding box center [694, 265] width 60 height 74
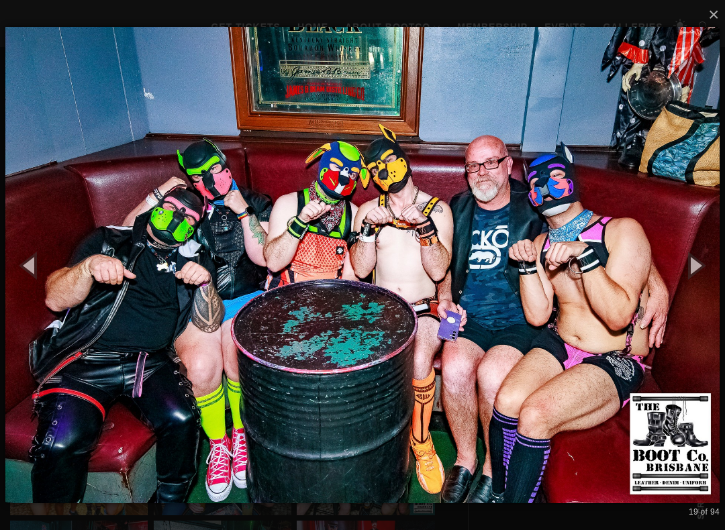
click at [706, 262] on button "button" at bounding box center [694, 265] width 60 height 74
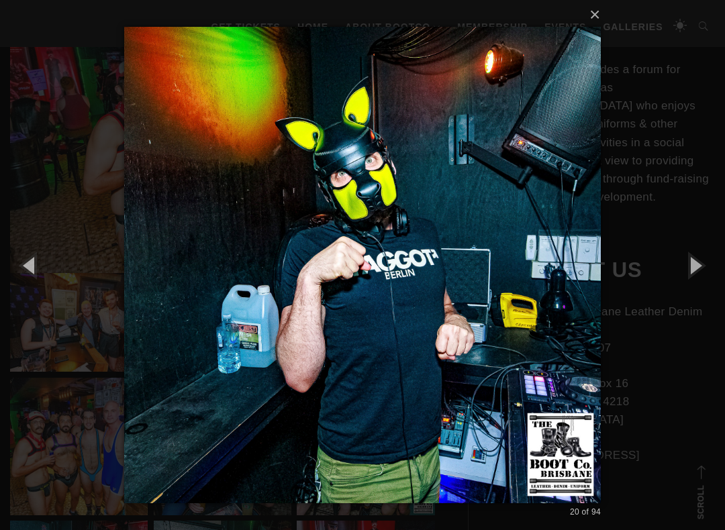
click at [706, 264] on button "button" at bounding box center [694, 265] width 60 height 74
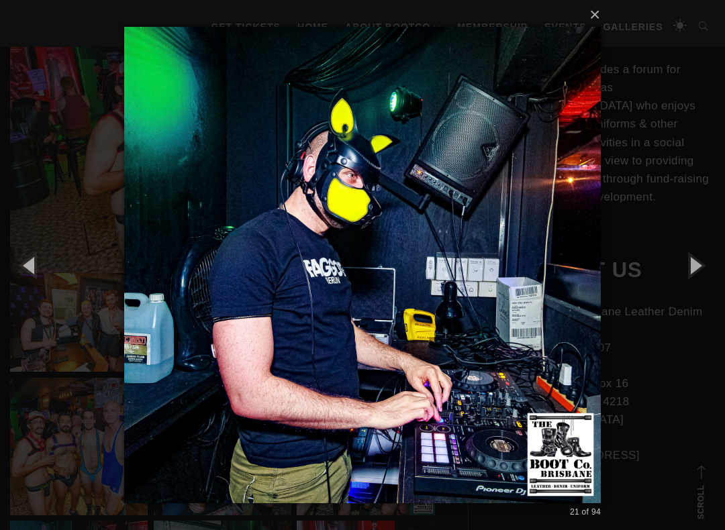
click at [706, 266] on button "button" at bounding box center [694, 265] width 60 height 74
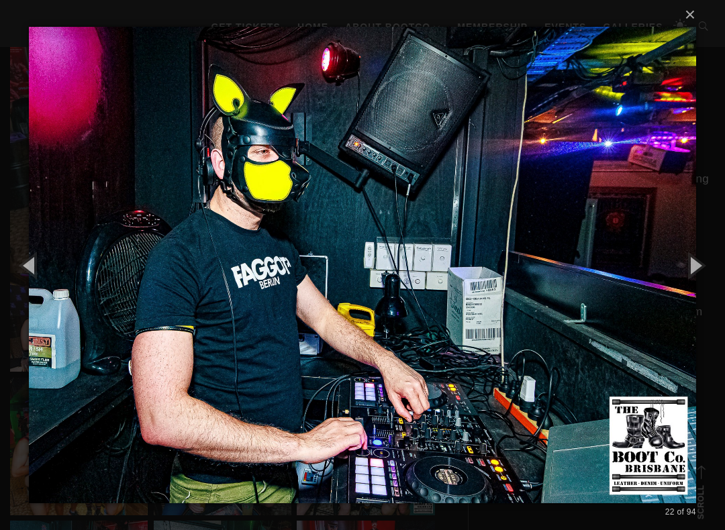
click at [706, 266] on button "button" at bounding box center [694, 265] width 60 height 74
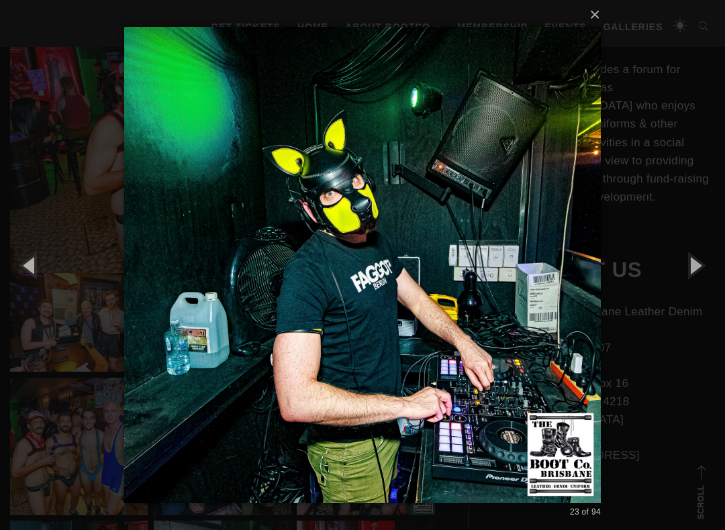
click at [710, 267] on button "button" at bounding box center [694, 265] width 60 height 74
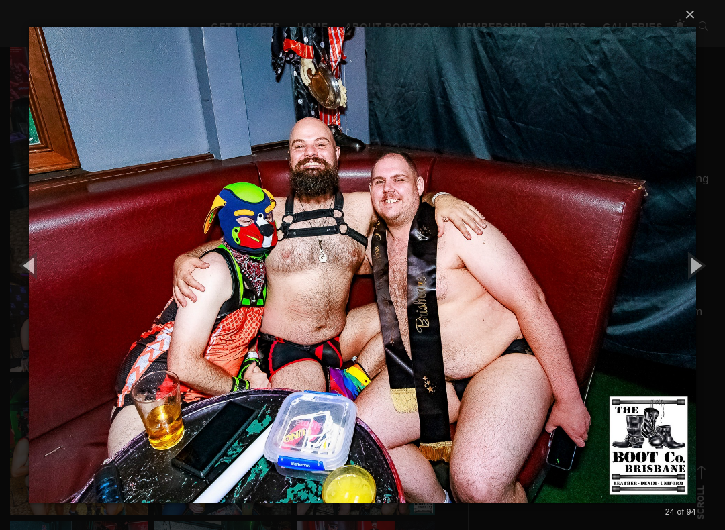
click at [715, 266] on button "button" at bounding box center [694, 265] width 60 height 74
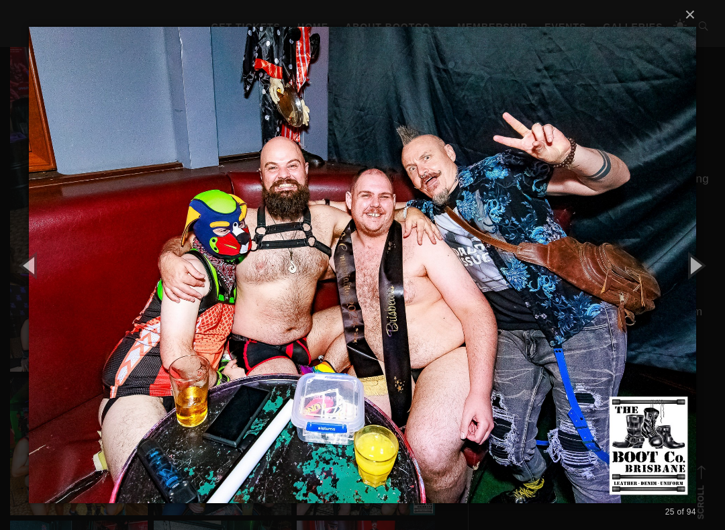
click at [717, 268] on button "button" at bounding box center [694, 265] width 60 height 74
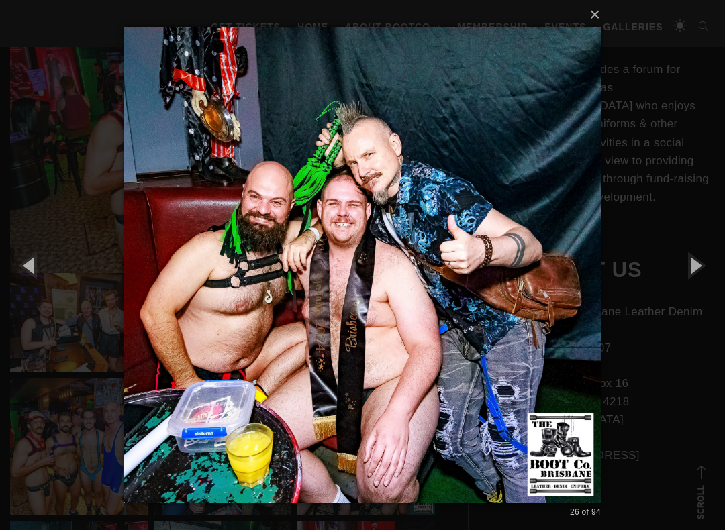
click at [717, 268] on button "button" at bounding box center [694, 265] width 60 height 74
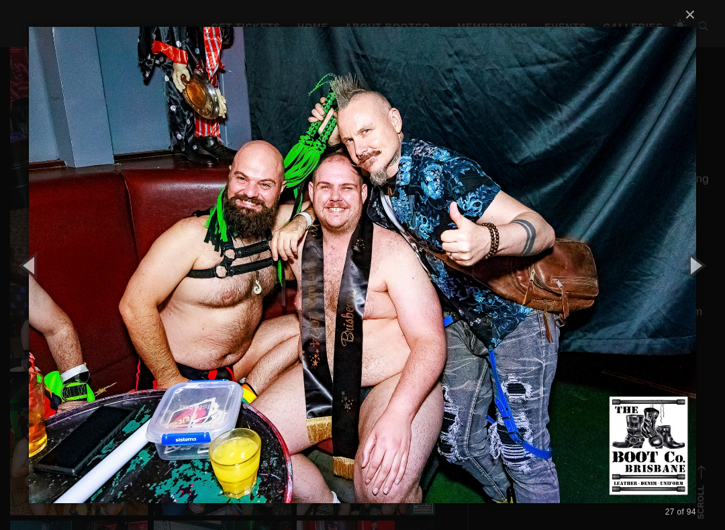
click at [715, 267] on button "button" at bounding box center [694, 265] width 60 height 74
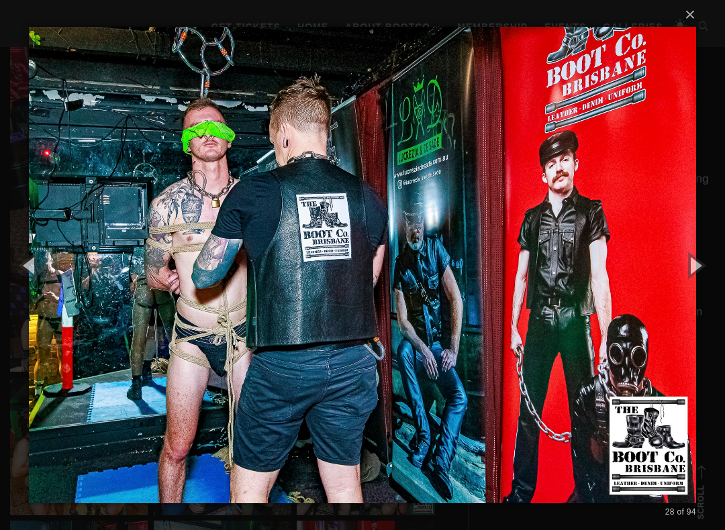
click at [712, 271] on button "button" at bounding box center [694, 265] width 60 height 74
click at [712, 270] on button "button" at bounding box center [694, 265] width 60 height 74
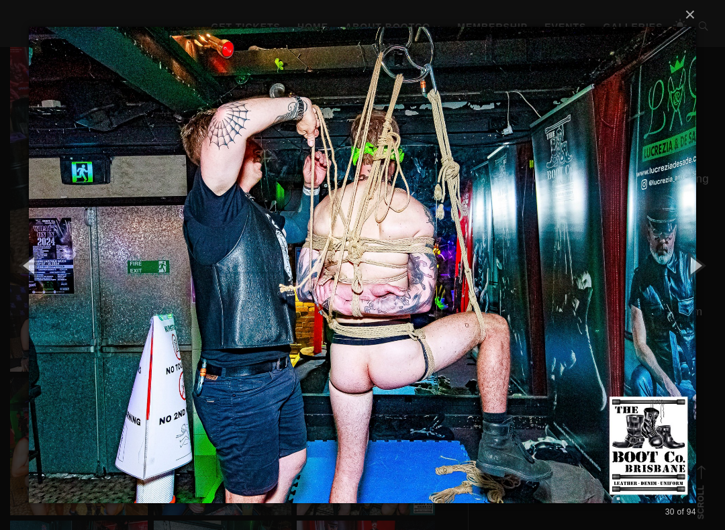
click at [700, 268] on button "button" at bounding box center [694, 265] width 60 height 74
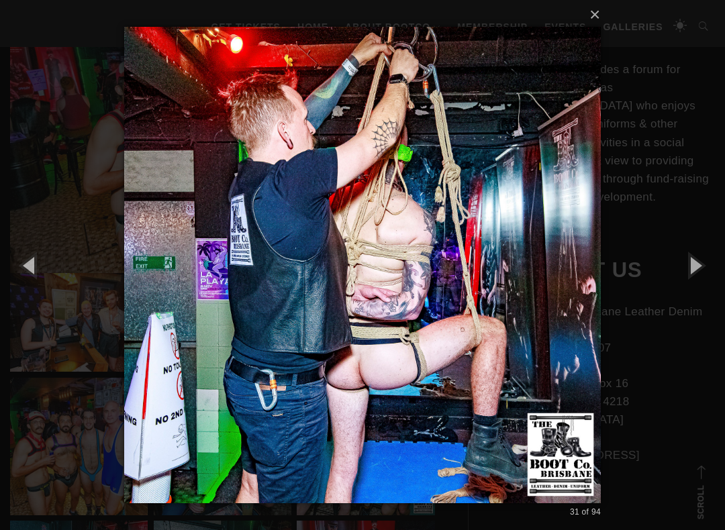
click at [702, 264] on button "button" at bounding box center [694, 265] width 60 height 74
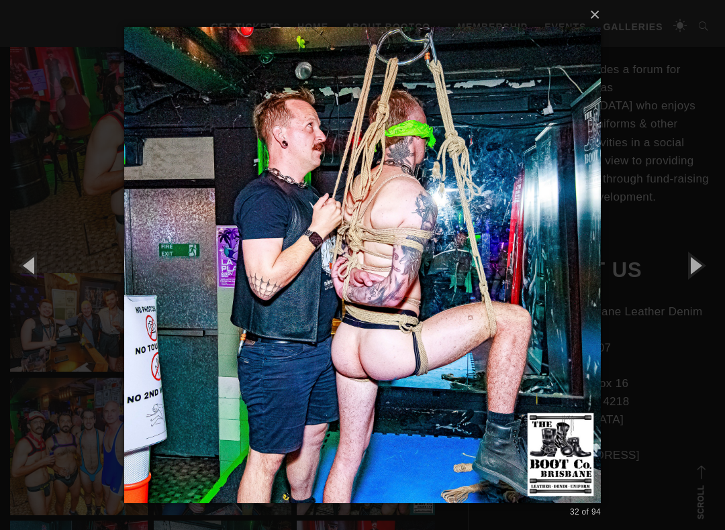
click at [710, 270] on button "button" at bounding box center [694, 265] width 60 height 74
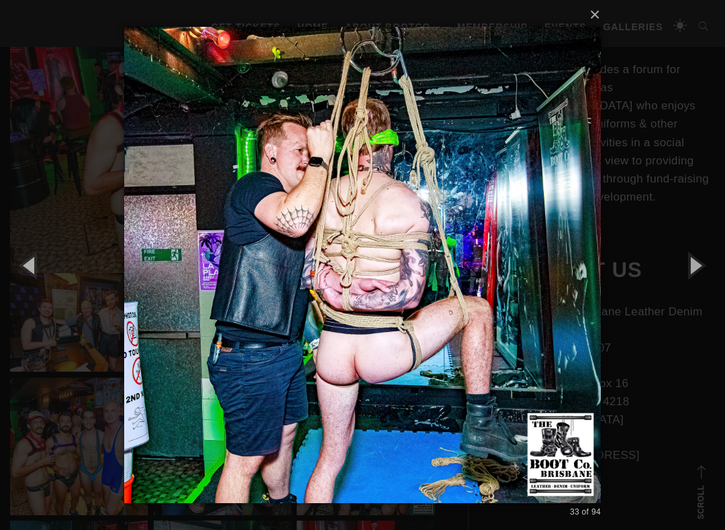
click at [713, 265] on button "button" at bounding box center [694, 265] width 60 height 74
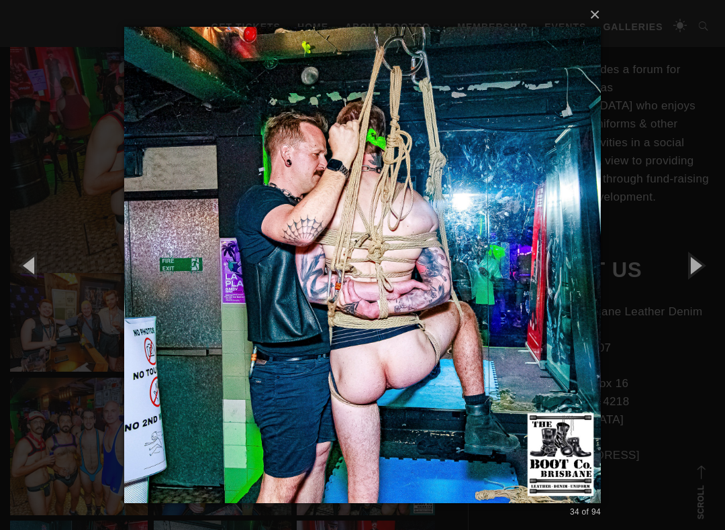
click at [701, 262] on button "button" at bounding box center [694, 265] width 60 height 74
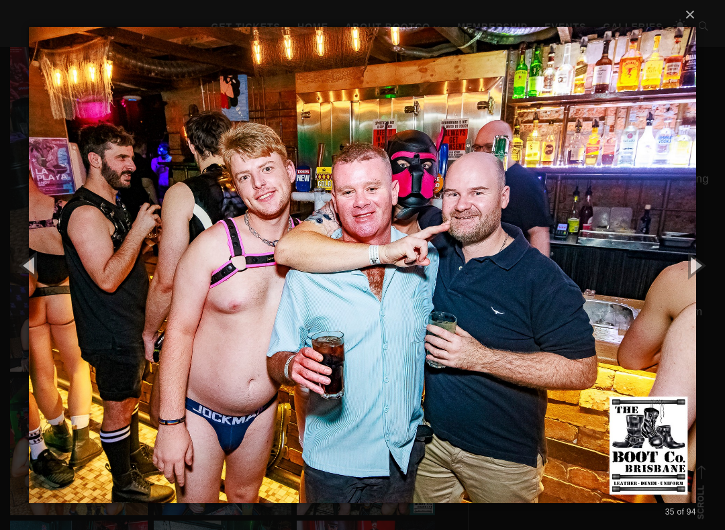
click at [714, 266] on button "button" at bounding box center [694, 265] width 60 height 74
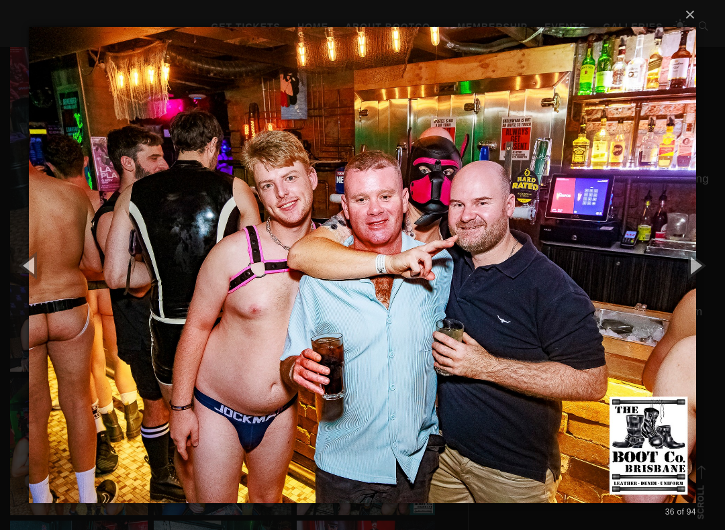
click at [712, 266] on button "button" at bounding box center [694, 265] width 60 height 74
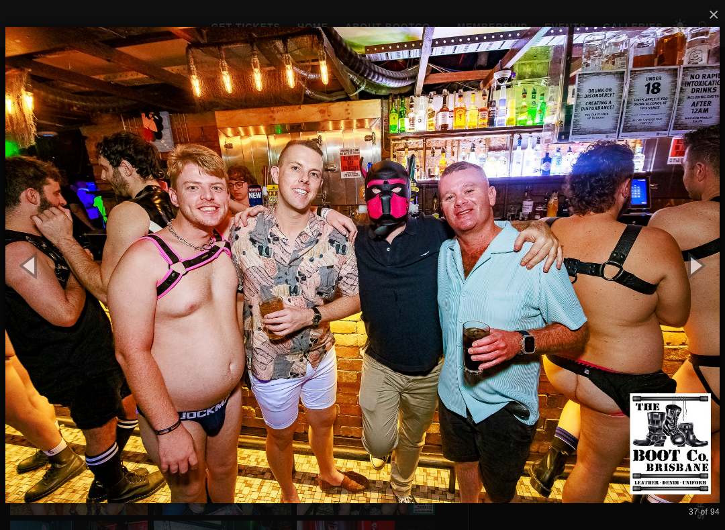
click at [706, 263] on button "button" at bounding box center [694, 265] width 60 height 74
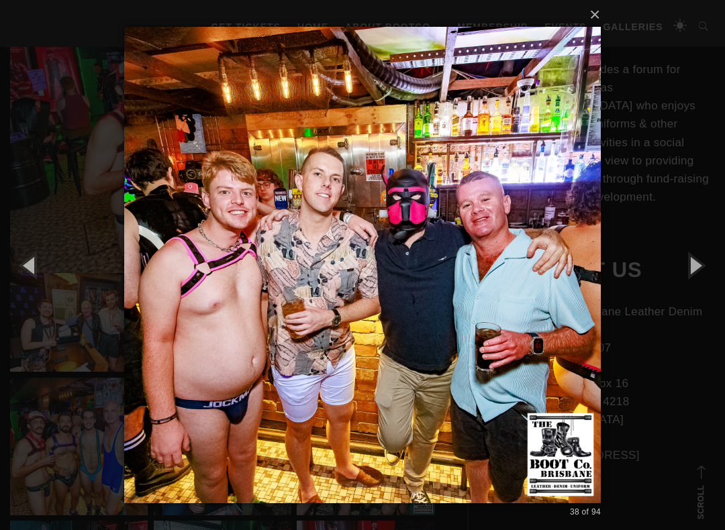
click at [30, 276] on button "button" at bounding box center [30, 265] width 60 height 74
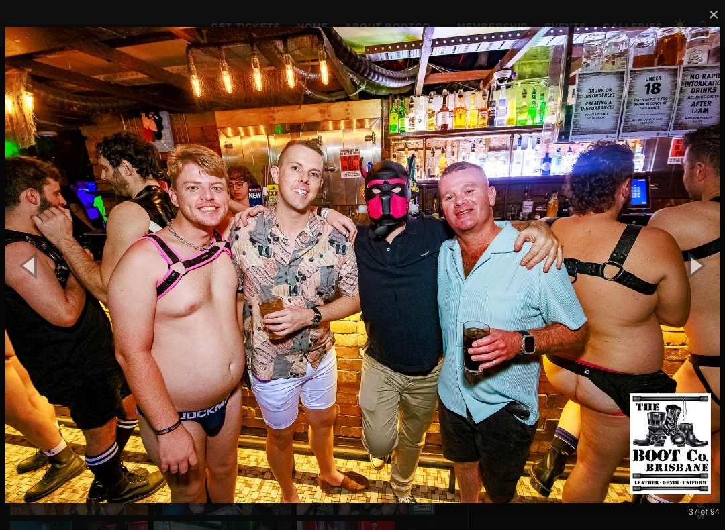
click at [35, 266] on button "button" at bounding box center [30, 265] width 60 height 74
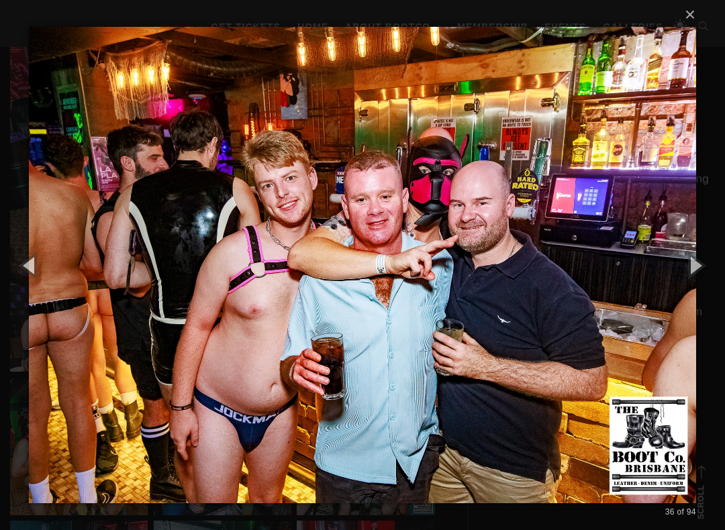
click at [38, 269] on button "button" at bounding box center [30, 265] width 60 height 74
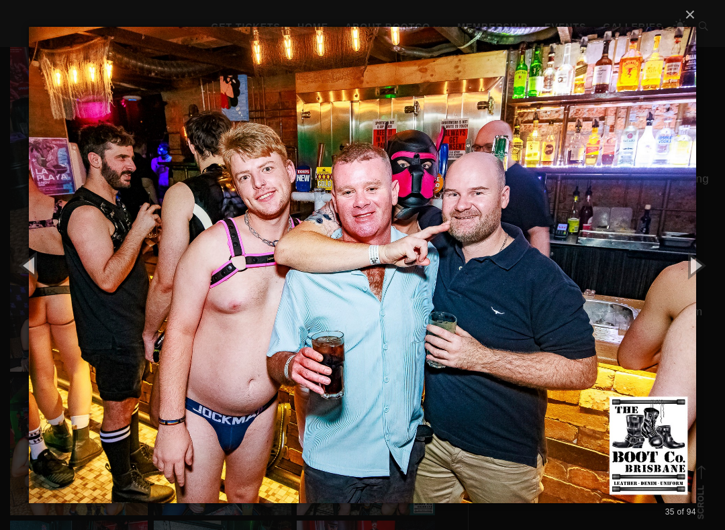
click at [702, 271] on button "button" at bounding box center [694, 265] width 60 height 74
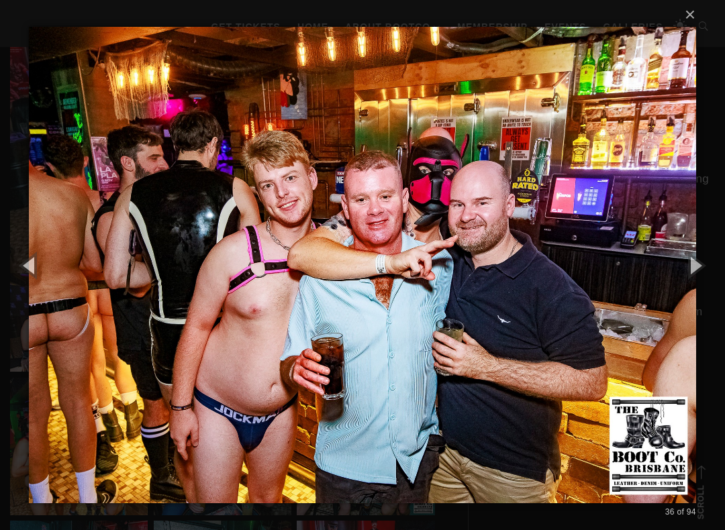
click at [712, 266] on button "button" at bounding box center [694, 265] width 60 height 74
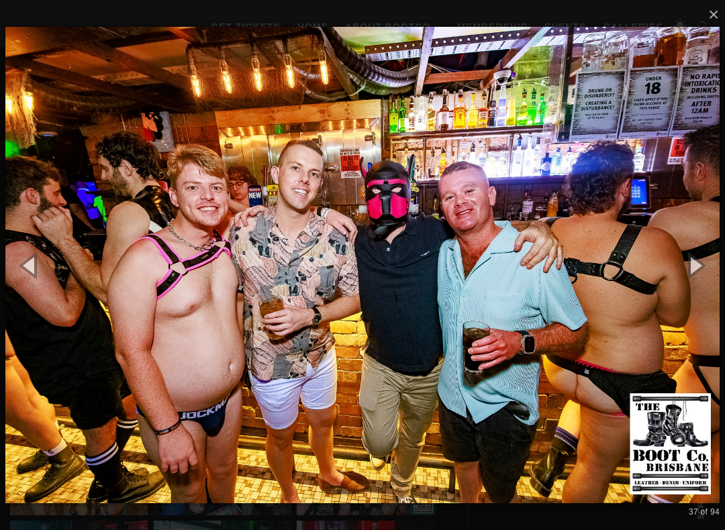
click at [715, 266] on button "button" at bounding box center [694, 265] width 60 height 74
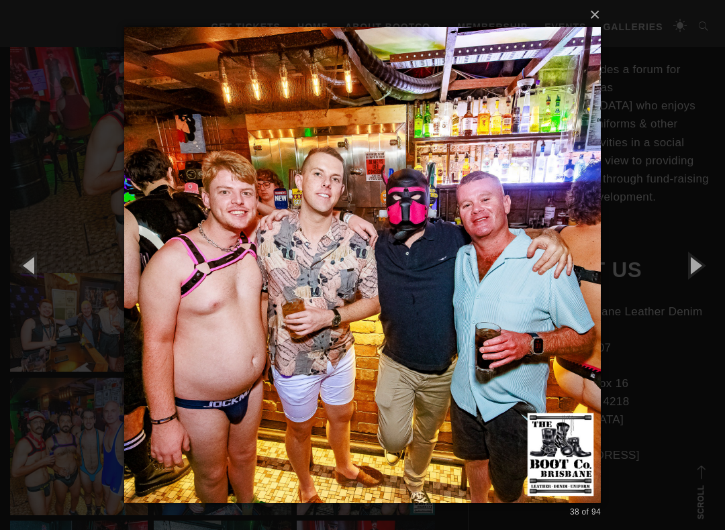
click at [716, 271] on button "button" at bounding box center [694, 265] width 60 height 74
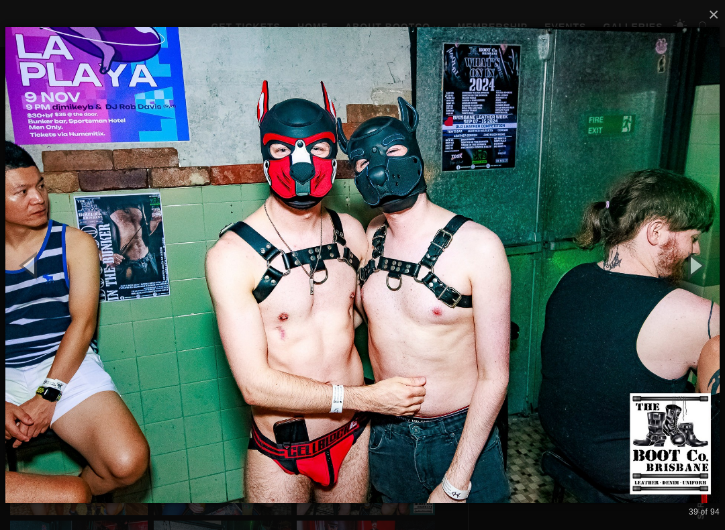
click at [721, 266] on button "button" at bounding box center [694, 265] width 60 height 74
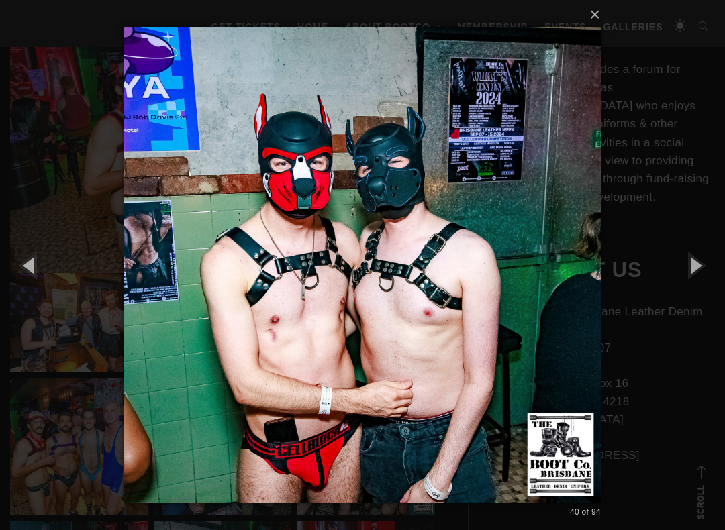
click at [721, 268] on button "button" at bounding box center [694, 265] width 60 height 74
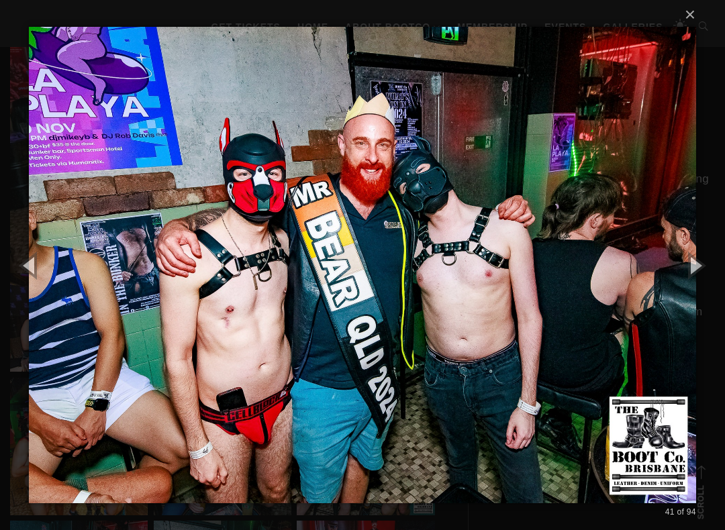
click at [719, 270] on button "button" at bounding box center [694, 265] width 60 height 74
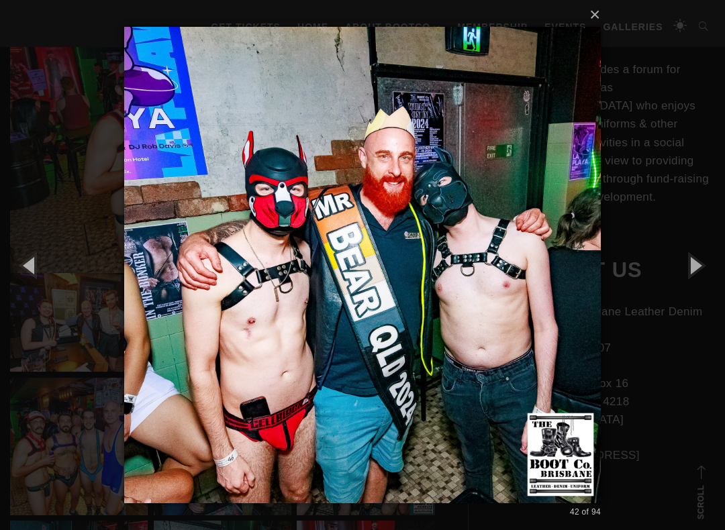
click at [693, 263] on button "button" at bounding box center [694, 265] width 60 height 74
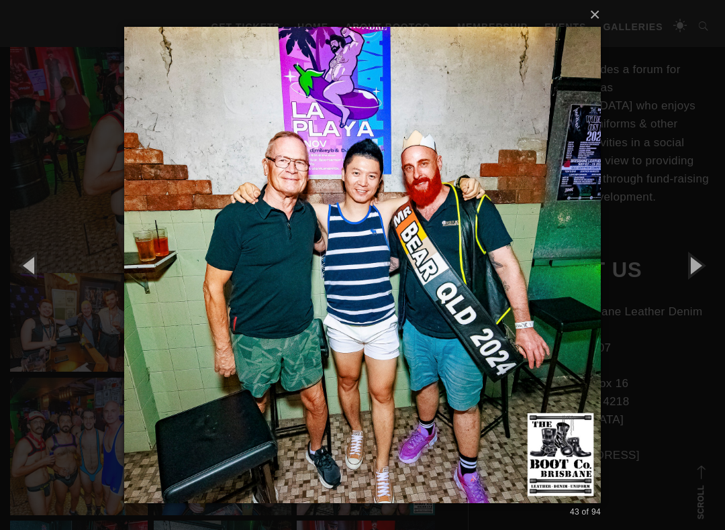
click at [700, 259] on button "button" at bounding box center [694, 265] width 60 height 74
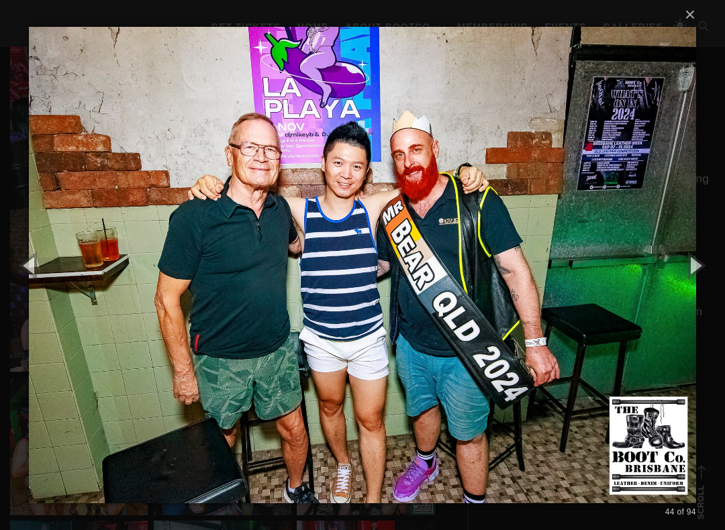
click at [629, 445] on img at bounding box center [362, 265] width 667 height 530
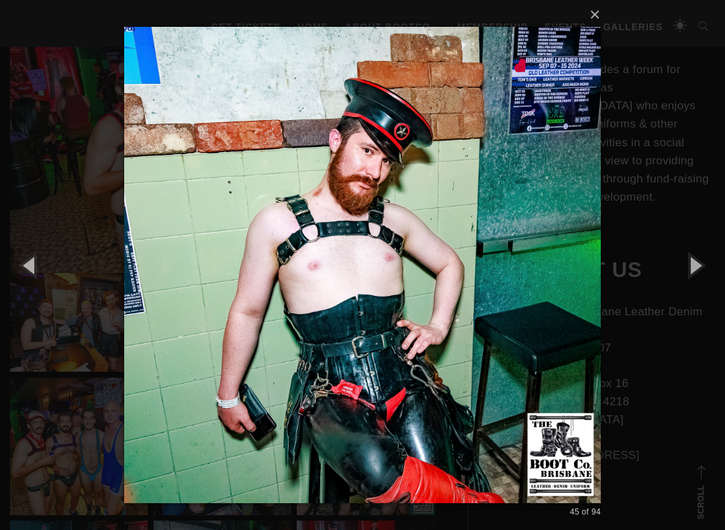
click at [699, 270] on button "button" at bounding box center [694, 265] width 60 height 74
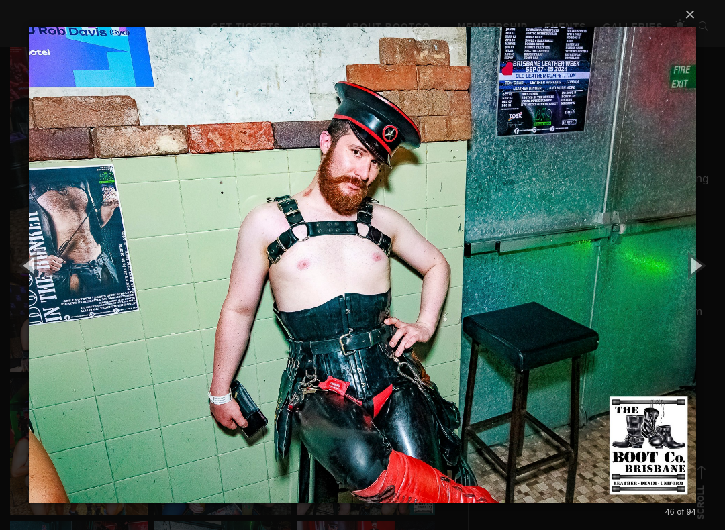
click at [705, 269] on button "button" at bounding box center [694, 265] width 60 height 74
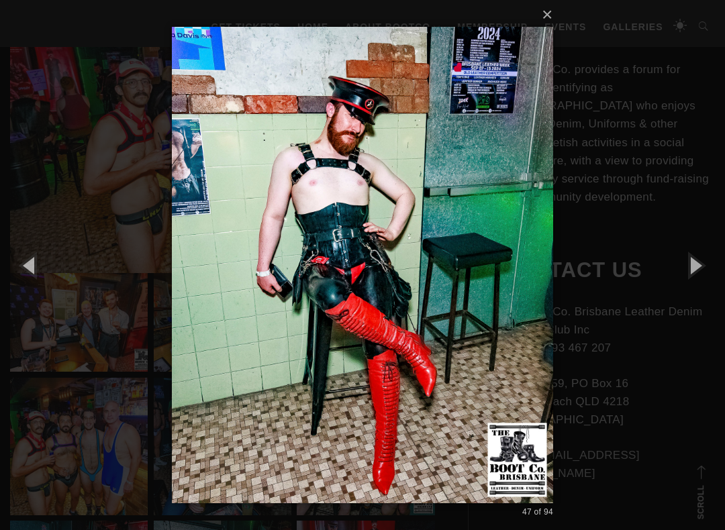
click at [713, 268] on button "button" at bounding box center [694, 265] width 60 height 74
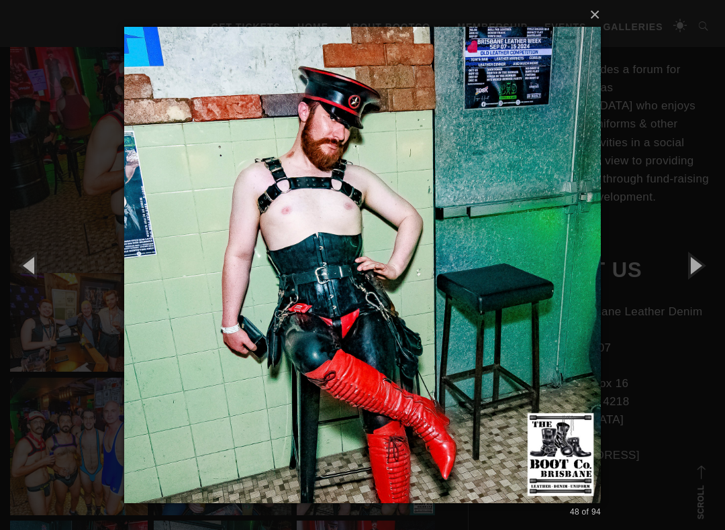
click at [720, 264] on button "button" at bounding box center [694, 265] width 60 height 74
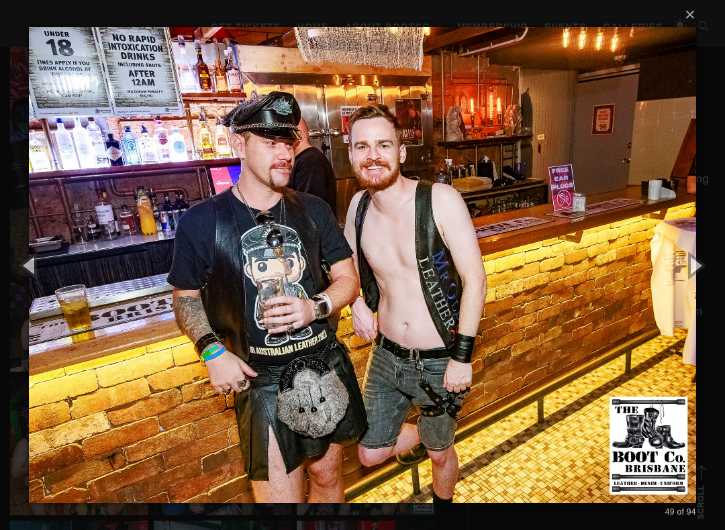
click at [708, 264] on button "button" at bounding box center [694, 265] width 60 height 74
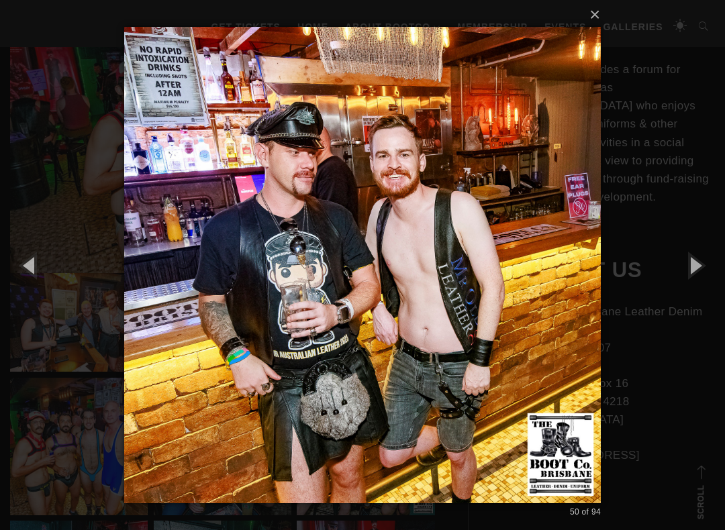
click at [719, 262] on button "button" at bounding box center [694, 265] width 60 height 74
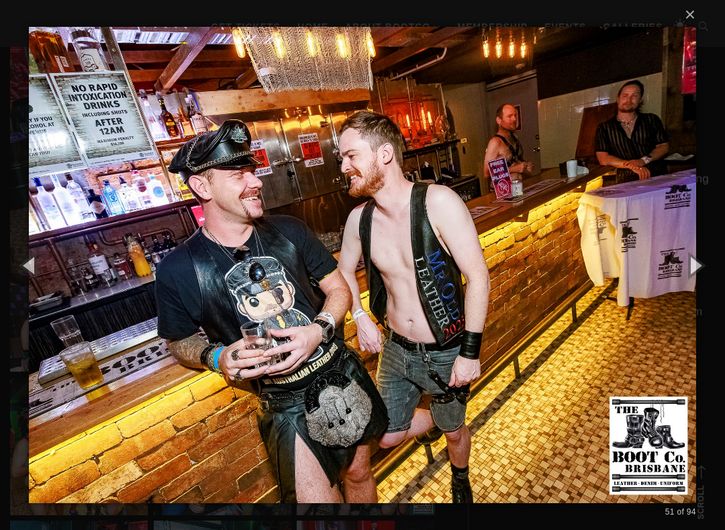
click at [713, 250] on button "button" at bounding box center [694, 265] width 60 height 74
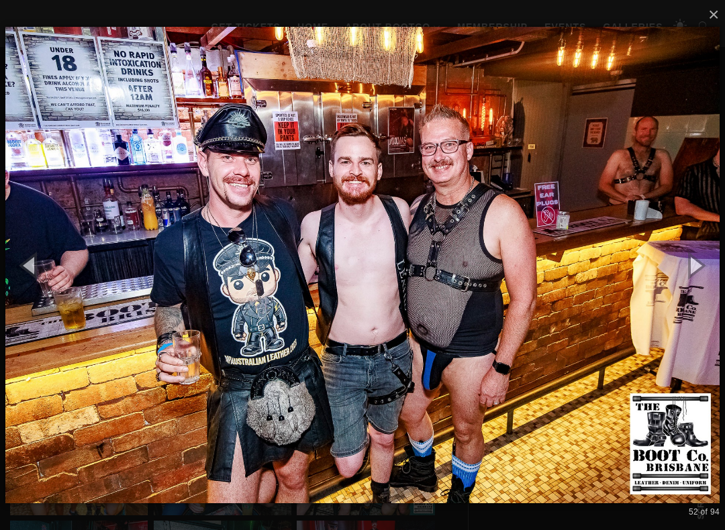
click at [721, 254] on button "button" at bounding box center [694, 265] width 60 height 74
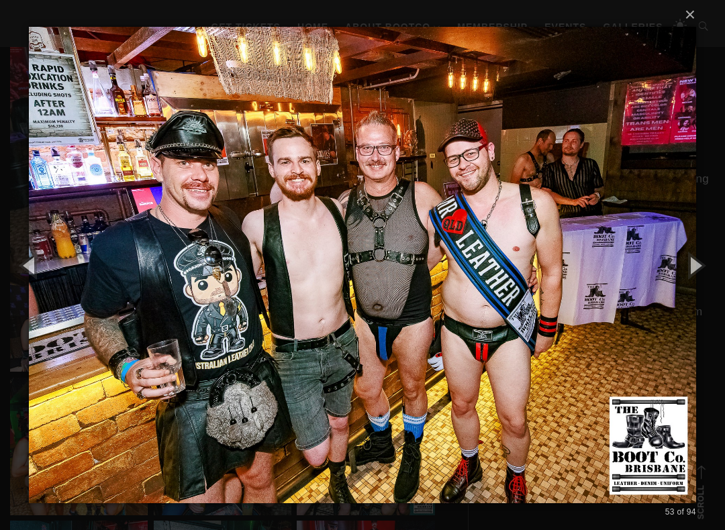
click at [716, 261] on button "button" at bounding box center [694, 265] width 60 height 74
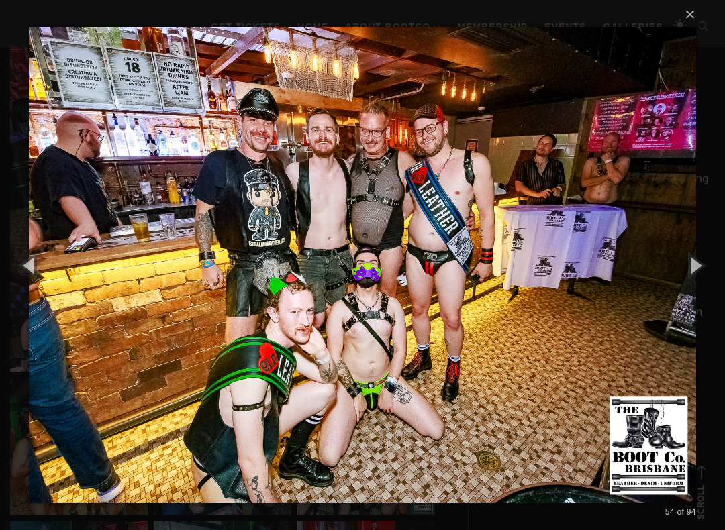
click at [715, 264] on button "button" at bounding box center [694, 265] width 60 height 74
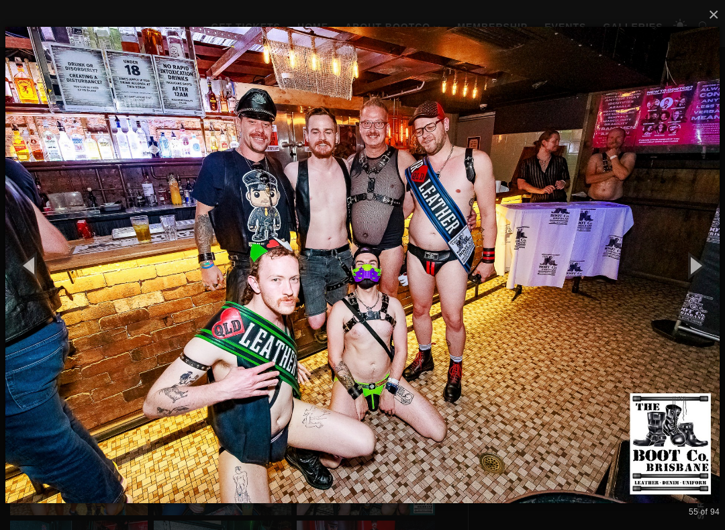
click at [716, 262] on button "button" at bounding box center [694, 265] width 60 height 74
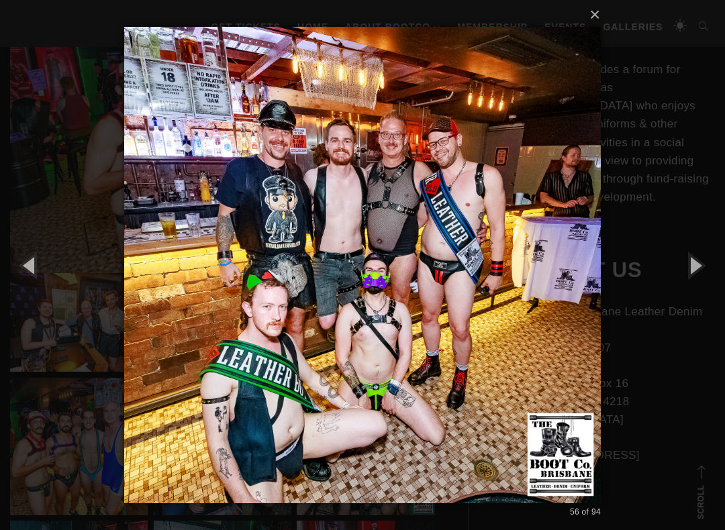
click at [706, 266] on button "button" at bounding box center [694, 265] width 60 height 74
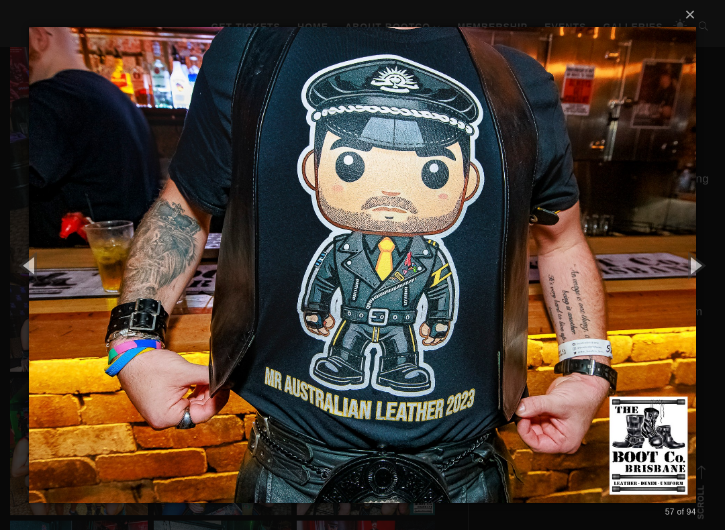
click at [715, 267] on button "button" at bounding box center [694, 265] width 60 height 74
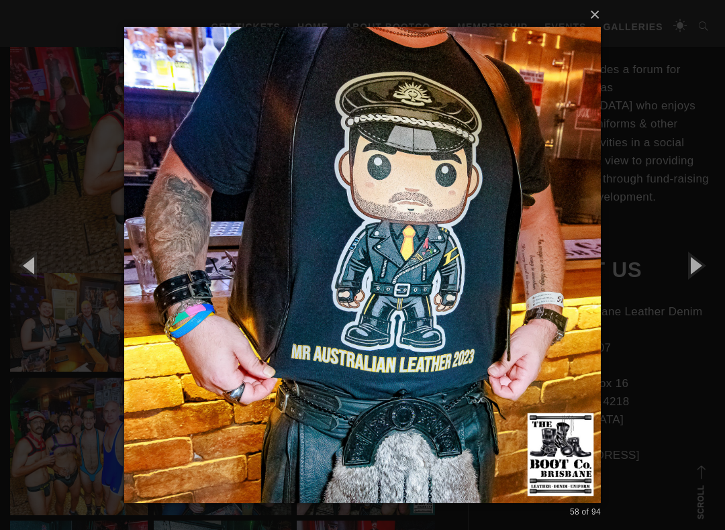
click at [714, 269] on button "button" at bounding box center [694, 265] width 60 height 74
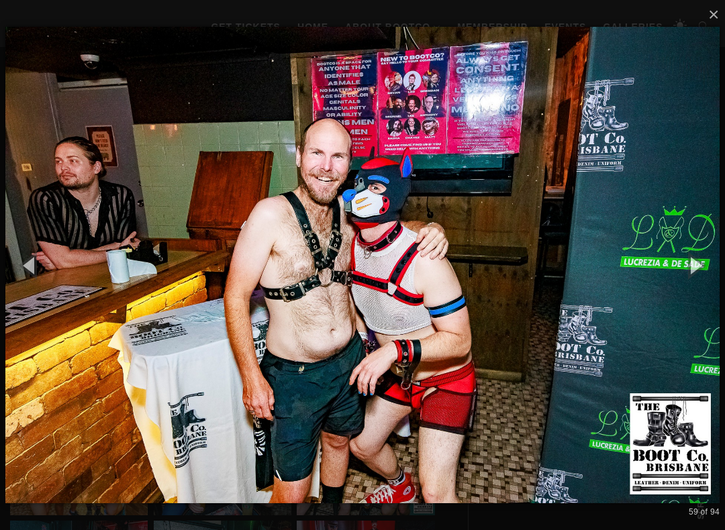
click at [706, 266] on button "button" at bounding box center [694, 265] width 60 height 74
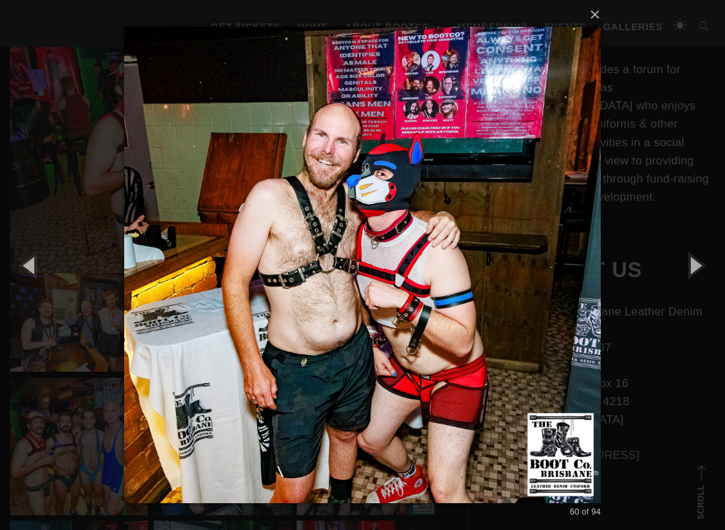
click at [710, 265] on button "button" at bounding box center [694, 265] width 60 height 74
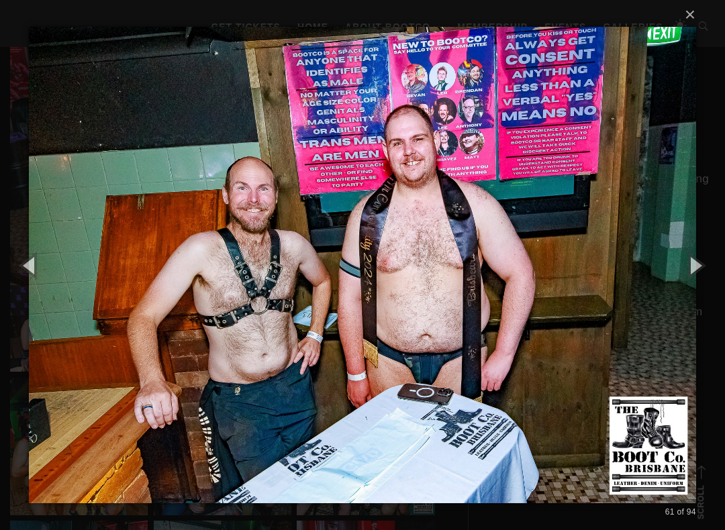
click at [708, 265] on button "button" at bounding box center [694, 265] width 60 height 74
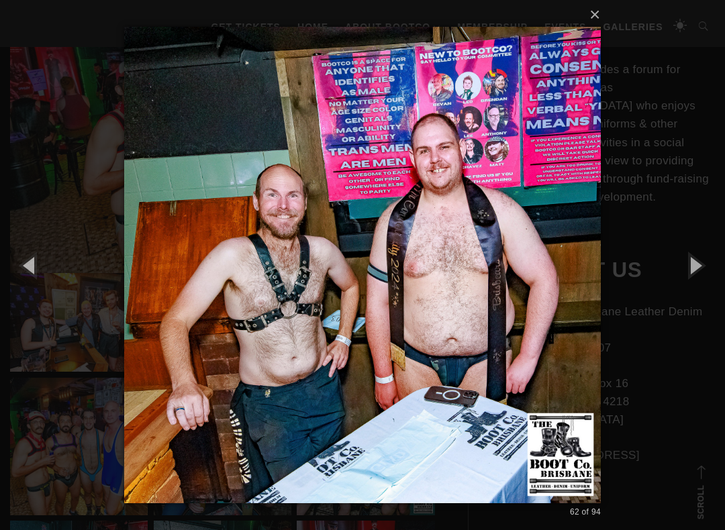
click at [710, 264] on button "button" at bounding box center [694, 265] width 60 height 74
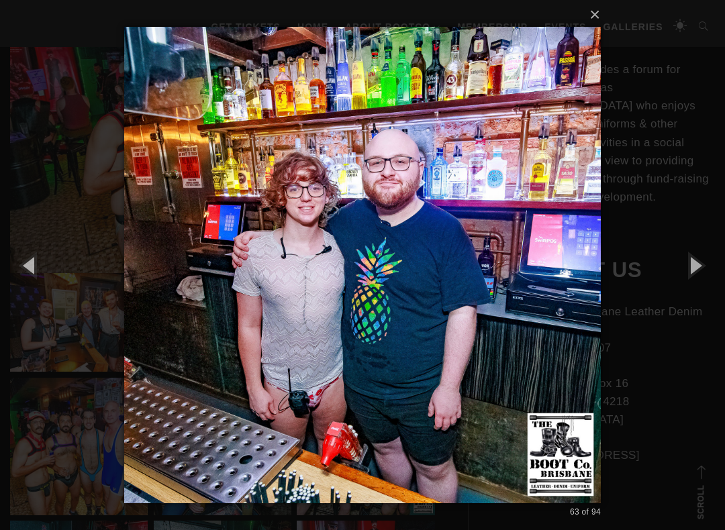
click at [703, 264] on button "button" at bounding box center [694, 265] width 60 height 74
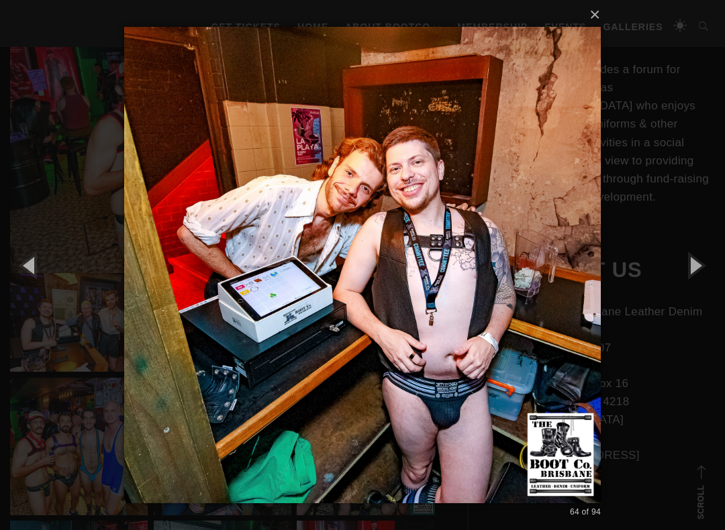
click at [707, 259] on button "button" at bounding box center [694, 265] width 60 height 74
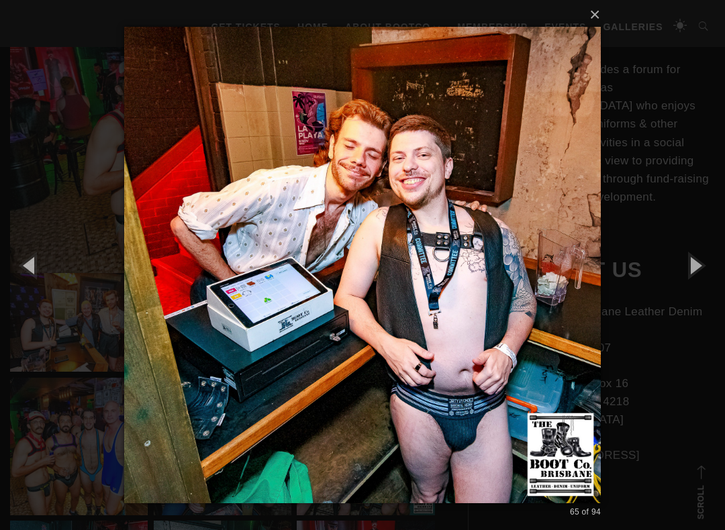
click at [703, 268] on button "button" at bounding box center [694, 265] width 60 height 74
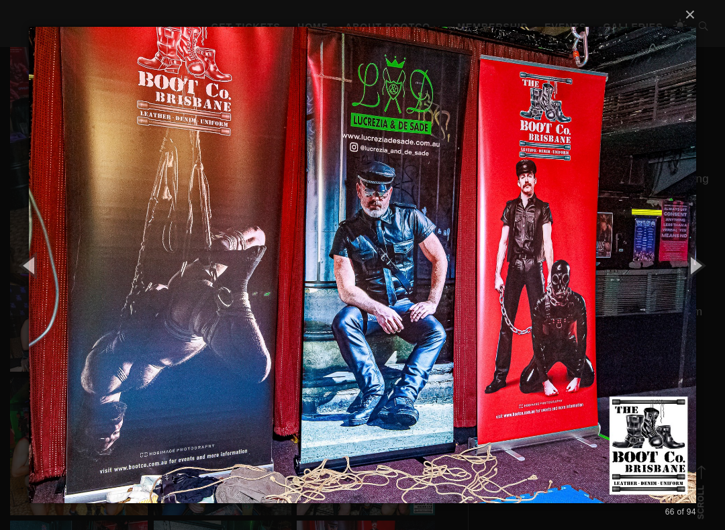
click at [703, 268] on button "button" at bounding box center [694, 265] width 60 height 74
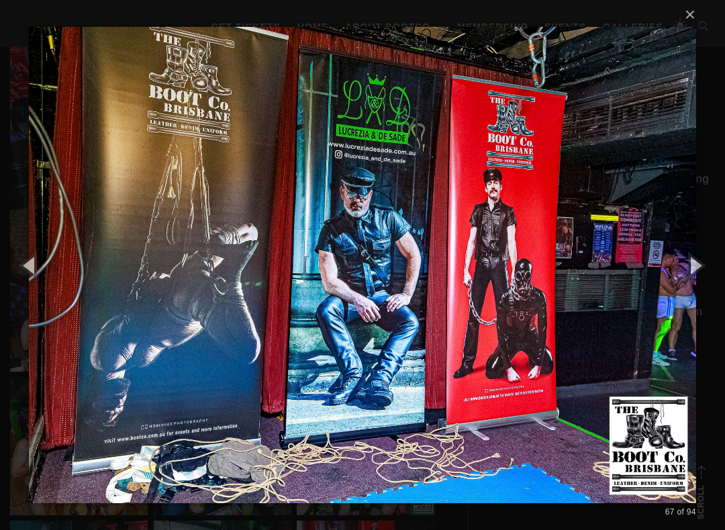
click at [705, 269] on button "button" at bounding box center [694, 265] width 60 height 74
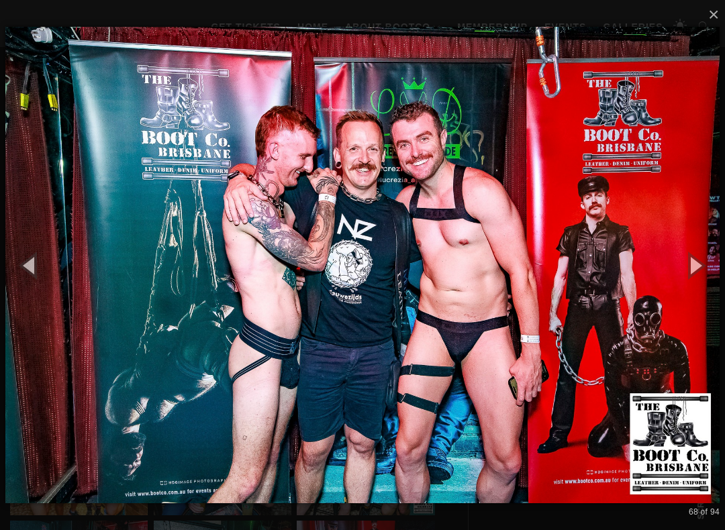
click at [705, 268] on button "button" at bounding box center [694, 265] width 60 height 74
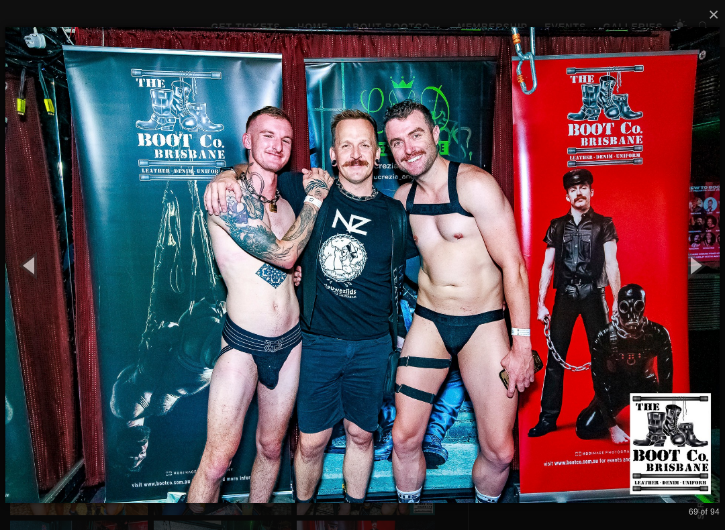
click at [715, 279] on button "button" at bounding box center [694, 265] width 60 height 74
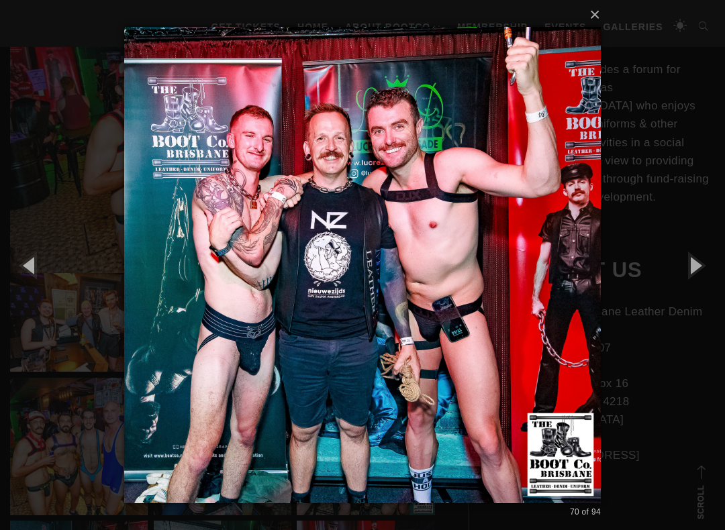
click at [706, 275] on button "button" at bounding box center [694, 265] width 60 height 74
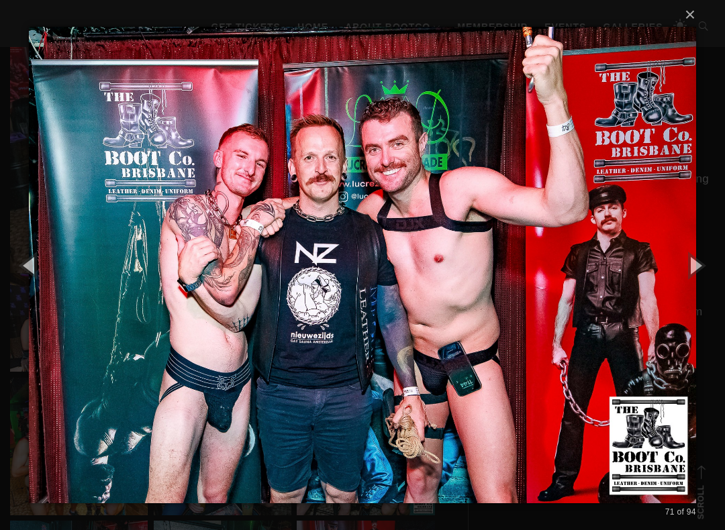
click at [704, 279] on button "button" at bounding box center [694, 265] width 60 height 74
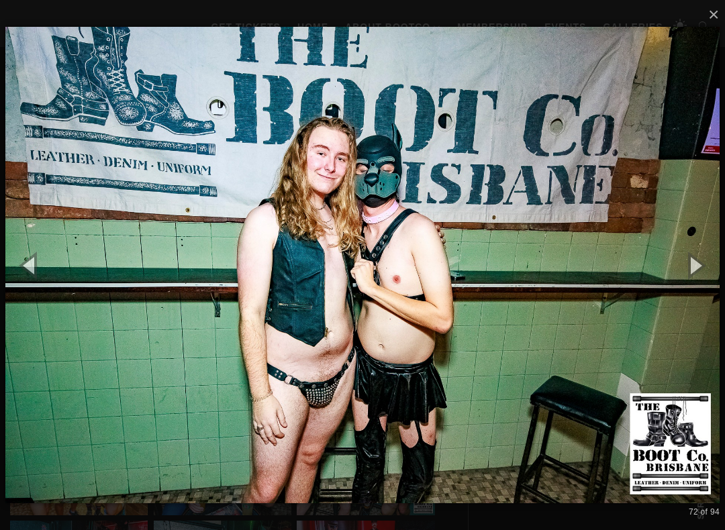
click at [705, 276] on button "button" at bounding box center [694, 265] width 60 height 74
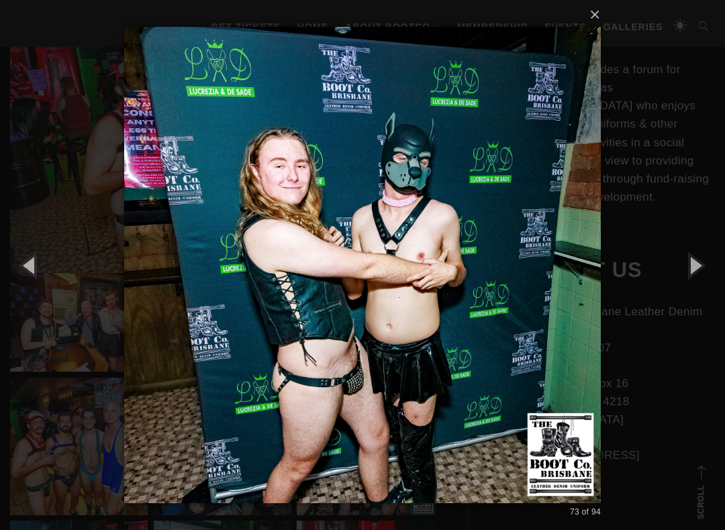
click at [706, 274] on button "button" at bounding box center [694, 265] width 60 height 74
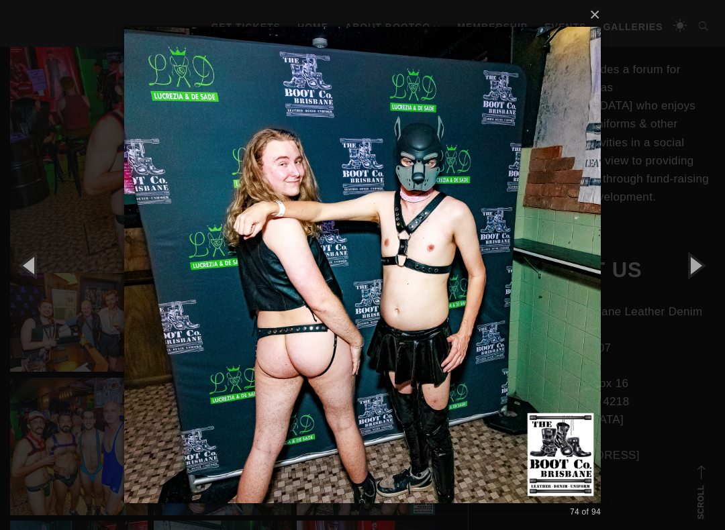
click at [703, 274] on button "button" at bounding box center [694, 265] width 60 height 74
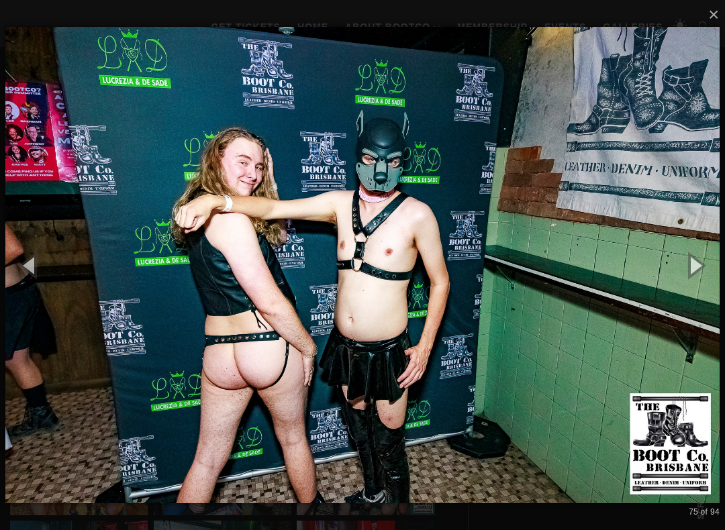
click at [703, 274] on button "button" at bounding box center [694, 265] width 60 height 74
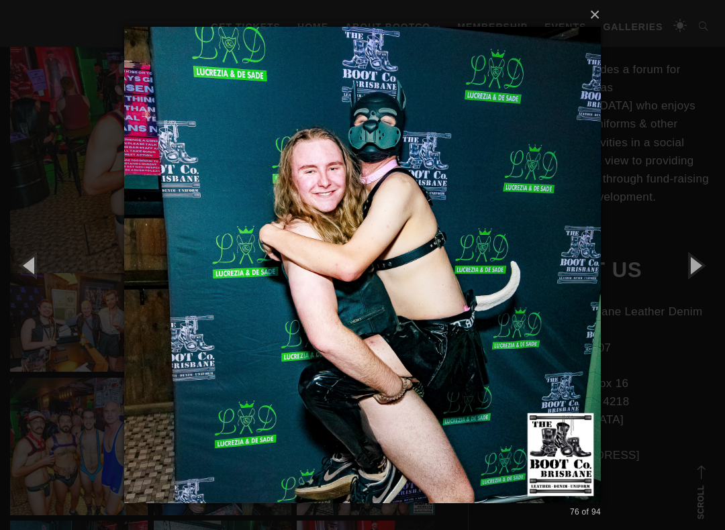
click at [704, 273] on button "button" at bounding box center [694, 265] width 60 height 74
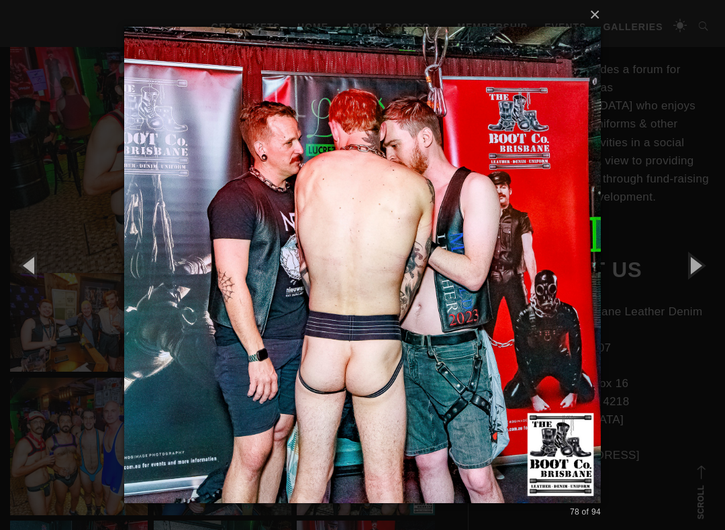
click at [703, 274] on button "button" at bounding box center [694, 265] width 60 height 74
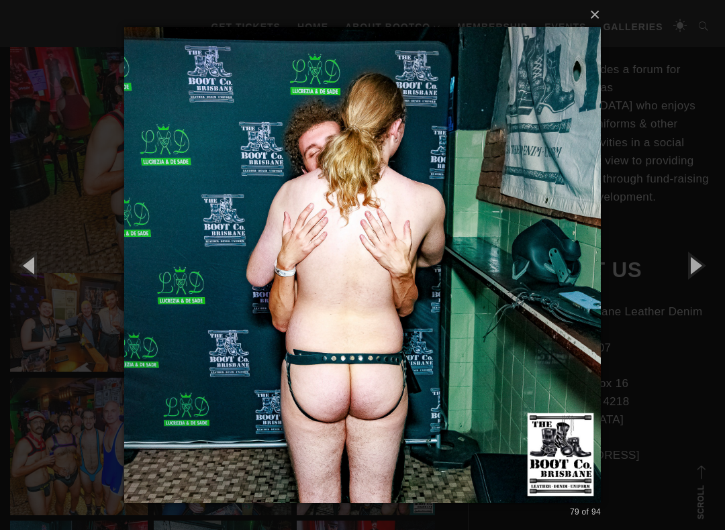
click at [705, 271] on button "button" at bounding box center [694, 265] width 60 height 74
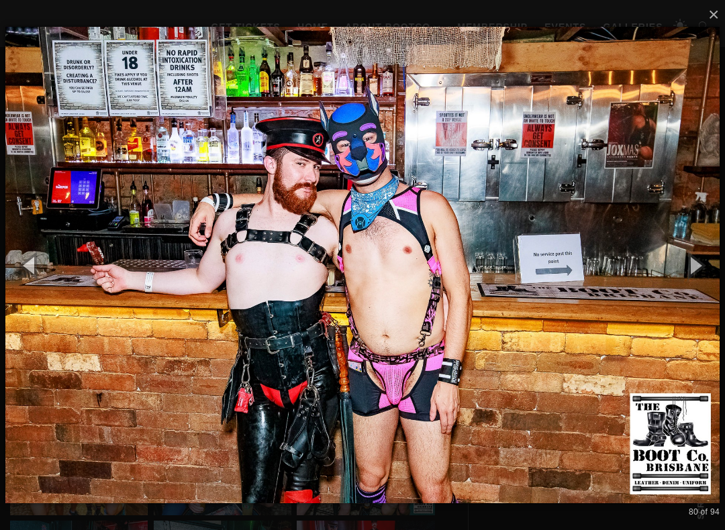
click at [703, 270] on button "button" at bounding box center [694, 265] width 60 height 74
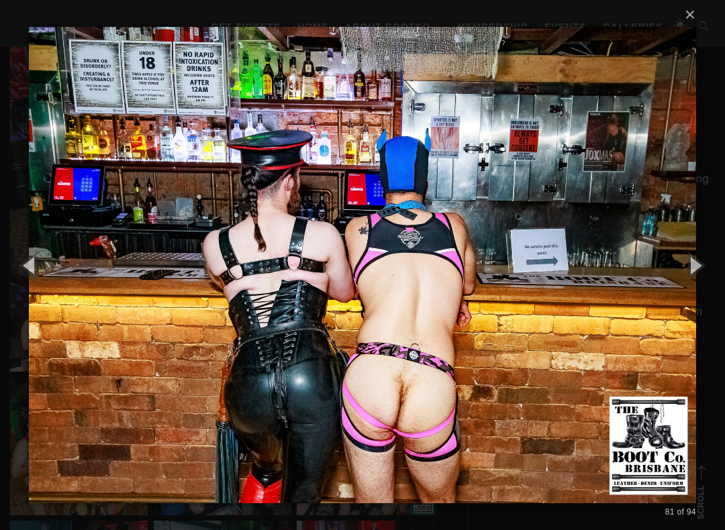
click at [703, 272] on button "button" at bounding box center [694, 265] width 60 height 74
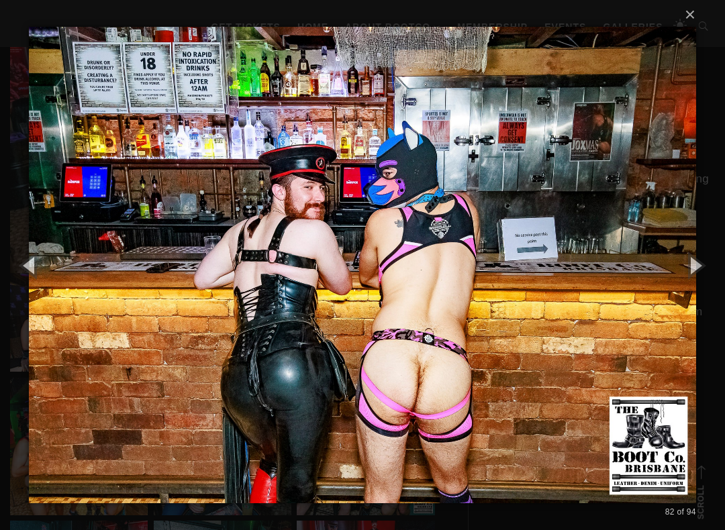
click at [702, 268] on button "button" at bounding box center [694, 265] width 60 height 74
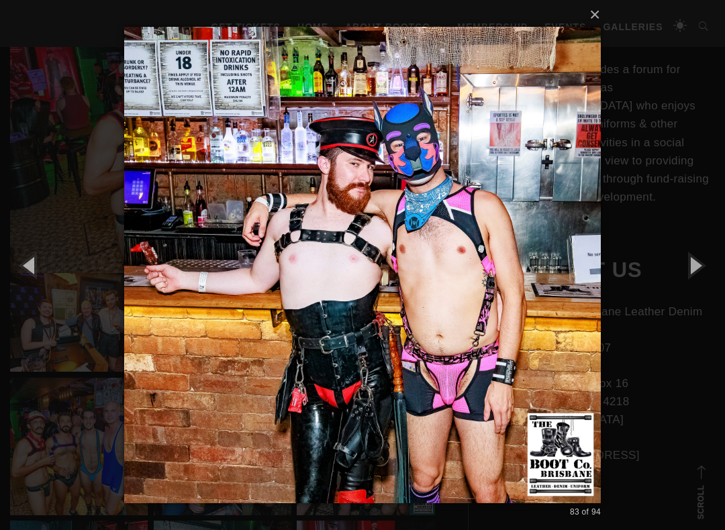
click at [702, 268] on button "button" at bounding box center [694, 265] width 60 height 74
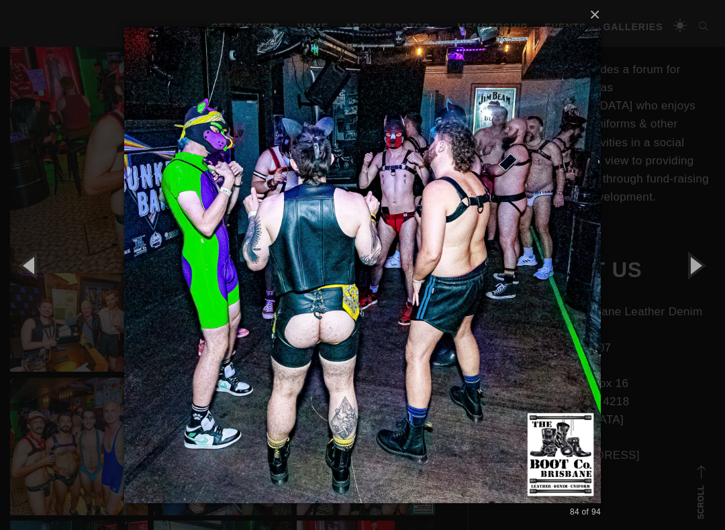
click at [704, 264] on button "button" at bounding box center [694, 265] width 60 height 74
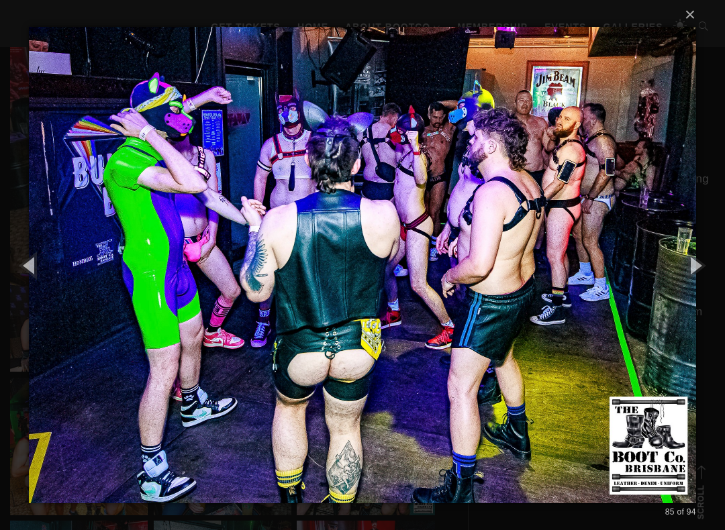
click at [705, 262] on button "button" at bounding box center [694, 265] width 60 height 74
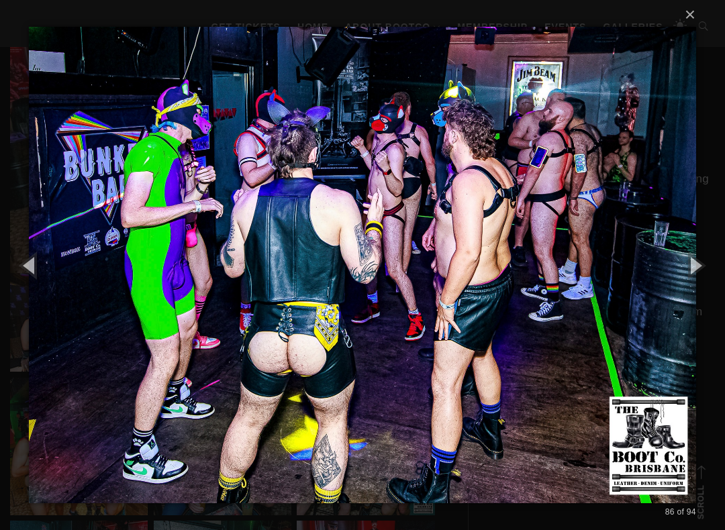
click at [704, 260] on button "button" at bounding box center [694, 265] width 60 height 74
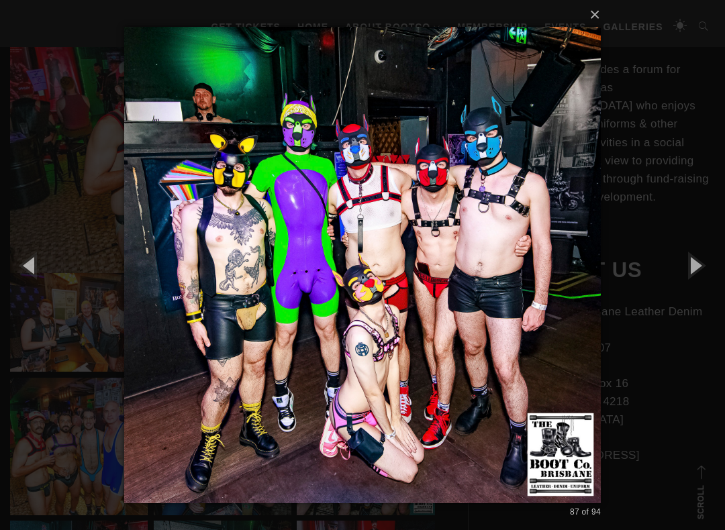
click at [712, 262] on button "button" at bounding box center [694, 265] width 60 height 74
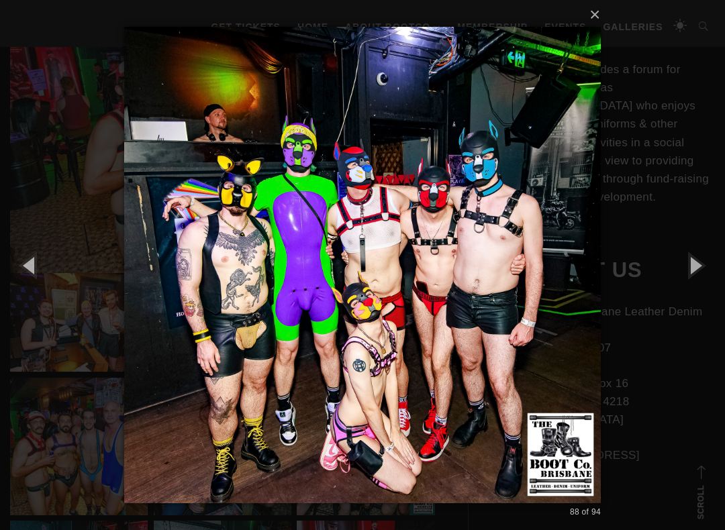
click at [703, 265] on button "button" at bounding box center [694, 265] width 60 height 74
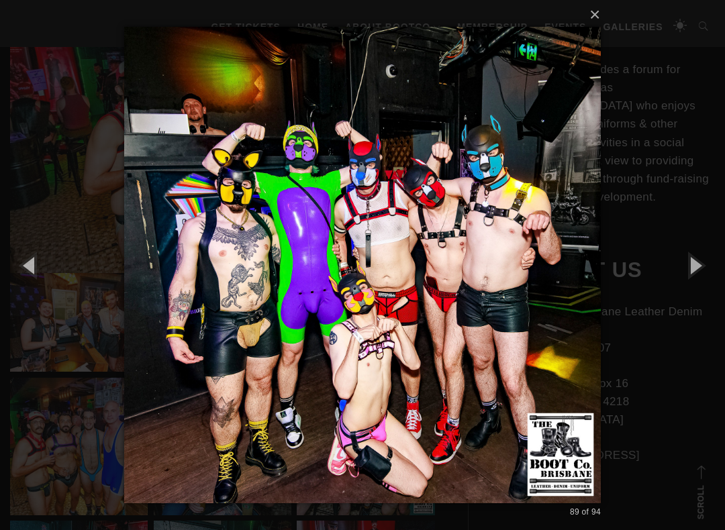
click at [711, 266] on button "button" at bounding box center [694, 265] width 60 height 74
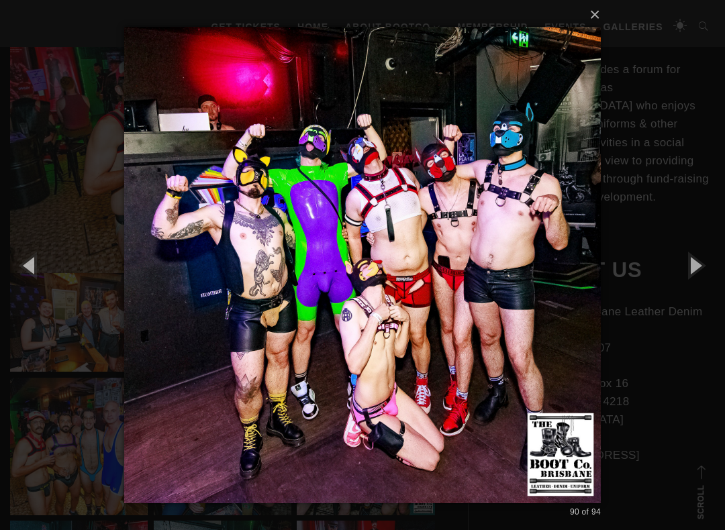
click at [712, 267] on button "button" at bounding box center [694, 265] width 60 height 74
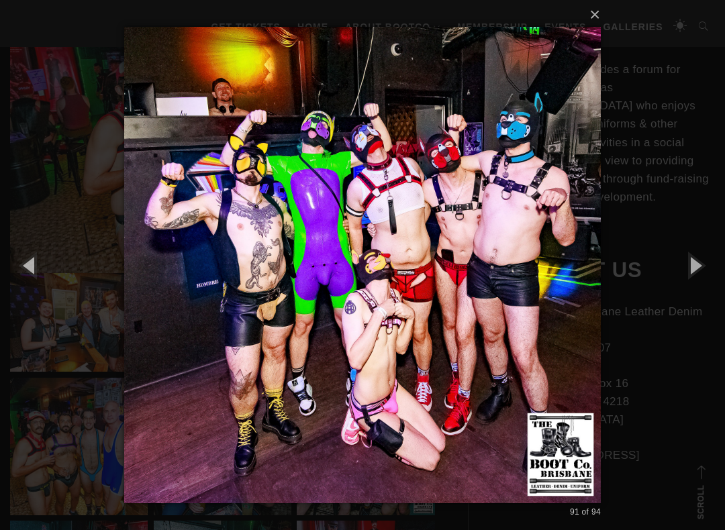
click at [712, 266] on button "button" at bounding box center [694, 265] width 60 height 74
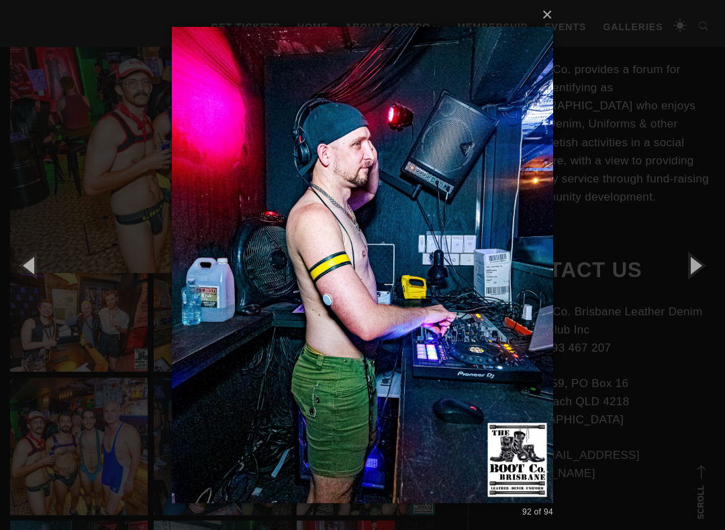
click at [707, 265] on button "button" at bounding box center [694, 265] width 60 height 74
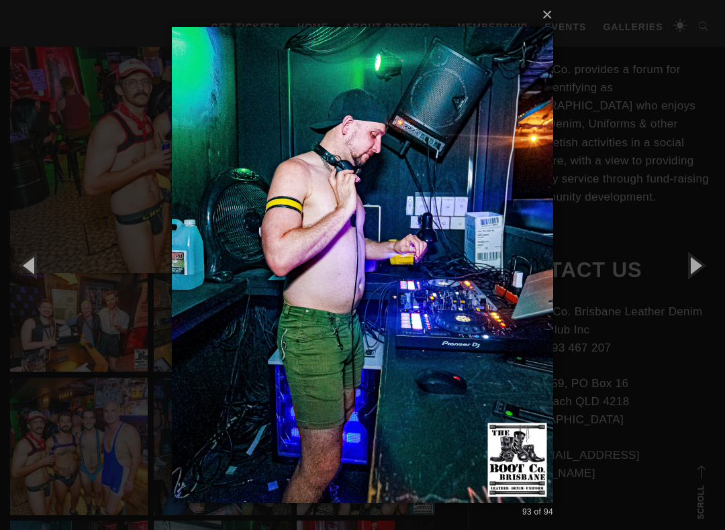
click at [707, 266] on button "button" at bounding box center [694, 265] width 60 height 74
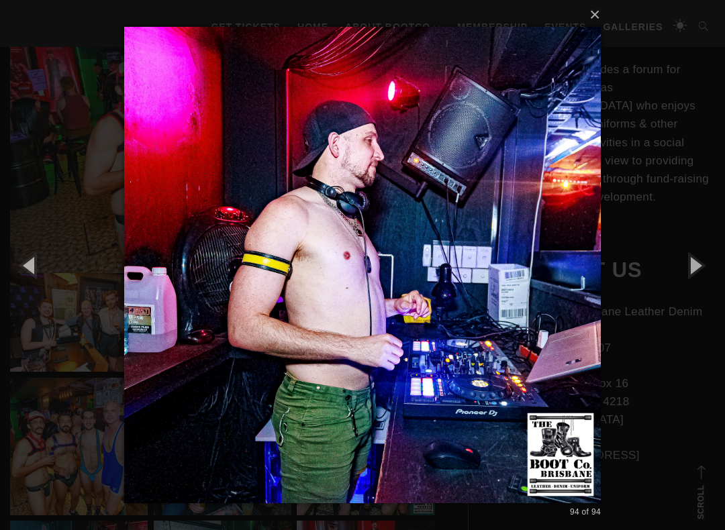
click at [711, 263] on button "button" at bounding box center [694, 265] width 60 height 74
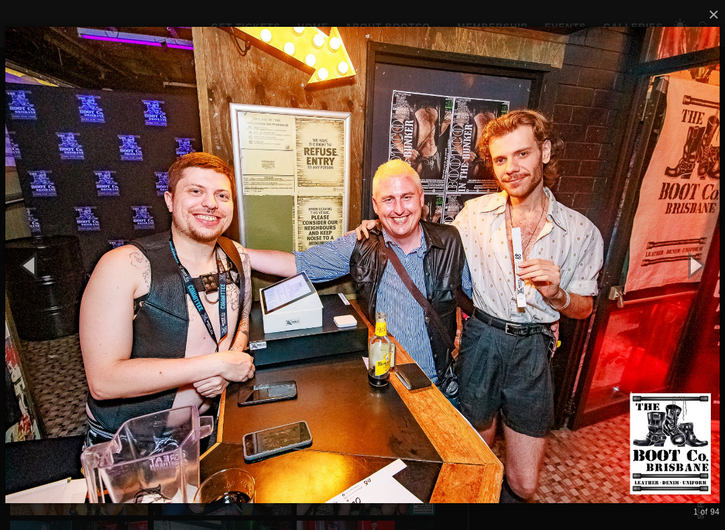
click at [711, 262] on button "button" at bounding box center [694, 265] width 60 height 74
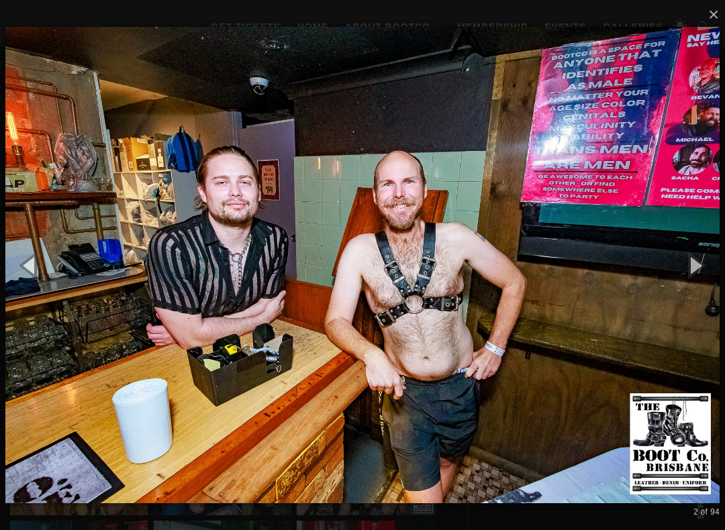
click at [708, 264] on button "button" at bounding box center [694, 265] width 60 height 74
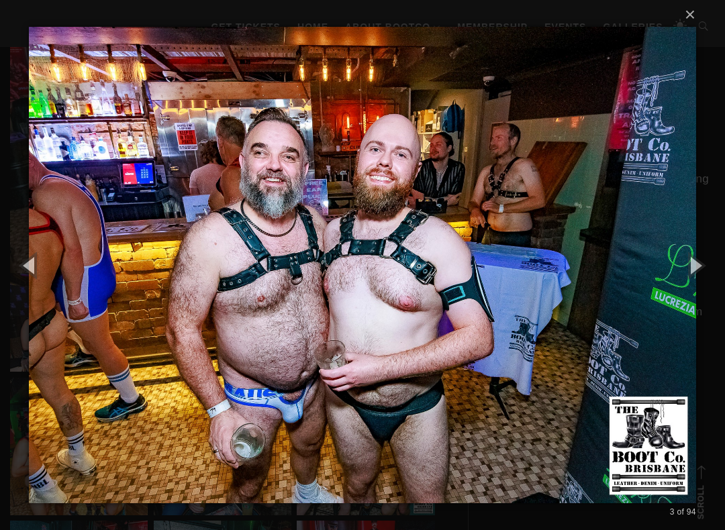
click at [716, 259] on button "button" at bounding box center [694, 265] width 60 height 74
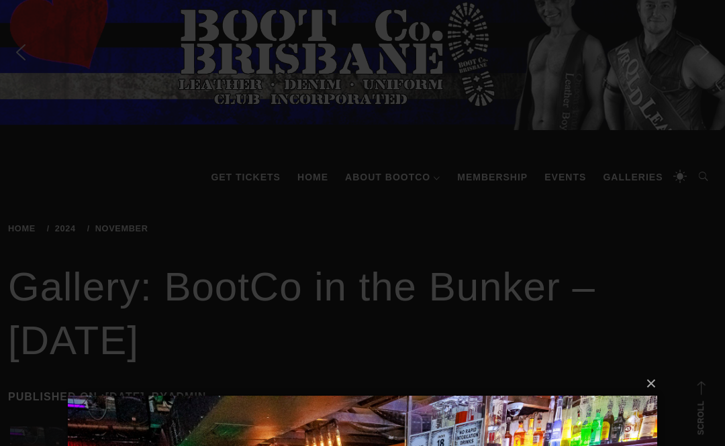
scroll to position [0, 0]
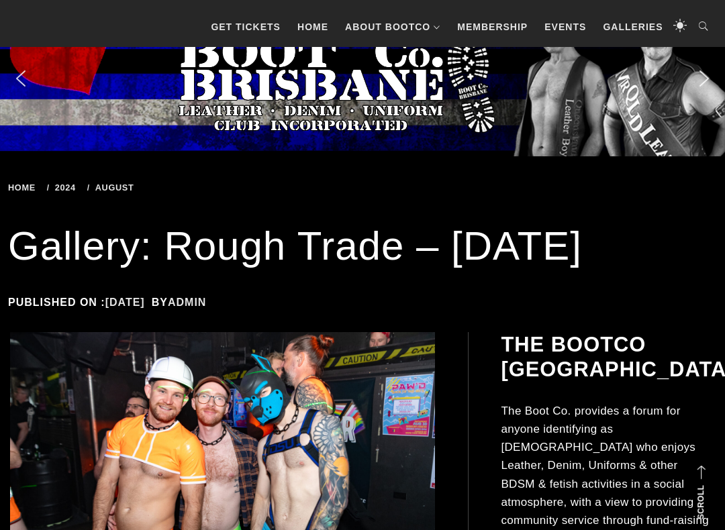
scroll to position [401, 0]
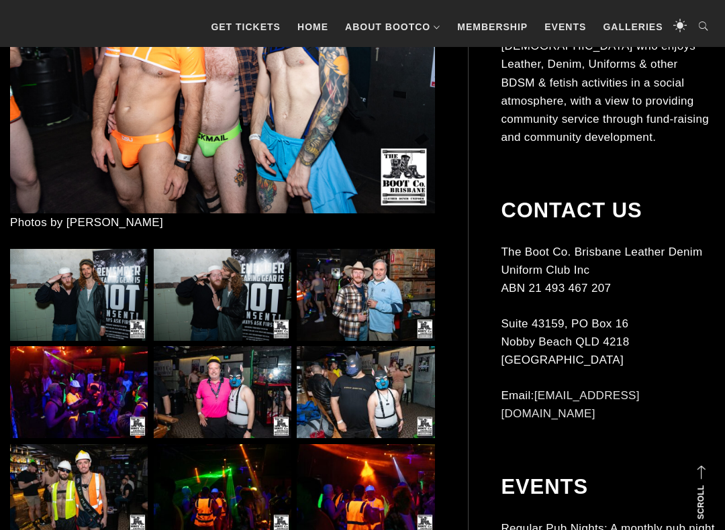
click at [98, 294] on img at bounding box center [79, 295] width 138 height 92
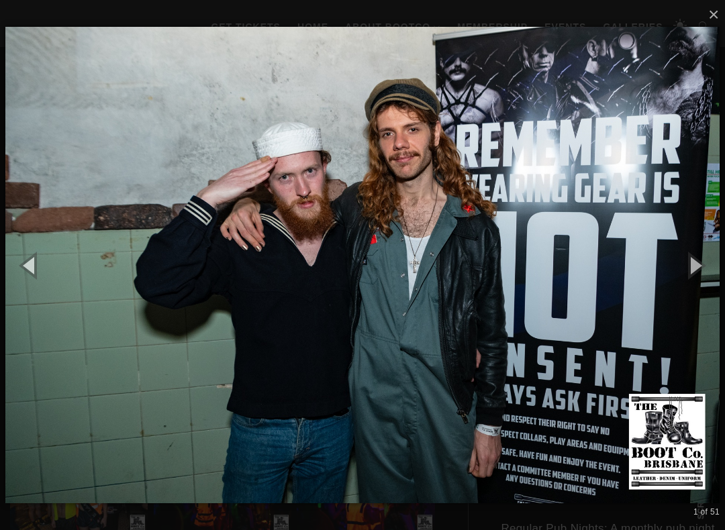
click at [715, 260] on button "button" at bounding box center [694, 265] width 60 height 74
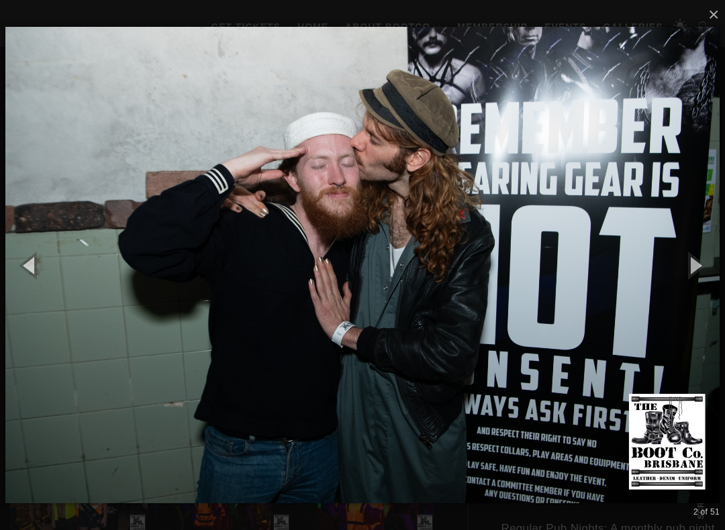
click at [715, 264] on button "button" at bounding box center [694, 265] width 60 height 74
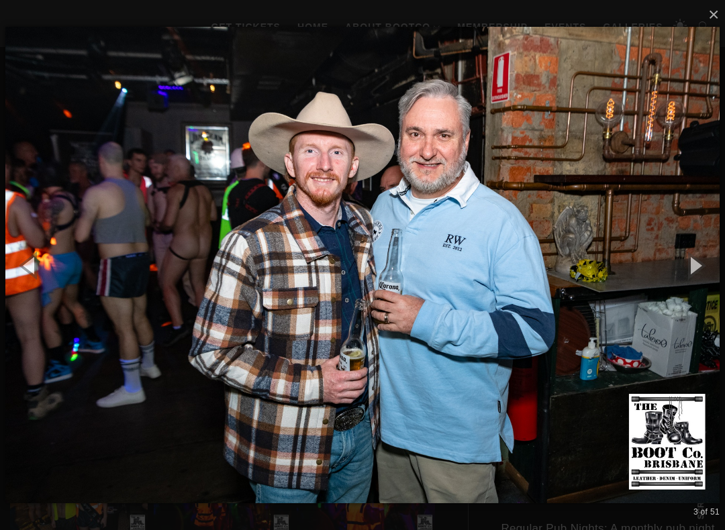
click at [703, 261] on button "button" at bounding box center [694, 265] width 60 height 74
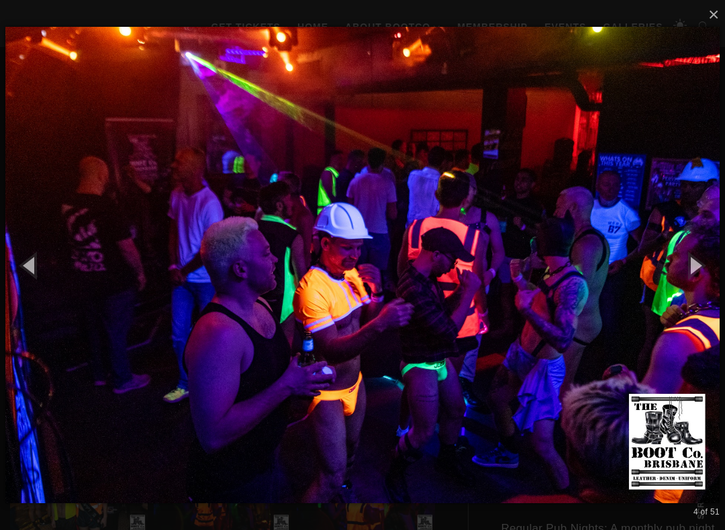
click at [715, 261] on button "button" at bounding box center [694, 265] width 60 height 74
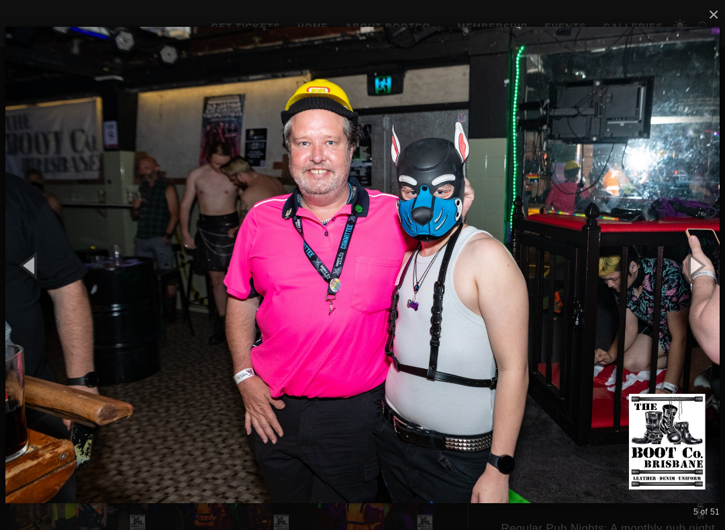
click at [715, 259] on button "button" at bounding box center [694, 265] width 60 height 74
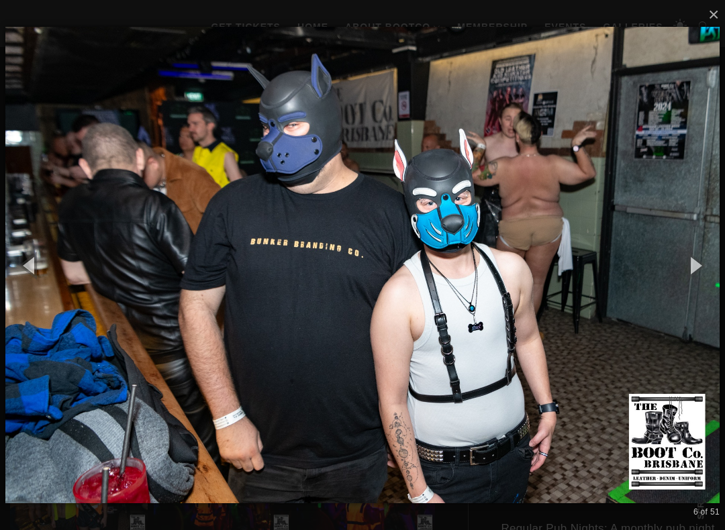
click at [714, 252] on button "button" at bounding box center [694, 265] width 60 height 74
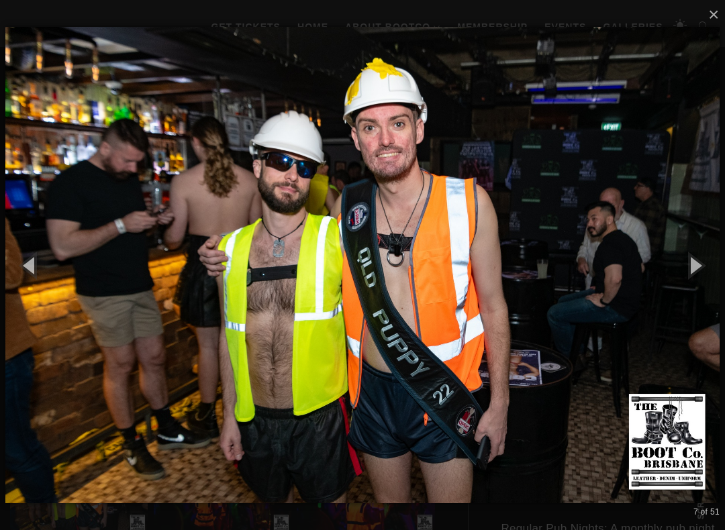
click at [717, 252] on button "button" at bounding box center [694, 265] width 60 height 74
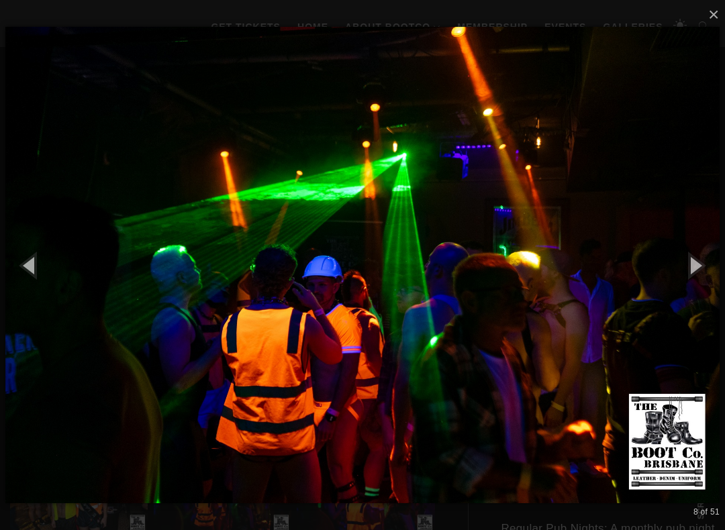
click at [715, 255] on button "button" at bounding box center [694, 265] width 60 height 74
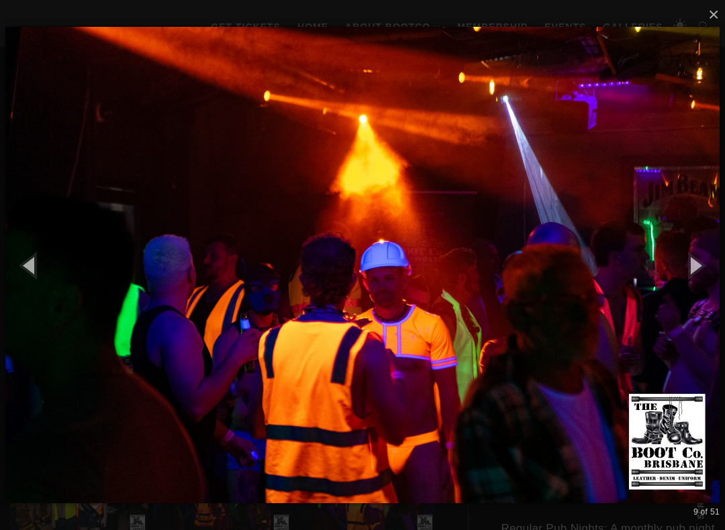
click at [715, 259] on button "button" at bounding box center [694, 265] width 60 height 74
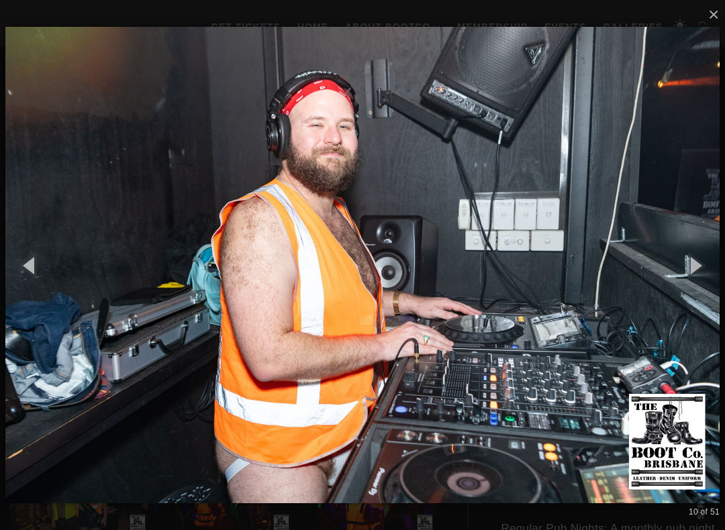
click at [715, 259] on button "button" at bounding box center [694, 265] width 60 height 74
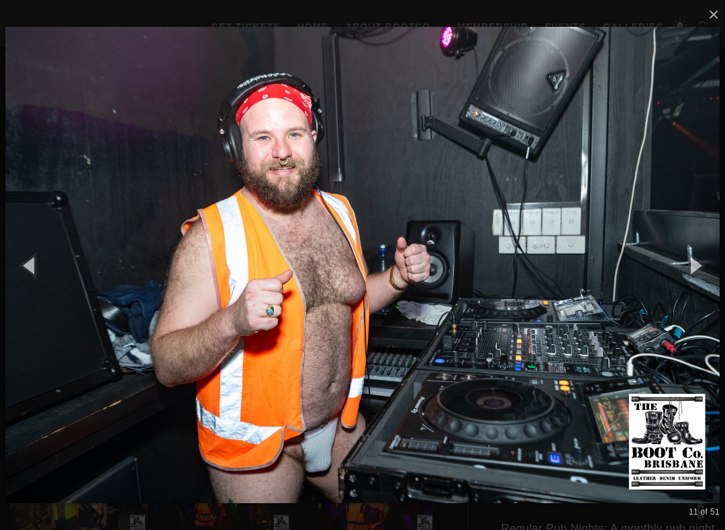
click at [695, 270] on button "button" at bounding box center [694, 265] width 60 height 74
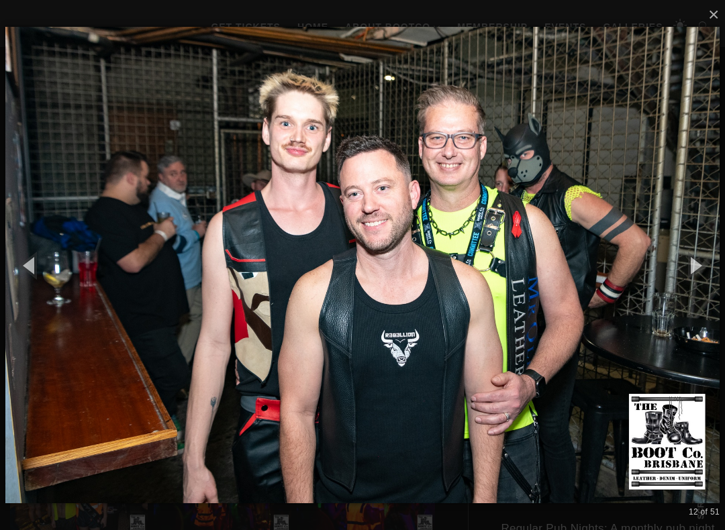
click at [702, 266] on button "button" at bounding box center [694, 265] width 60 height 74
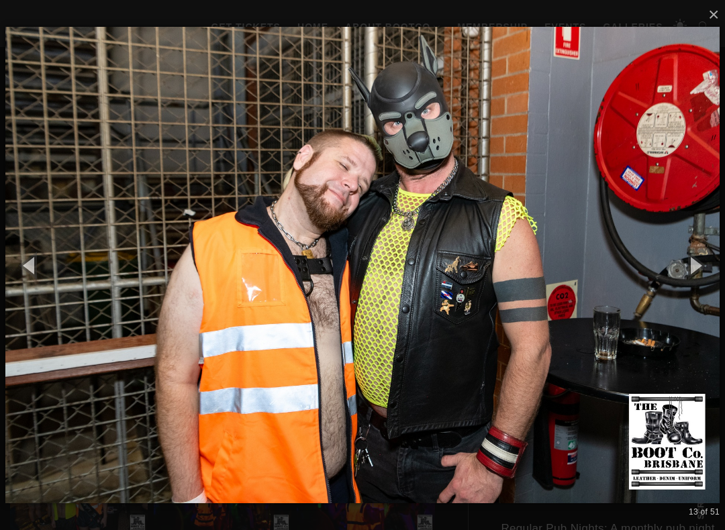
click at [704, 268] on button "button" at bounding box center [694, 265] width 60 height 74
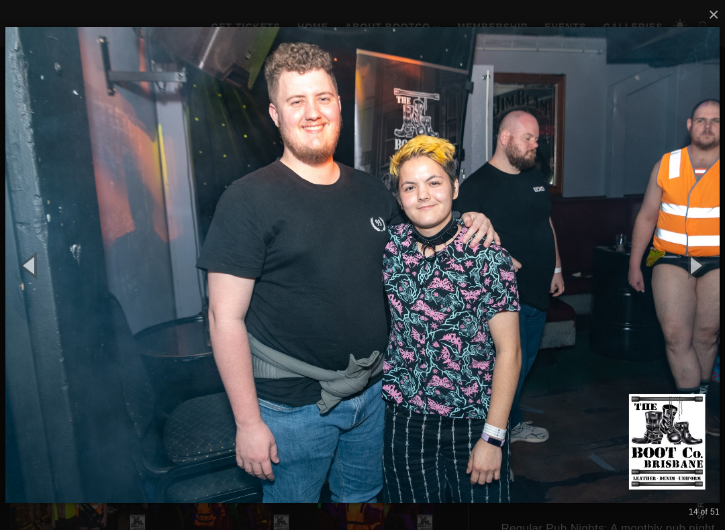
click at [704, 268] on button "button" at bounding box center [694, 265] width 60 height 74
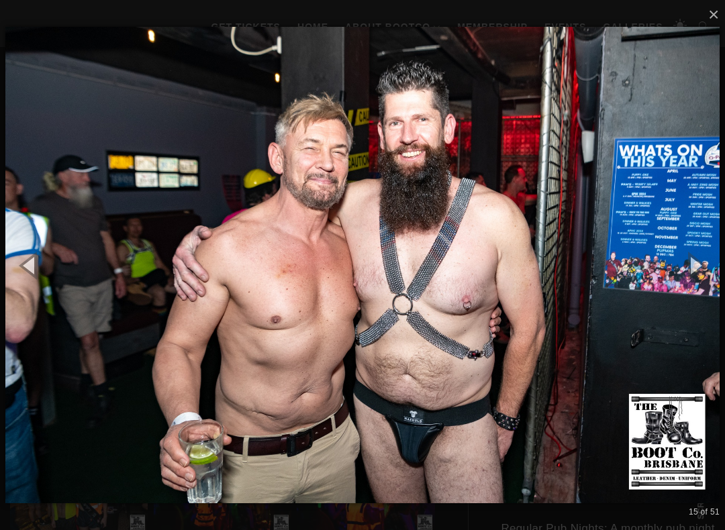
click at [715, 265] on button "button" at bounding box center [694, 265] width 60 height 74
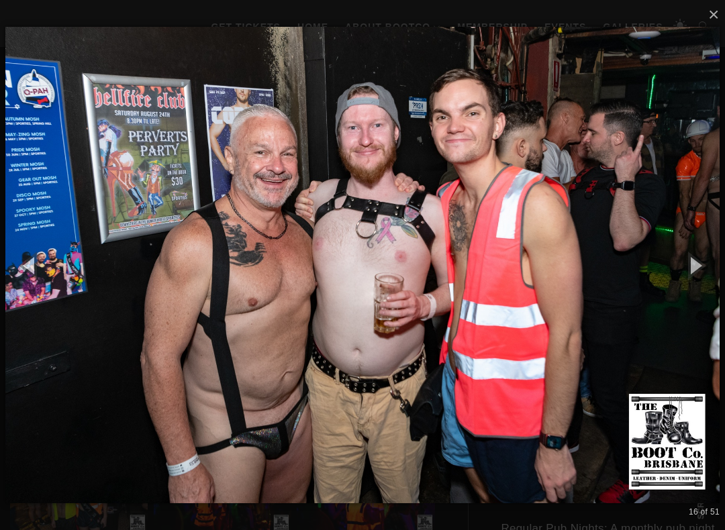
click at [716, 267] on button "button" at bounding box center [694, 265] width 60 height 74
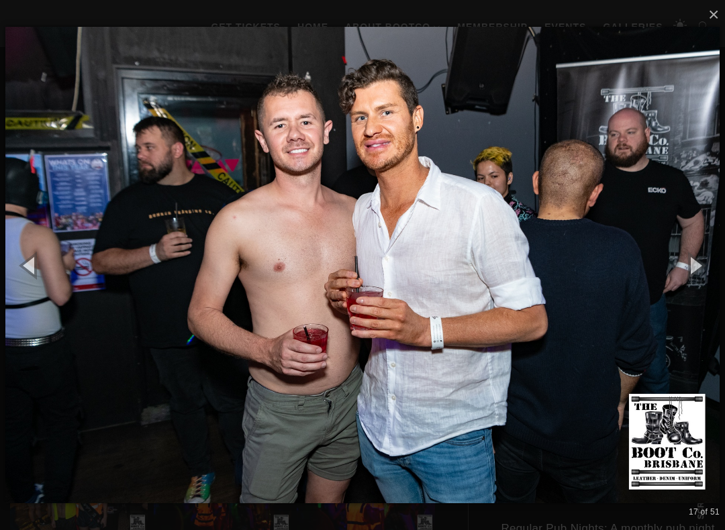
click at [721, 267] on button "button" at bounding box center [694, 265] width 60 height 74
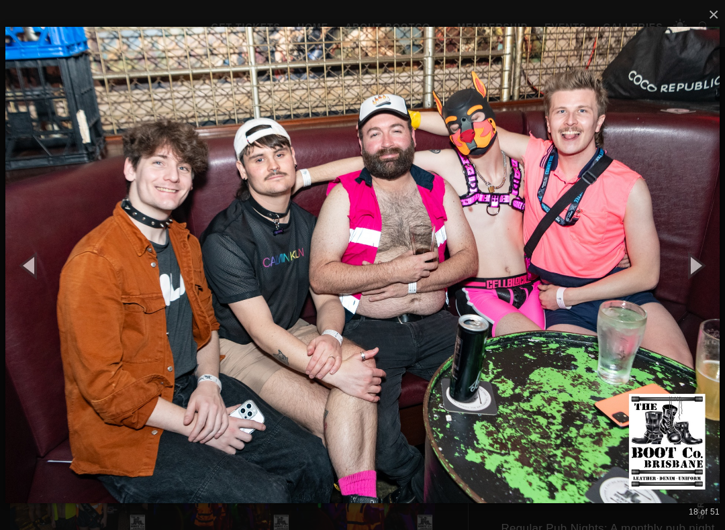
click at [718, 268] on button "button" at bounding box center [694, 265] width 60 height 74
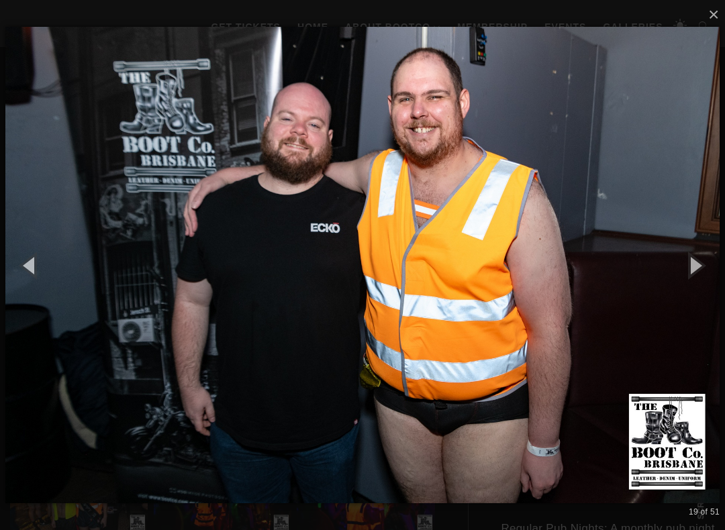
click at [716, 269] on button "button" at bounding box center [694, 265] width 60 height 74
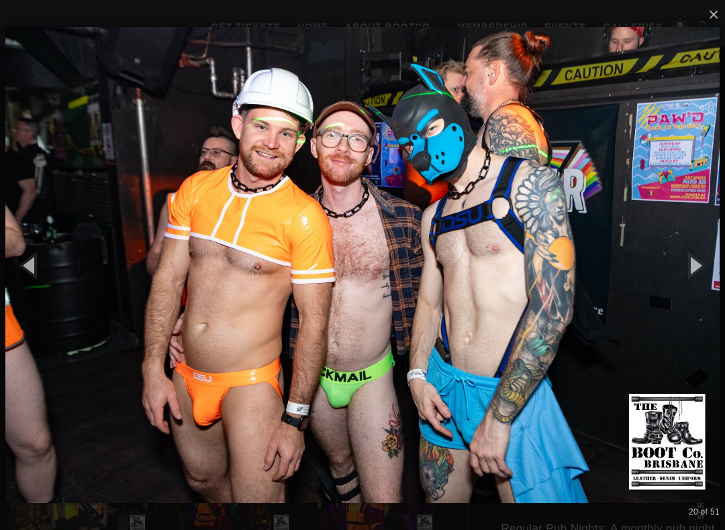
click at [715, 264] on button "button" at bounding box center [694, 265] width 60 height 74
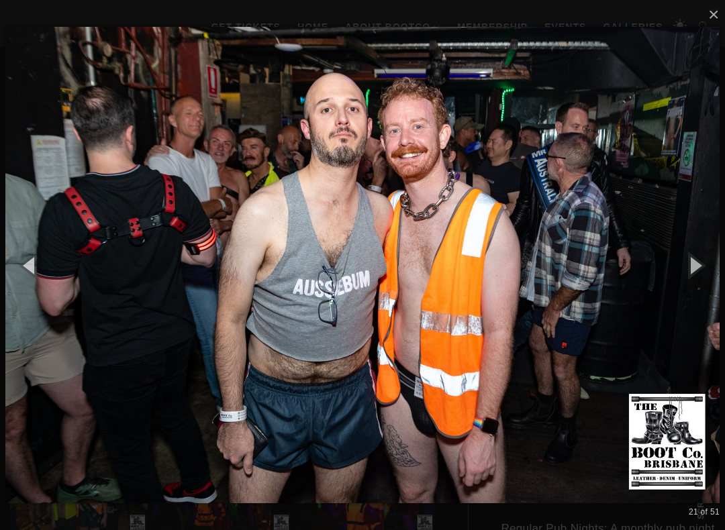
click at [716, 265] on button "button" at bounding box center [694, 265] width 60 height 74
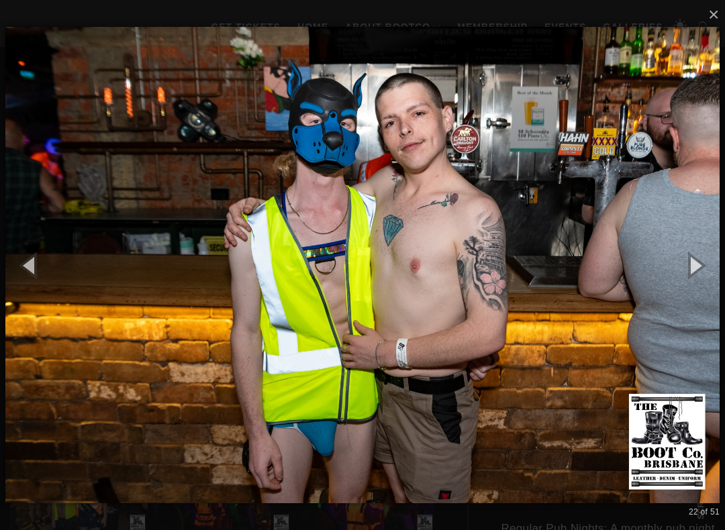
click at [716, 265] on button "button" at bounding box center [694, 265] width 60 height 74
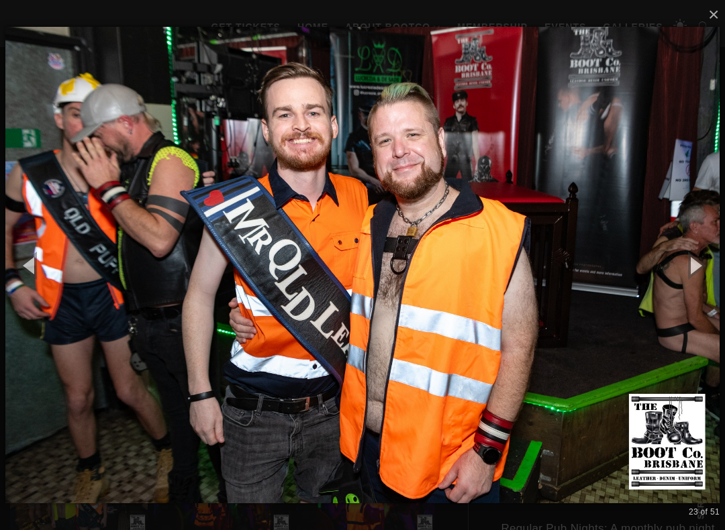
click at [715, 266] on button "button" at bounding box center [694, 265] width 60 height 74
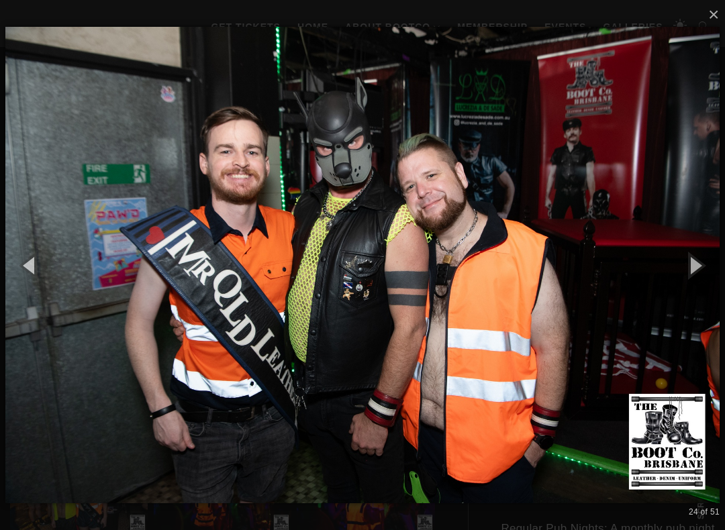
click at [717, 267] on button "button" at bounding box center [694, 265] width 60 height 74
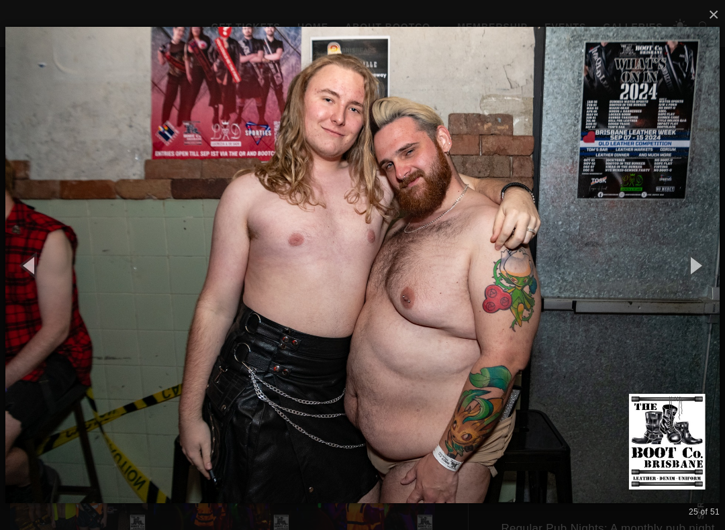
click at [717, 268] on button "button" at bounding box center [694, 265] width 60 height 74
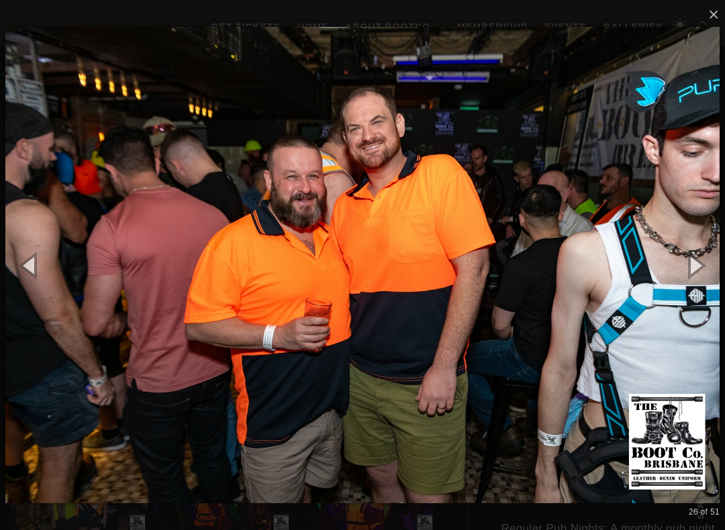
click at [712, 261] on button "button" at bounding box center [694, 265] width 60 height 74
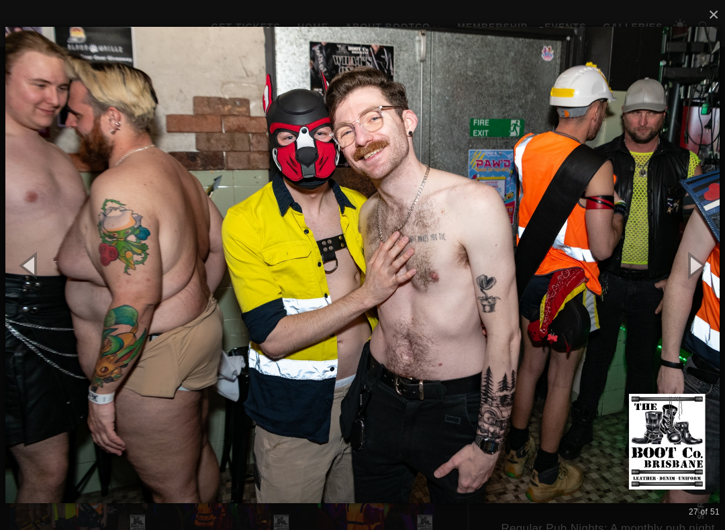
click at [715, 265] on button "button" at bounding box center [694, 265] width 60 height 74
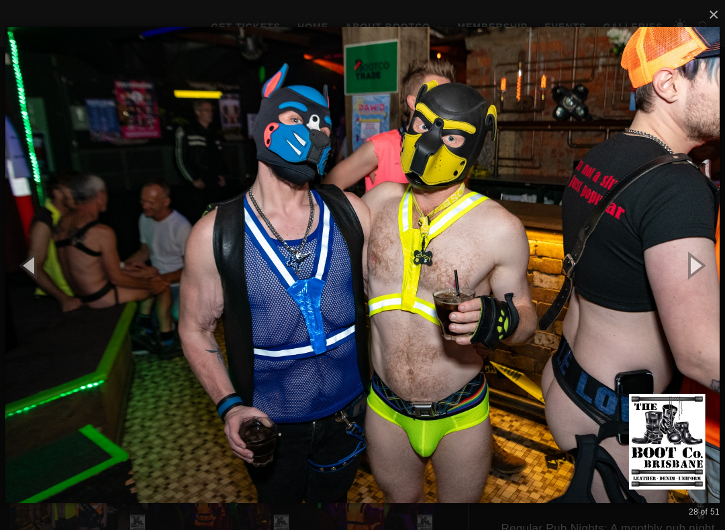
click at [708, 268] on button "button" at bounding box center [694, 265] width 60 height 74
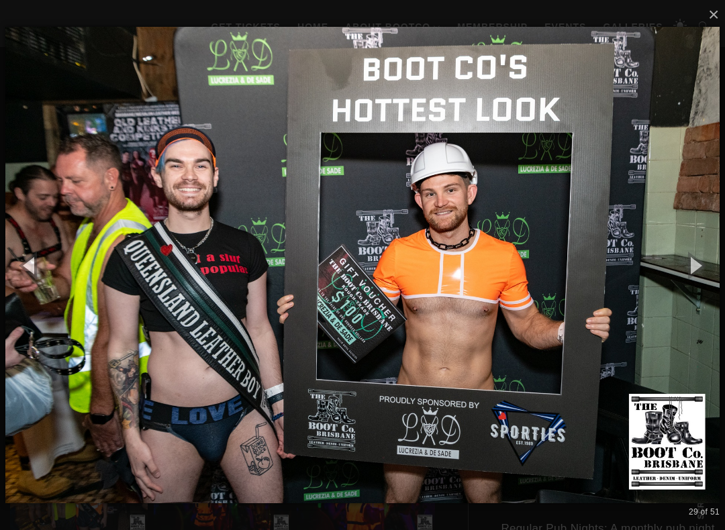
click at [710, 268] on button "button" at bounding box center [694, 265] width 60 height 74
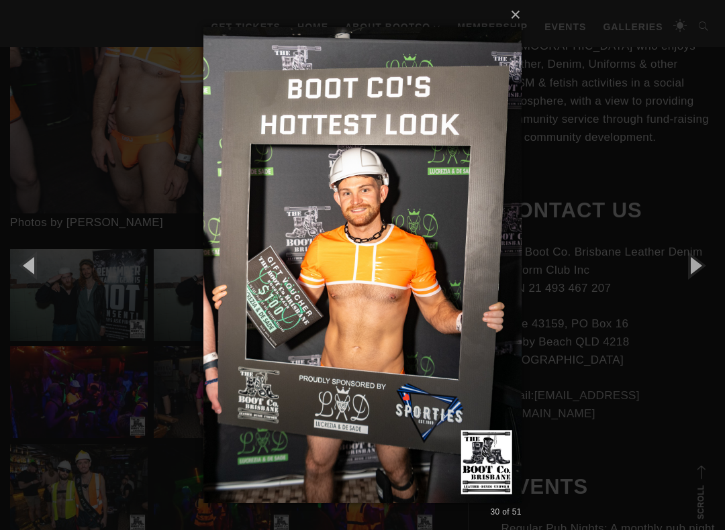
click at [714, 267] on button "button" at bounding box center [694, 265] width 60 height 74
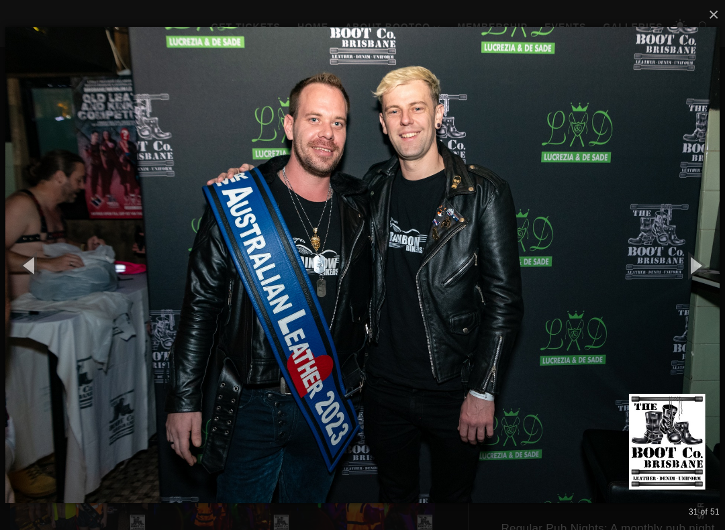
click at [712, 268] on button "button" at bounding box center [694, 265] width 60 height 74
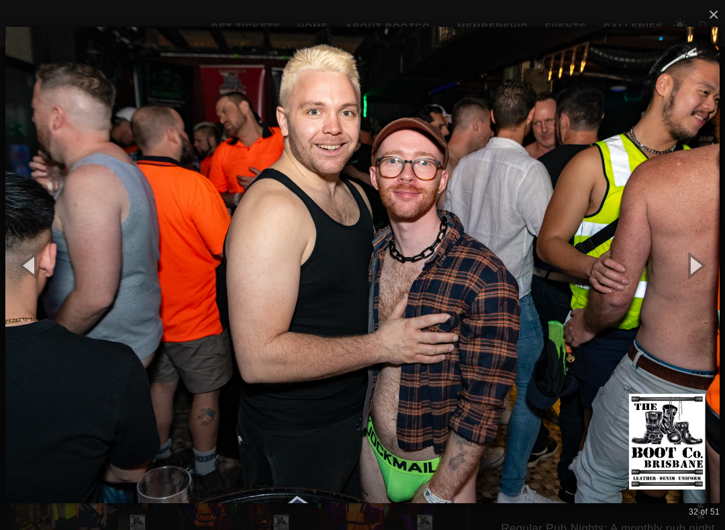
click at [712, 268] on button "button" at bounding box center [694, 265] width 60 height 74
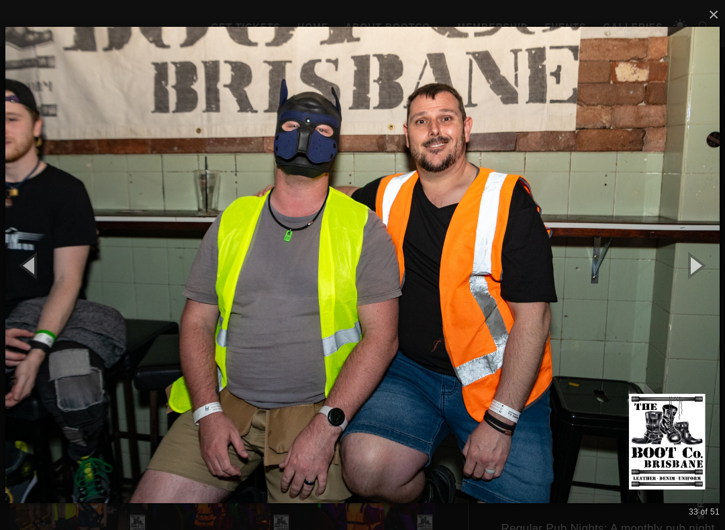
click at [706, 268] on button "button" at bounding box center [694, 265] width 60 height 74
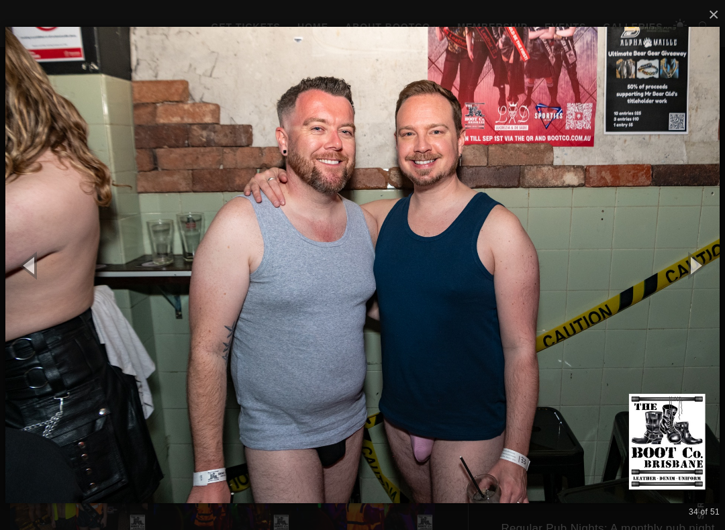
click at [715, 261] on button "button" at bounding box center [694, 265] width 60 height 74
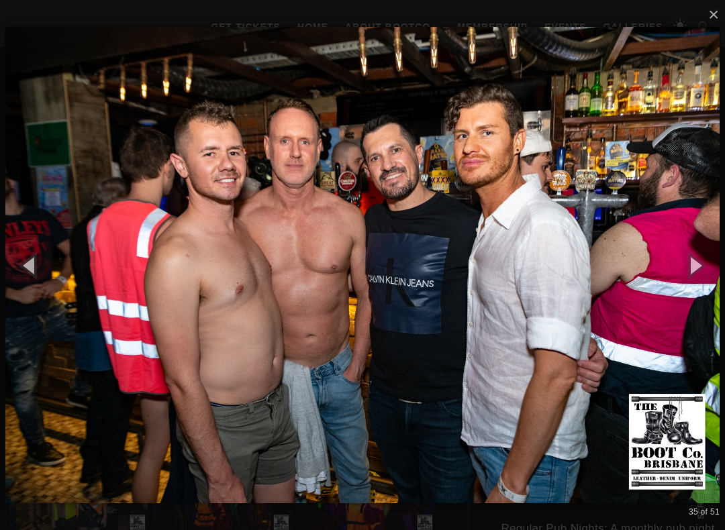
click at [715, 258] on button "button" at bounding box center [694, 265] width 60 height 74
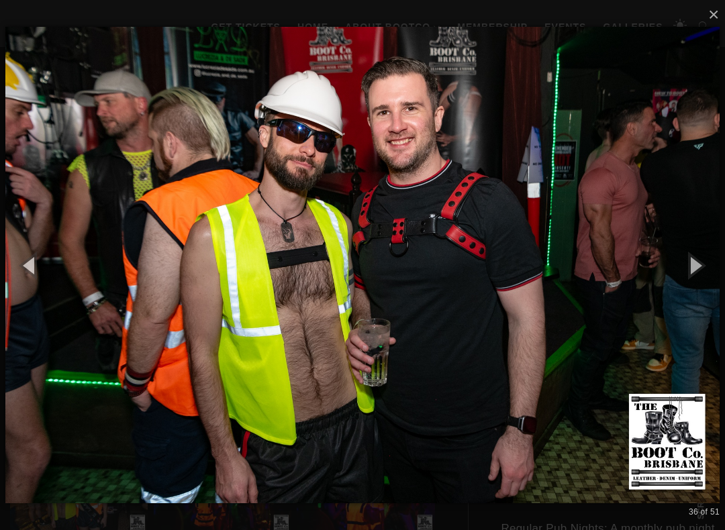
click at [32, 270] on button "button" at bounding box center [30, 265] width 60 height 74
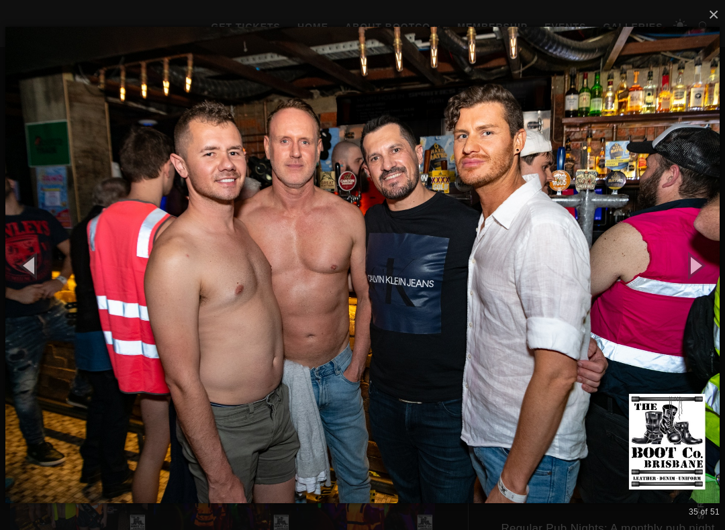
click at [720, 252] on button "button" at bounding box center [694, 265] width 60 height 74
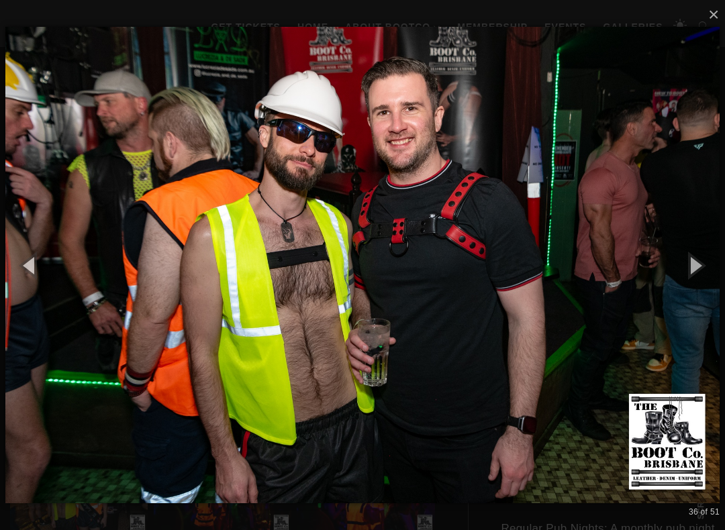
click at [704, 261] on button "button" at bounding box center [694, 265] width 60 height 74
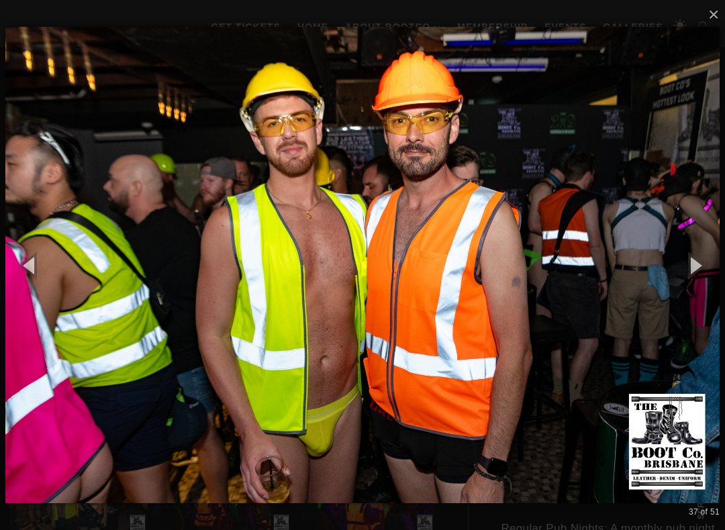
click at [715, 264] on button "button" at bounding box center [694, 265] width 60 height 74
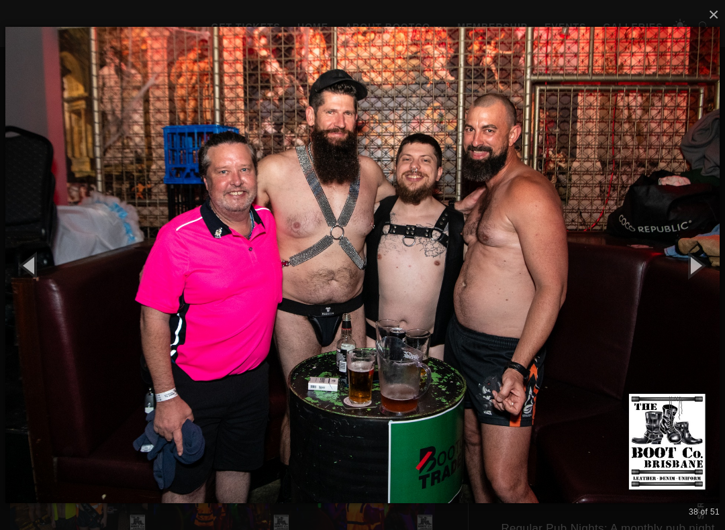
click at [714, 265] on button "button" at bounding box center [694, 265] width 60 height 74
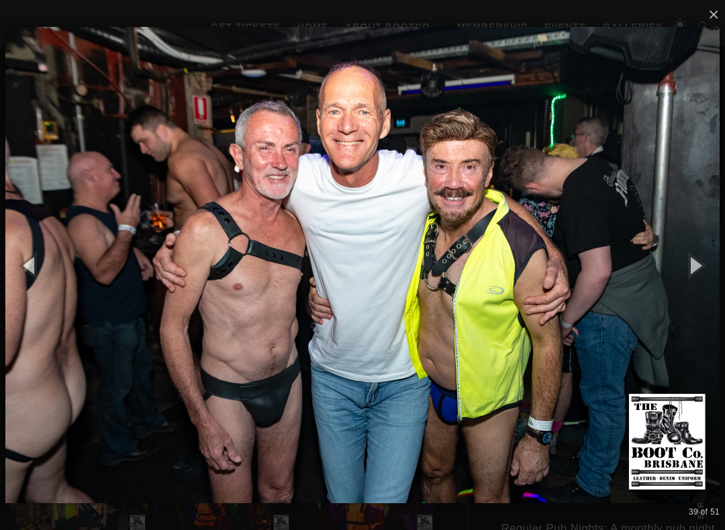
click at [716, 262] on button "button" at bounding box center [694, 265] width 60 height 74
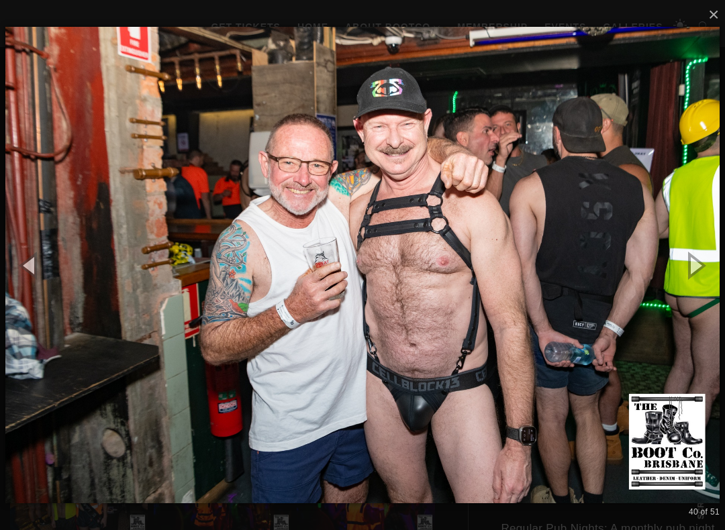
click at [717, 265] on button "button" at bounding box center [694, 265] width 60 height 74
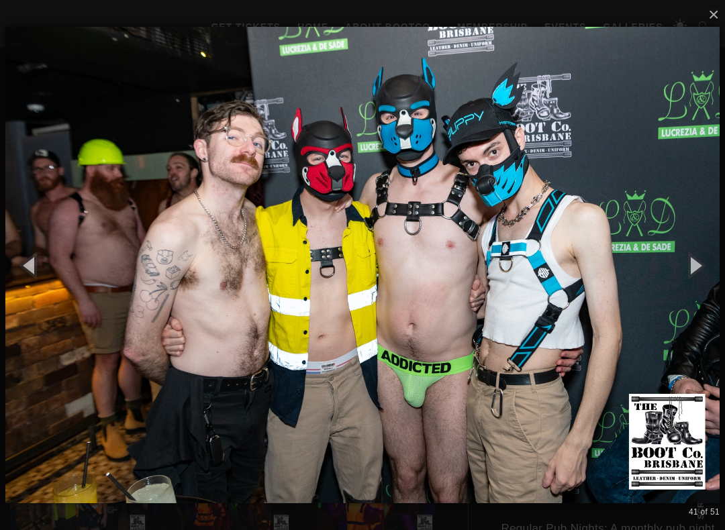
click at [715, 266] on button "button" at bounding box center [694, 265] width 60 height 74
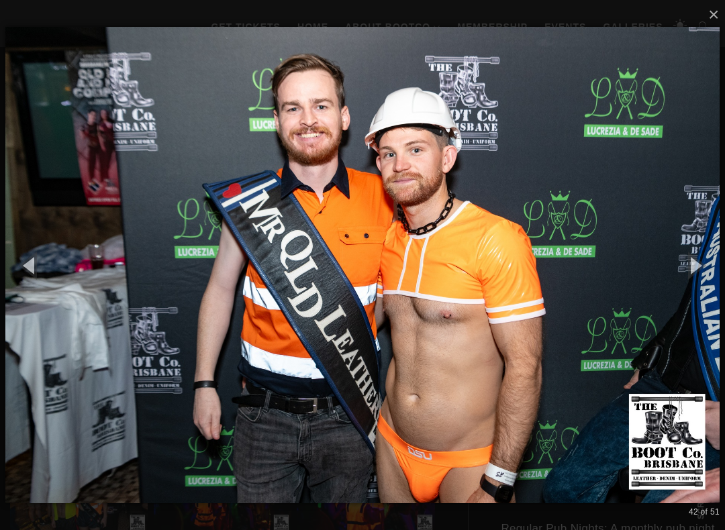
click at [715, 269] on button "button" at bounding box center [694, 265] width 60 height 74
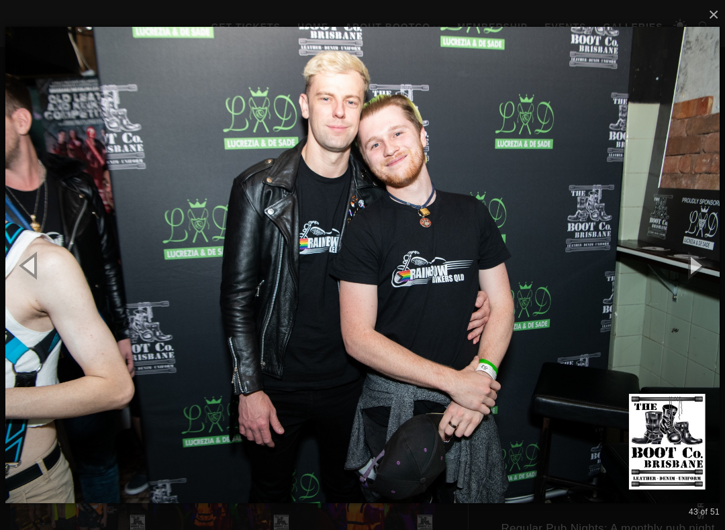
click at [715, 269] on button "button" at bounding box center [694, 265] width 60 height 74
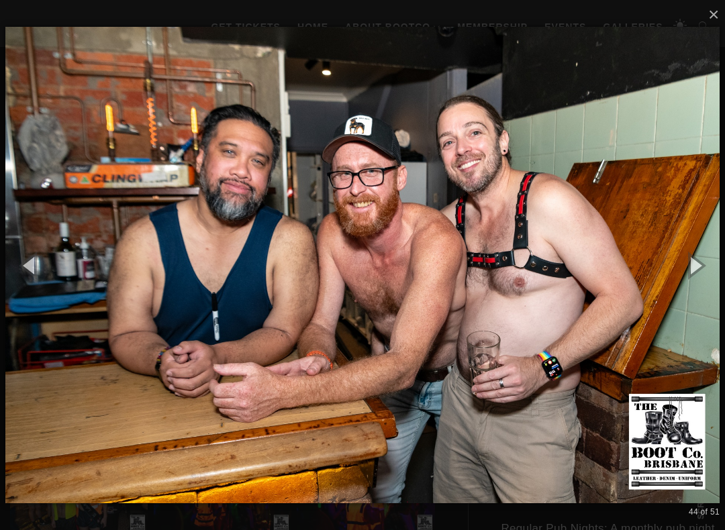
click at [716, 268] on button "button" at bounding box center [694, 265] width 60 height 74
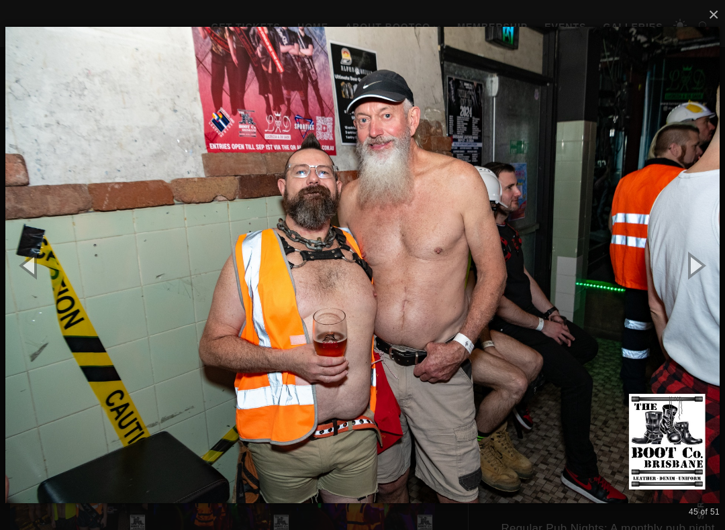
click at [716, 268] on button "button" at bounding box center [694, 265] width 60 height 74
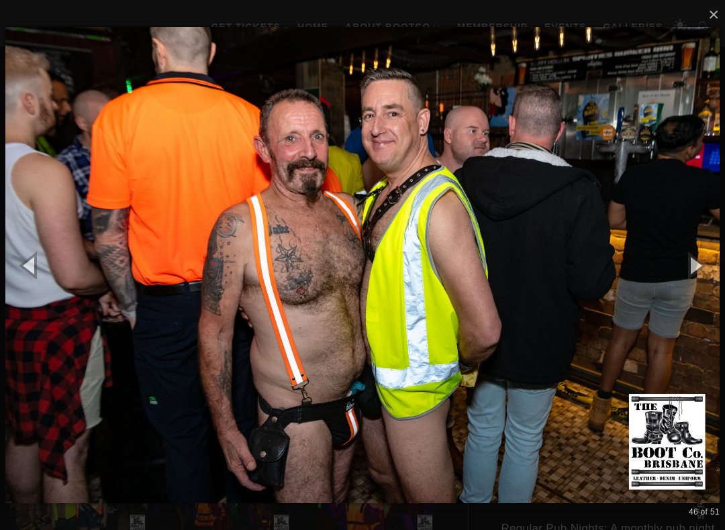
click at [716, 270] on button "button" at bounding box center [694, 265] width 60 height 74
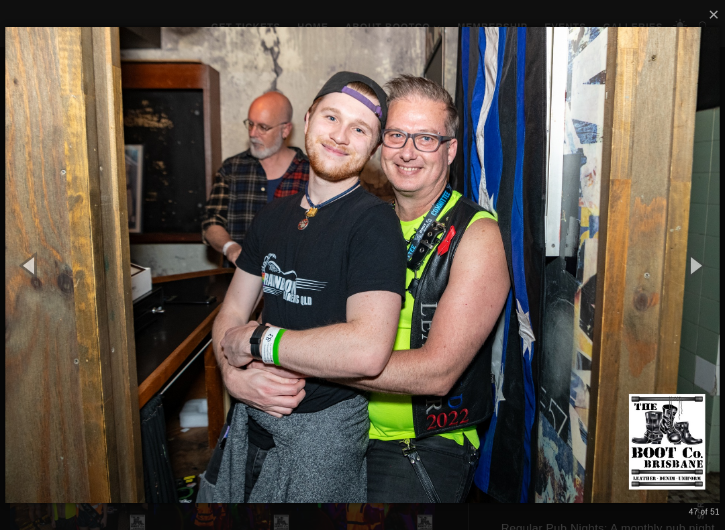
click at [716, 268] on button "button" at bounding box center [694, 265] width 60 height 74
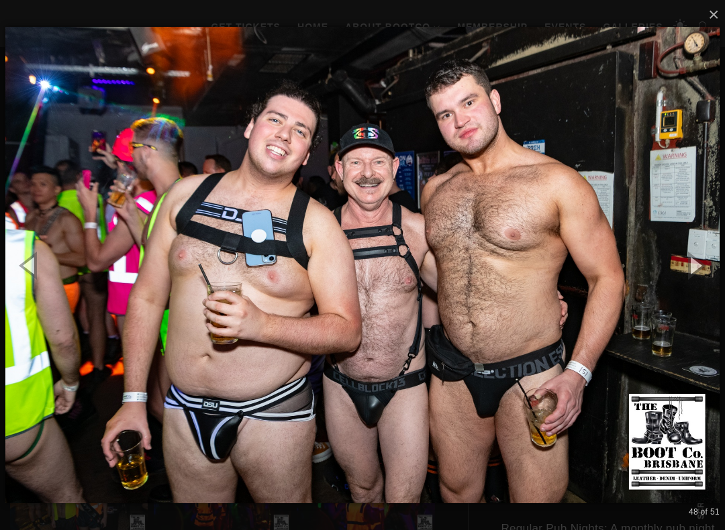
click at [714, 265] on button "button" at bounding box center [694, 265] width 60 height 74
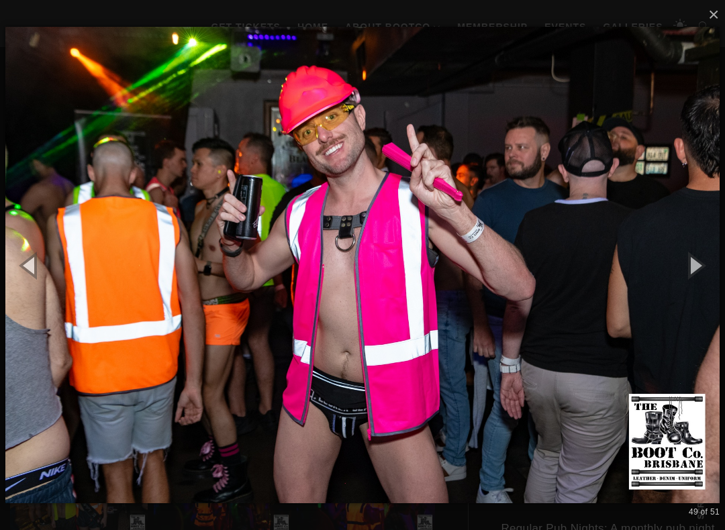
click at [716, 263] on button "button" at bounding box center [694, 265] width 60 height 74
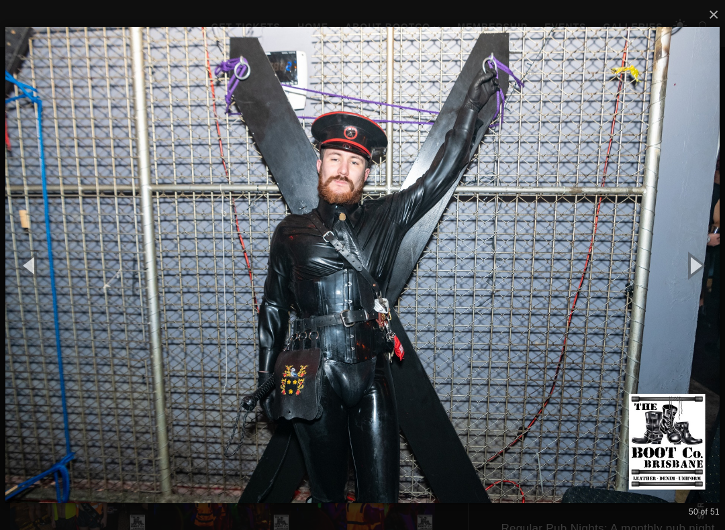
click at [715, 264] on button "button" at bounding box center [694, 265] width 60 height 74
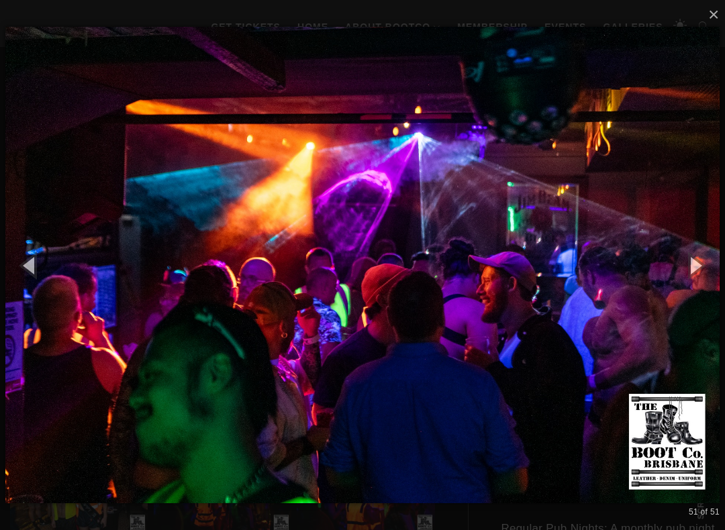
click at [716, 265] on button "button" at bounding box center [694, 265] width 60 height 74
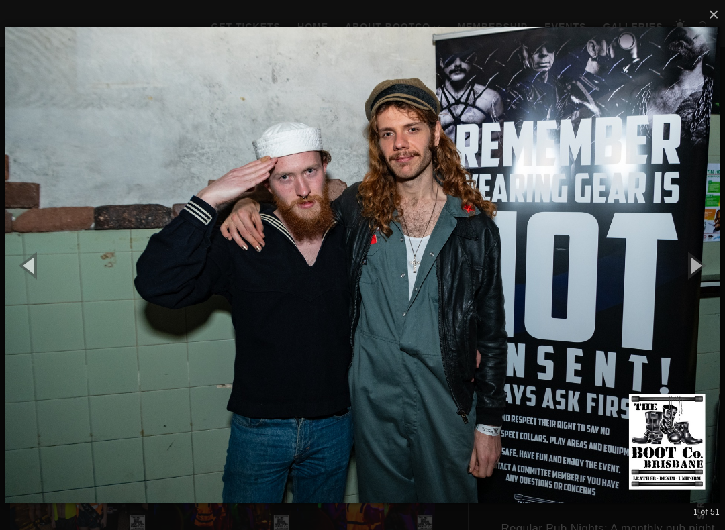
click at [715, 265] on button "button" at bounding box center [694, 265] width 60 height 74
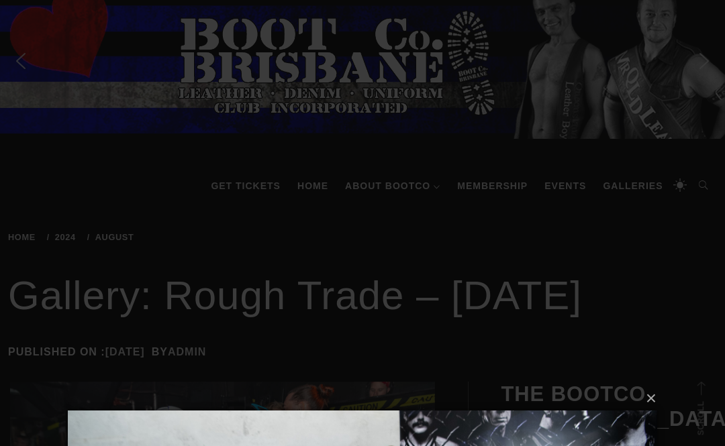
scroll to position [0, 0]
